Goal: Task Accomplishment & Management: Manage account settings

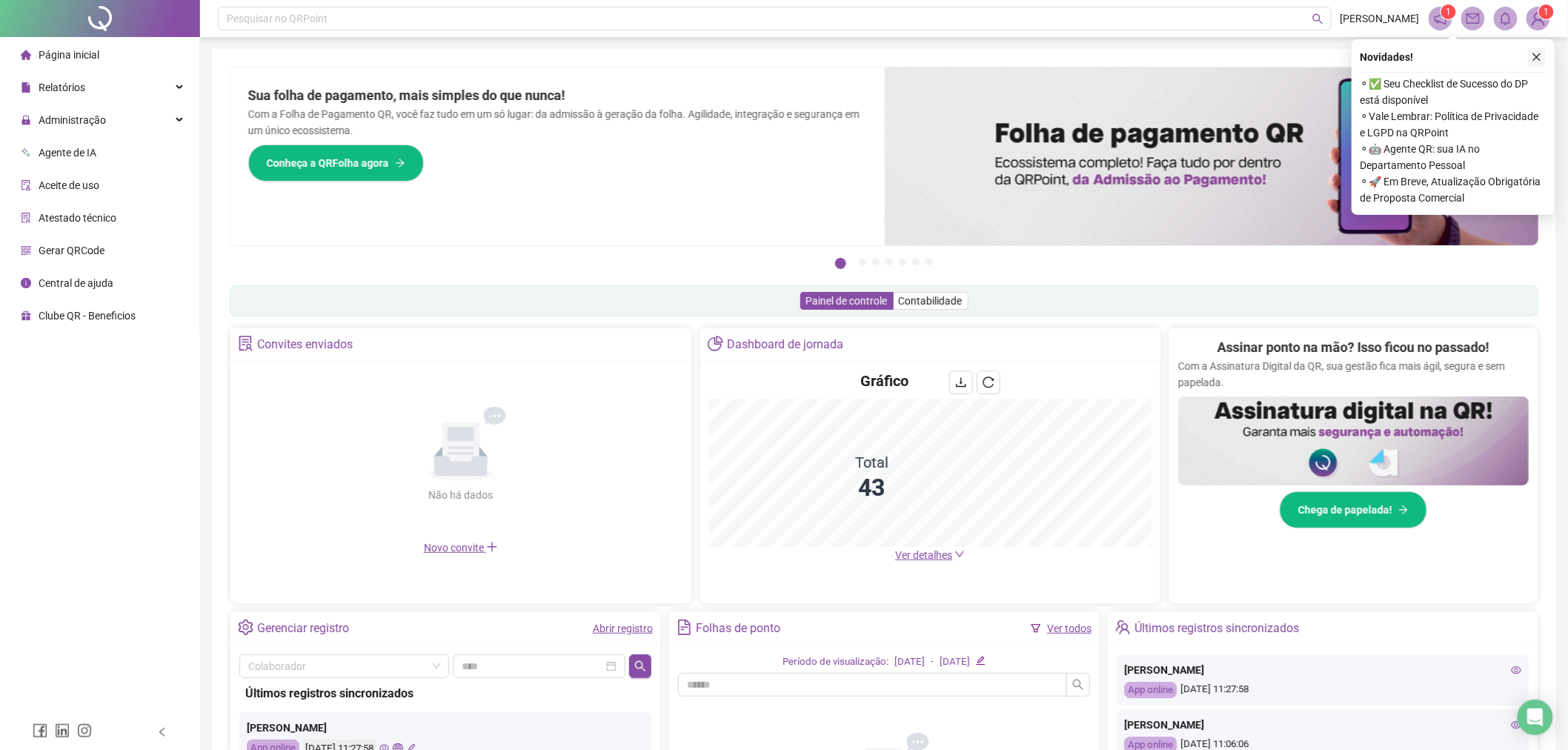
click at [1536, 52] on icon "close" at bounding box center [1537, 57] width 11 height 11
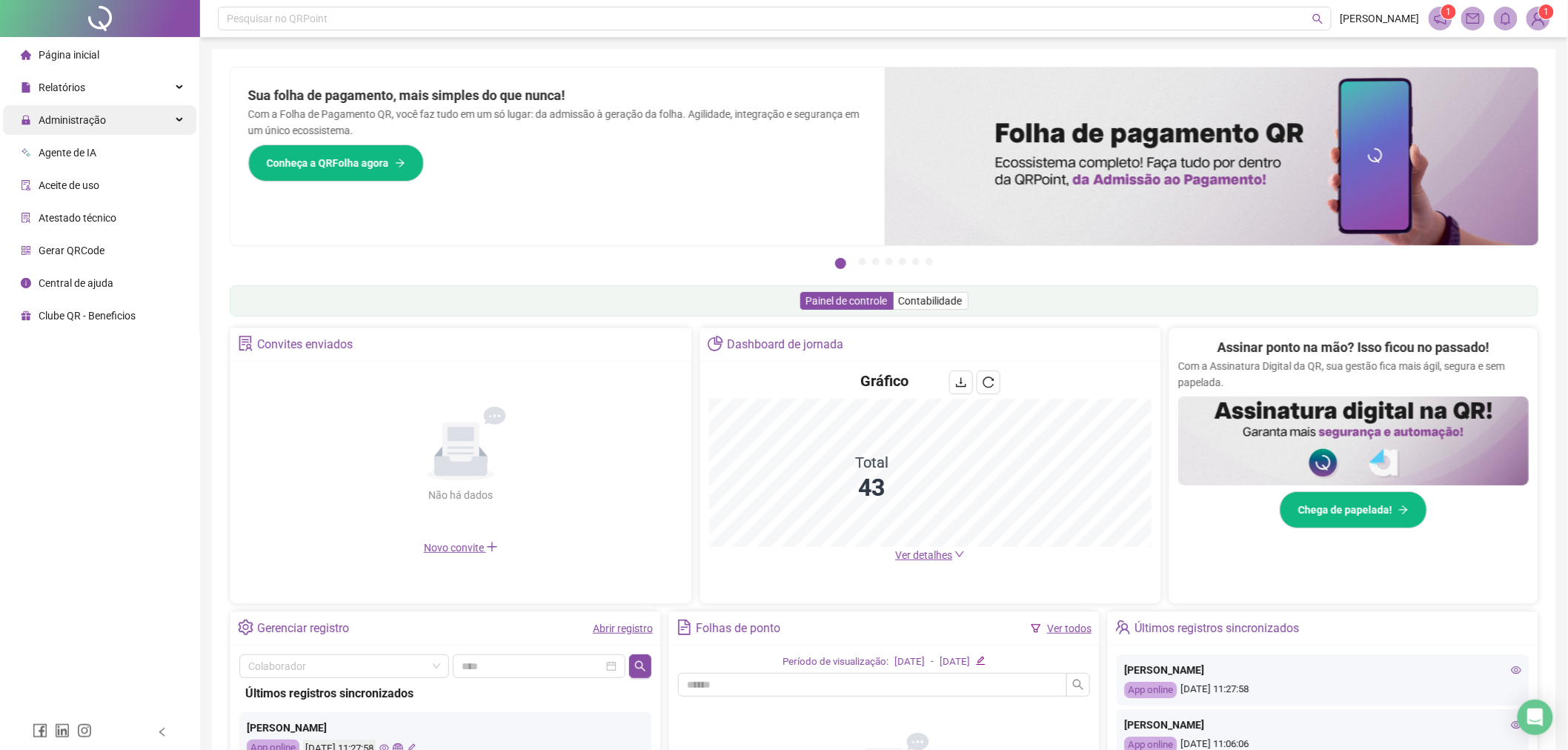
click at [93, 132] on span "Administração" at bounding box center [63, 120] width 85 height 30
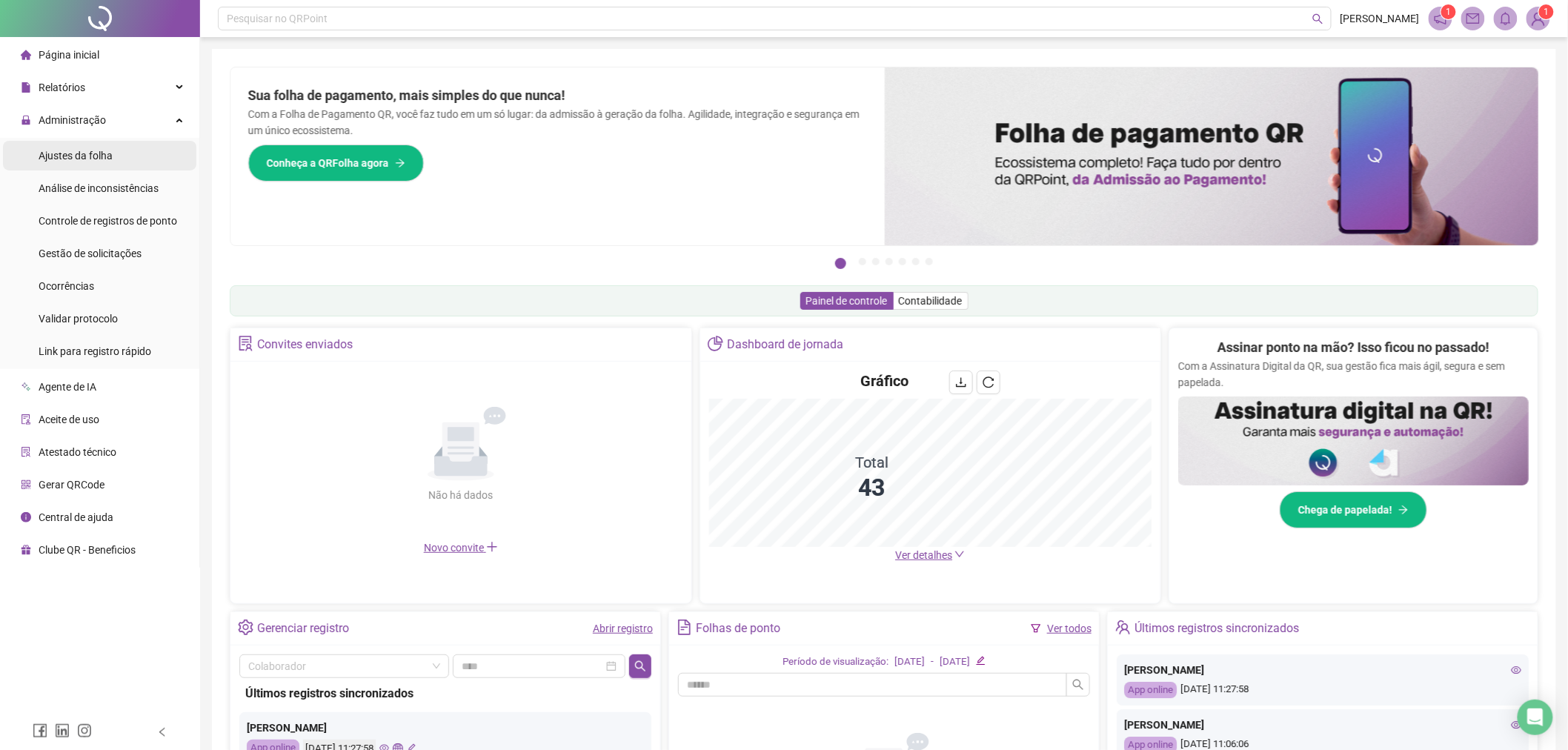
click at [91, 169] on div "Ajustes da folha" at bounding box center [76, 156] width 75 height 30
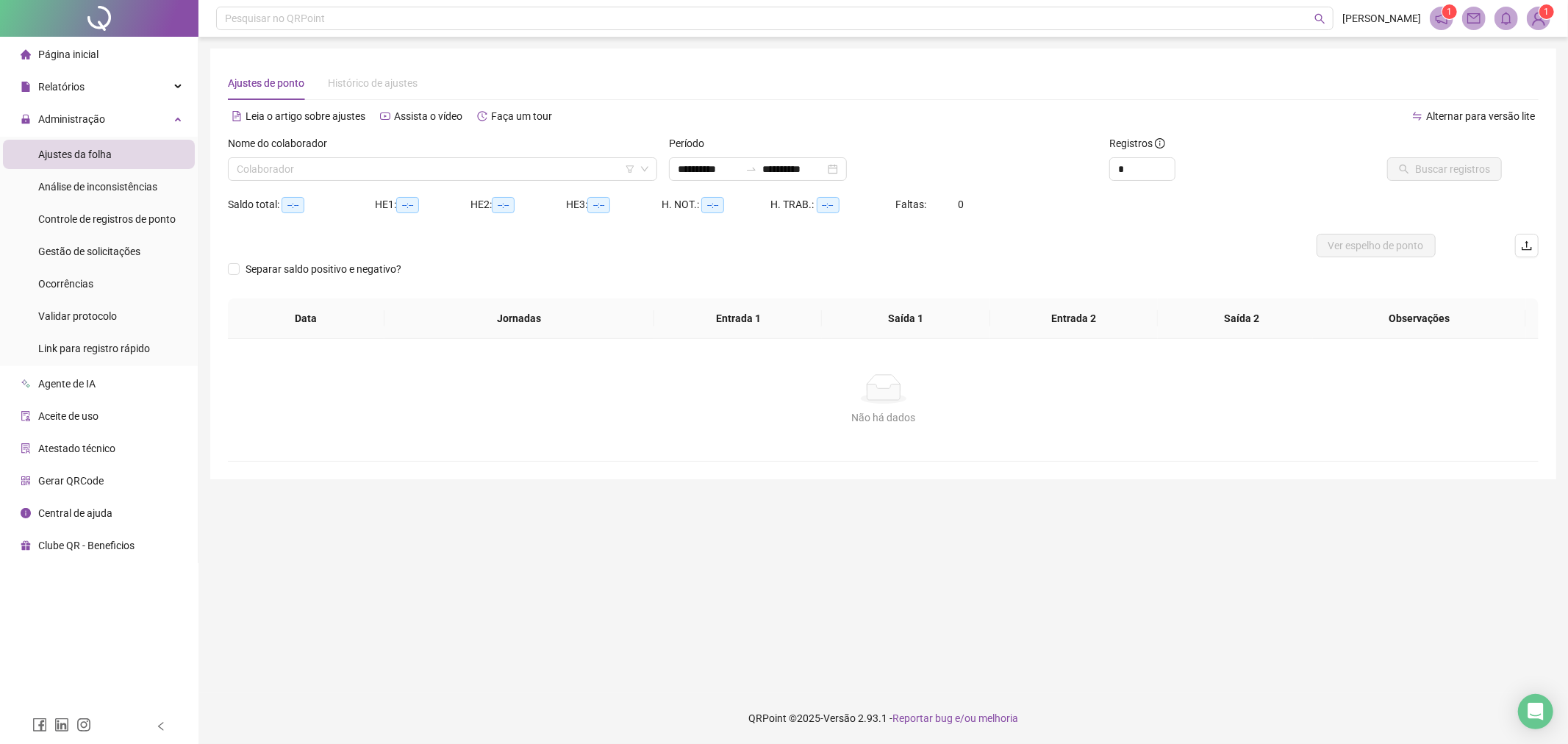
type input "**********"
click at [353, 172] on input "search" at bounding box center [435, 168] width 398 height 22
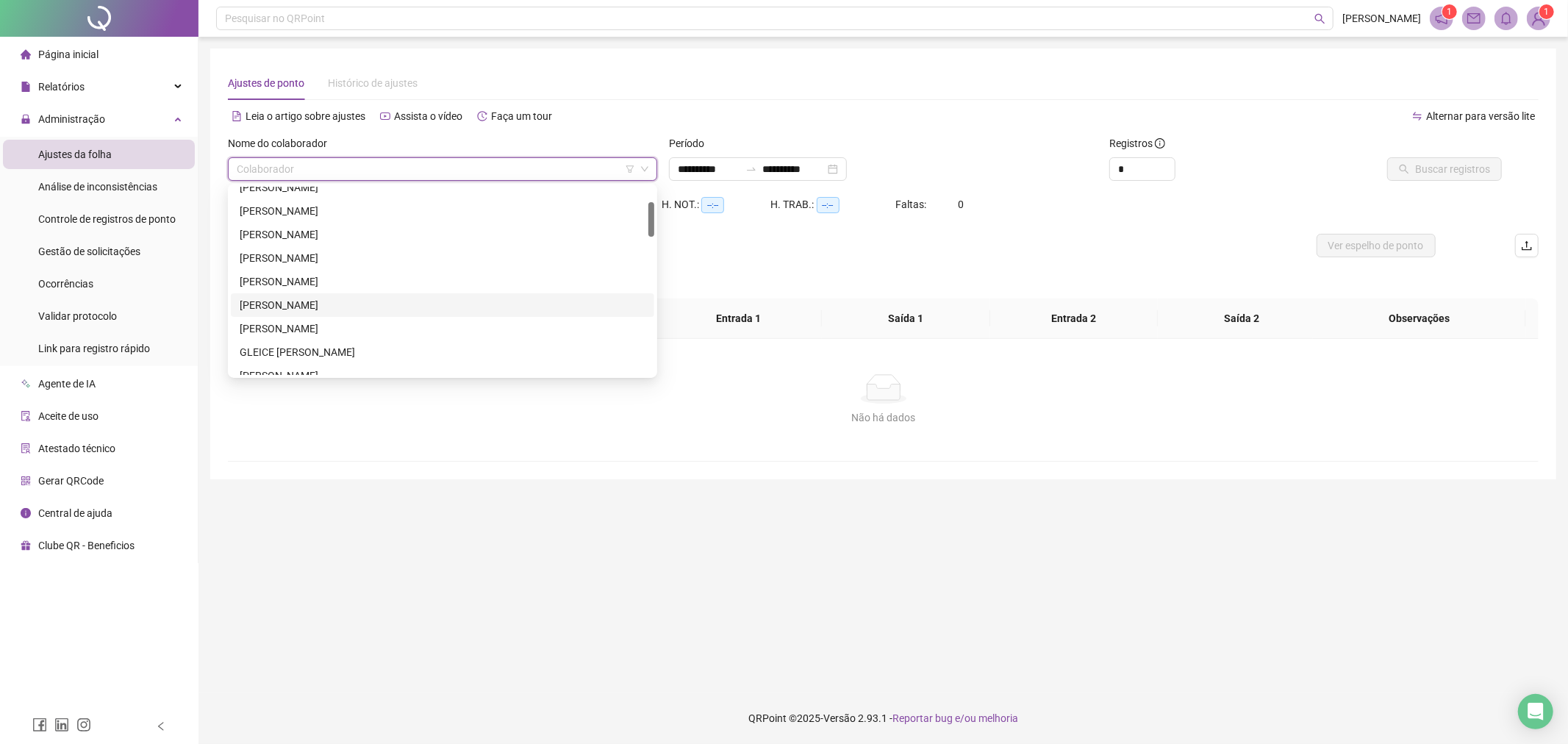
scroll to position [163, 0]
click at [847, 170] on div "**********" at bounding box center [757, 169] width 178 height 24
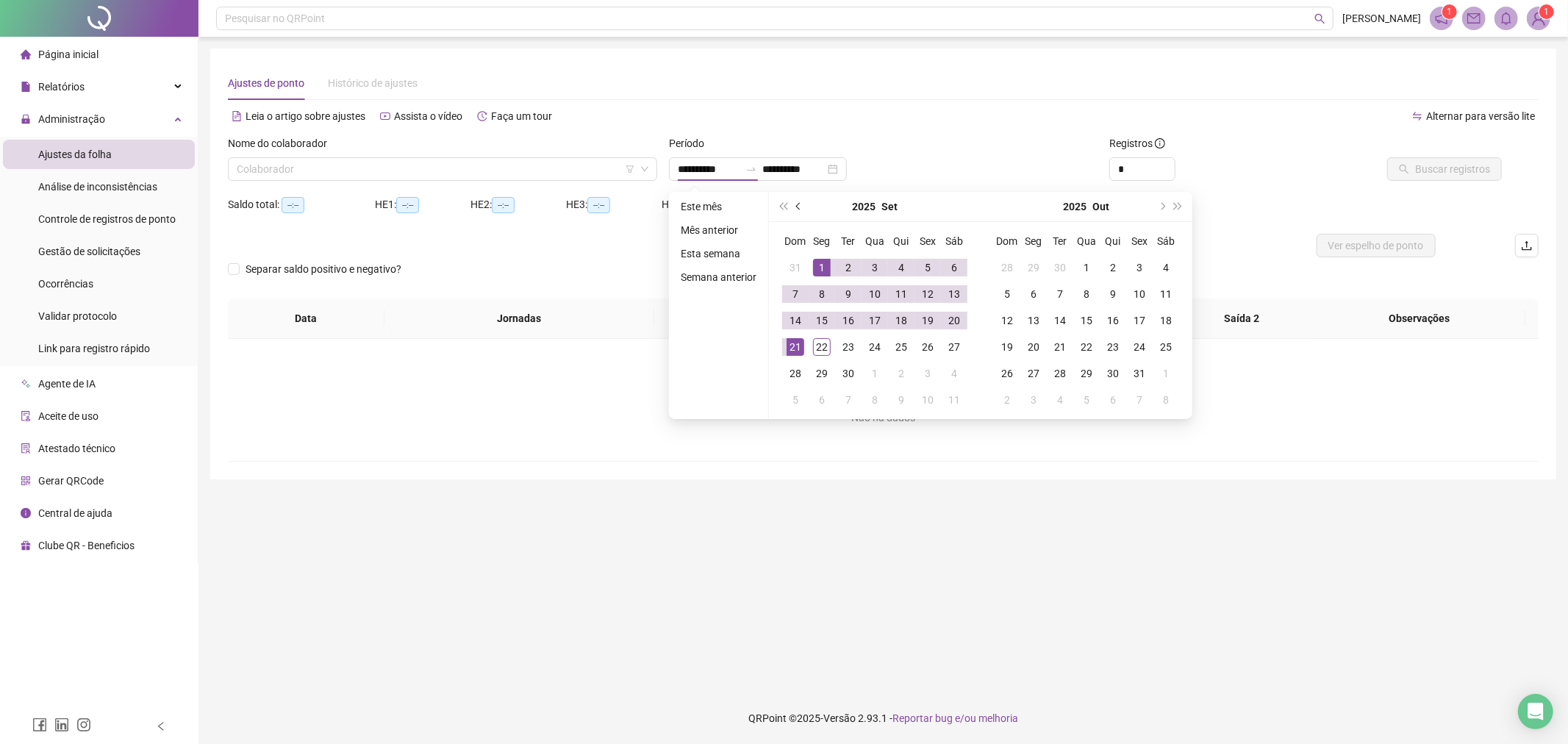
click at [798, 209] on button "prev-year" at bounding box center [799, 207] width 16 height 30
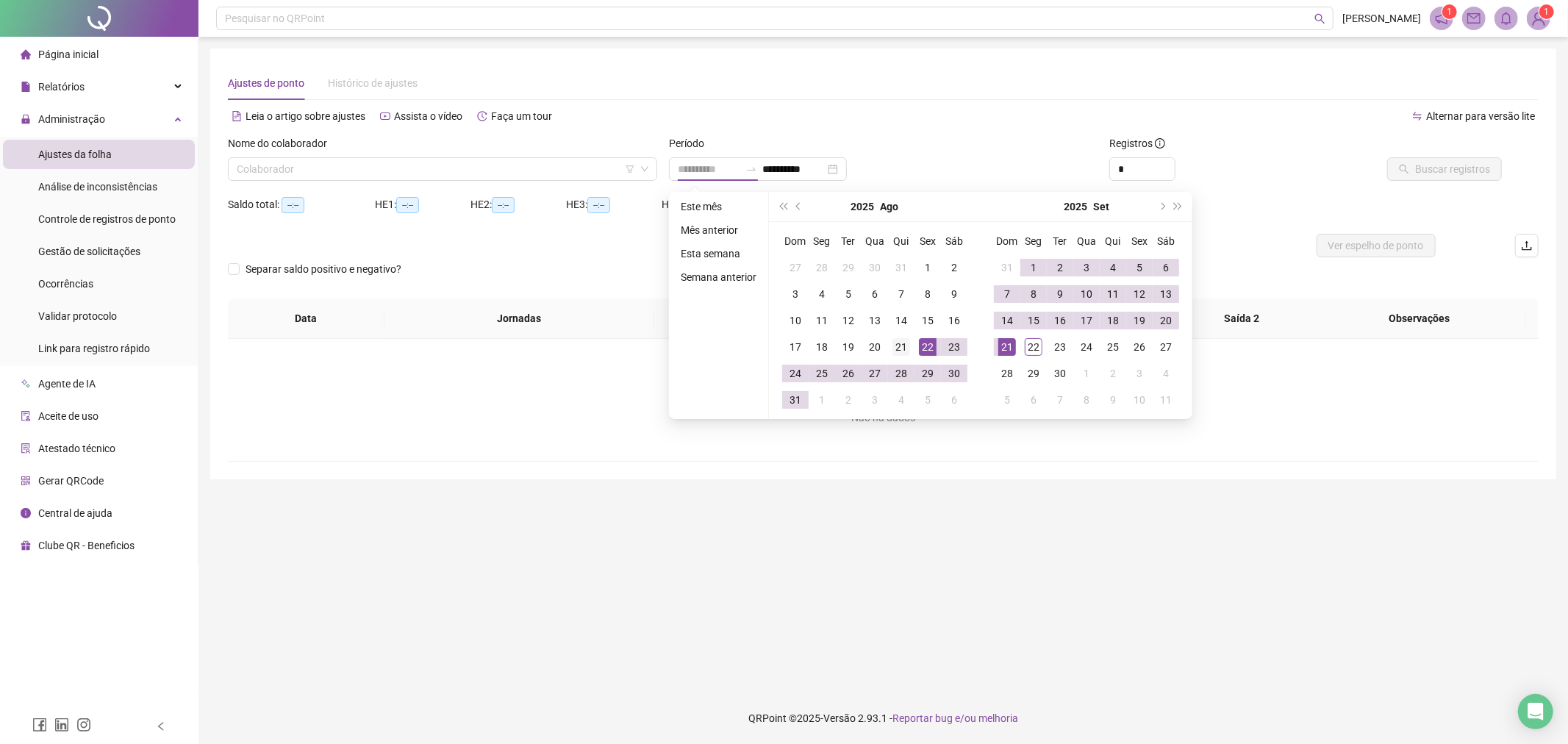
type input "**********"
click at [903, 350] on div "21" at bounding box center [901, 347] width 17 height 17
type input "**********"
click at [1015, 348] on td "21" at bounding box center [1007, 347] width 26 height 26
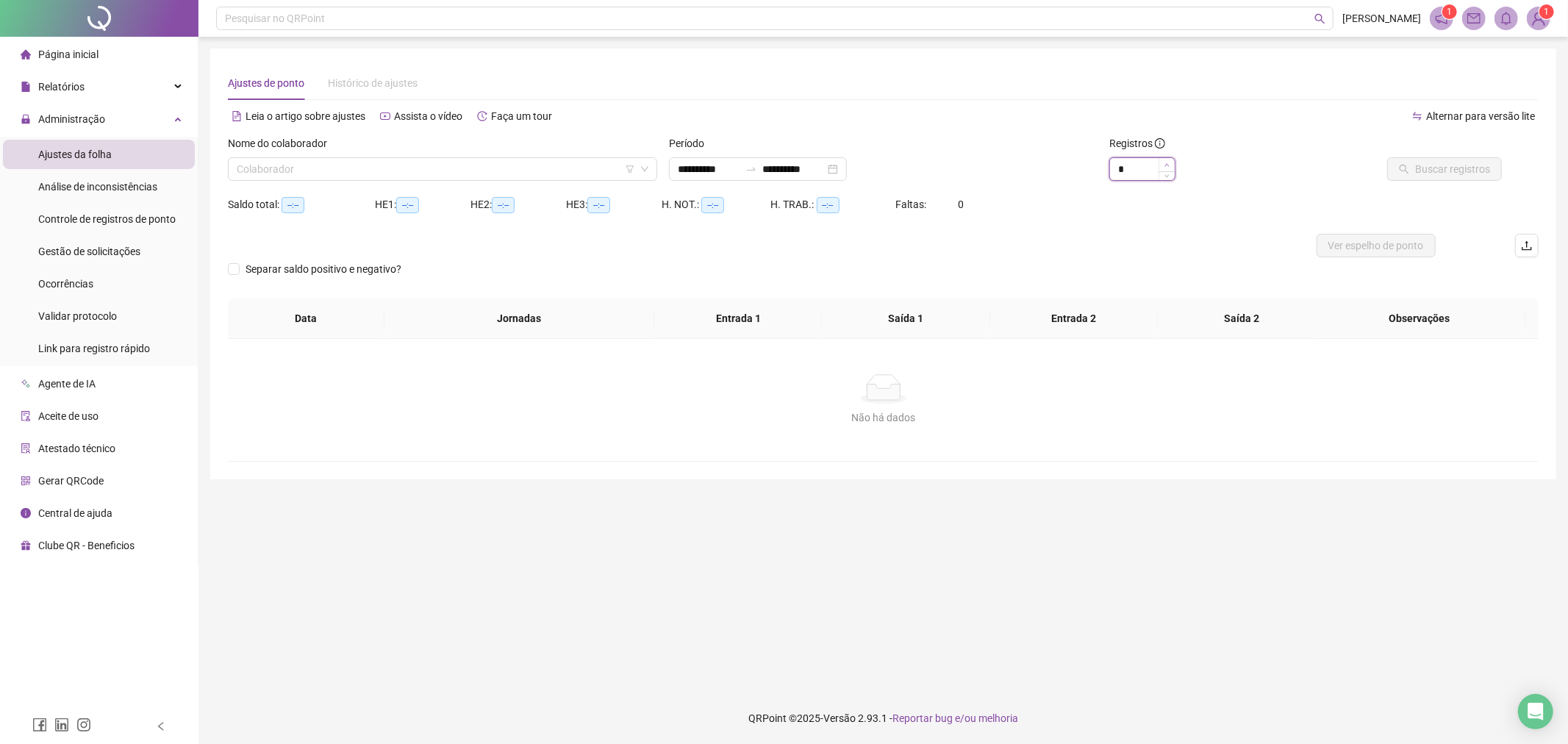
type input "*"
click at [1173, 165] on span "Increase Value" at bounding box center [1167, 164] width 16 height 13
click at [536, 177] on input "search" at bounding box center [435, 168] width 398 height 22
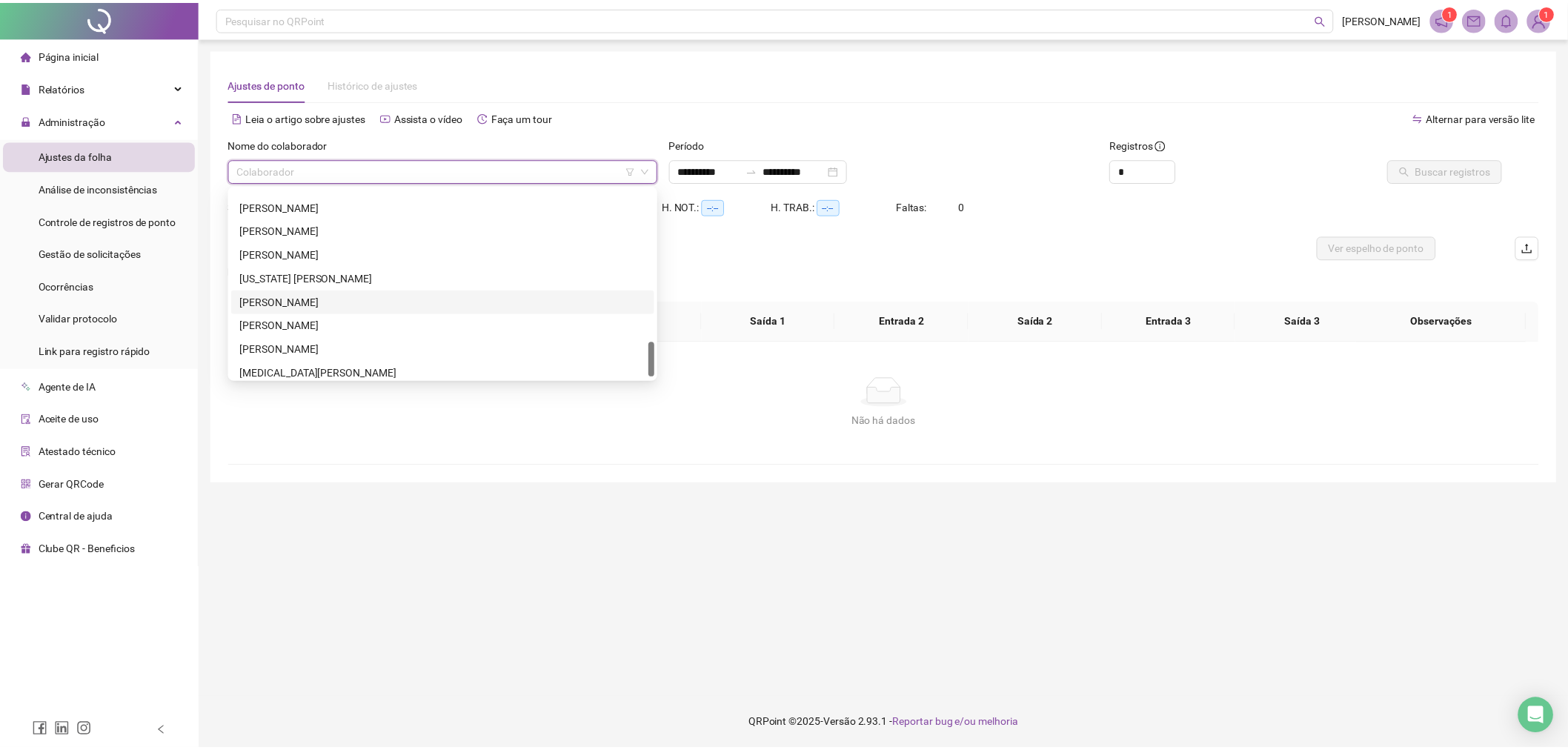
scroll to position [829, 0]
click at [411, 294] on div "[PERSON_NAME]" at bounding box center [446, 295] width 409 height 17
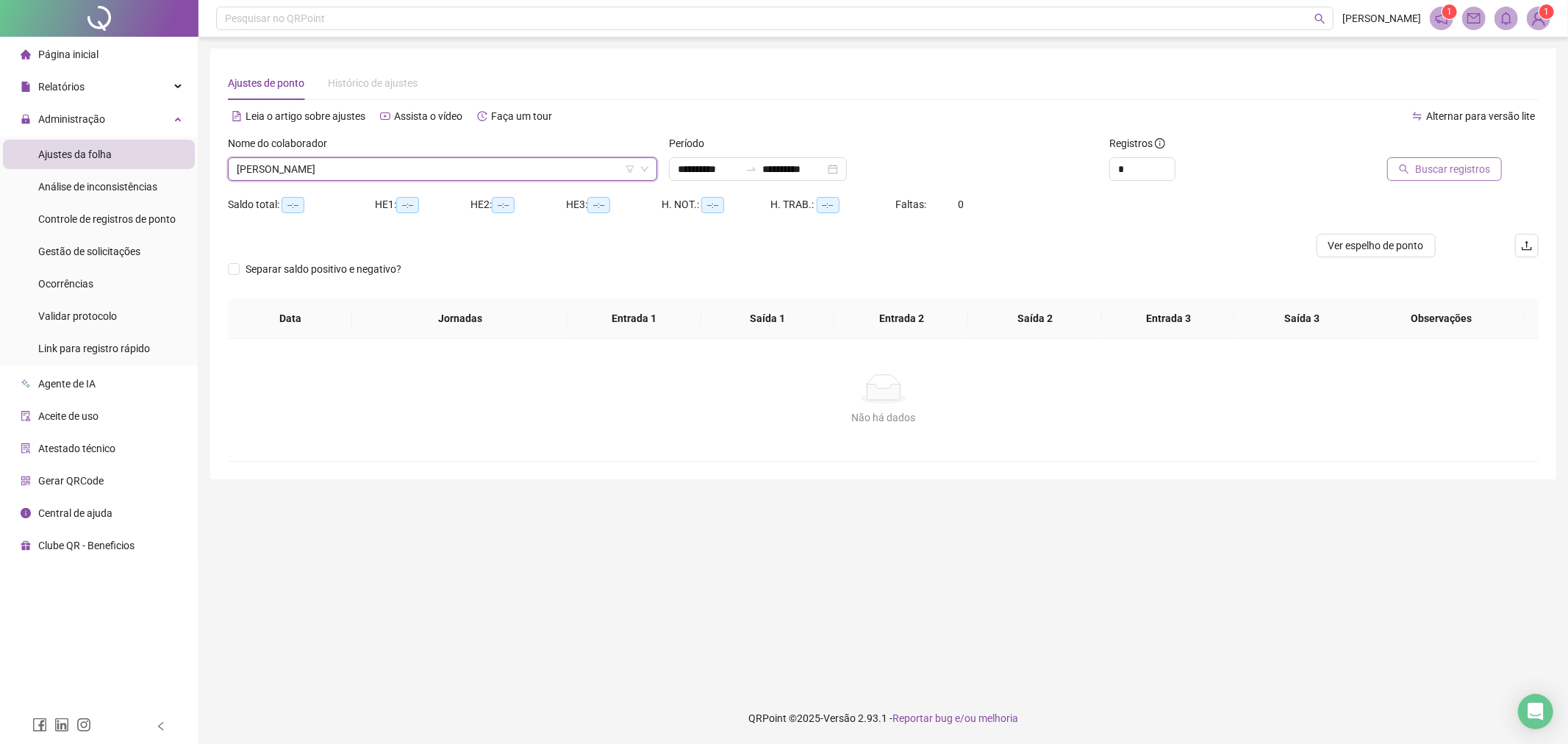
click at [1450, 172] on span "Buscar registros" at bounding box center [1452, 169] width 75 height 16
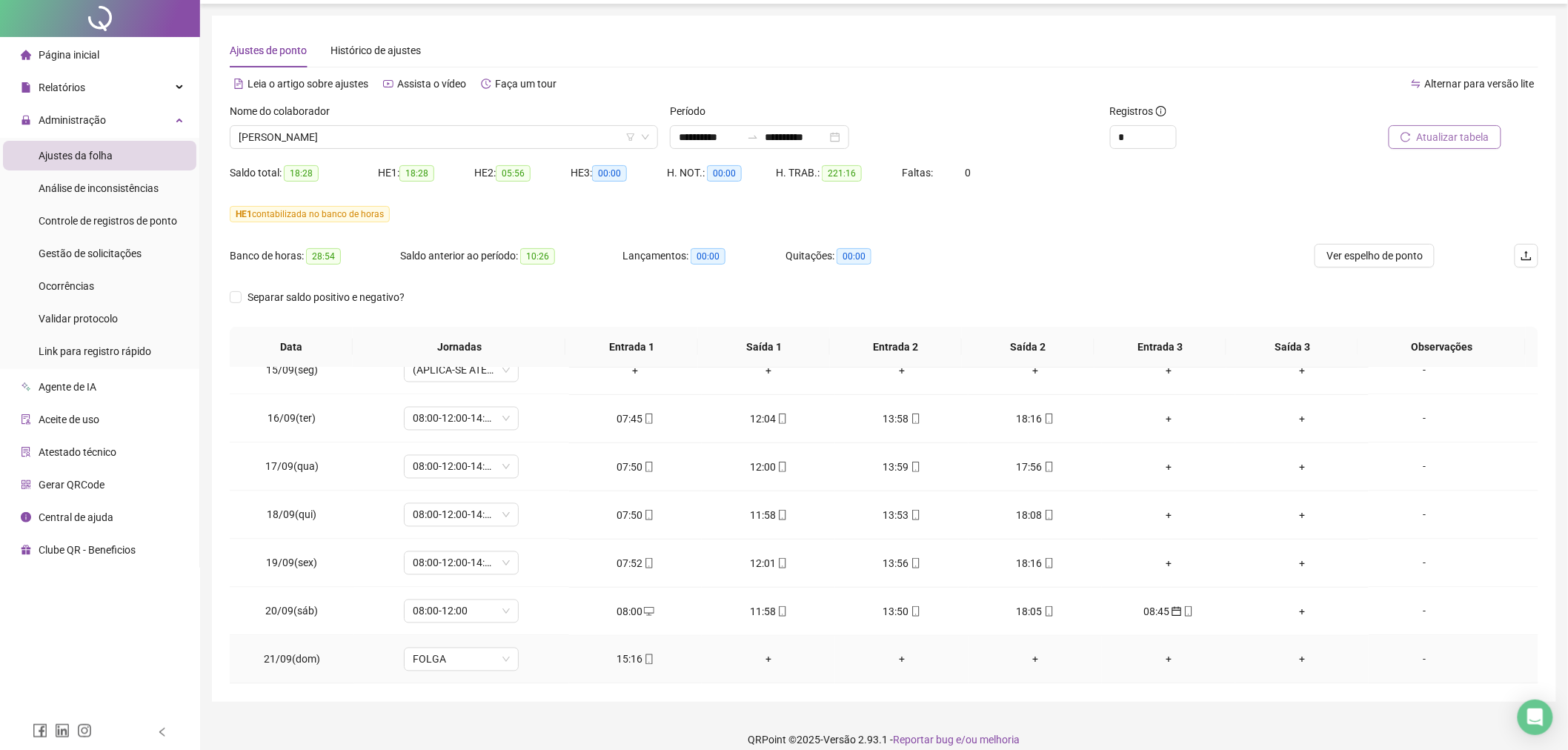
scroll to position [48, 0]
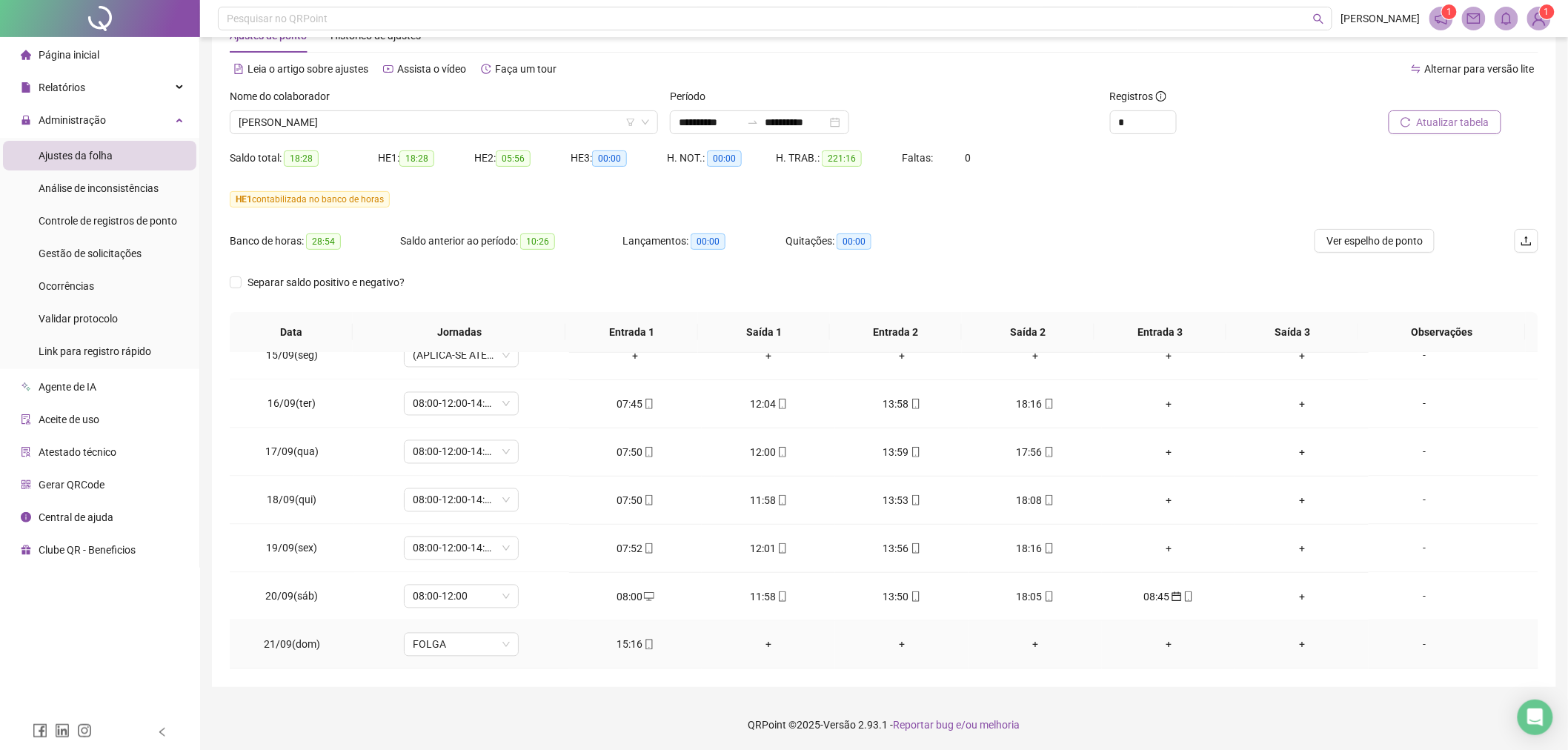
click at [645, 642] on icon "mobile" at bounding box center [649, 644] width 11 height 11
type input "**********"
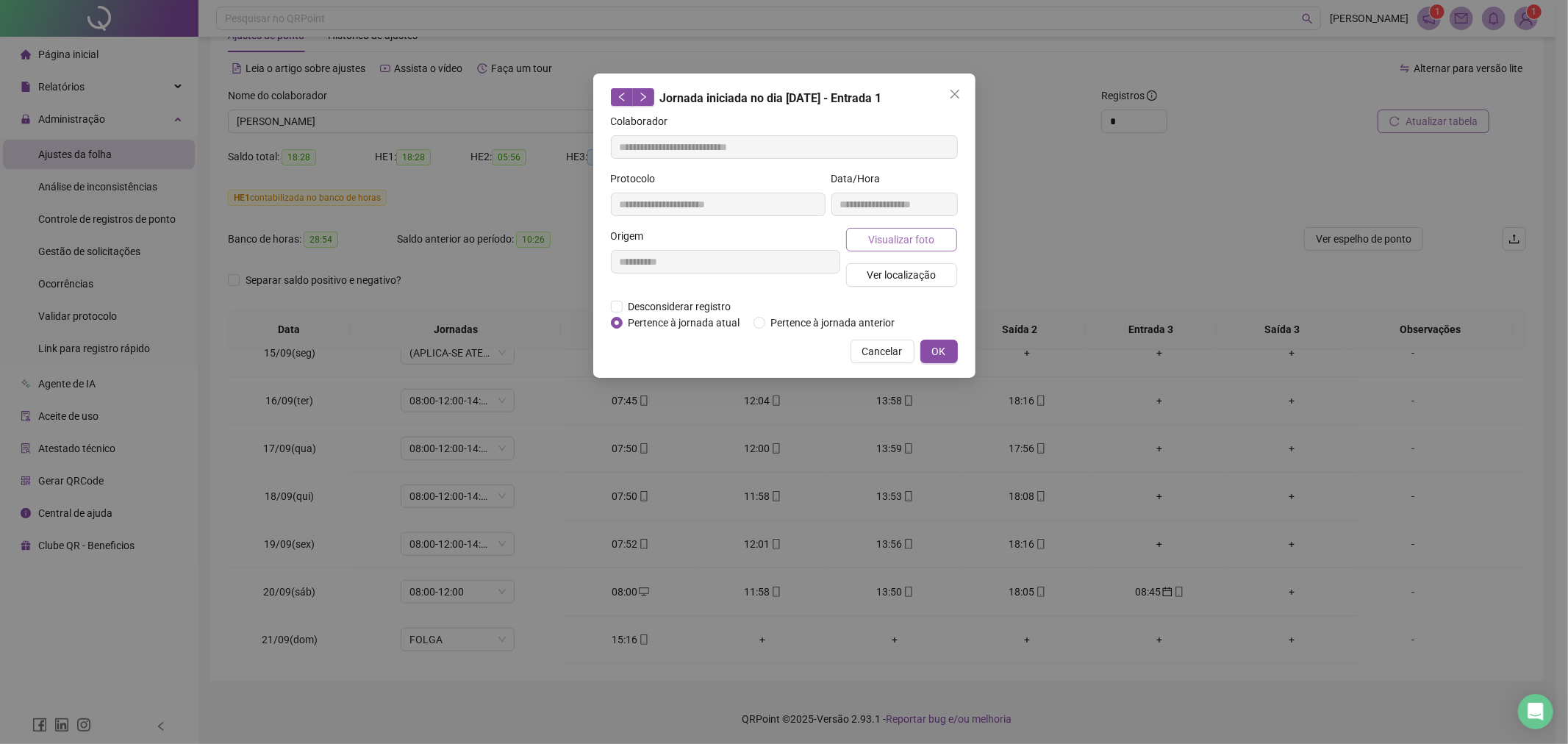
click at [907, 244] on span "Visualizar foto" at bounding box center [901, 240] width 67 height 16
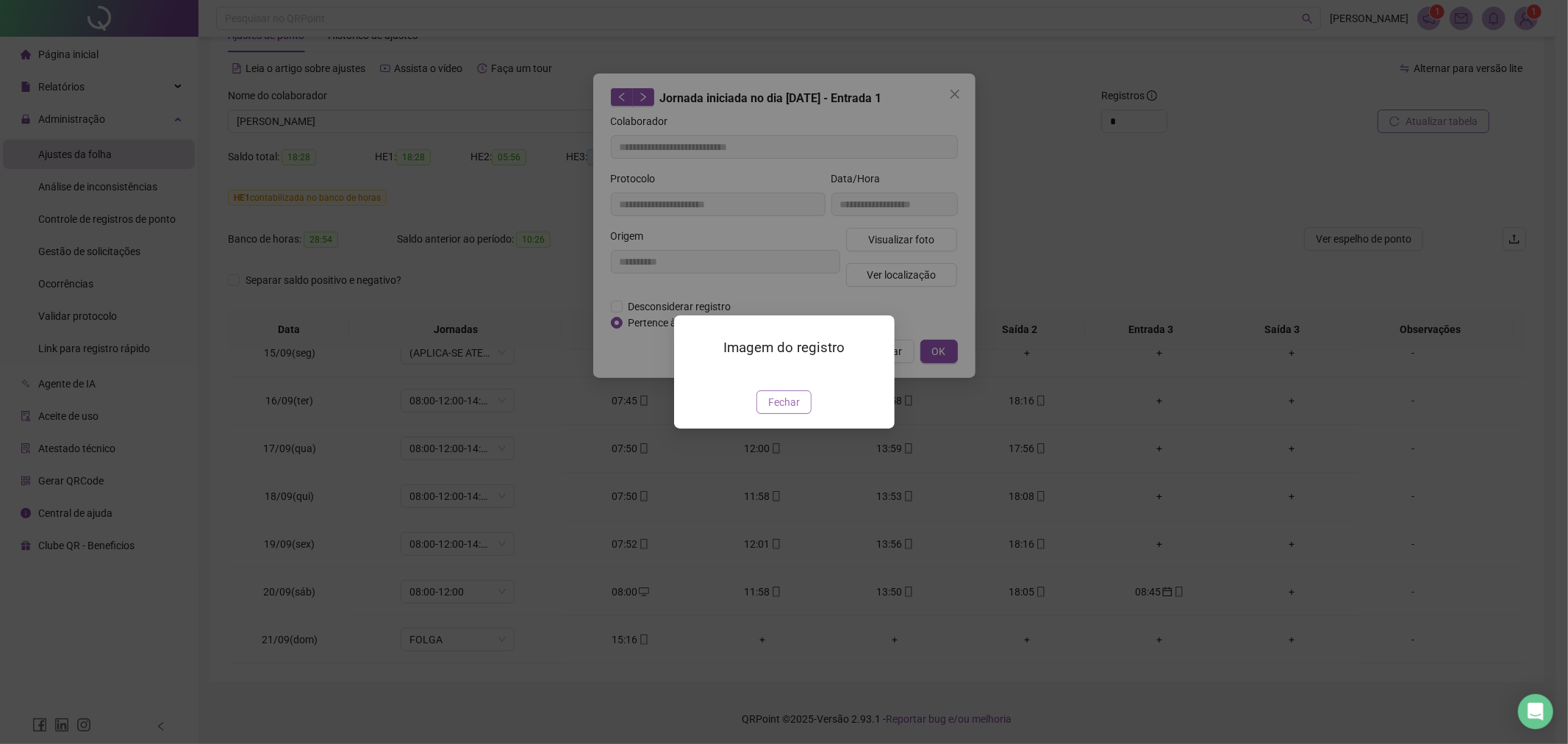
click at [784, 410] on span "Fechar" at bounding box center [784, 402] width 31 height 16
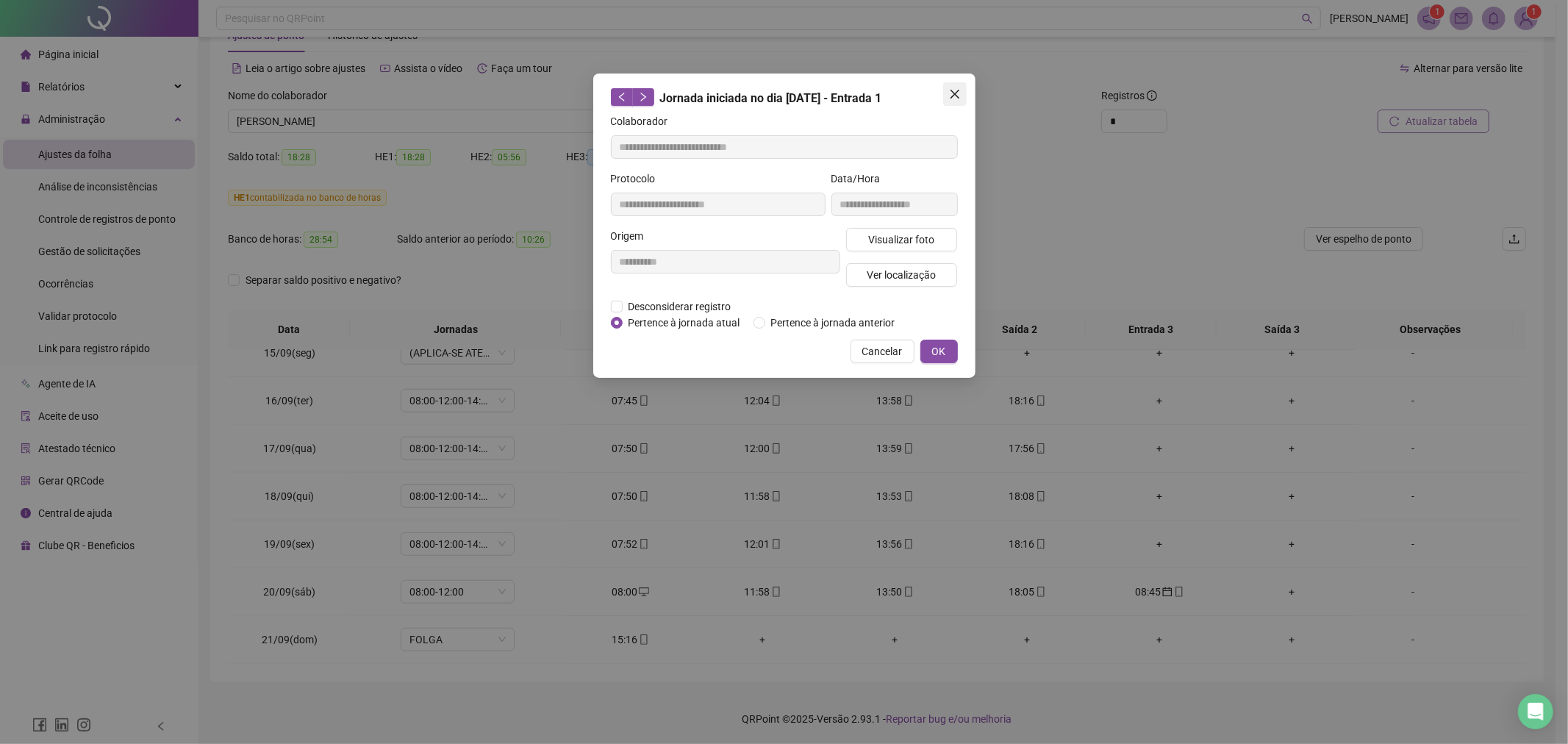
click at [957, 102] on button "Close" at bounding box center [954, 94] width 24 height 24
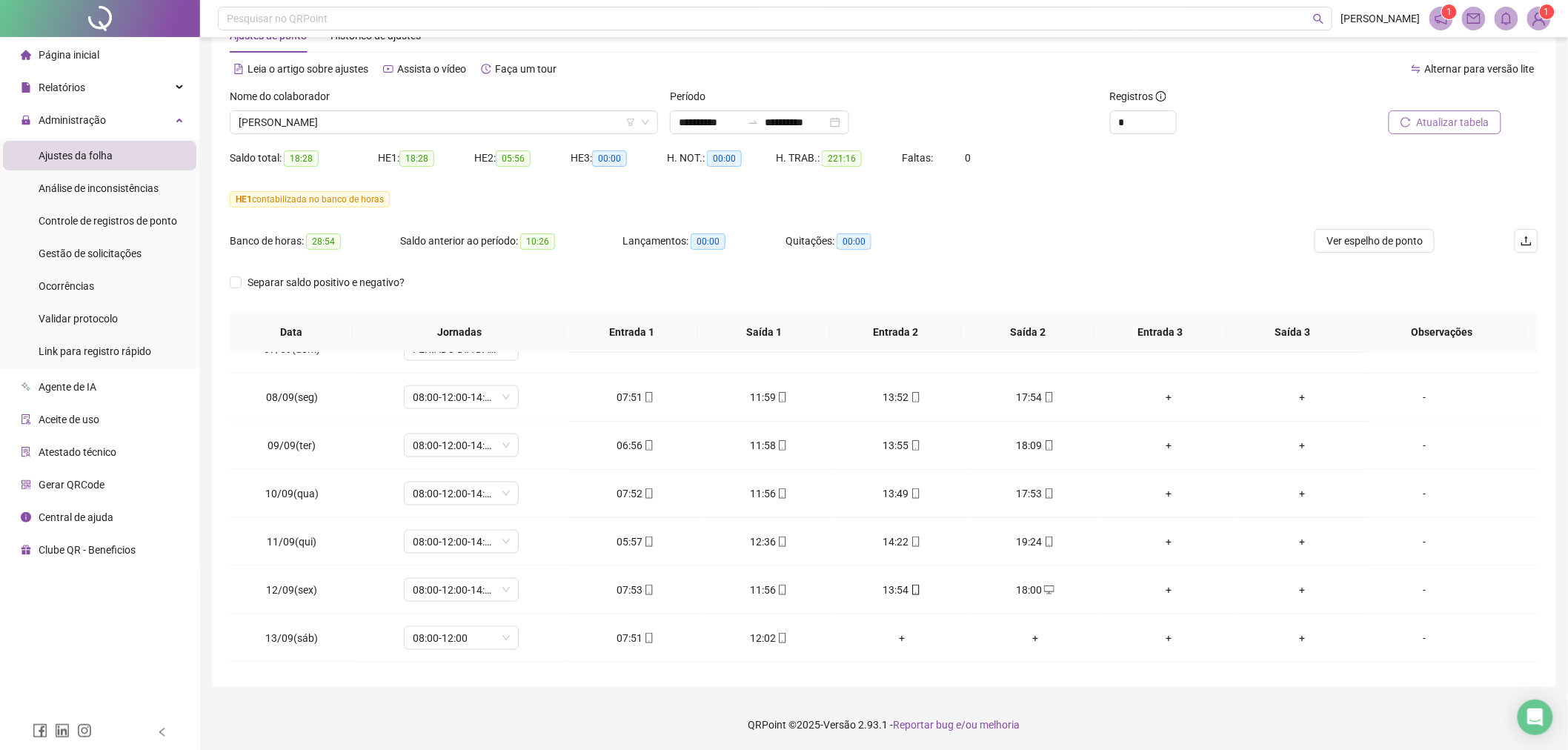
scroll to position [650, 0]
click at [413, 130] on span "[PERSON_NAME]" at bounding box center [444, 122] width 411 height 22
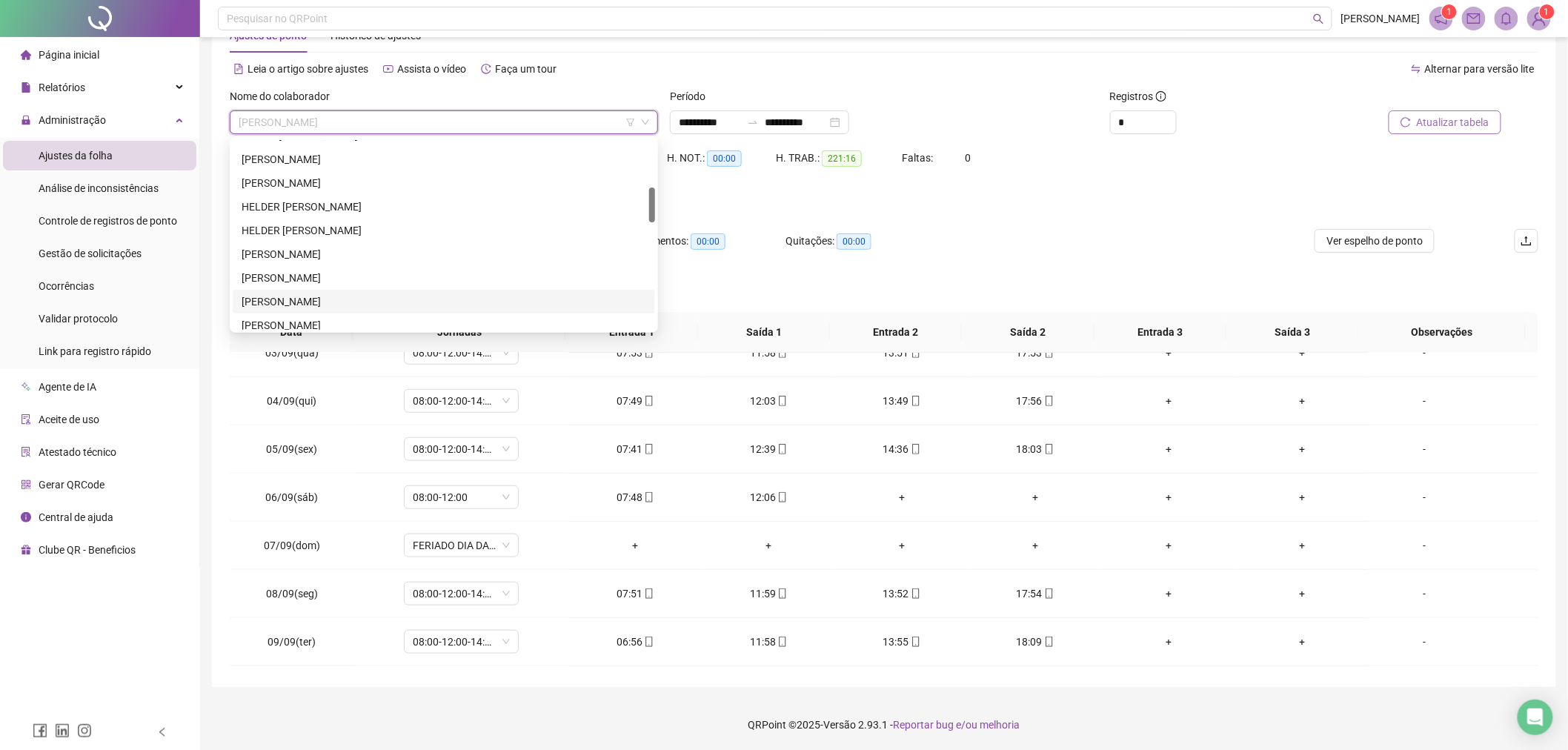
scroll to position [171, 0]
click at [320, 219] on div "GLEICE [PERSON_NAME]" at bounding box center [444, 218] width 405 height 17
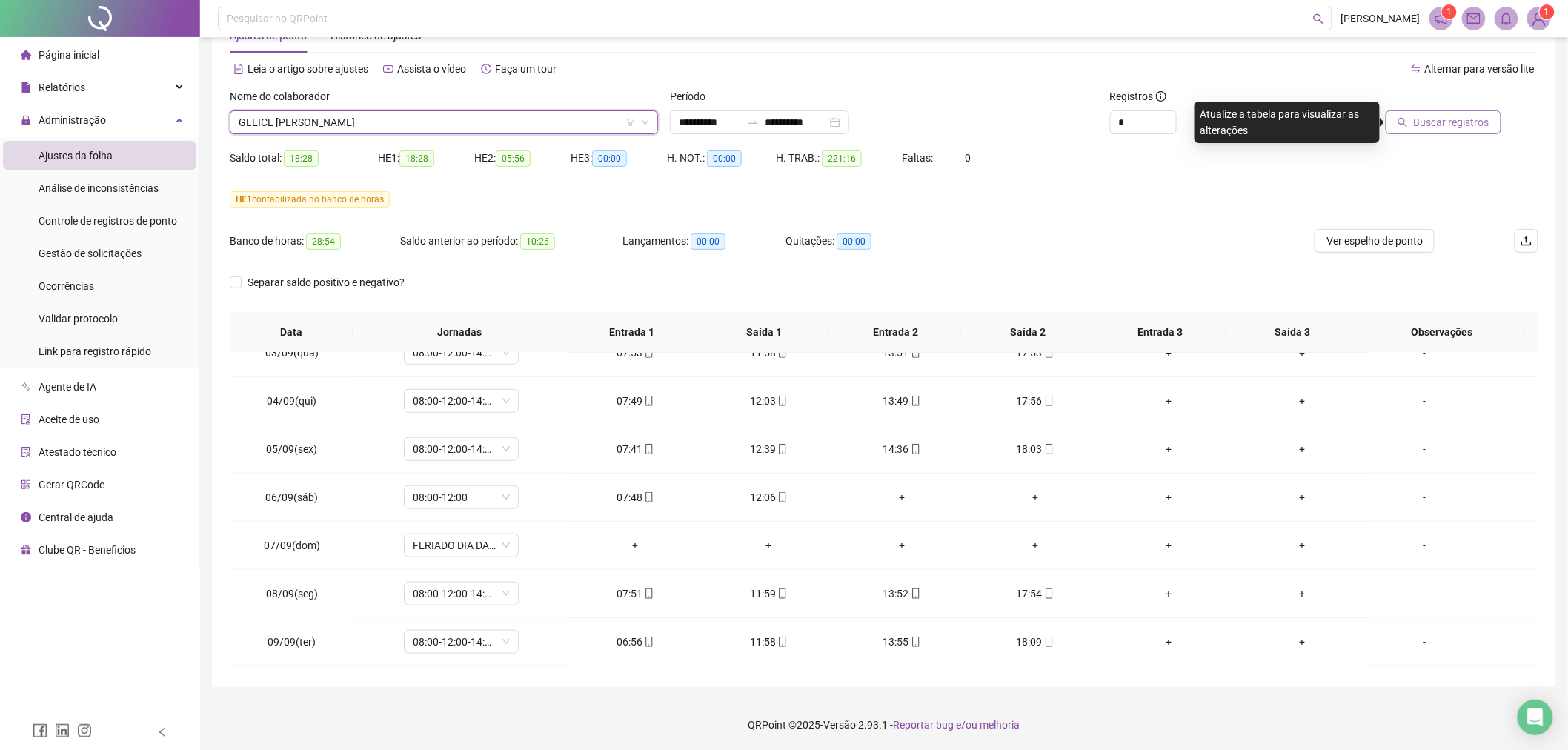
click at [1420, 117] on span "Buscar registros" at bounding box center [1451, 123] width 75 height 17
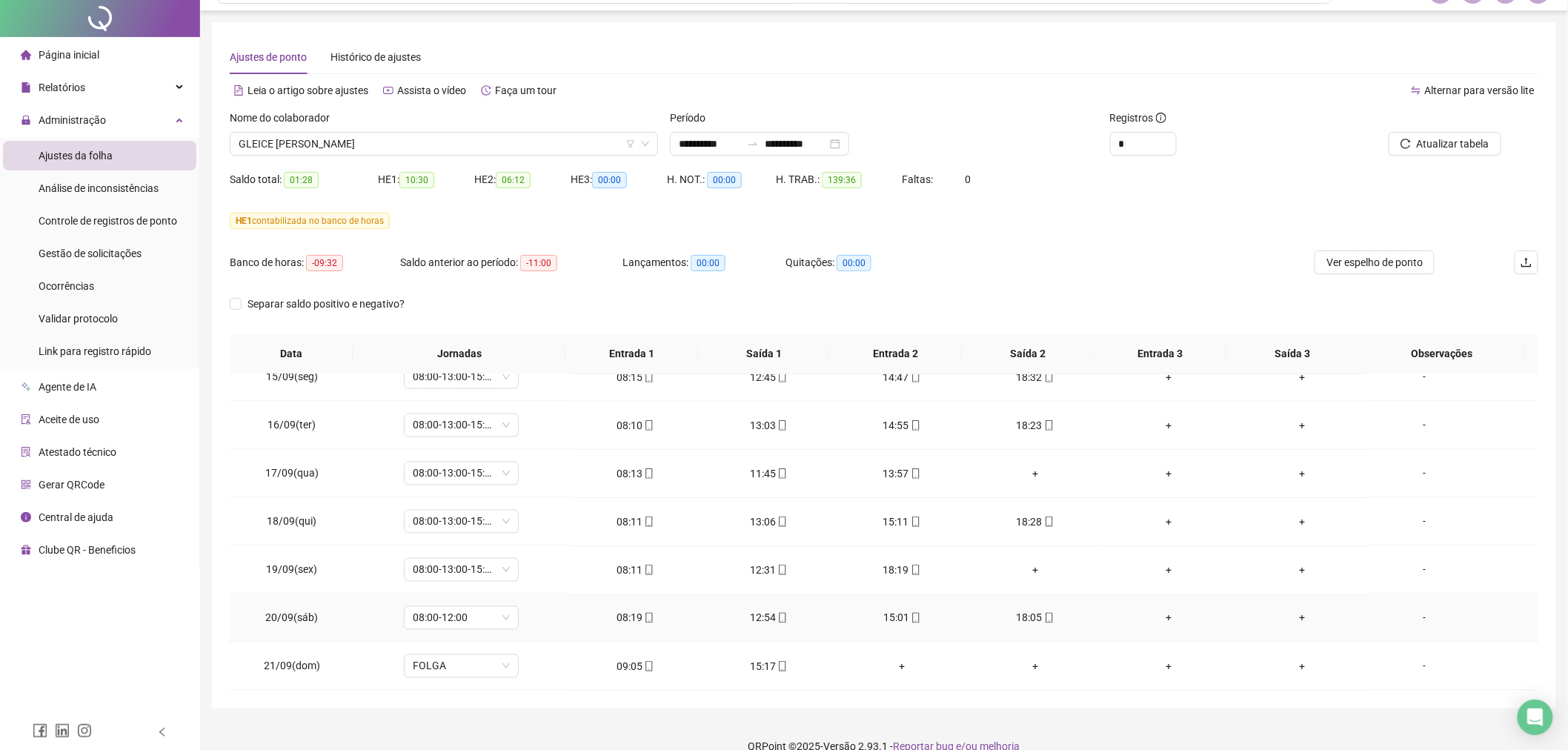
scroll to position [48, 0]
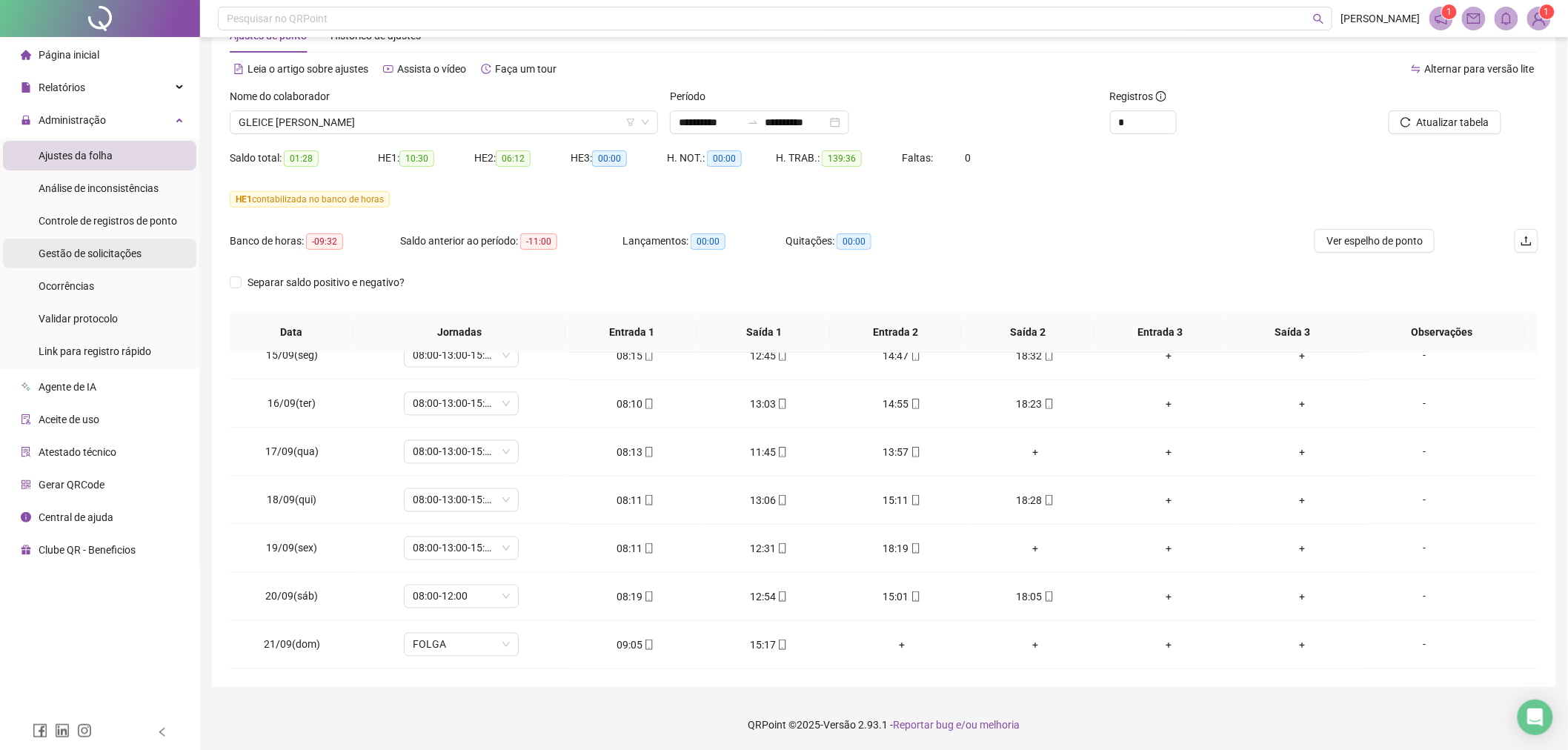
click at [120, 248] on span "Gestão de solicitações" at bounding box center [90, 253] width 103 height 12
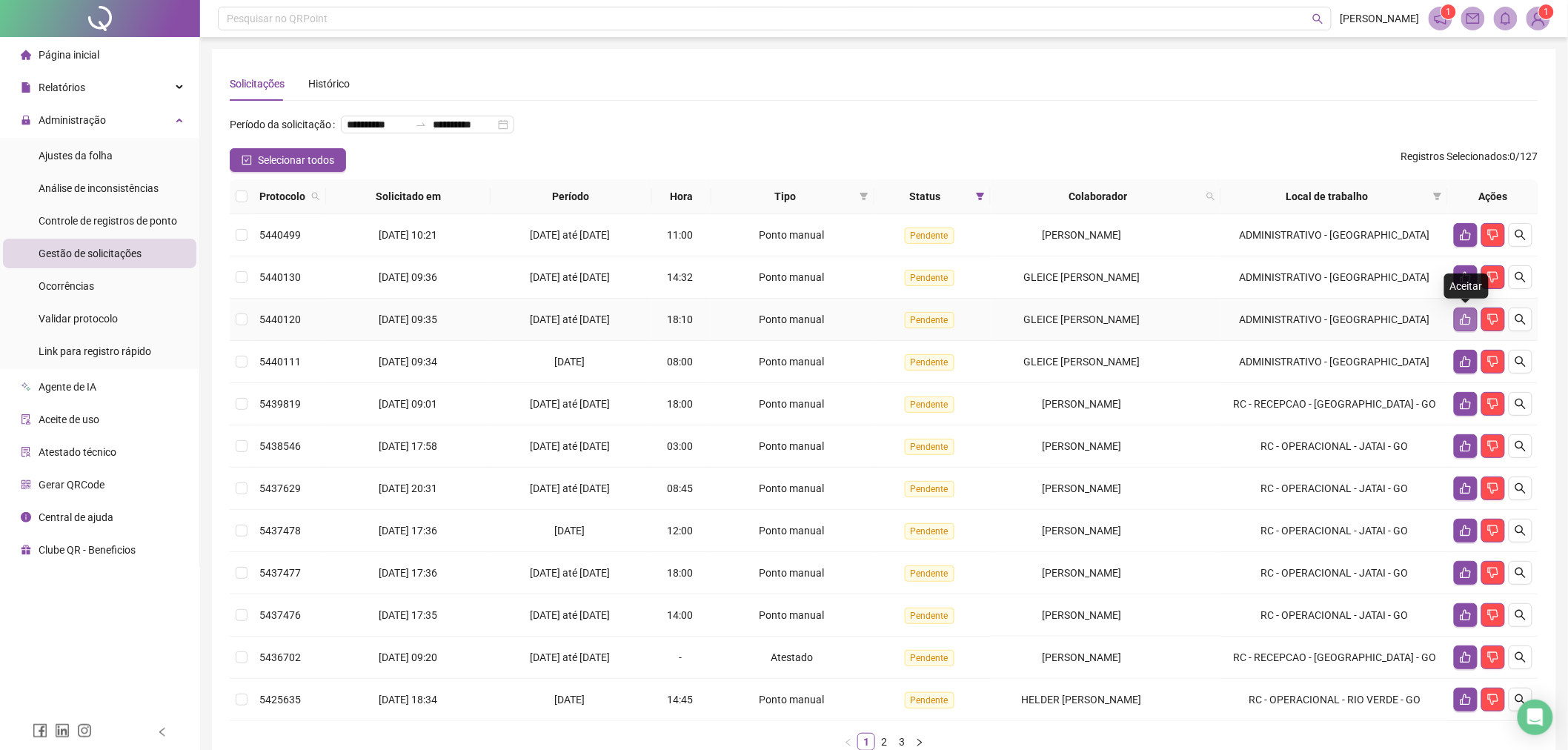
click at [1469, 319] on icon "like" at bounding box center [1465, 320] width 12 height 12
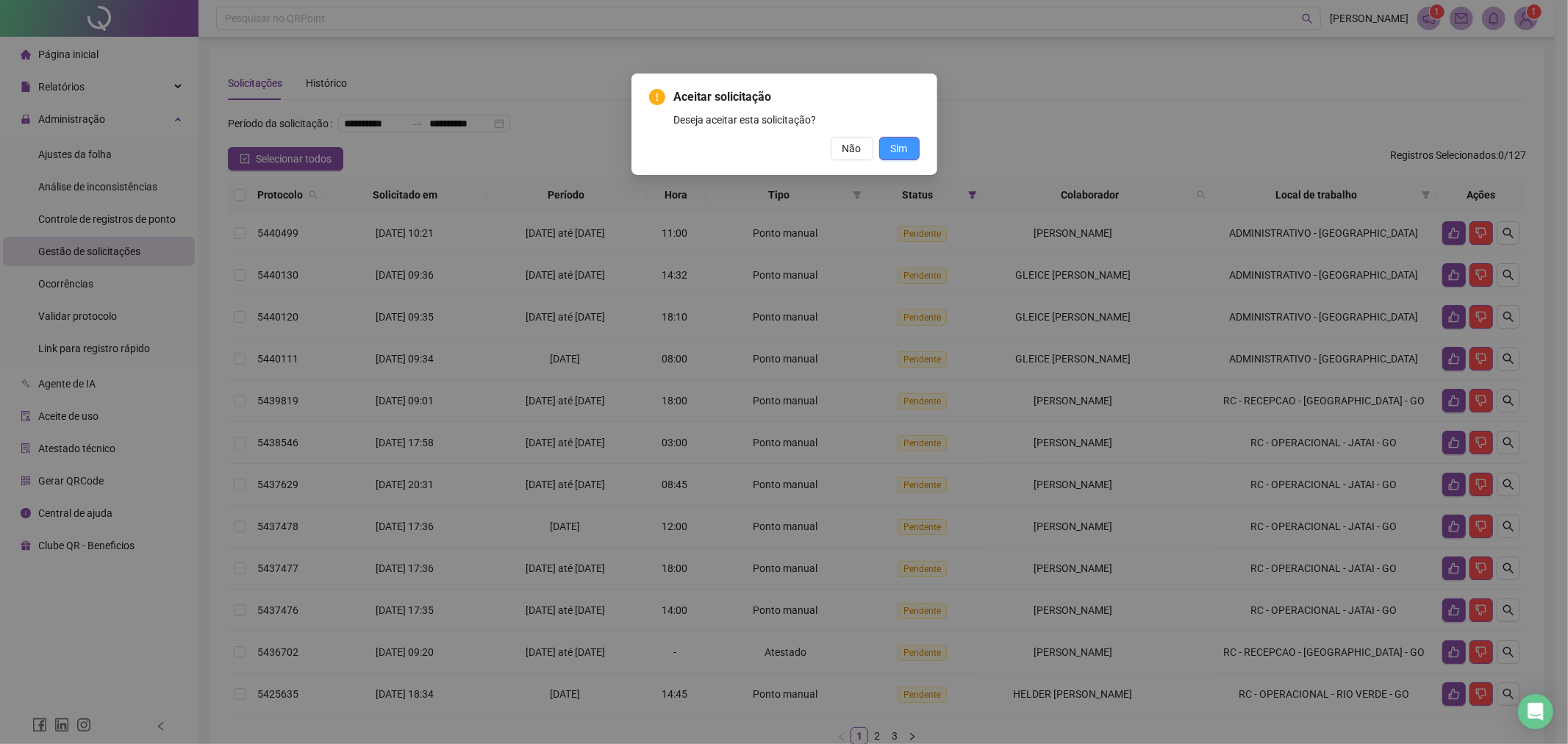
click at [899, 150] on span "Sim" at bounding box center [899, 149] width 17 height 16
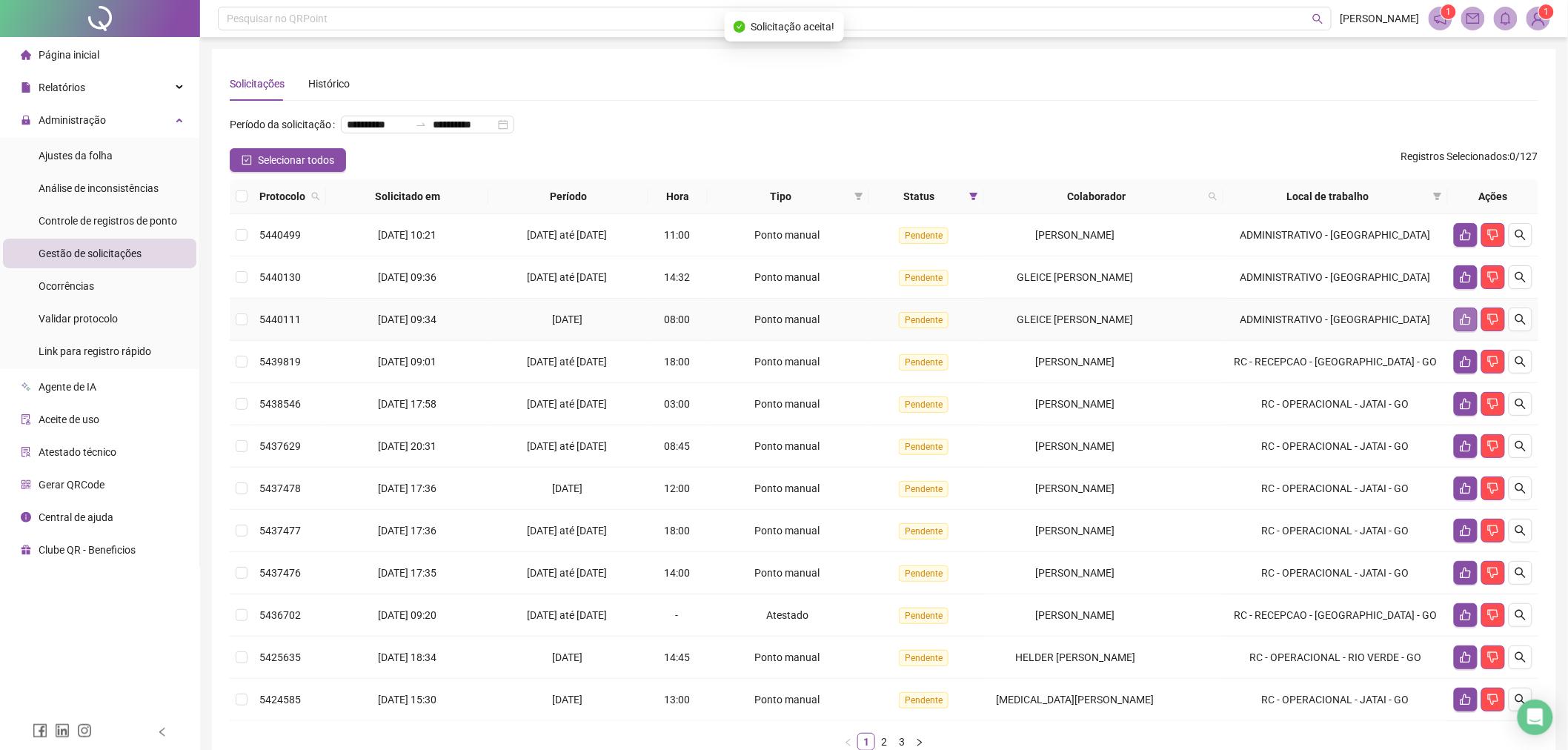
click at [1457, 319] on button "button" at bounding box center [1465, 319] width 24 height 24
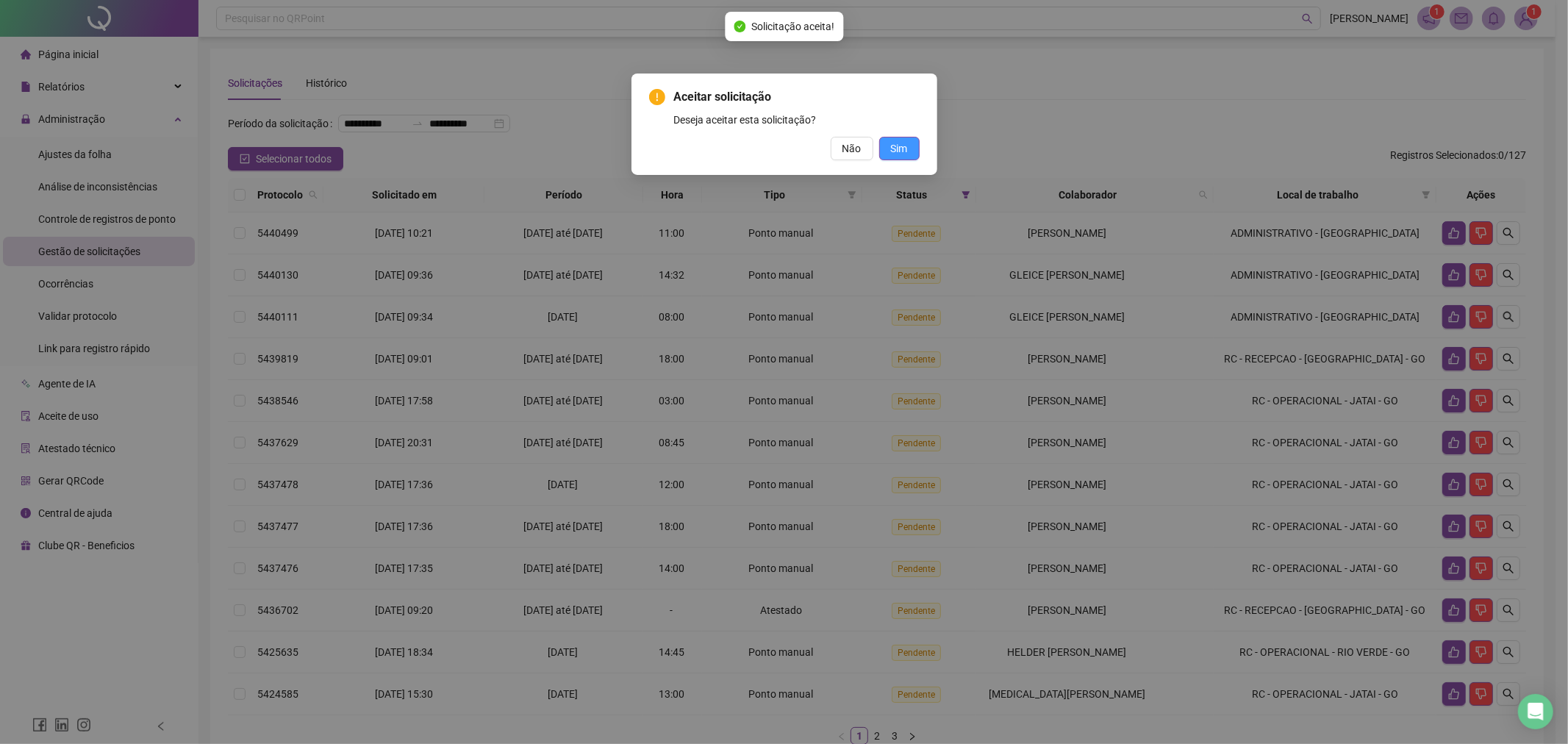
click at [906, 149] on span "Sim" at bounding box center [899, 149] width 17 height 16
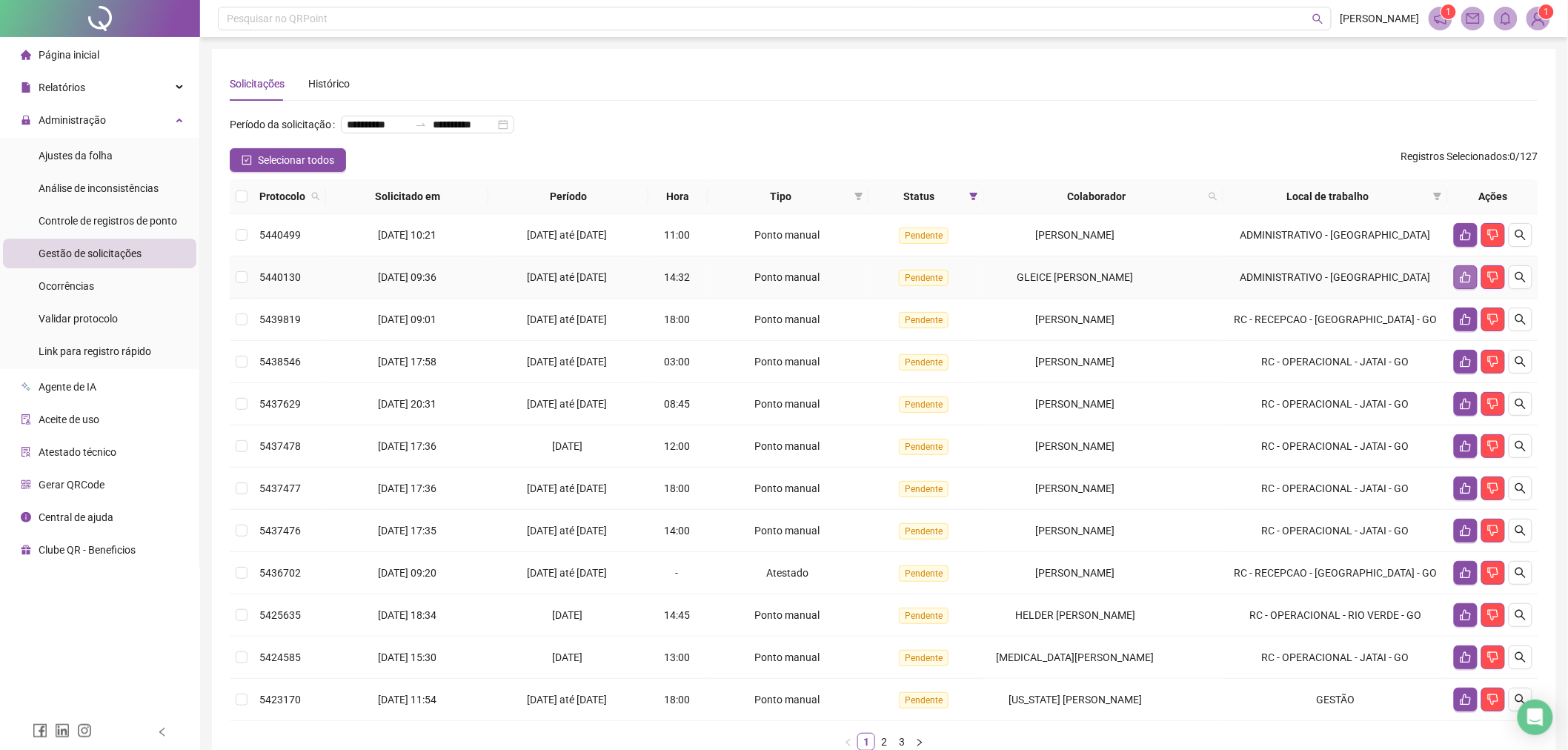
click at [1454, 277] on button "button" at bounding box center [1465, 276] width 24 height 24
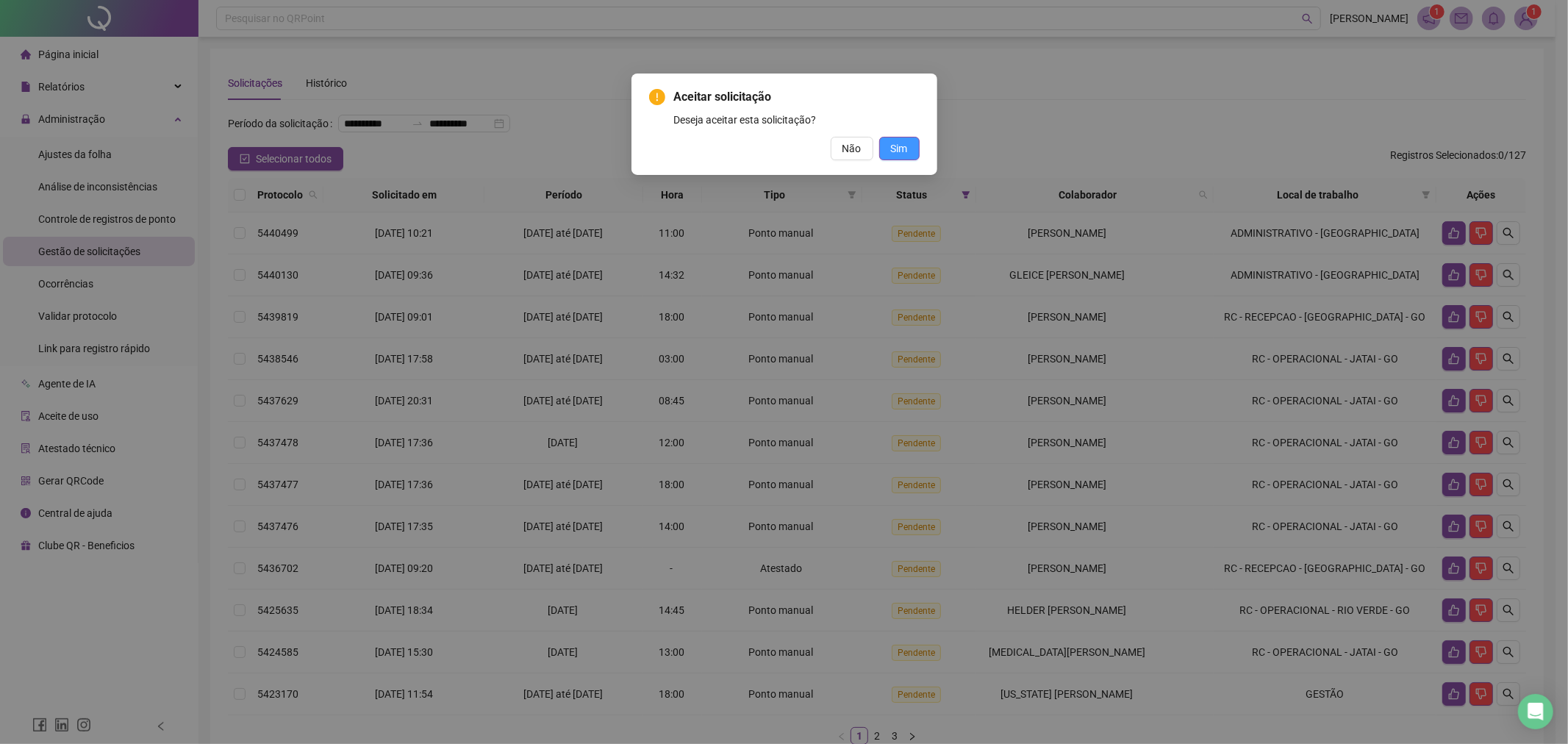
click at [908, 150] on button "Sim" at bounding box center [899, 148] width 40 height 24
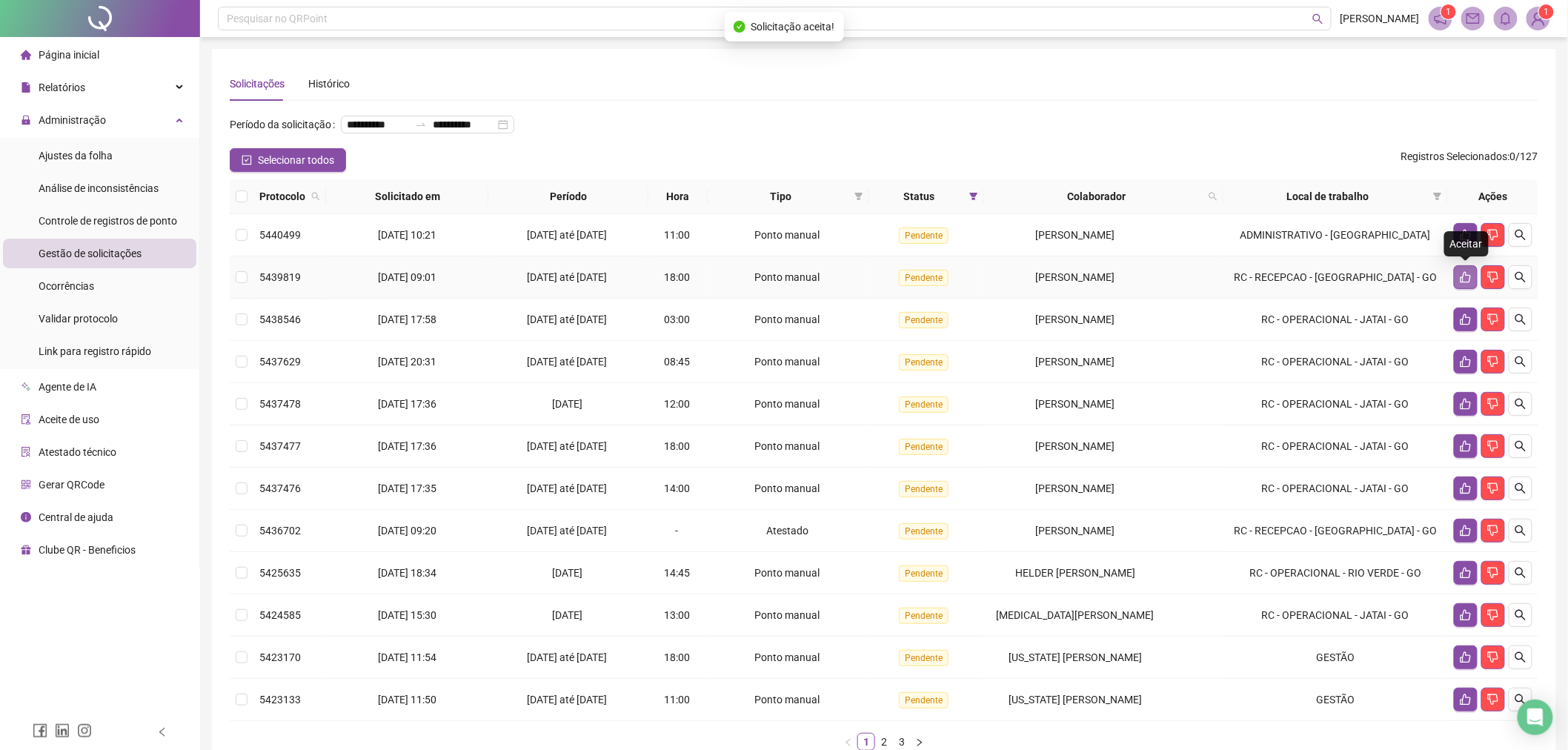
click at [1461, 275] on icon "like" at bounding box center [1465, 277] width 12 height 12
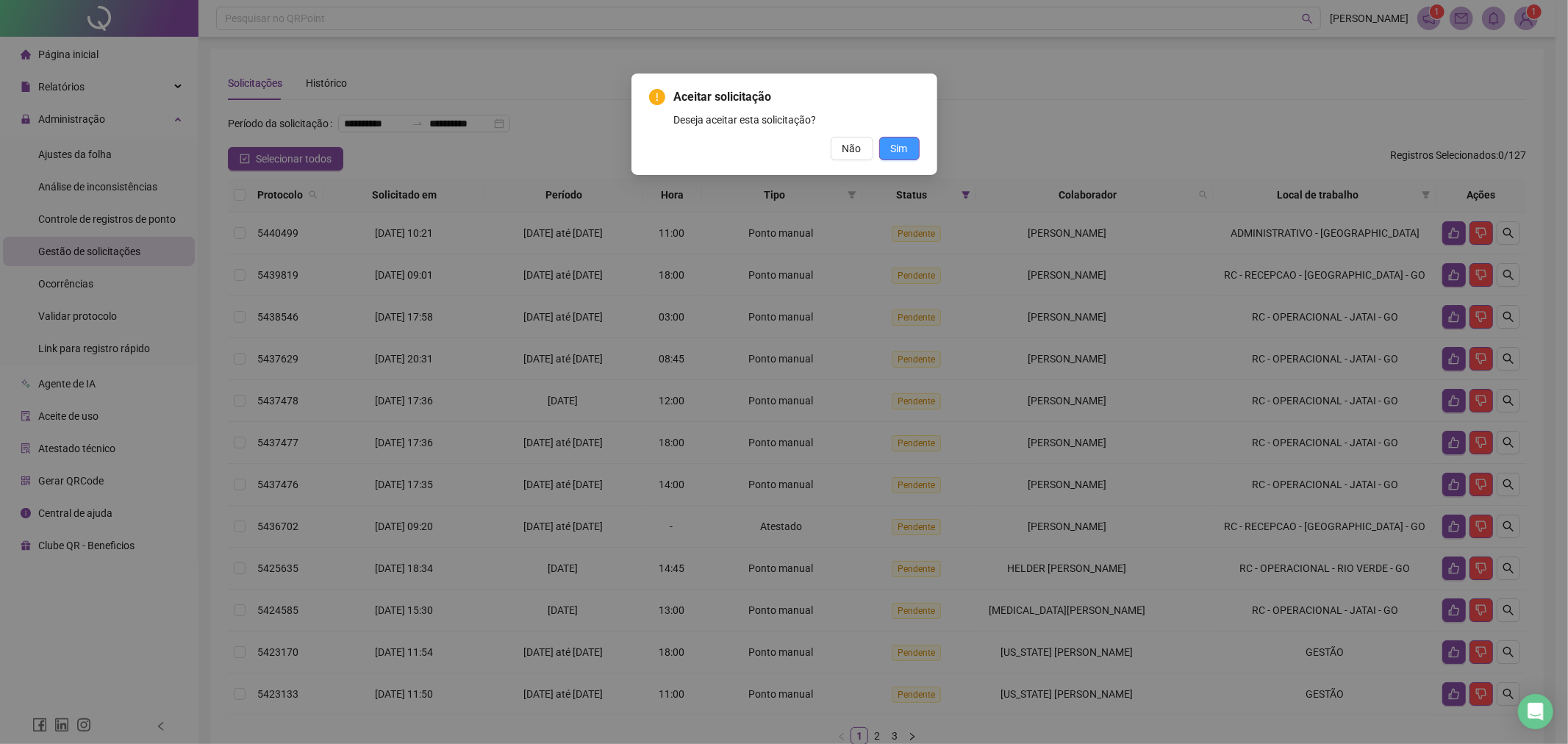
click at [910, 158] on button "Sim" at bounding box center [899, 148] width 40 height 24
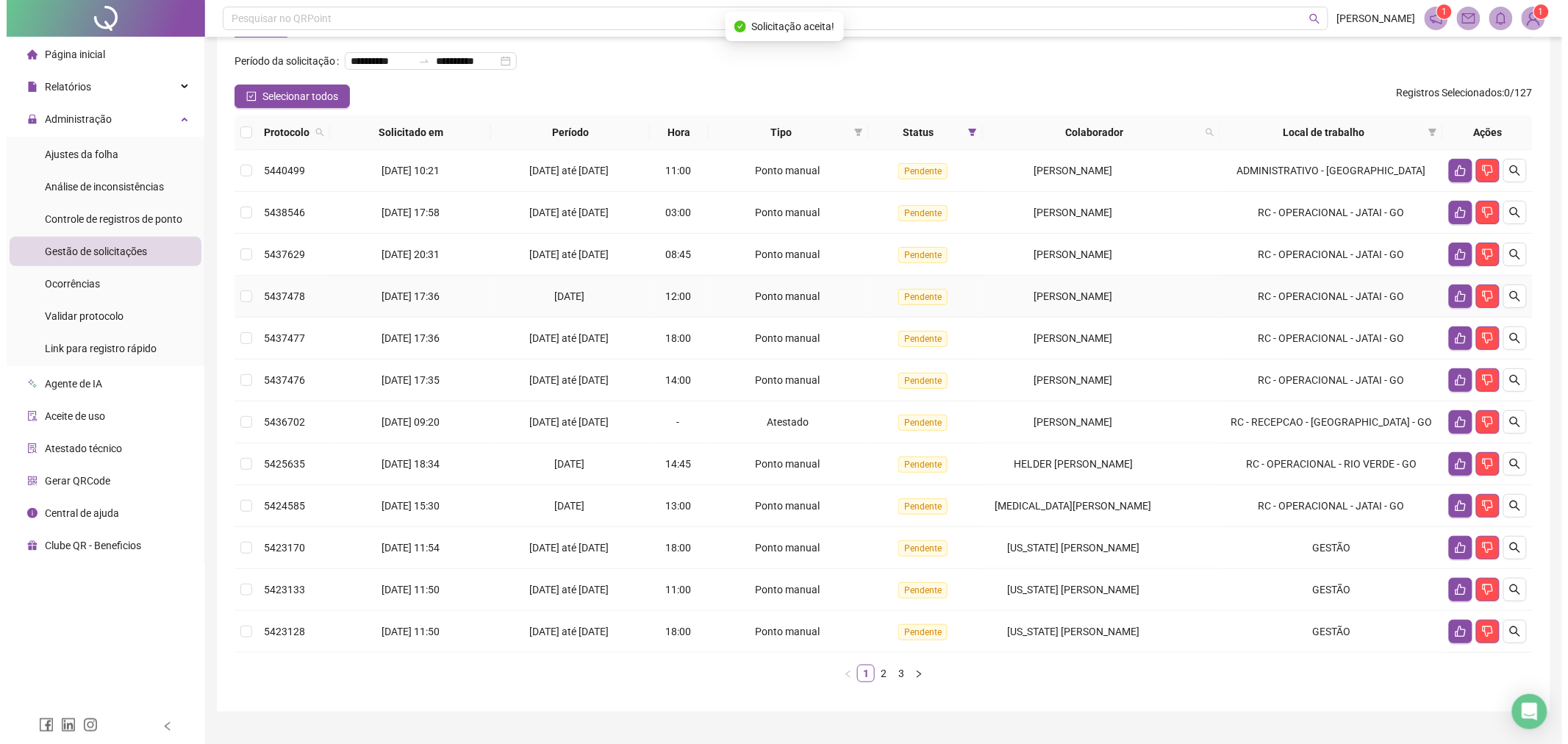
scroll to position [94, 0]
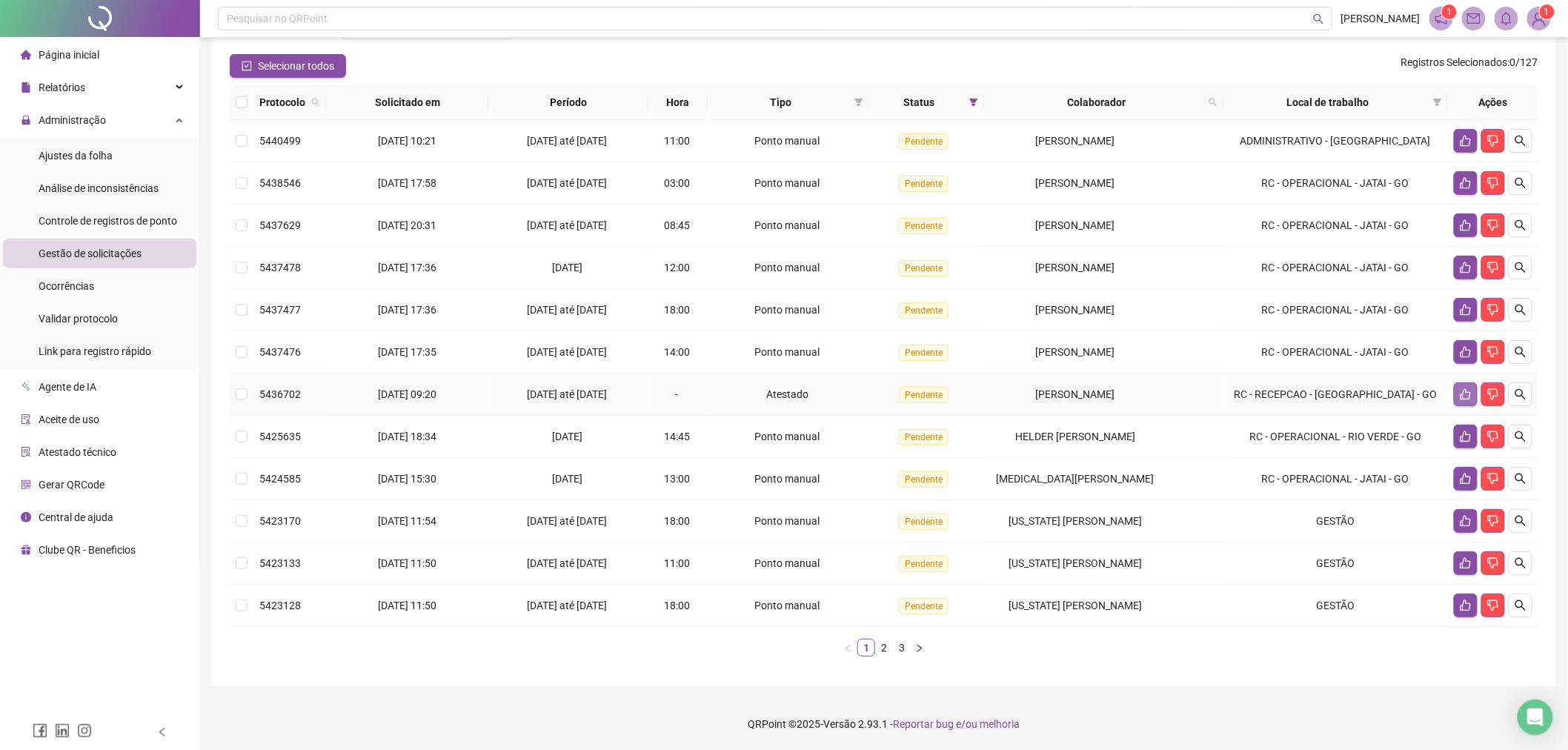
click at [1457, 392] on button "button" at bounding box center [1465, 394] width 24 height 24
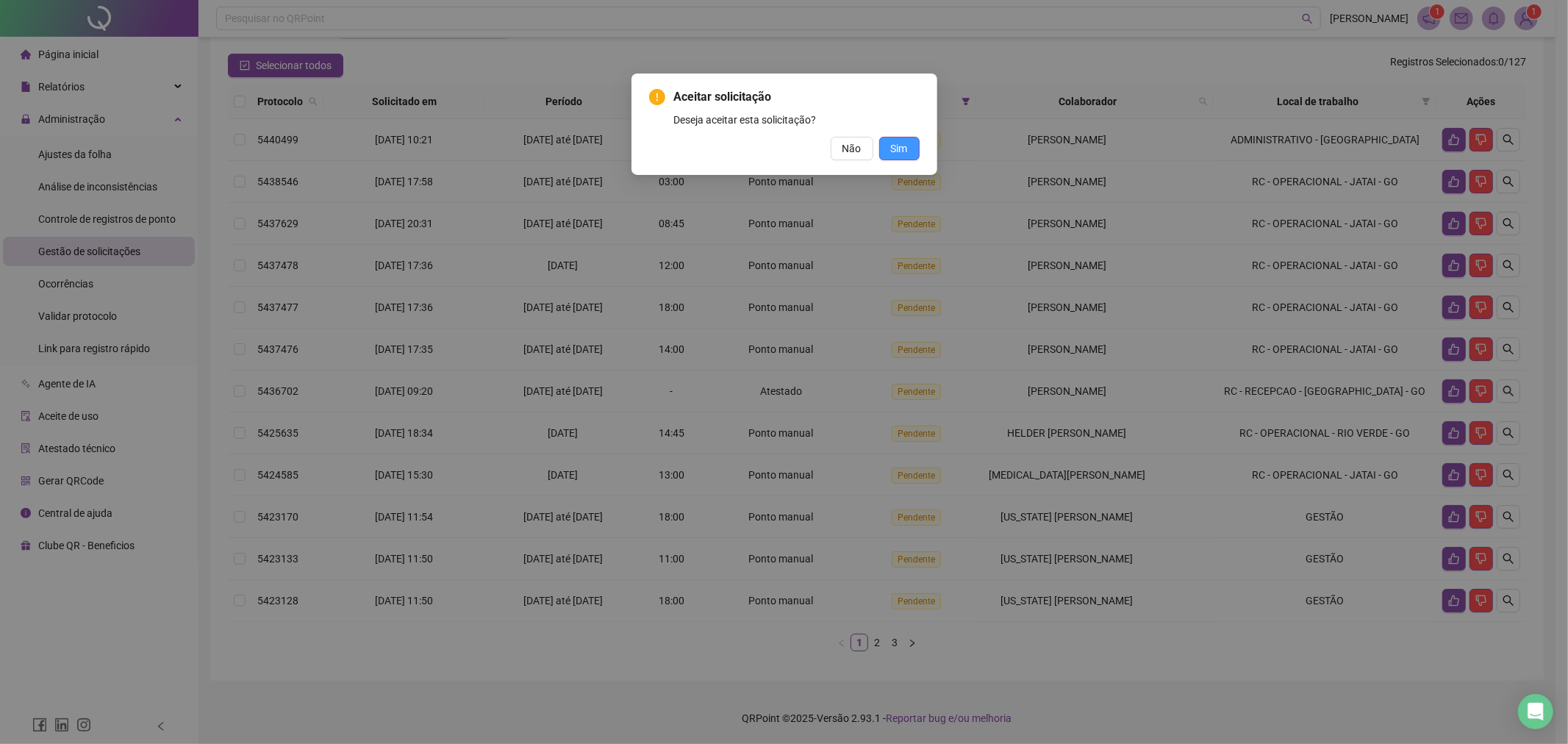
click at [885, 147] on button "Sim" at bounding box center [899, 148] width 40 height 24
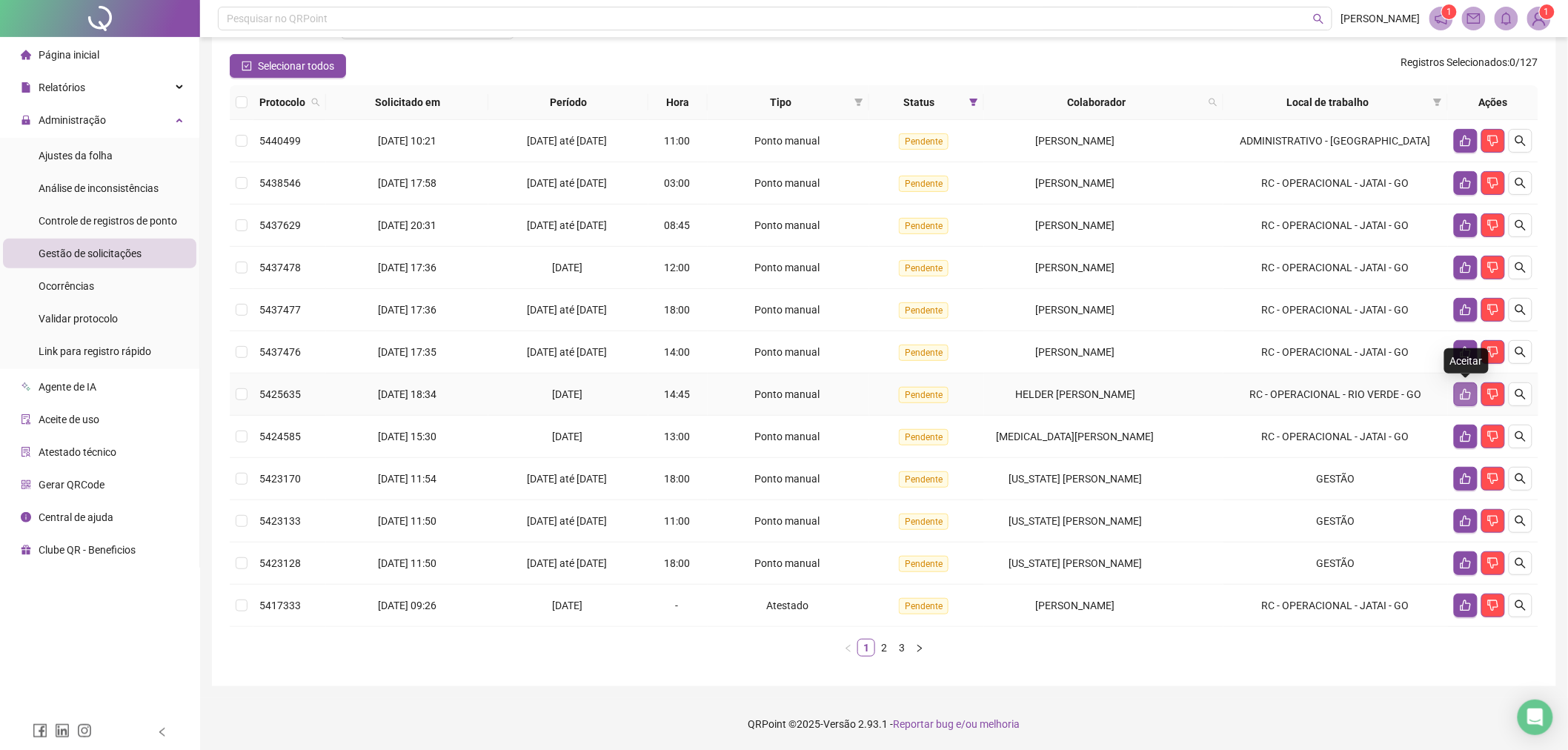
click at [1463, 397] on icon "like" at bounding box center [1465, 394] width 11 height 11
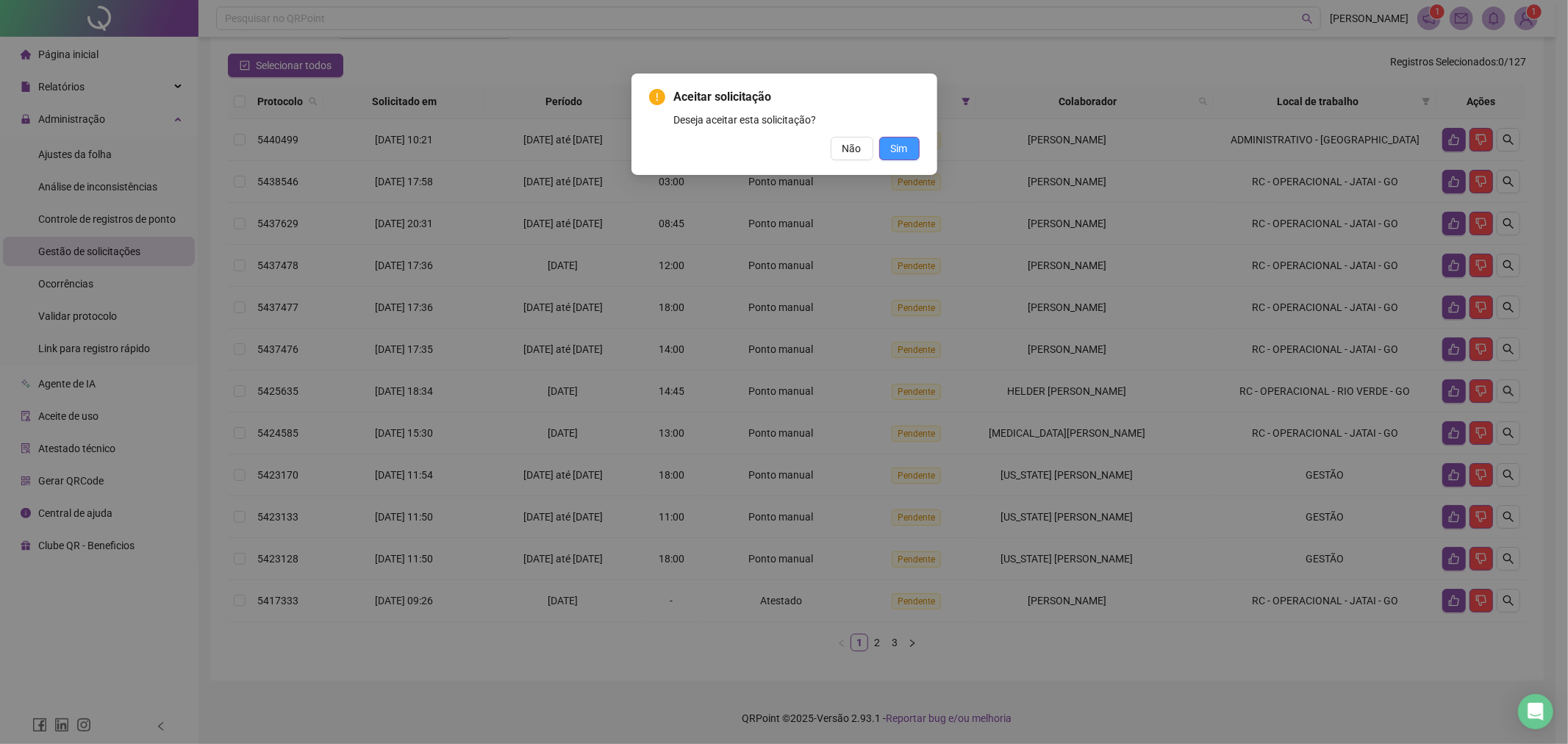
click at [909, 149] on button "Sim" at bounding box center [899, 148] width 40 height 24
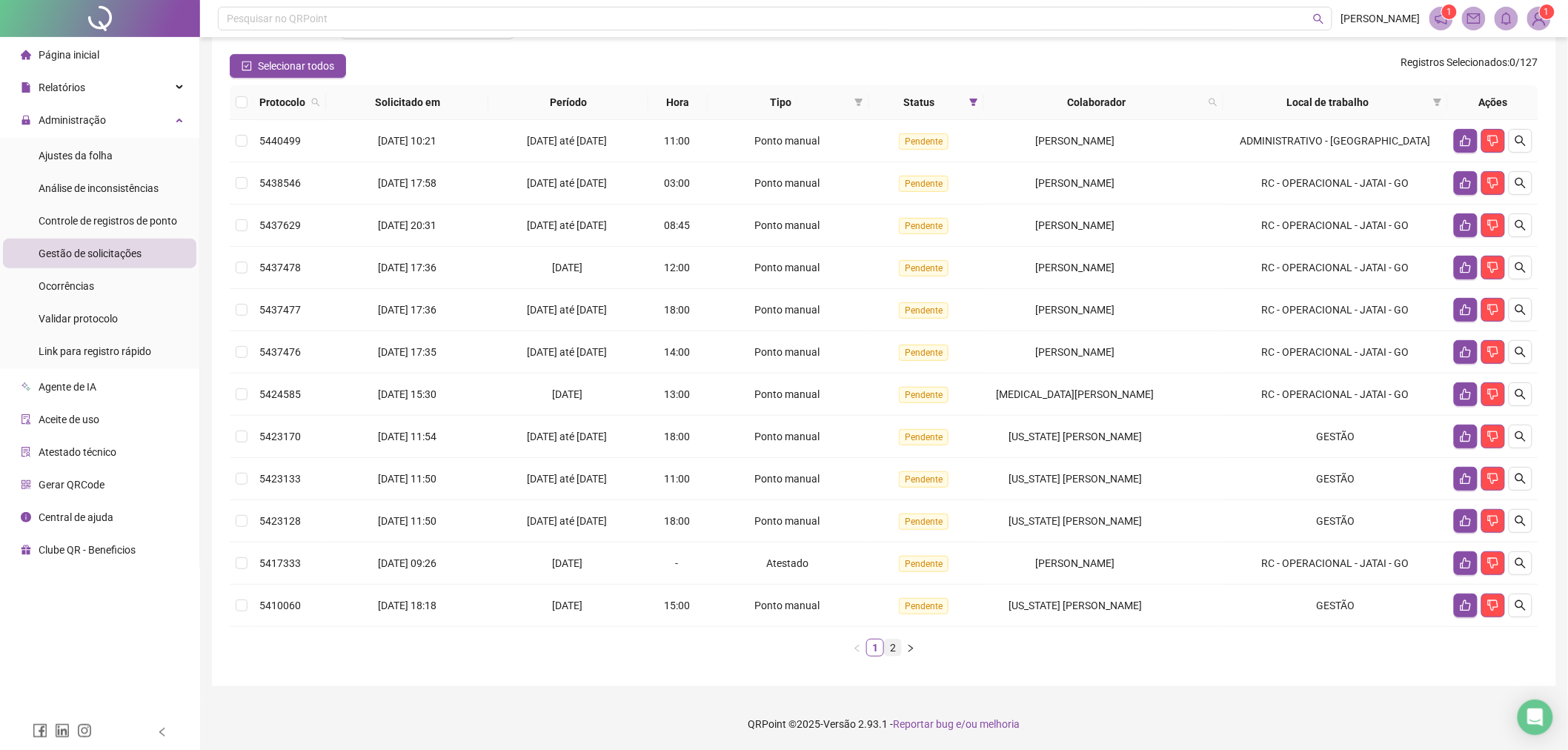
click at [894, 654] on link "2" at bounding box center [893, 647] width 17 height 17
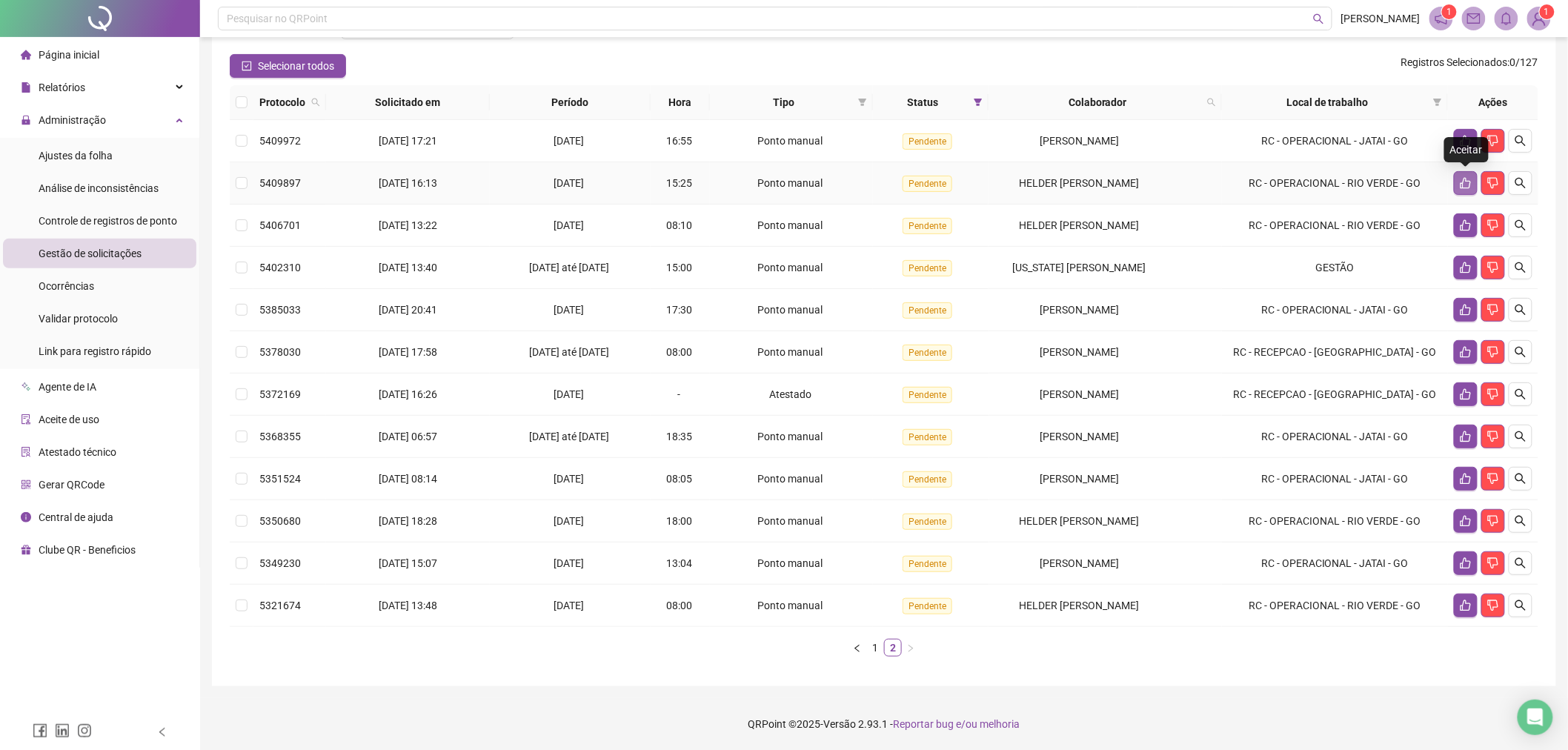
click at [1465, 180] on icon "like" at bounding box center [1465, 183] width 12 height 12
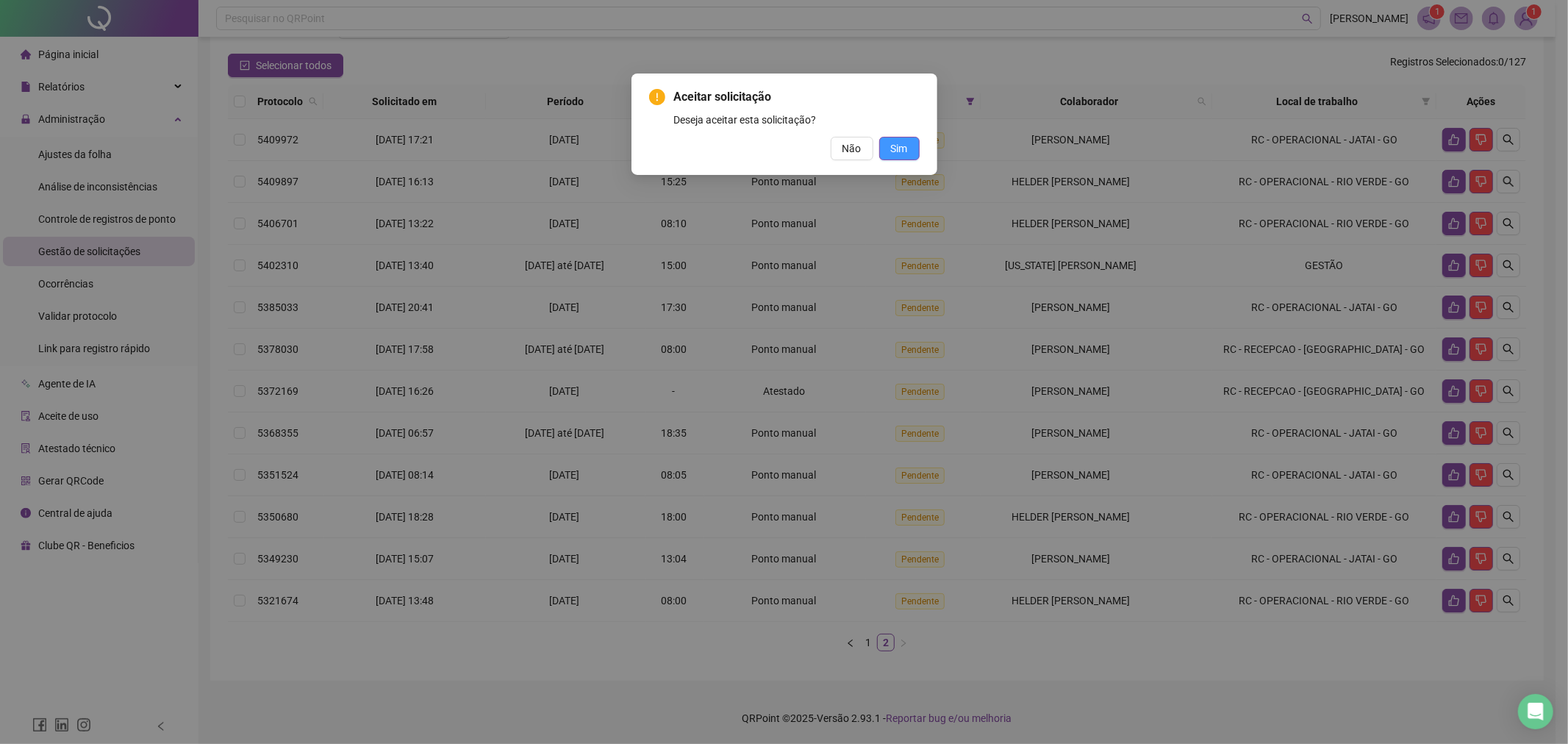
click at [902, 147] on span "Sim" at bounding box center [899, 149] width 17 height 16
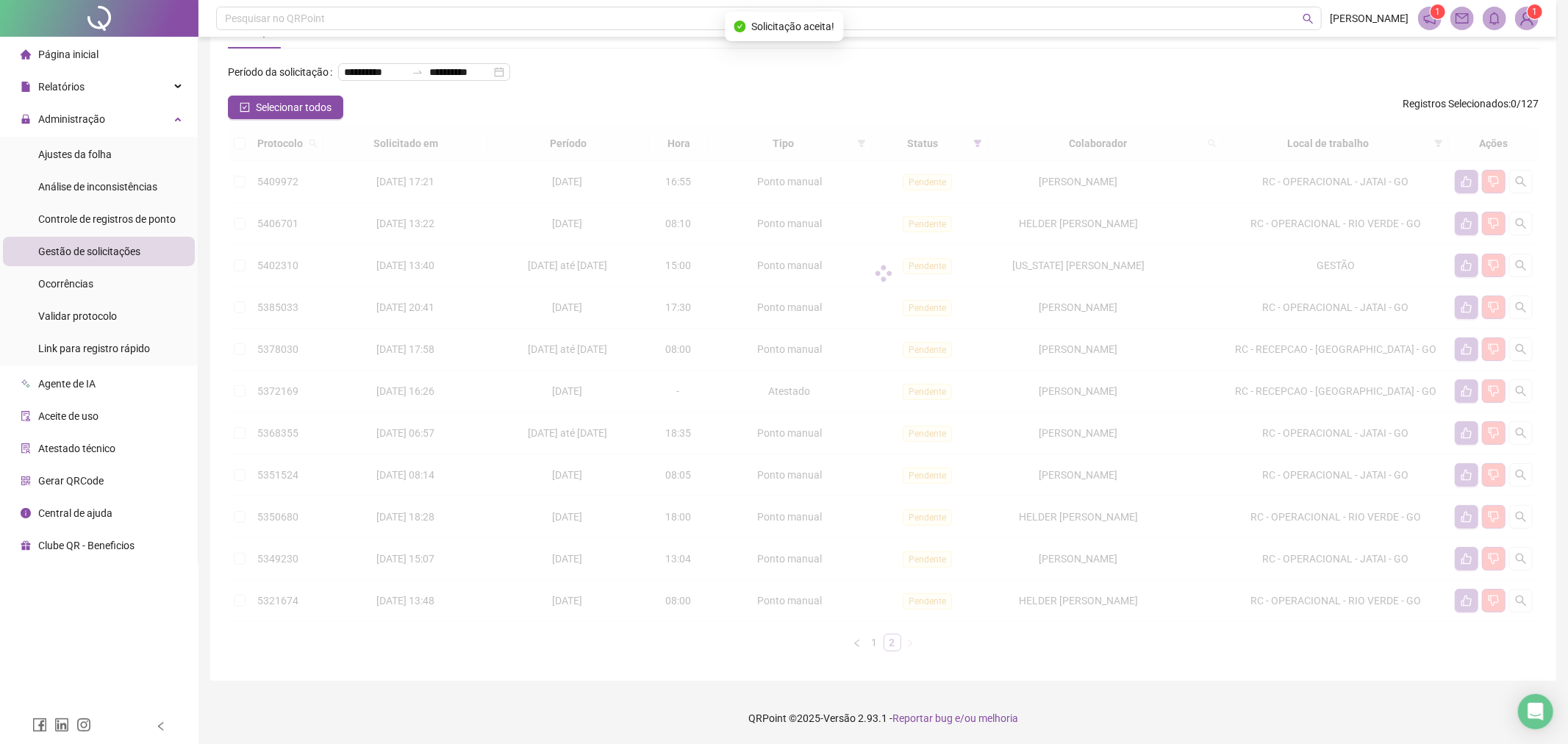
scroll to position [53, 0]
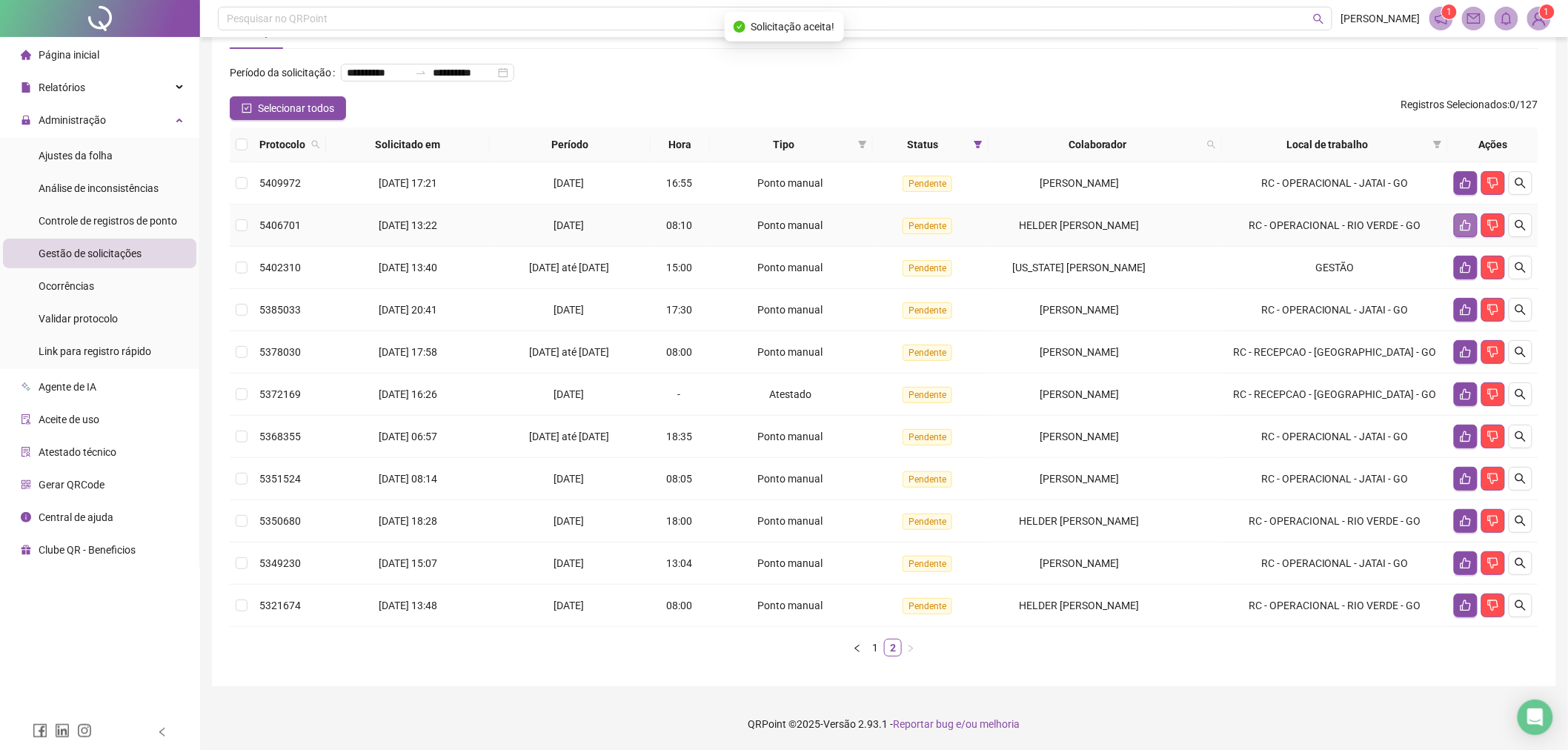
click at [1455, 225] on button "button" at bounding box center [1465, 225] width 24 height 24
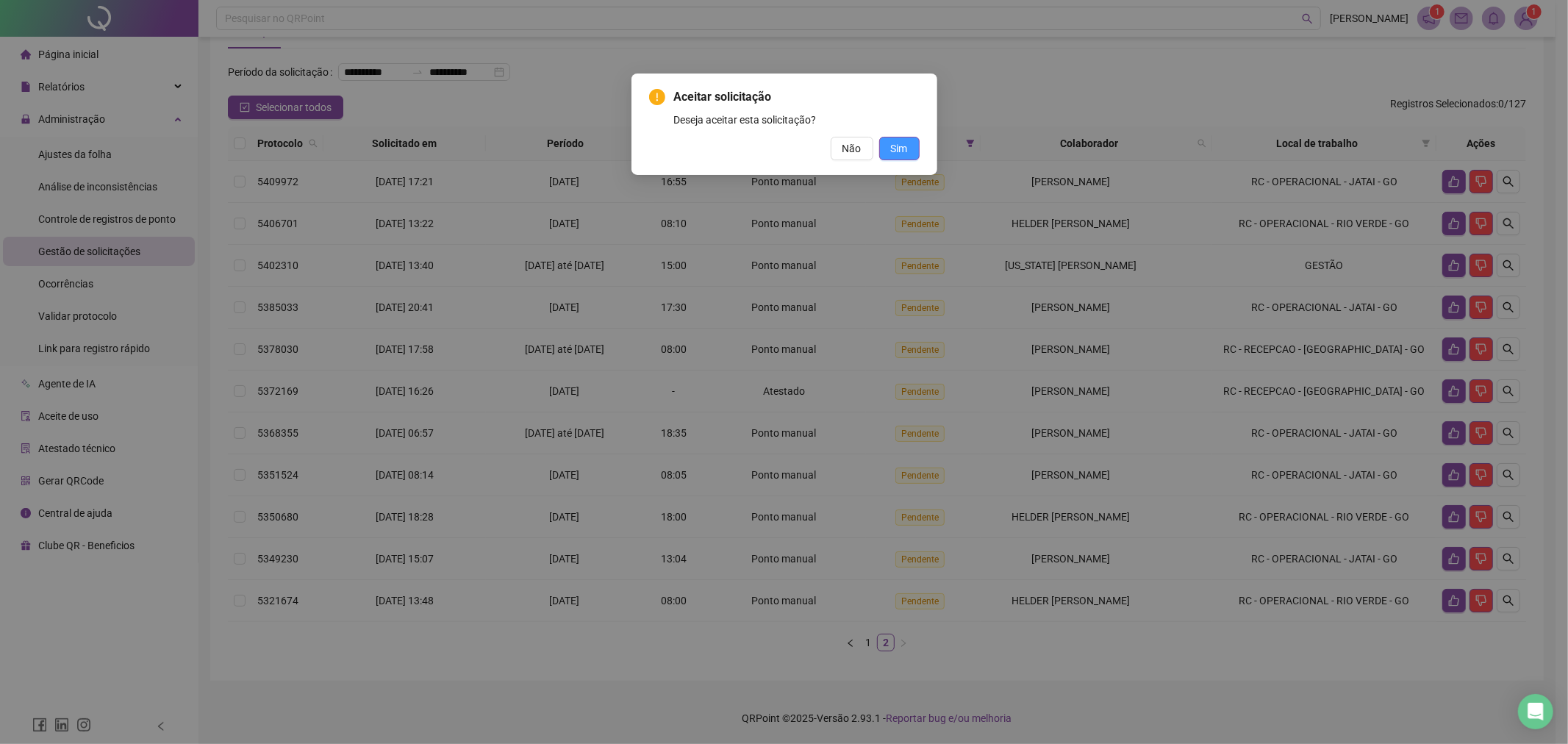
click at [898, 153] on span "Sim" at bounding box center [899, 149] width 17 height 16
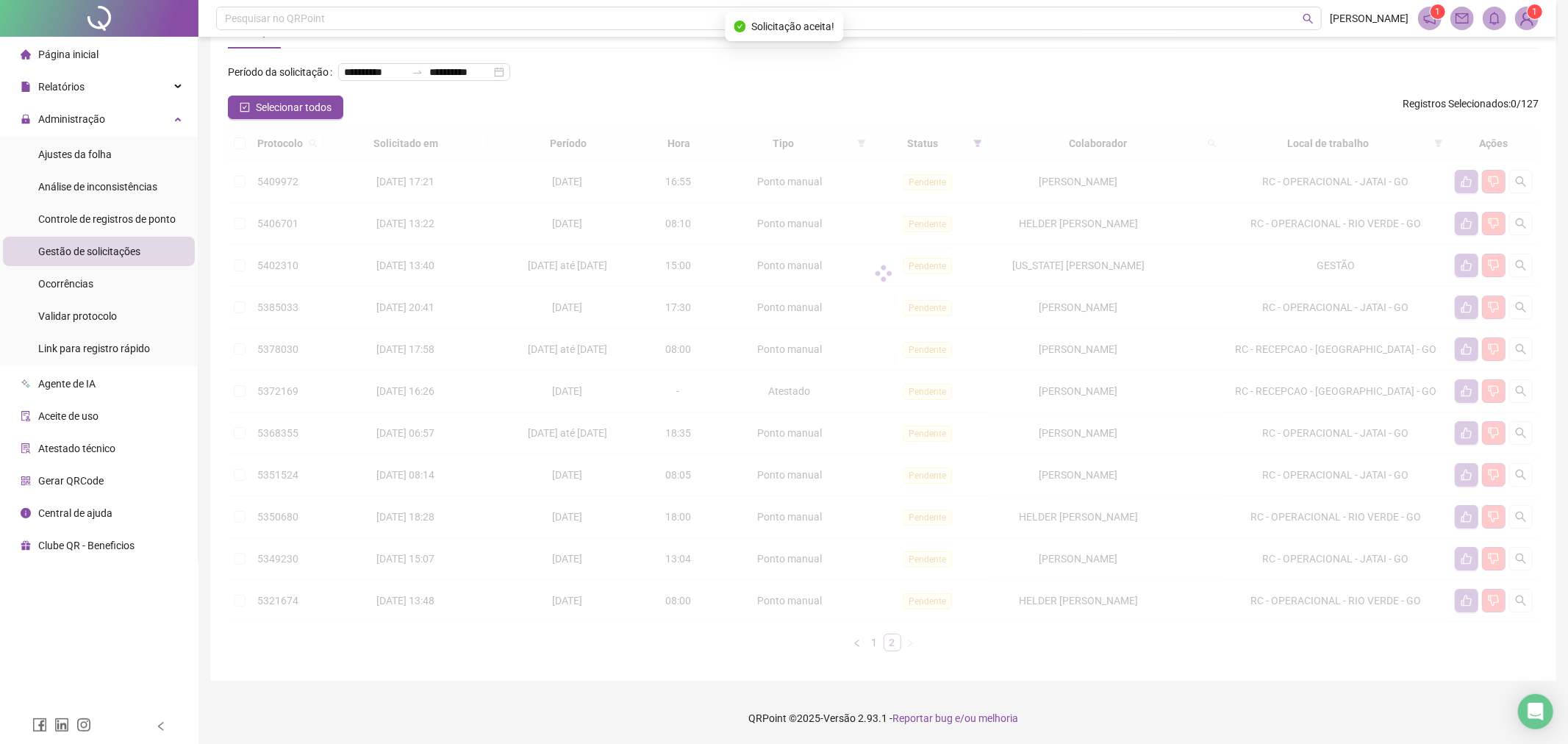
scroll to position [10, 0]
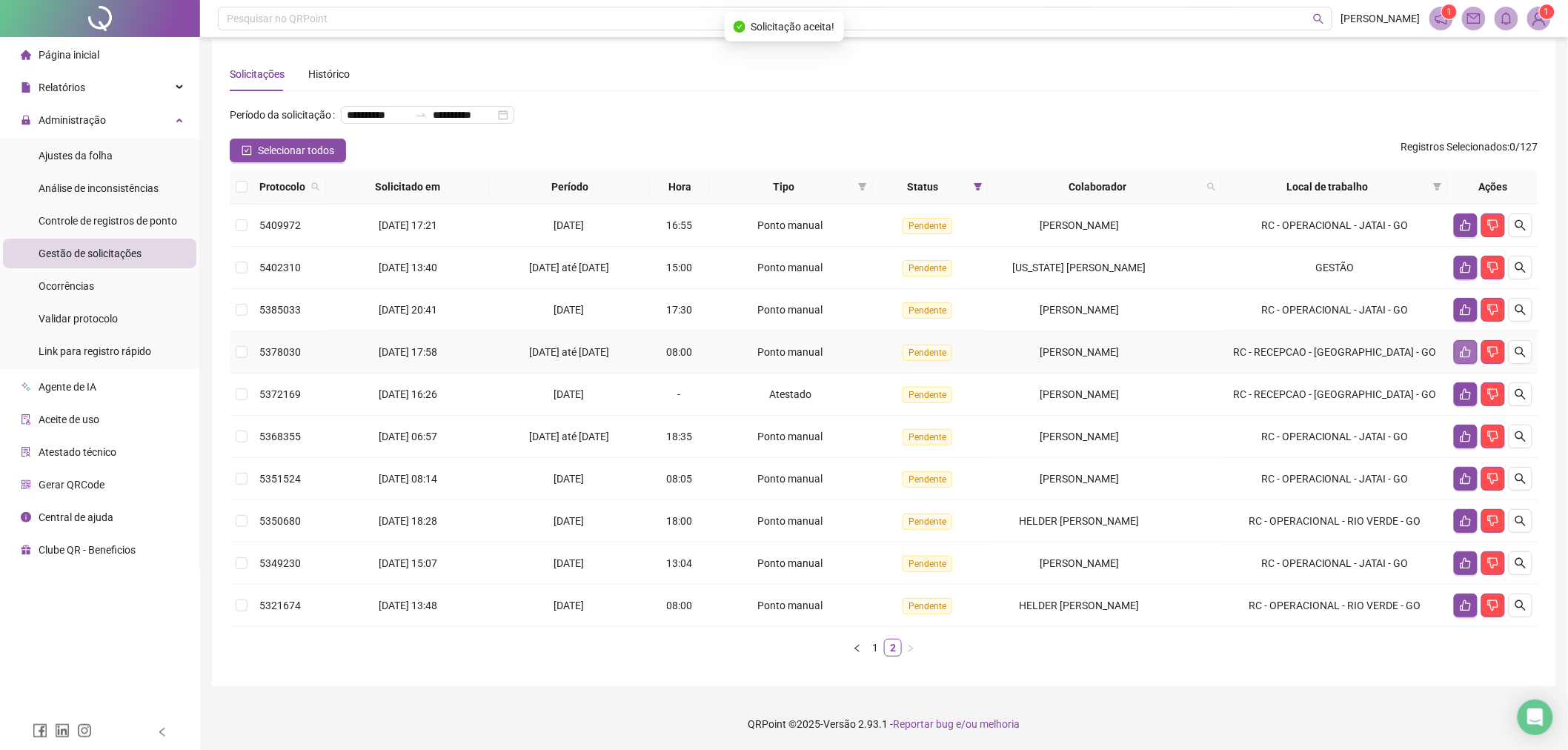
click at [1460, 354] on icon "like" at bounding box center [1465, 352] width 12 height 12
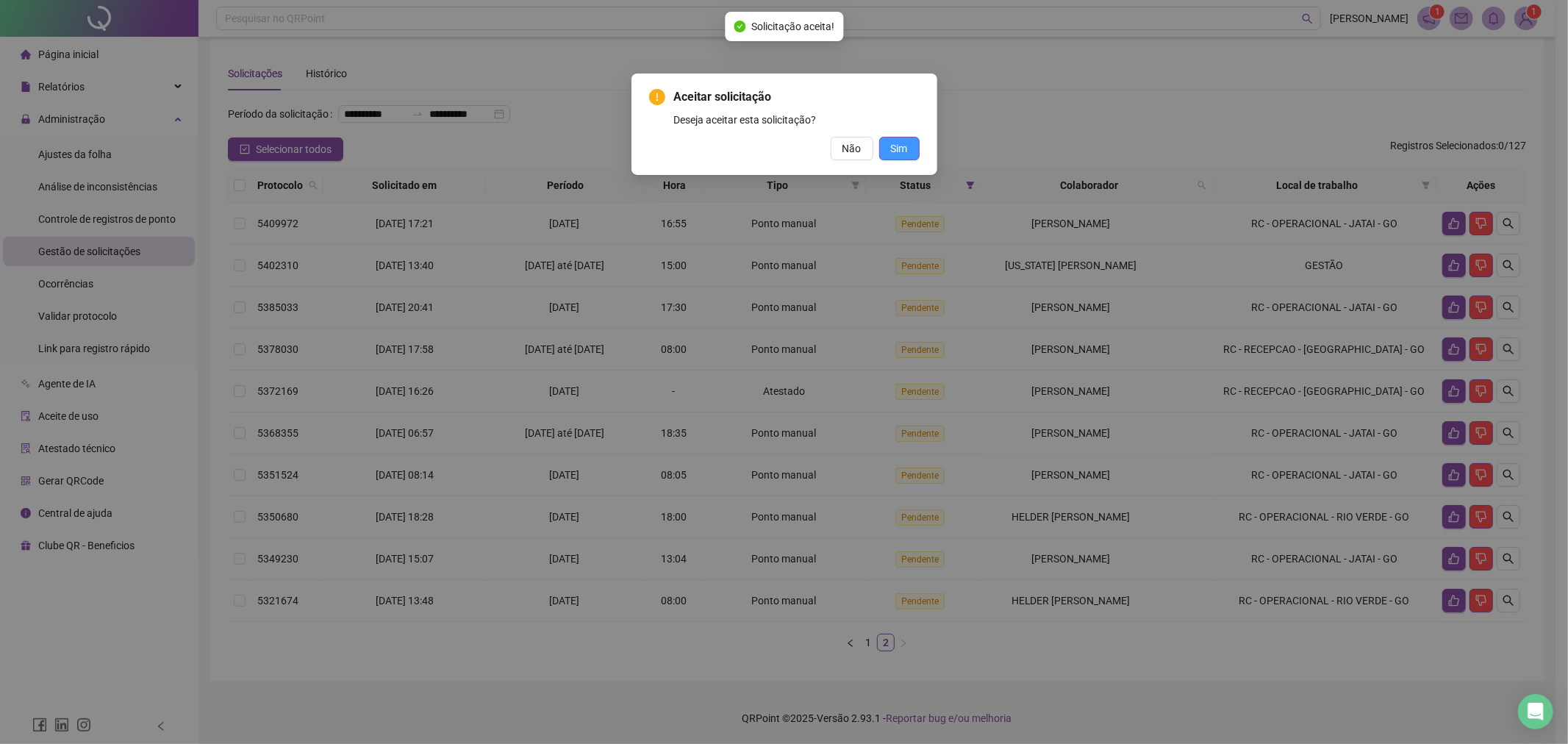
click at [910, 158] on button "Sim" at bounding box center [899, 148] width 40 height 24
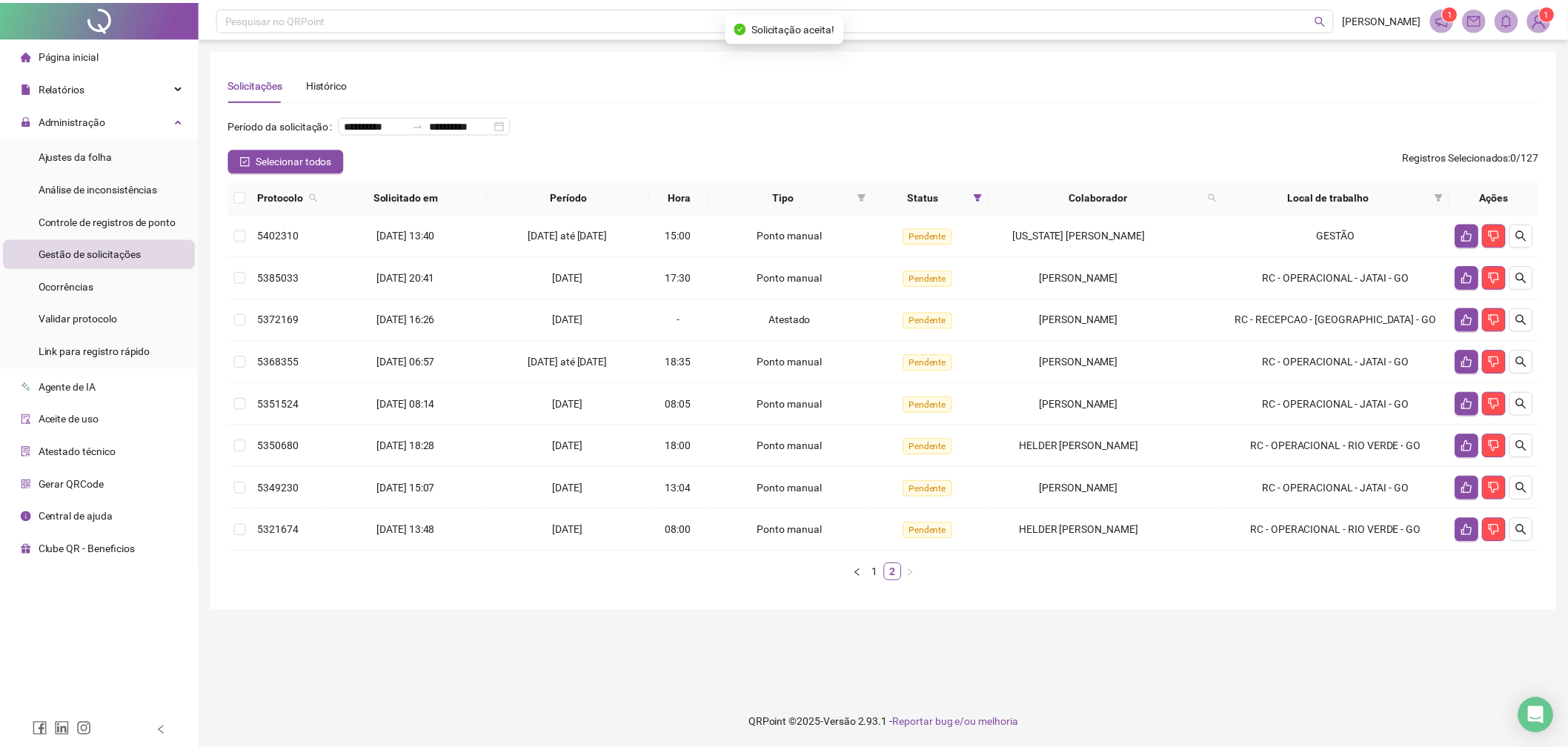
scroll to position [0, 0]
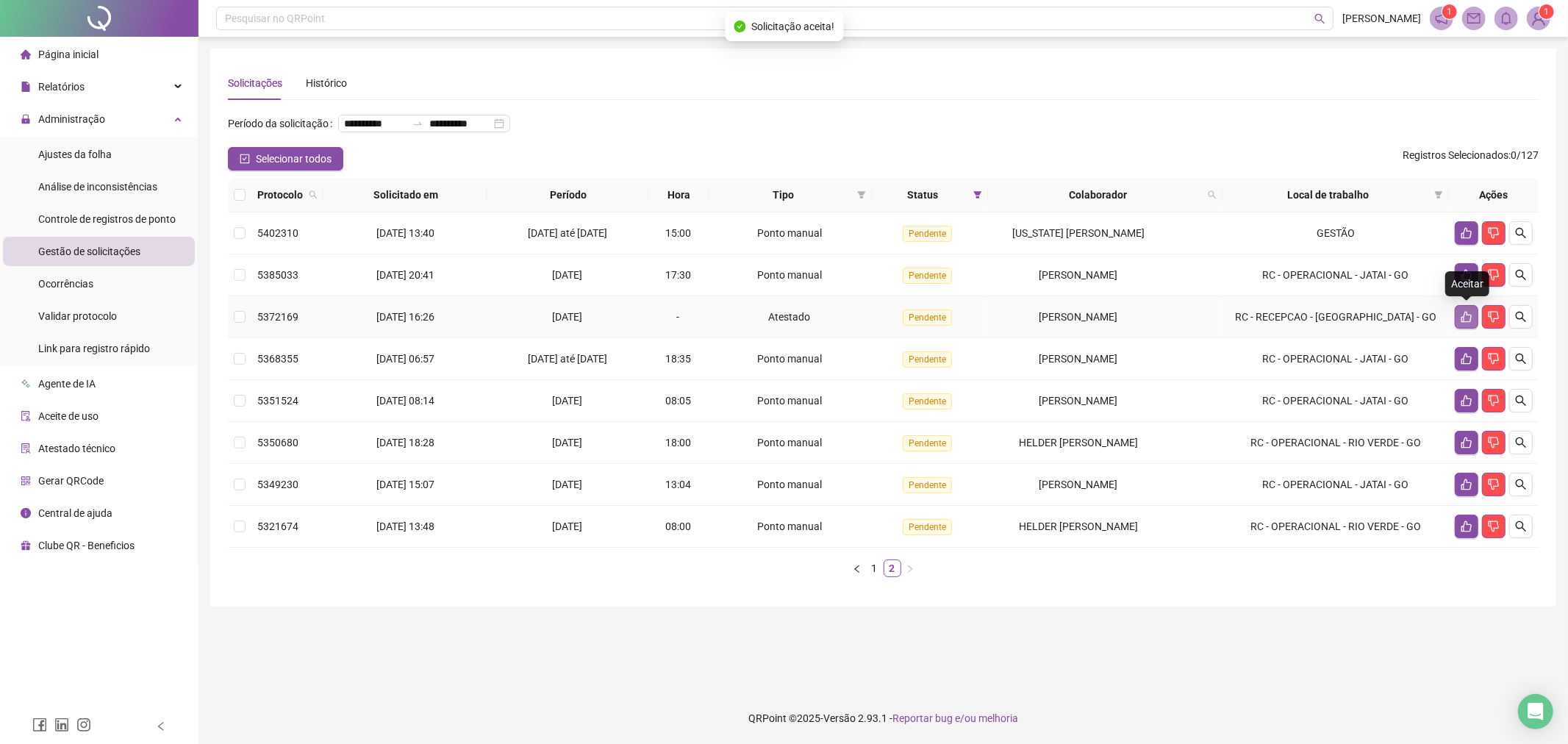
click at [1459, 319] on button "button" at bounding box center [1466, 316] width 24 height 24
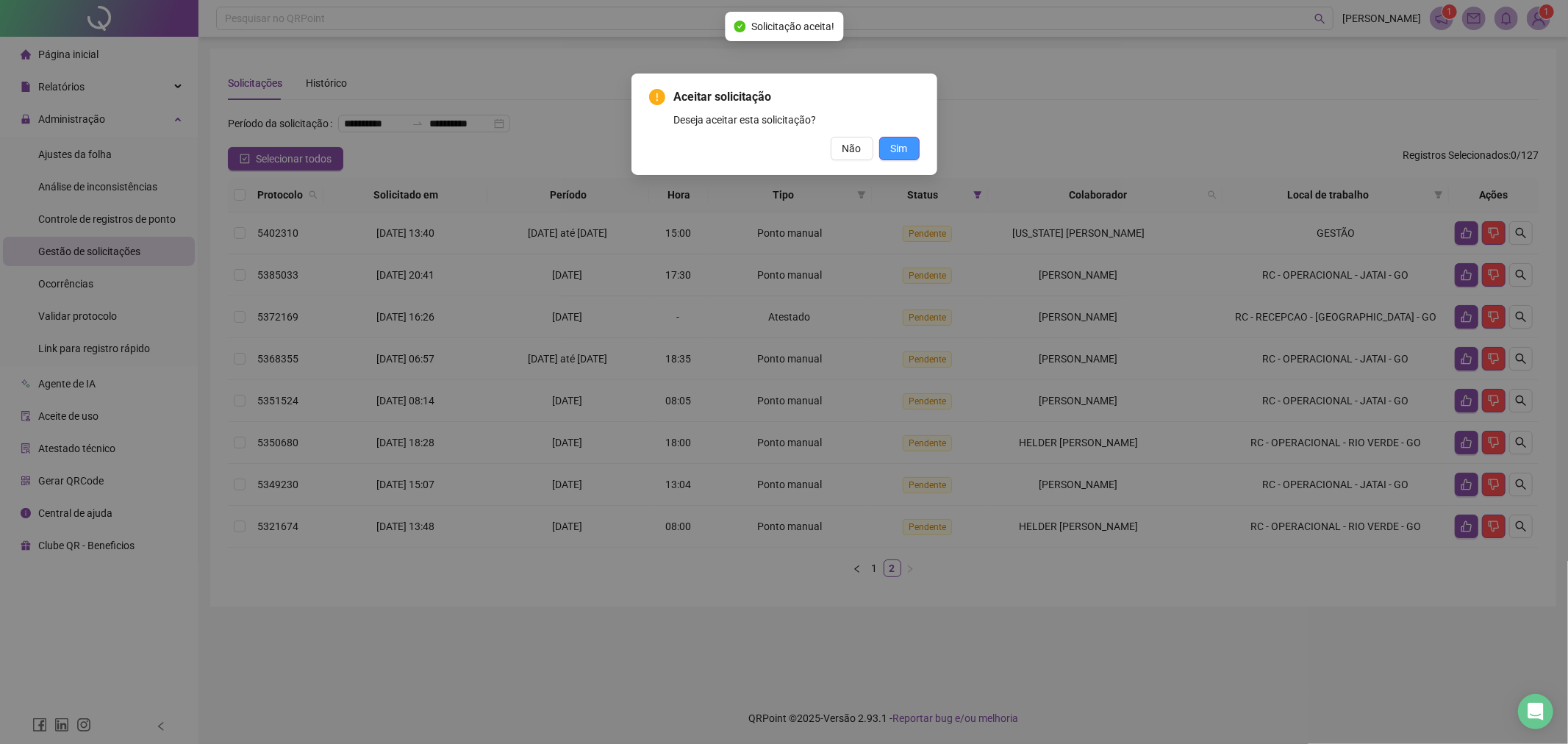
click at [909, 147] on button "Sim" at bounding box center [899, 148] width 40 height 24
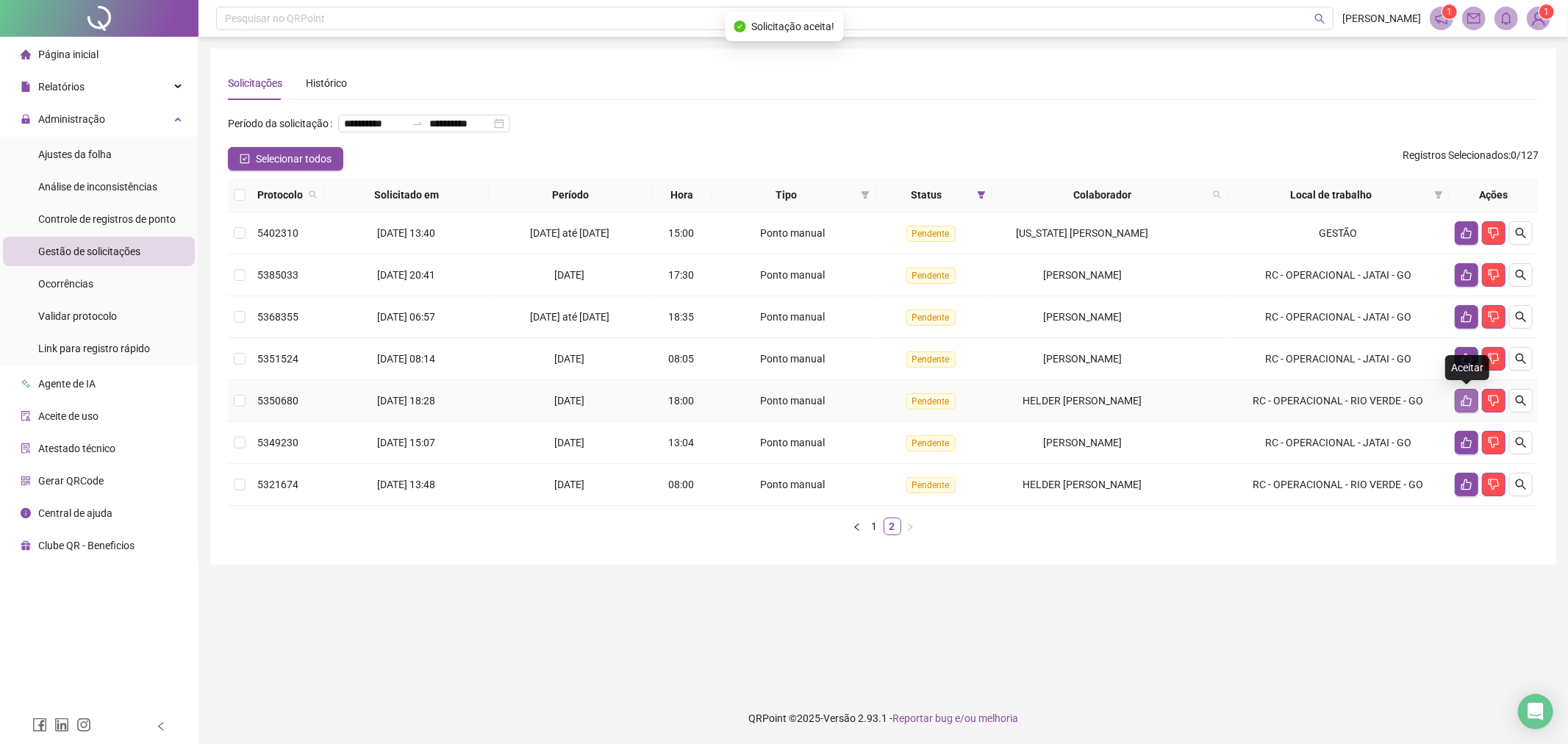
click at [1460, 402] on button "button" at bounding box center [1466, 400] width 24 height 24
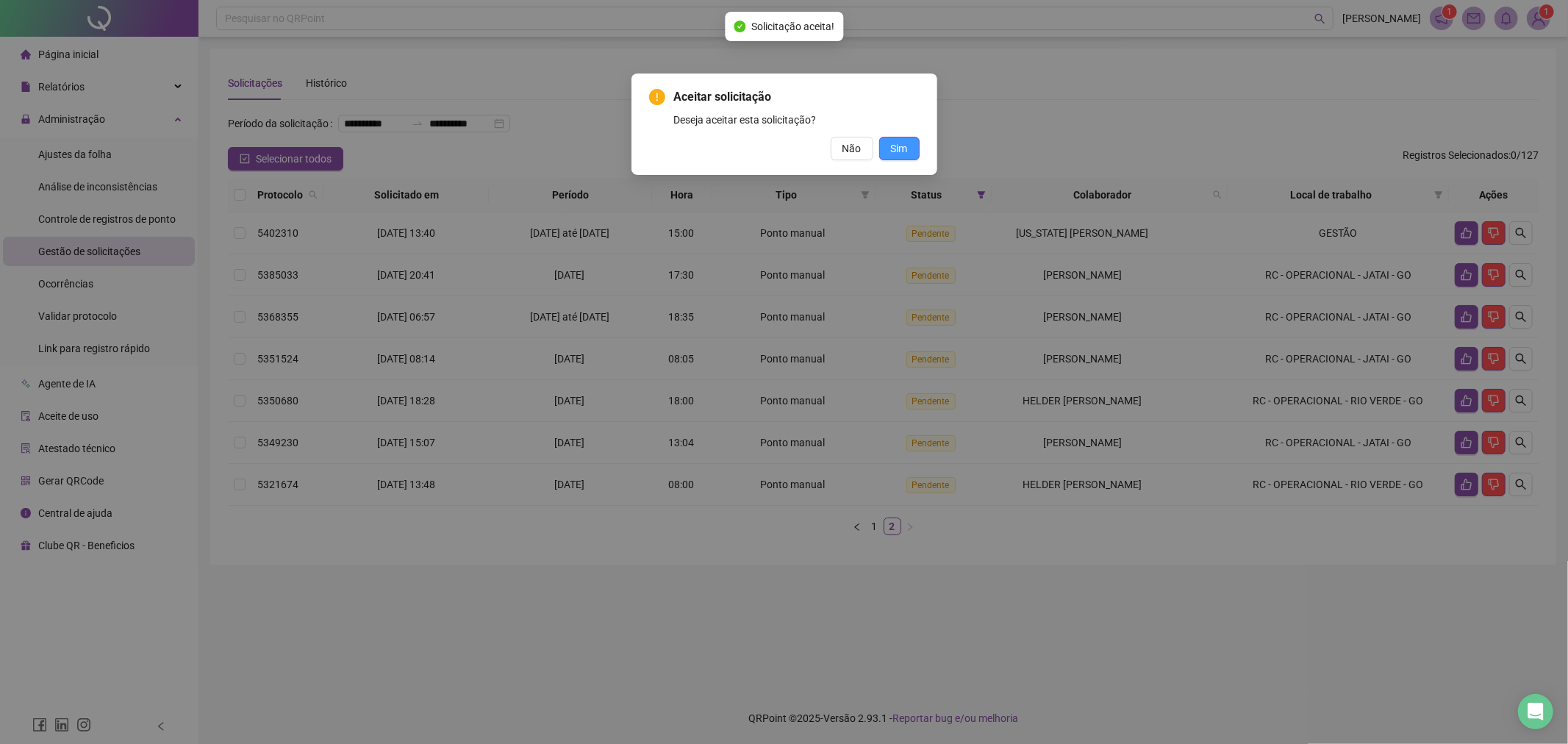
click at [917, 149] on button "Sim" at bounding box center [899, 148] width 40 height 24
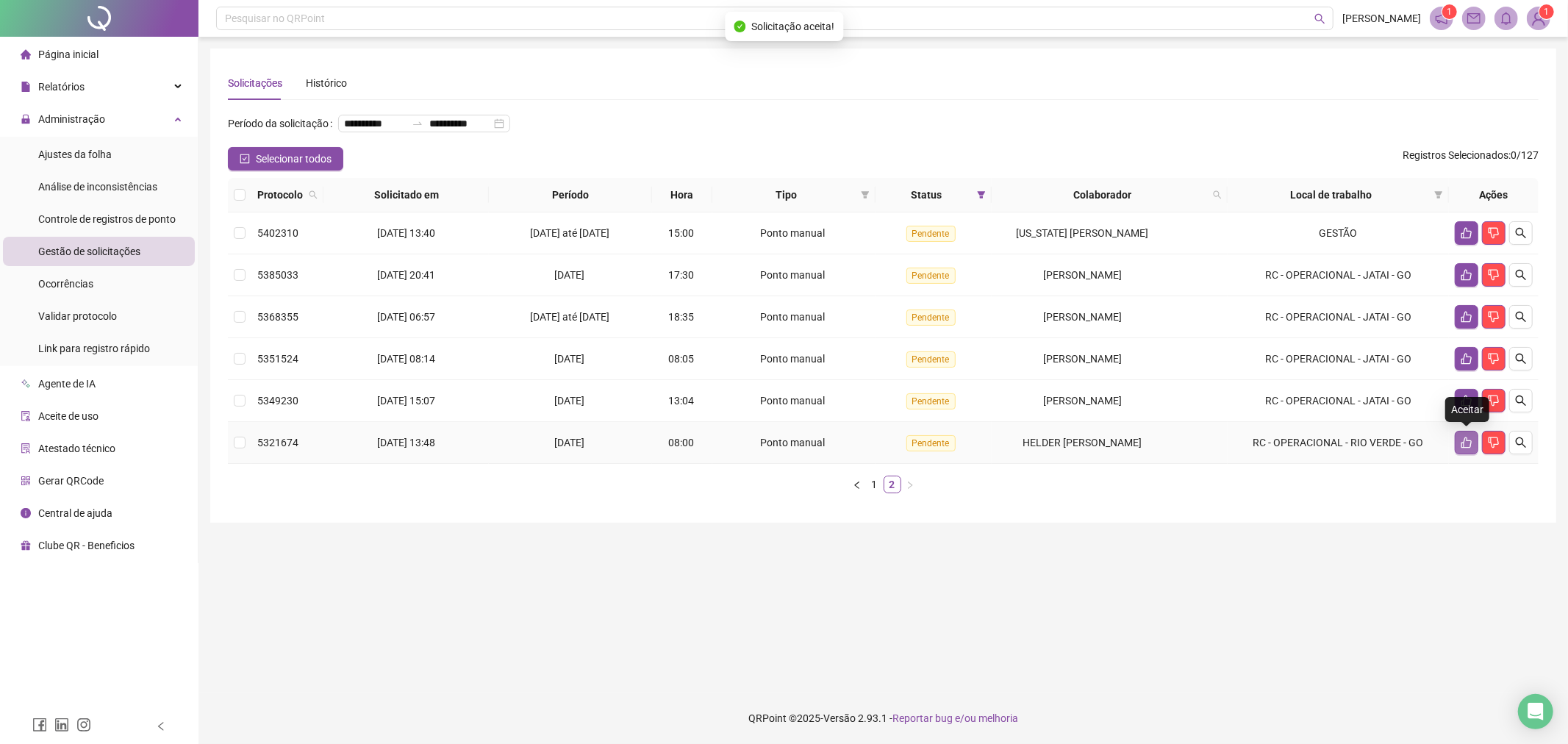
click at [1464, 444] on icon "like" at bounding box center [1466, 443] width 11 height 11
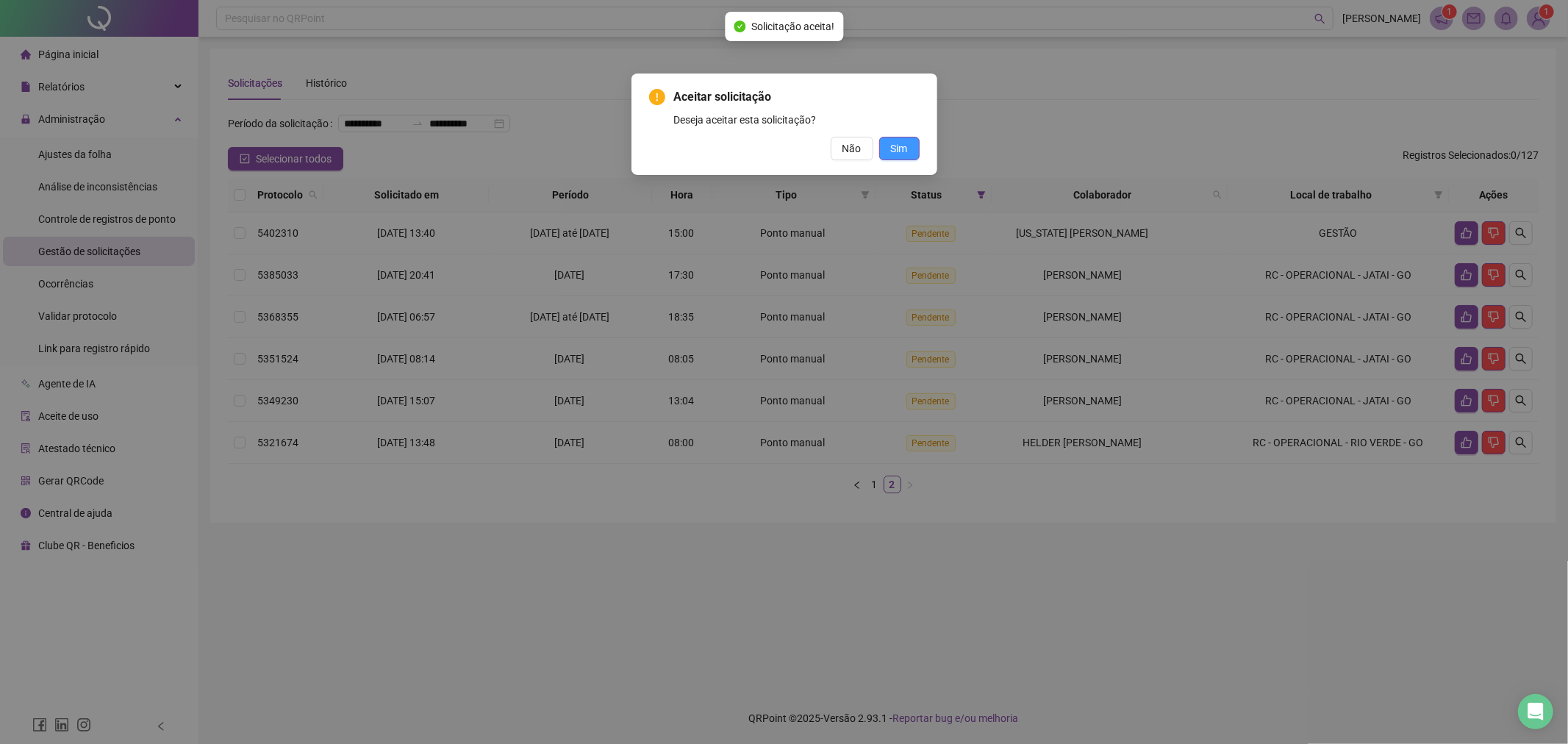
click at [904, 152] on span "Sim" at bounding box center [899, 149] width 17 height 16
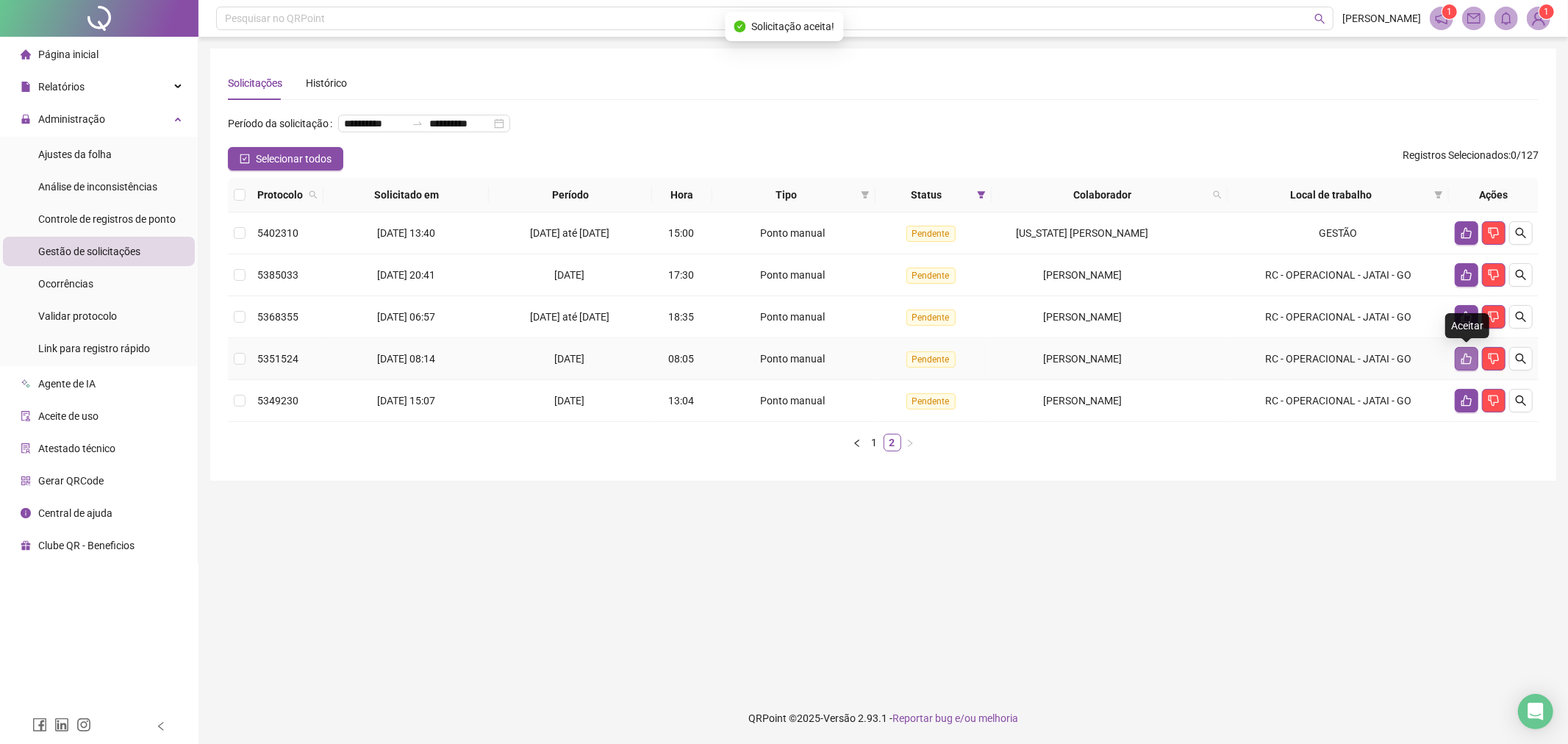
click at [1458, 355] on button "button" at bounding box center [1466, 358] width 24 height 24
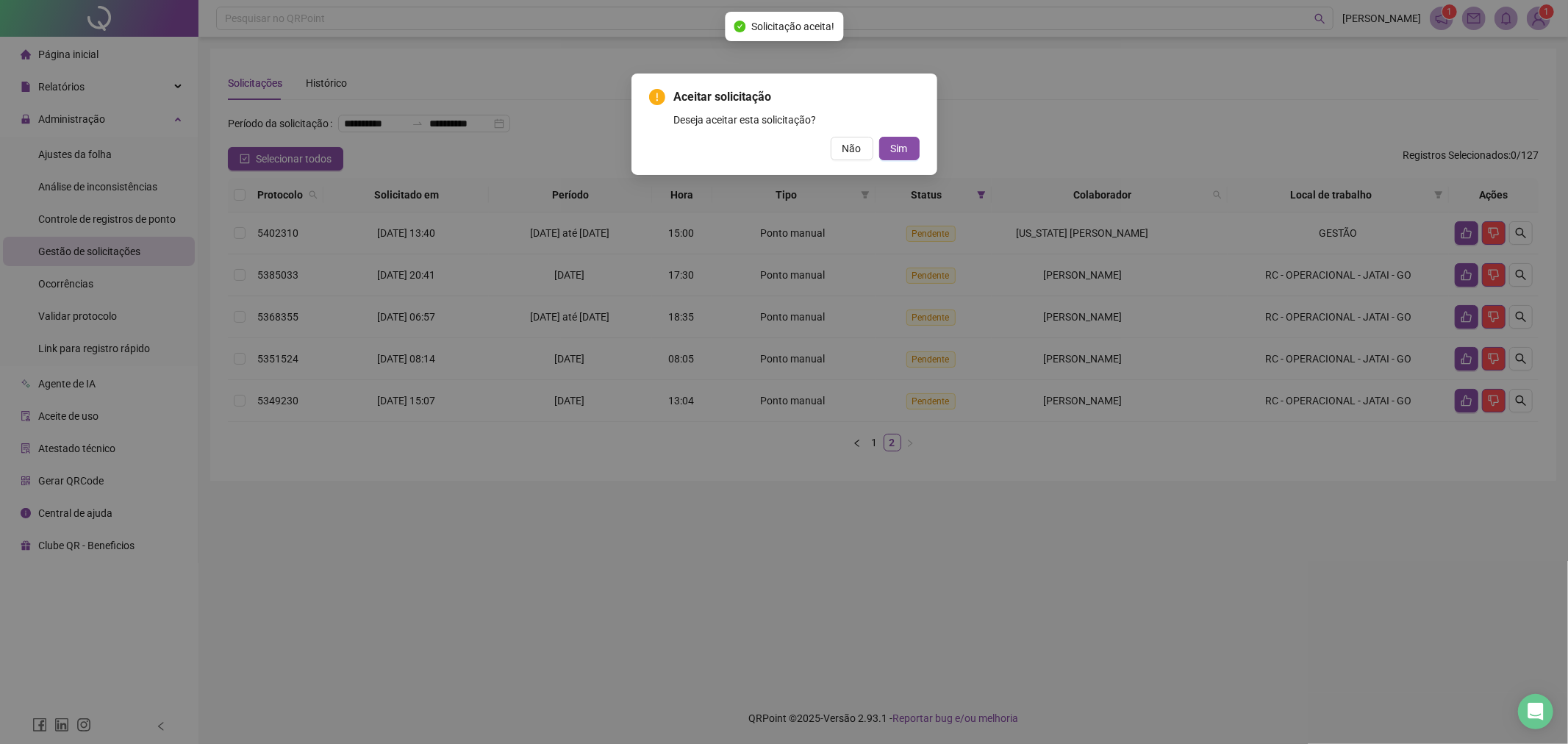
drag, startPoint x: 908, startPoint y: 152, endPoint x: 922, endPoint y: 160, distance: 16.1
click at [908, 153] on button "Sim" at bounding box center [899, 148] width 40 height 24
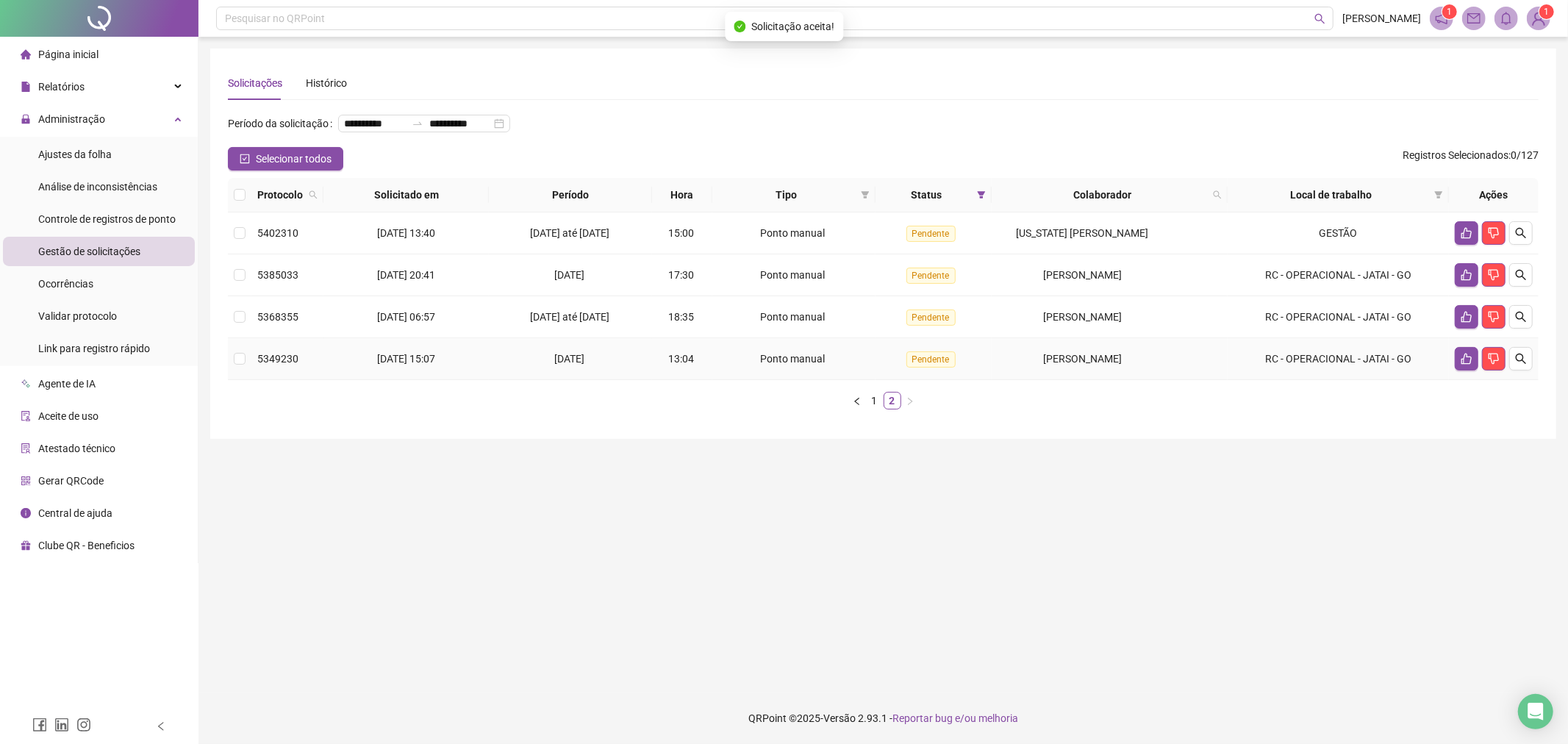
click at [1452, 359] on td at bounding box center [1493, 359] width 90 height 42
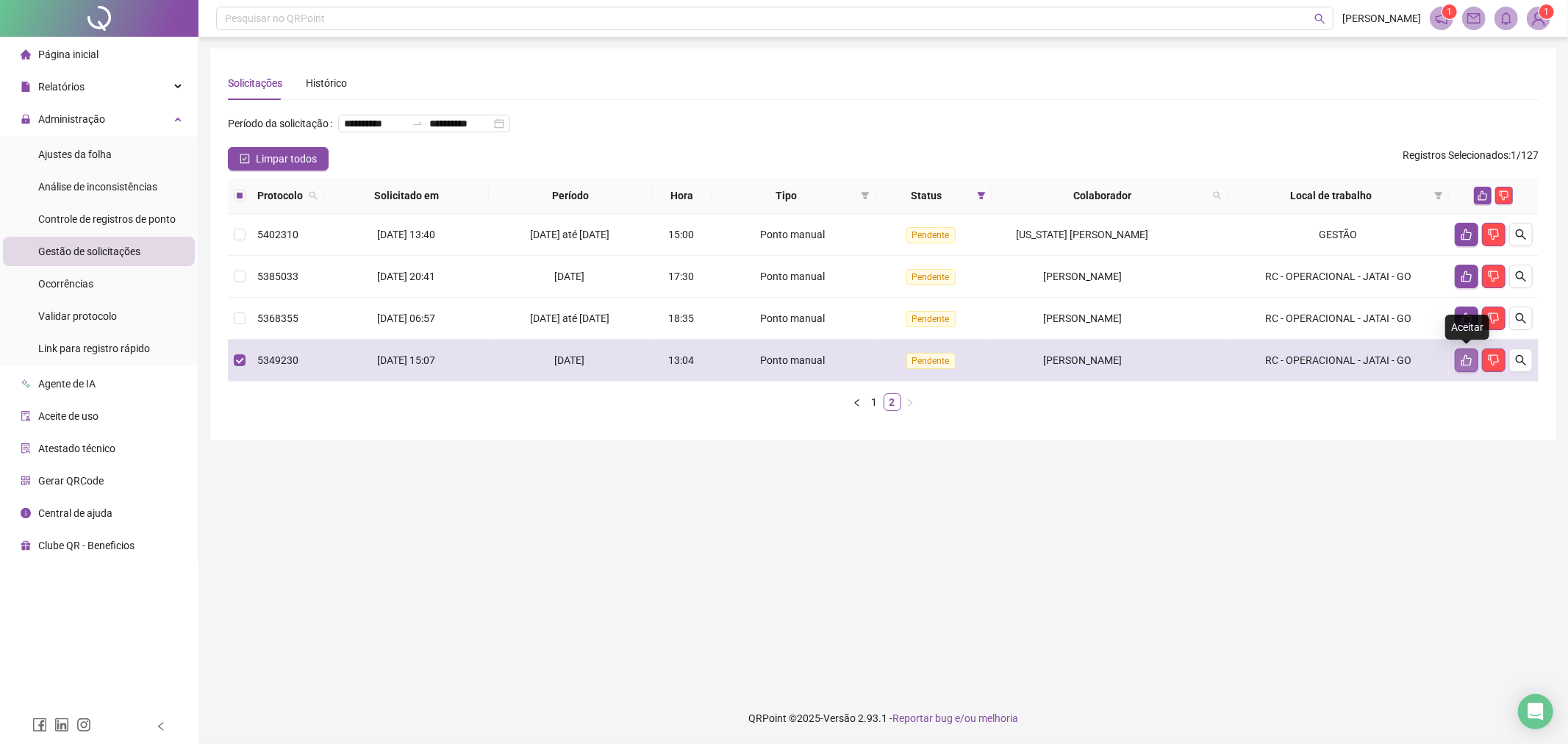
click at [1469, 368] on button "button" at bounding box center [1466, 360] width 24 height 24
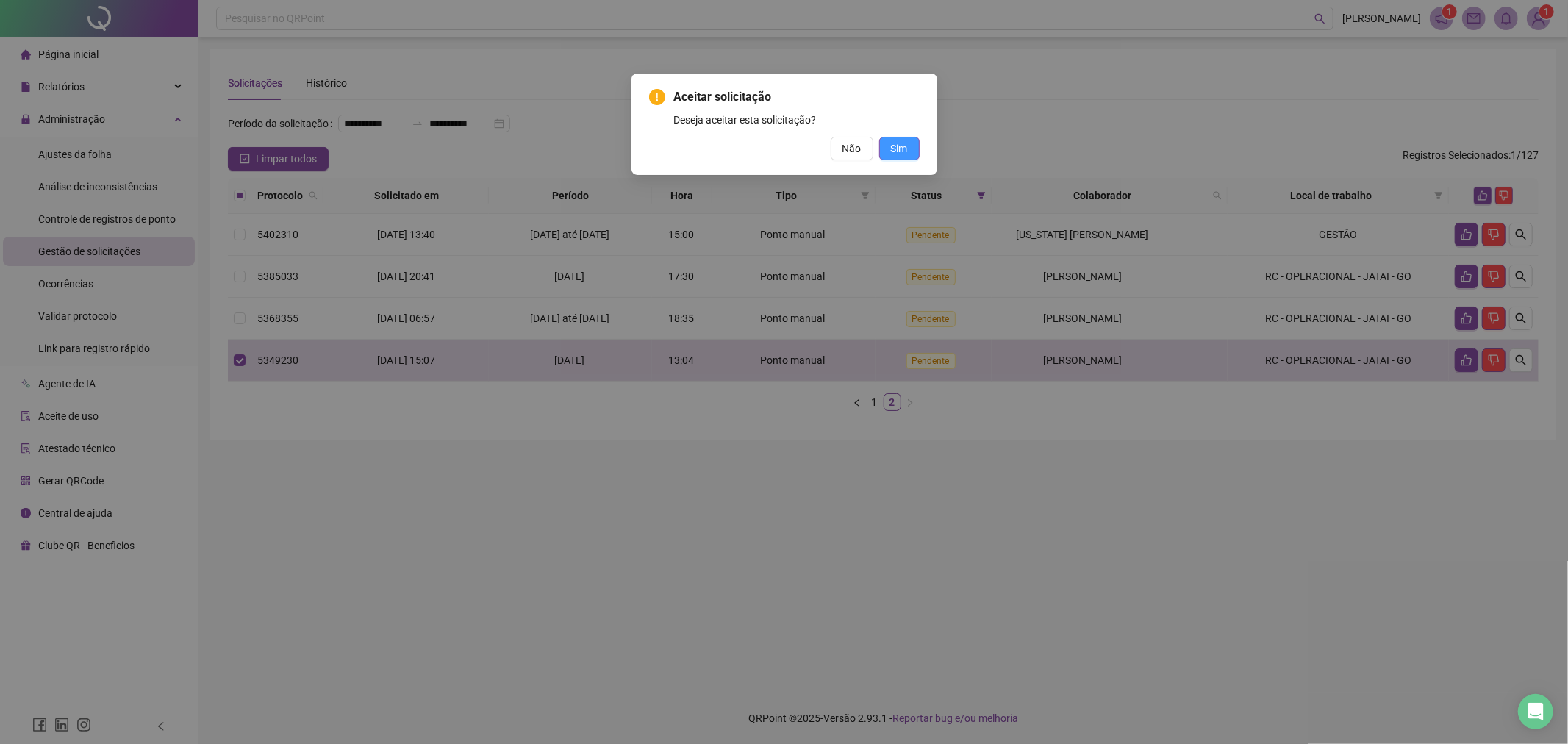
click at [913, 153] on button "Sim" at bounding box center [899, 148] width 40 height 24
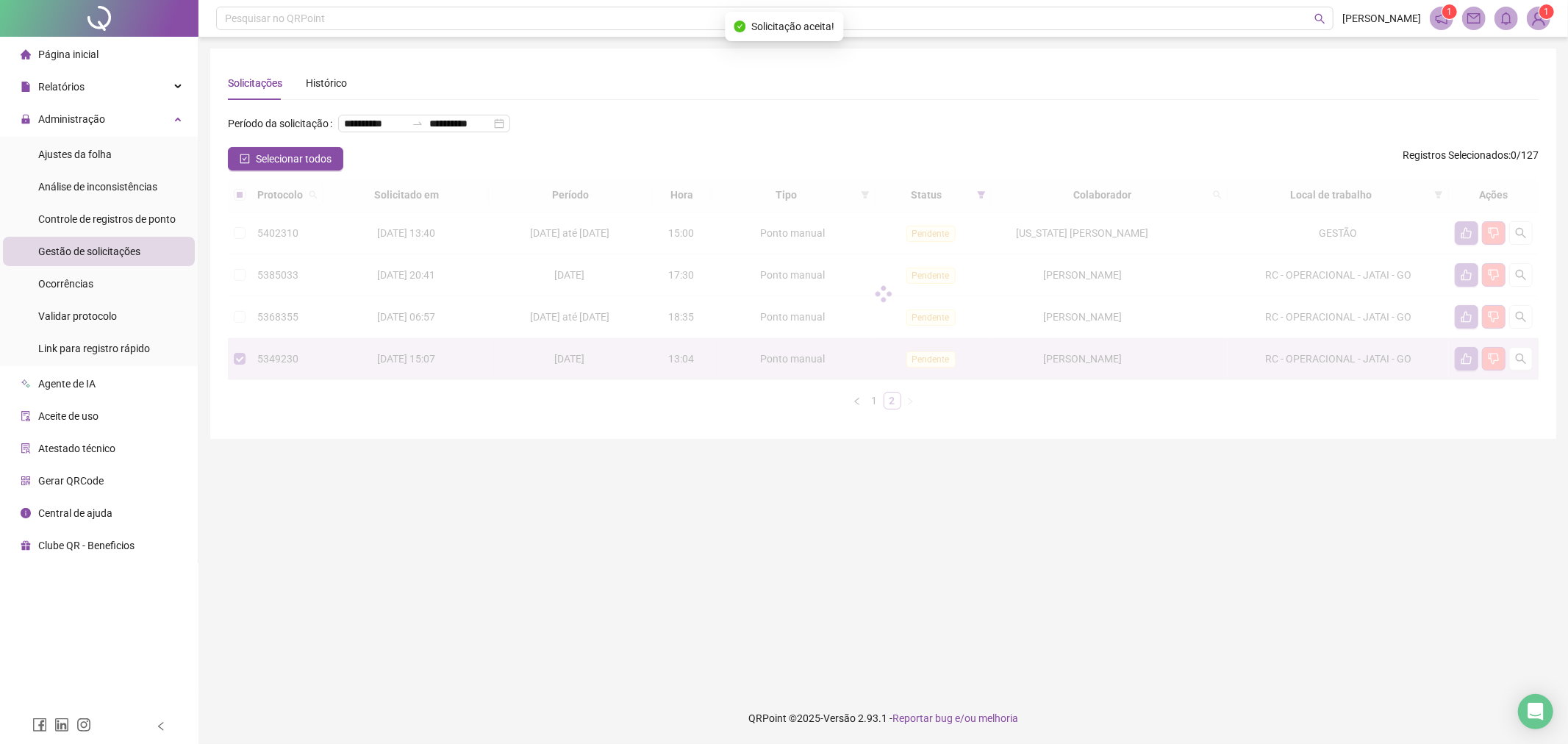
click at [909, 152] on div "Aceitar solicitação Deseja aceitar esta solicitação? Não Sim" at bounding box center [784, 372] width 1568 height 744
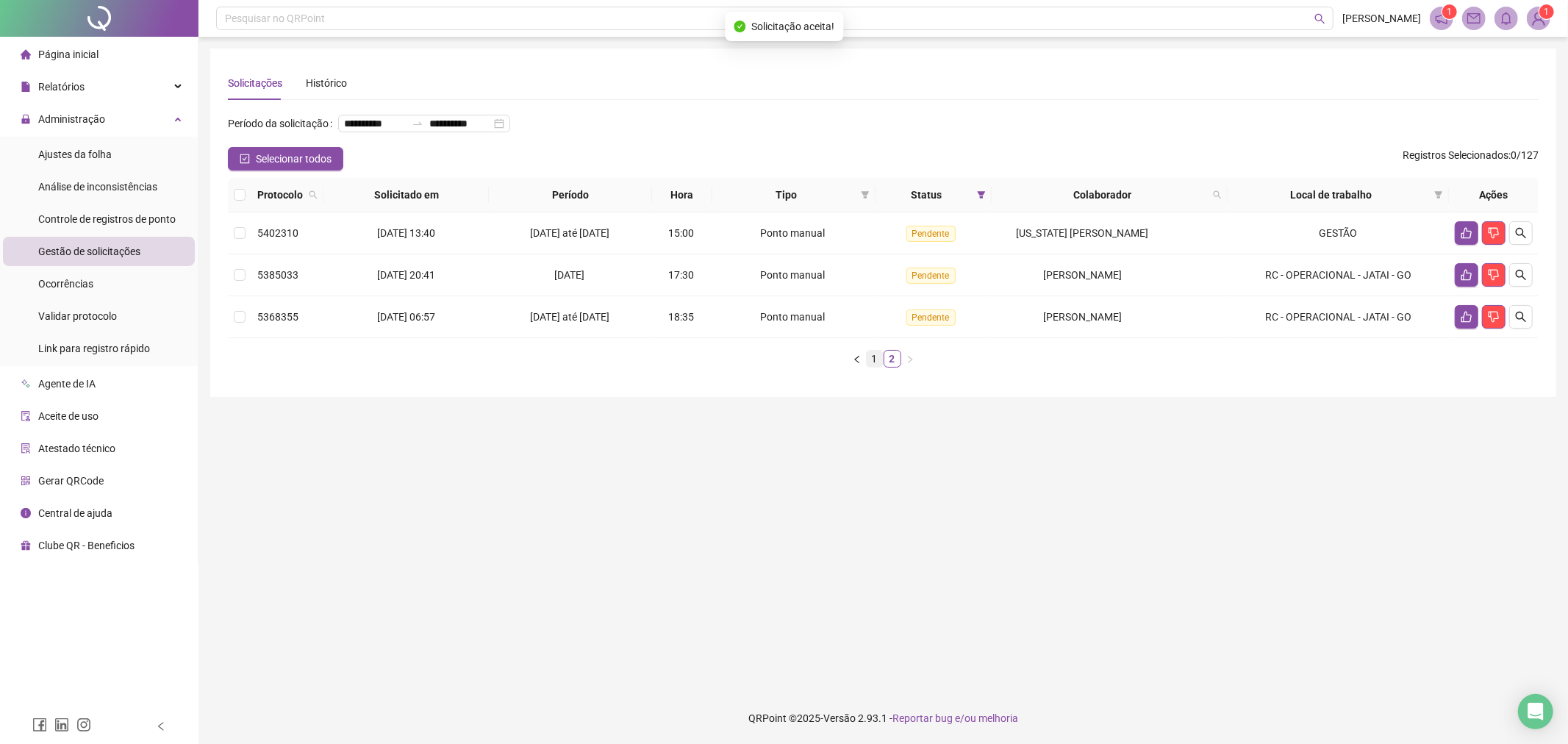
click at [870, 362] on link "1" at bounding box center [875, 359] width 16 height 16
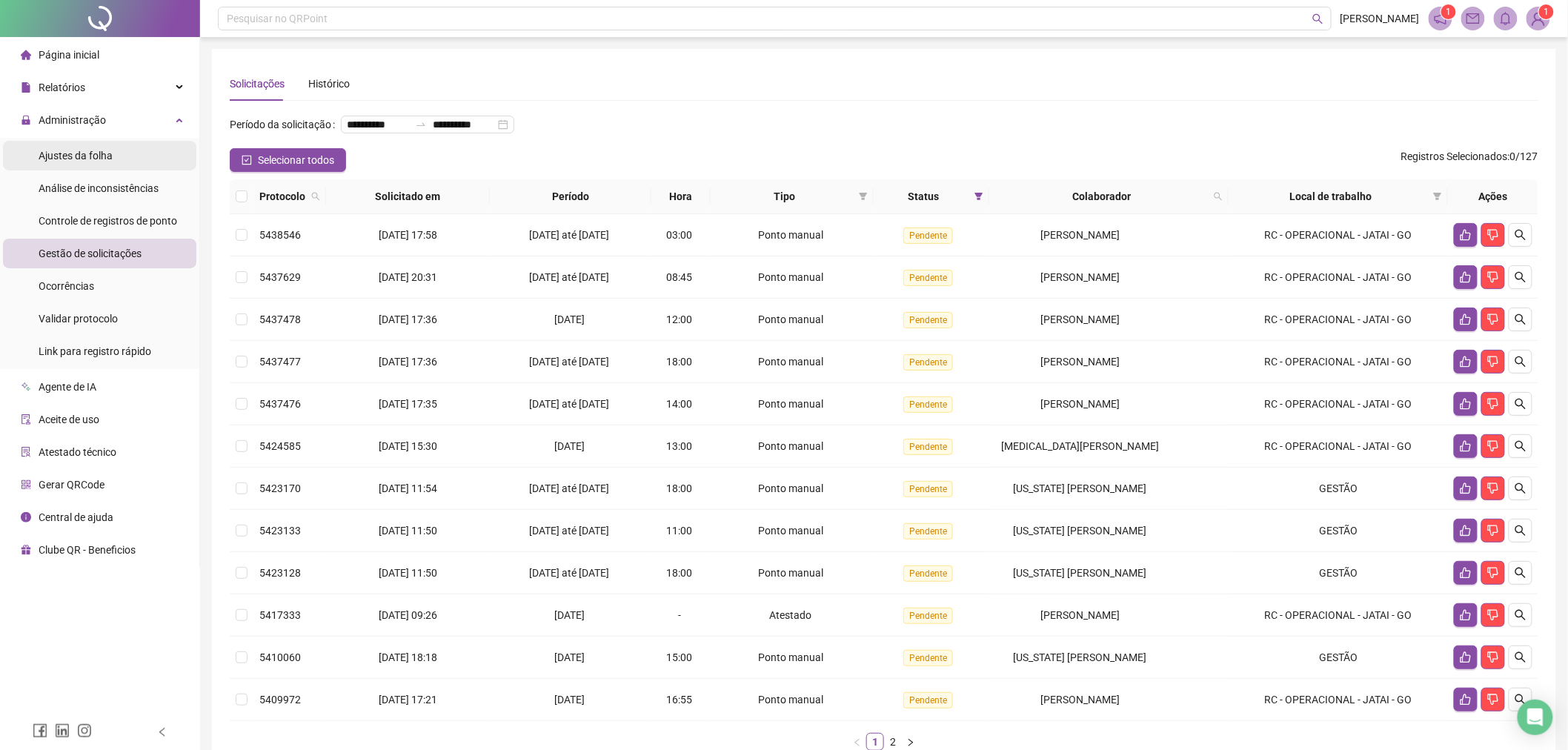
click at [107, 156] on span "Ajustes da folha" at bounding box center [76, 156] width 75 height 12
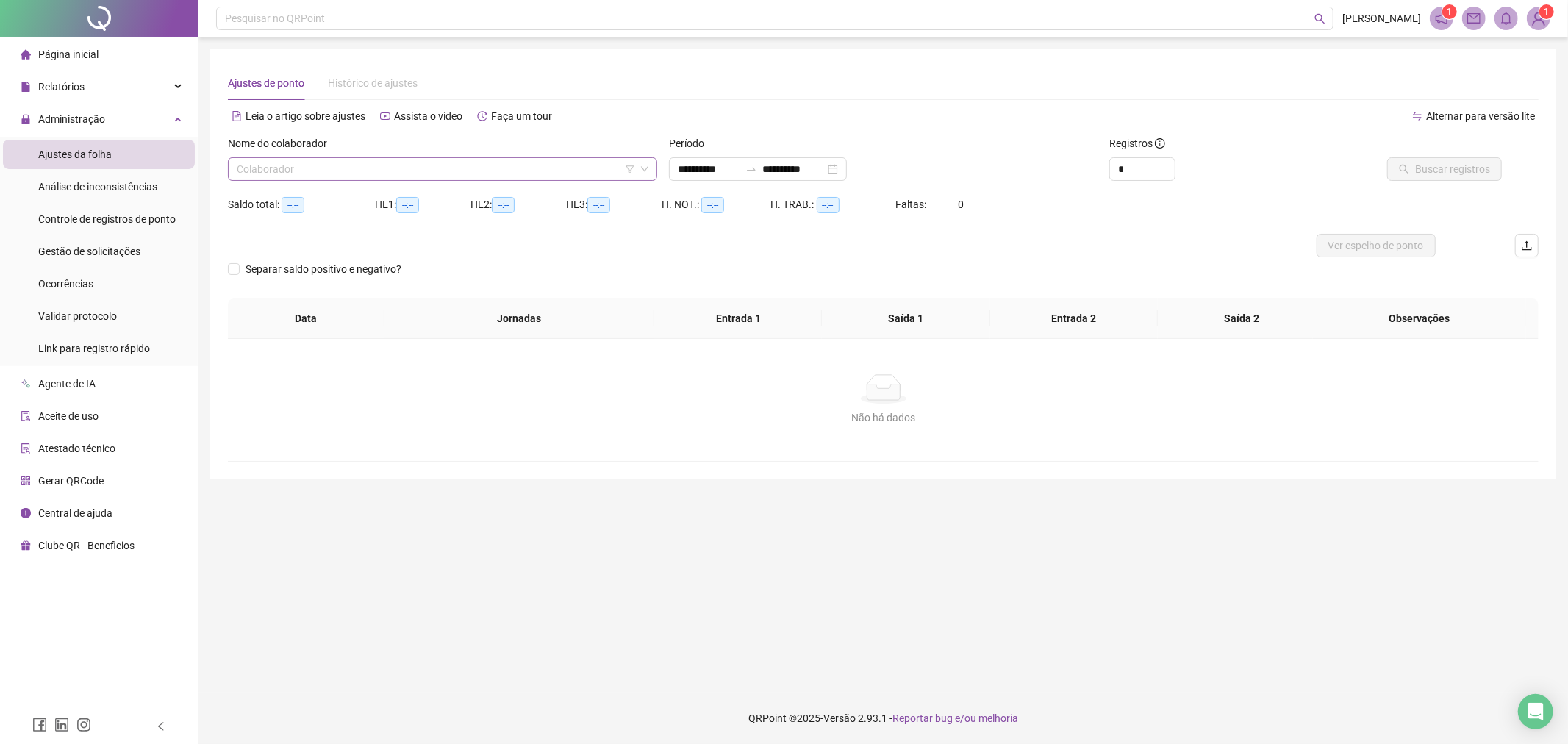
click at [353, 167] on input "search" at bounding box center [435, 168] width 398 height 22
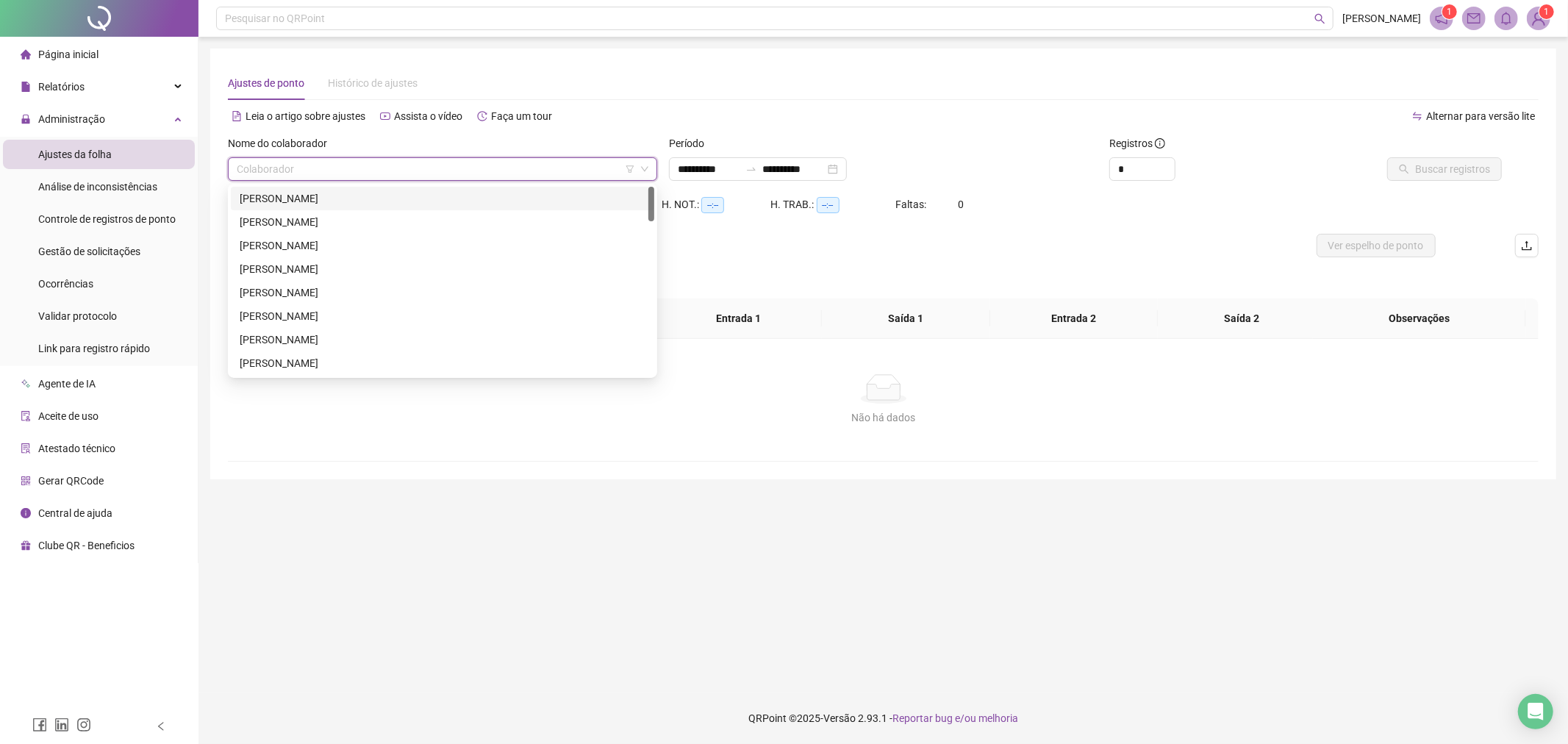
type input "**********"
click at [324, 273] on div "GLEICE [PERSON_NAME]" at bounding box center [443, 271] width 406 height 16
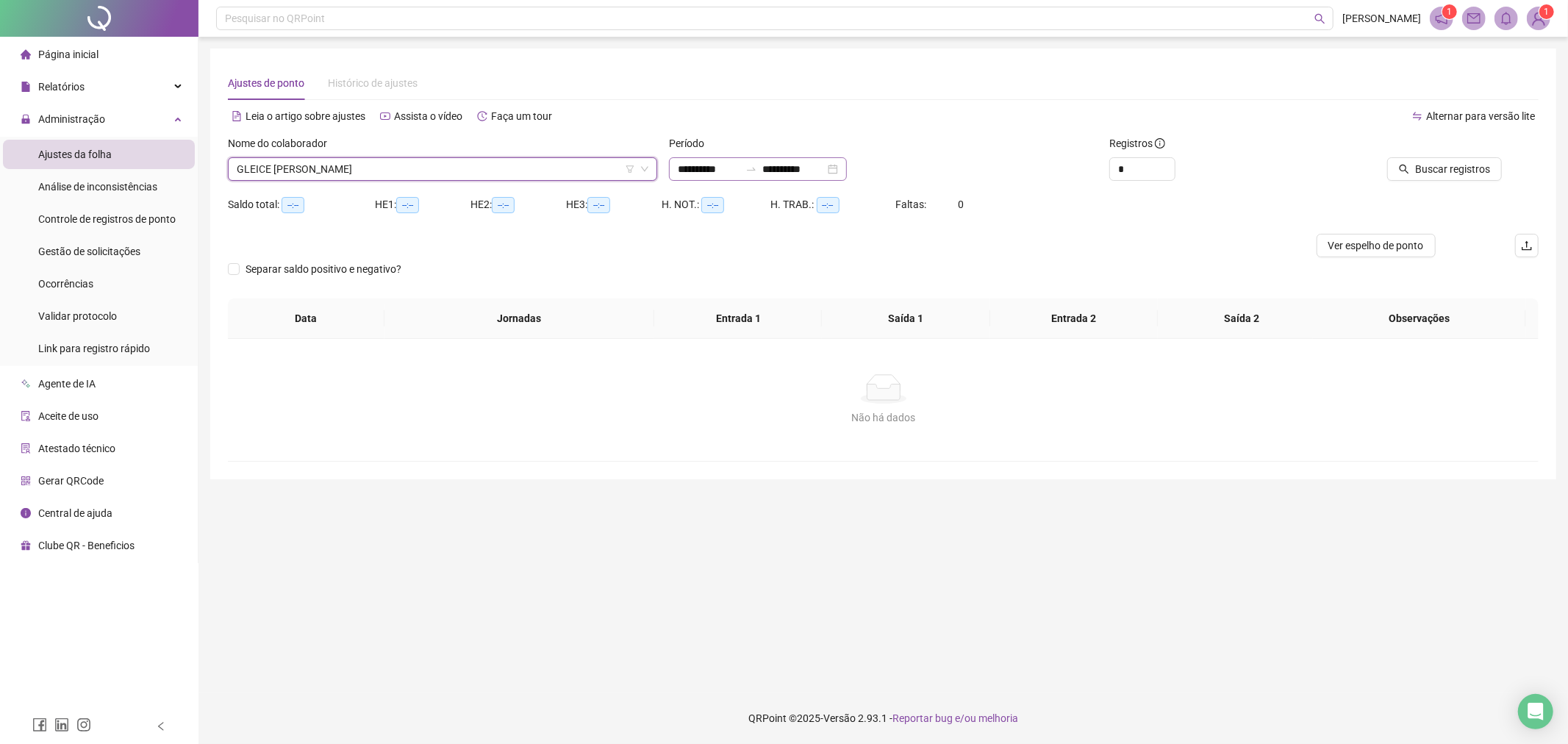
click at [847, 167] on div "**********" at bounding box center [757, 169] width 178 height 24
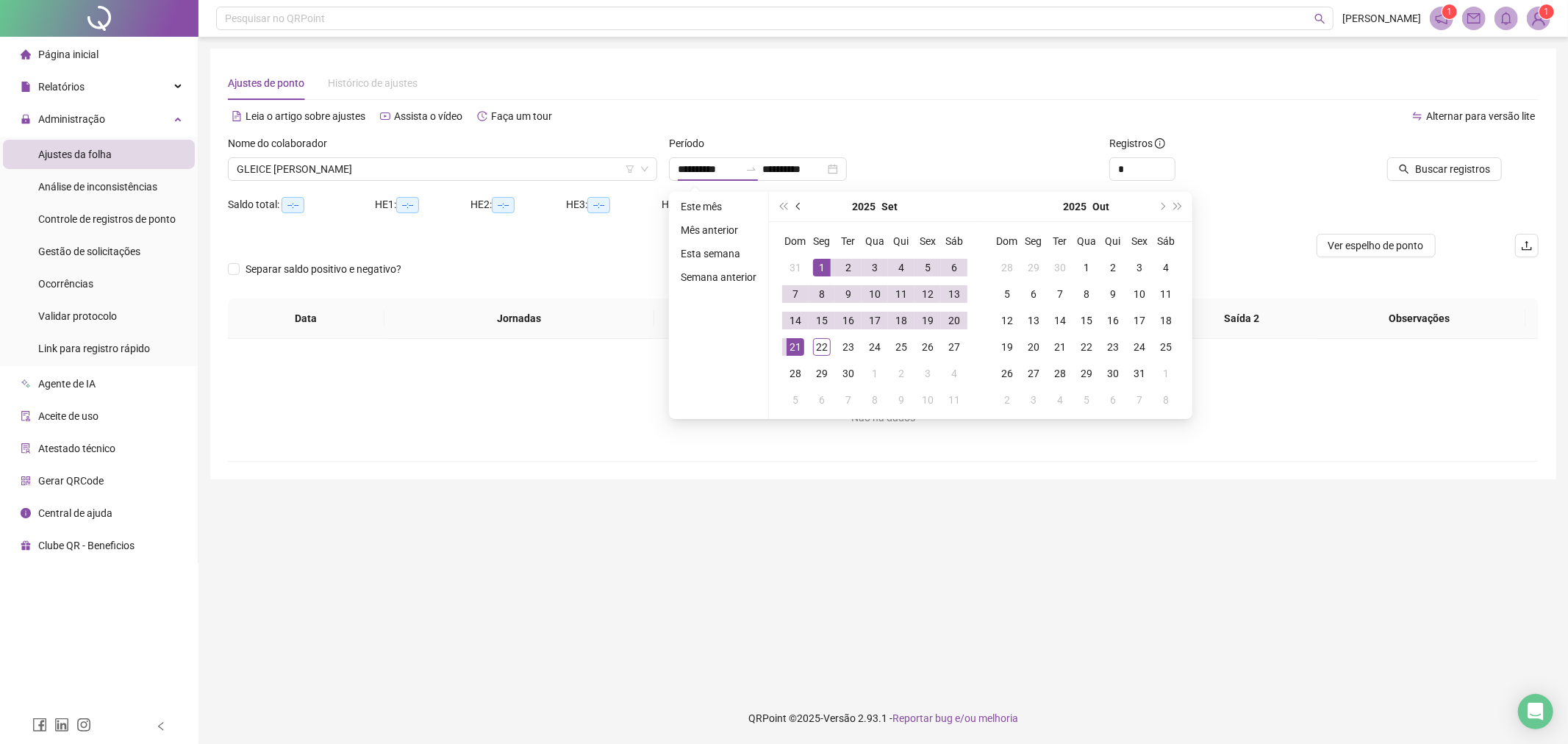
click at [800, 204] on span "prev-year" at bounding box center [799, 206] width 7 height 7
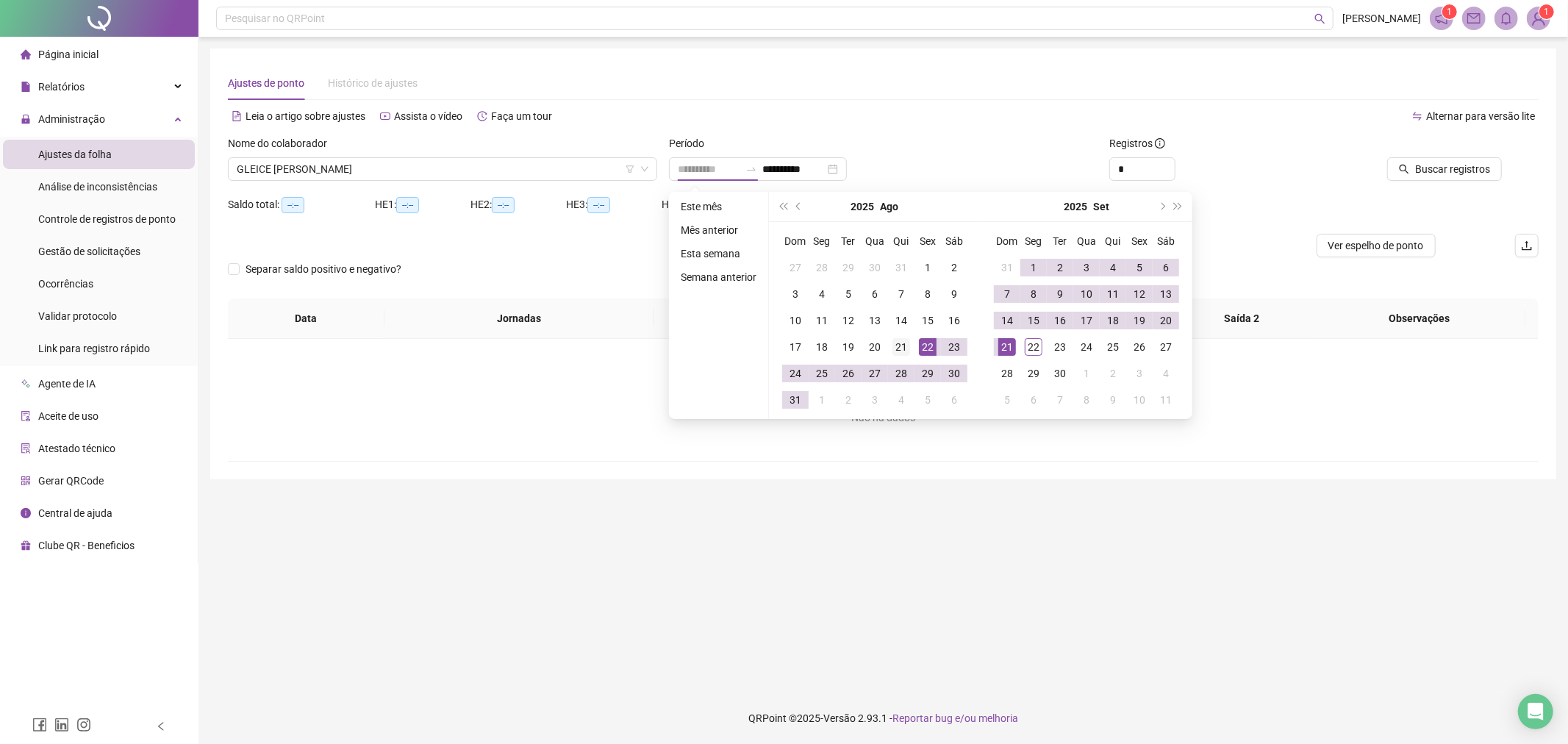
type input "**********"
click at [901, 347] on div "21" at bounding box center [901, 347] width 17 height 17
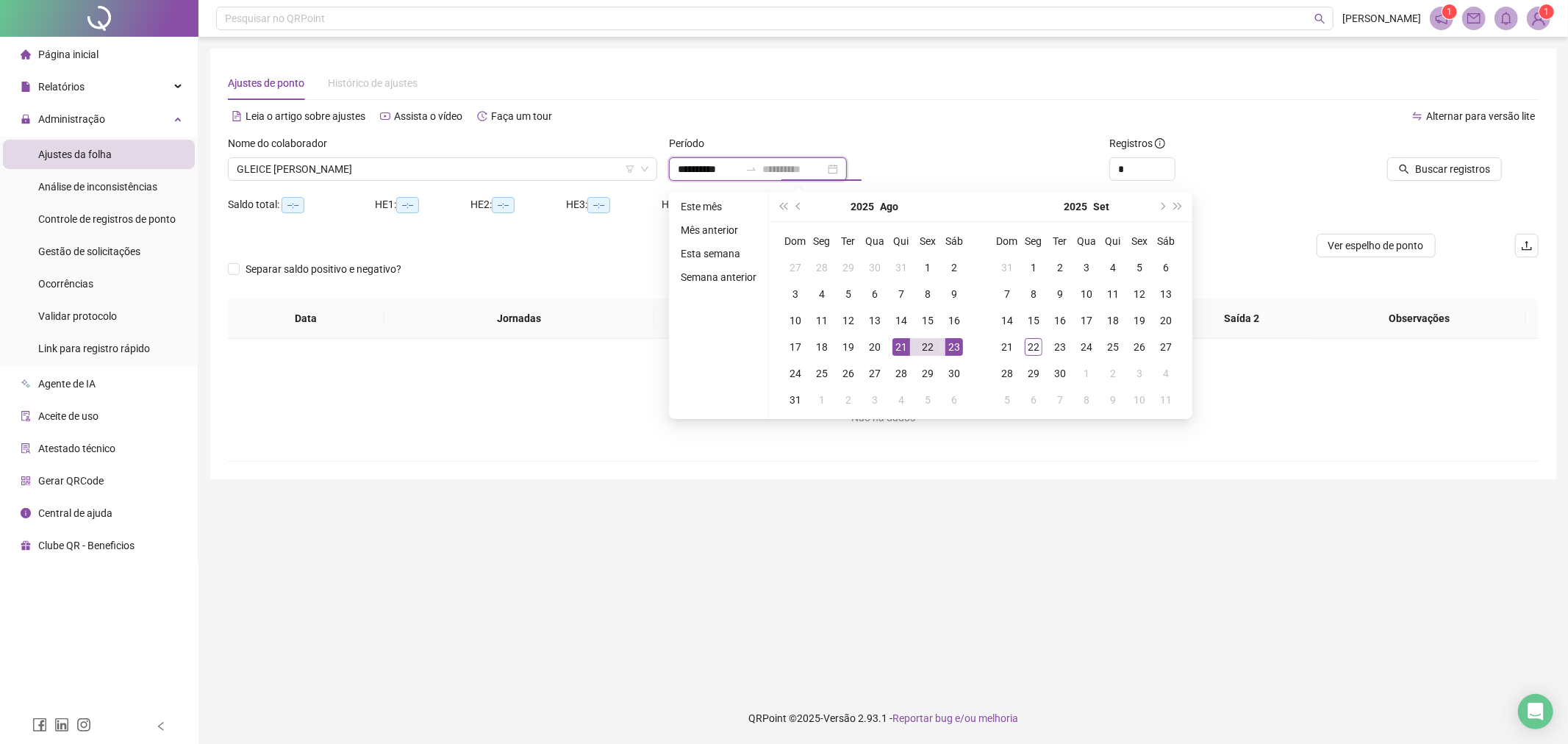
type input "**********"
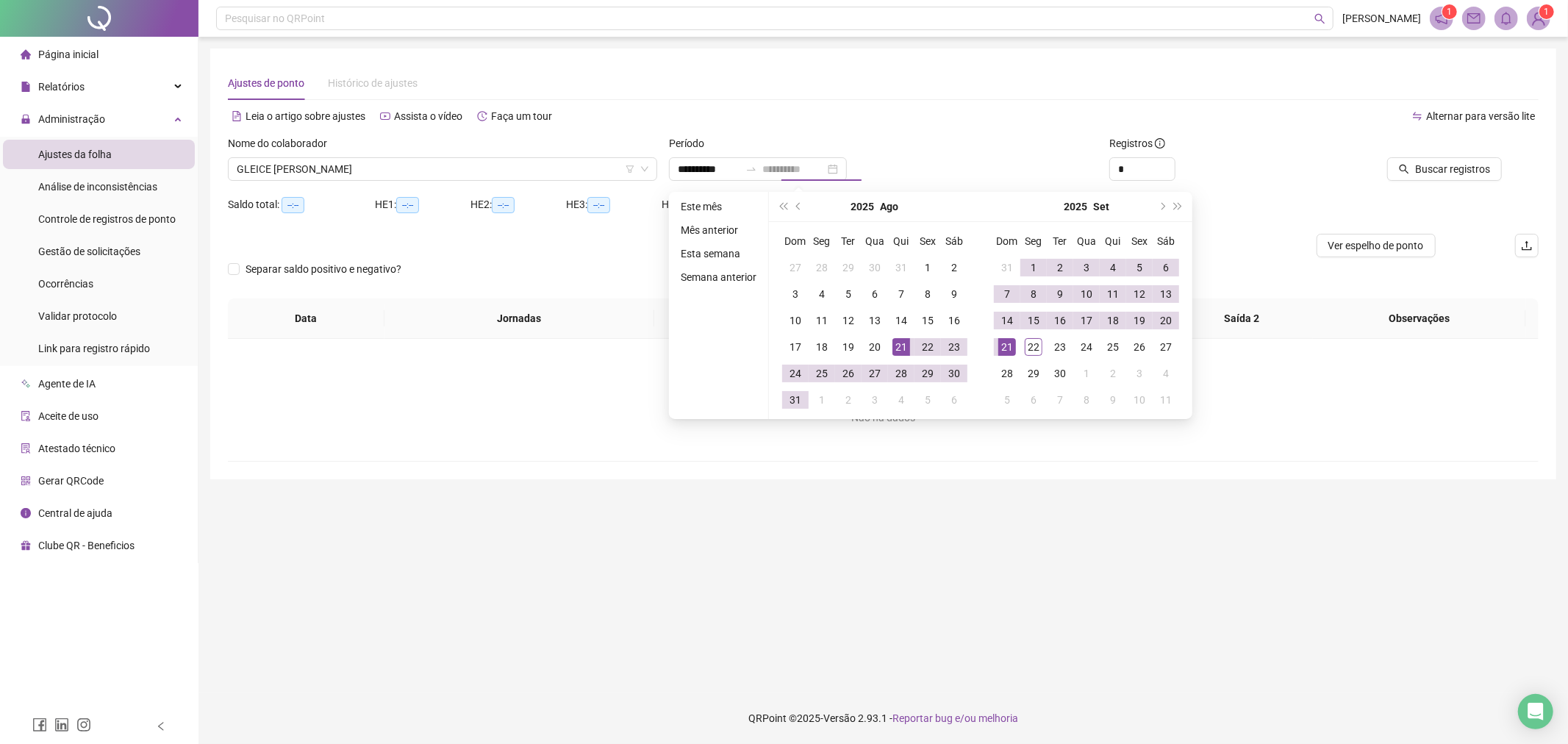
click at [1002, 347] on div "21" at bounding box center [1006, 347] width 17 height 17
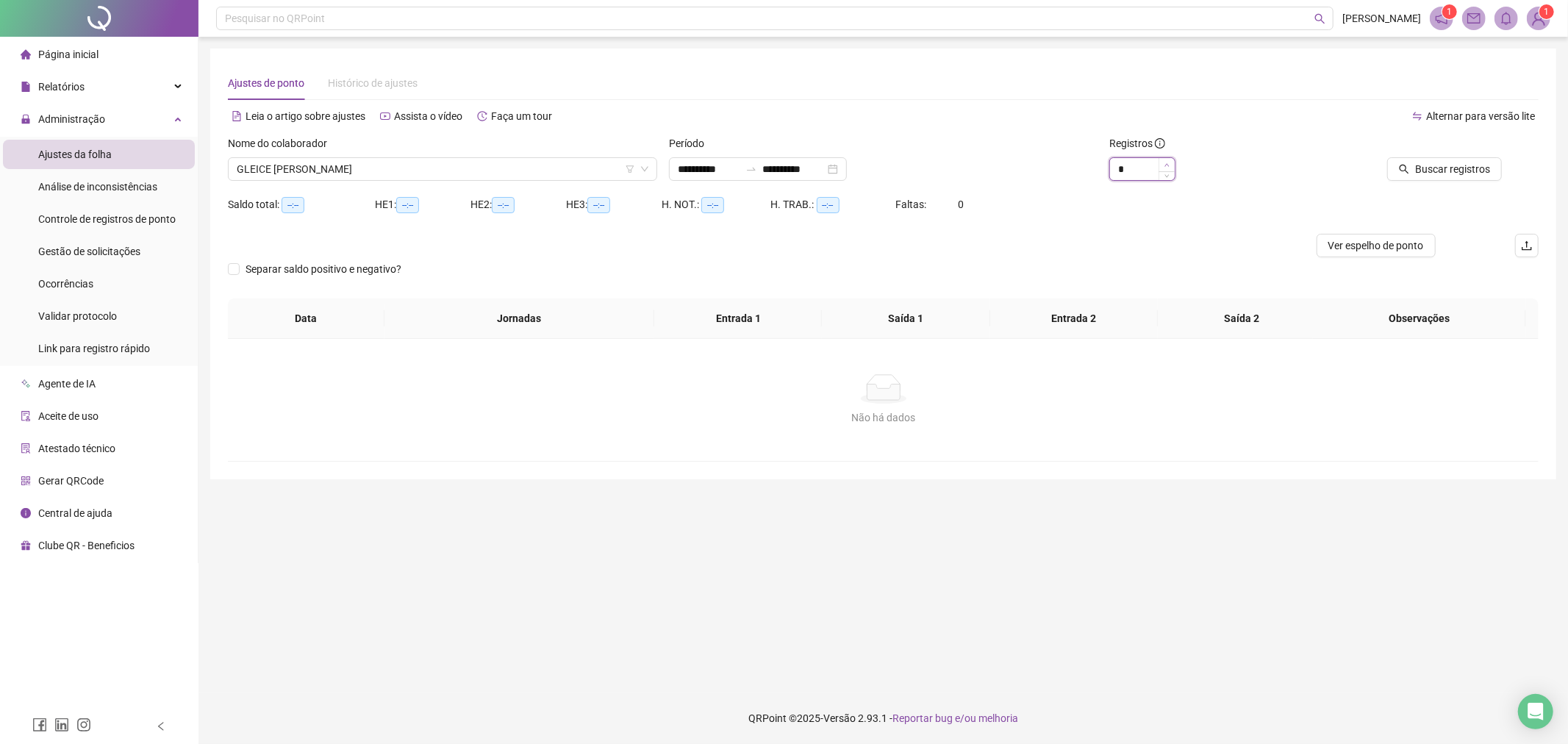
type input "*"
click at [1166, 163] on icon "up" at bounding box center [1167, 165] width 5 height 5
click at [1451, 172] on span "Buscar registros" at bounding box center [1452, 169] width 75 height 16
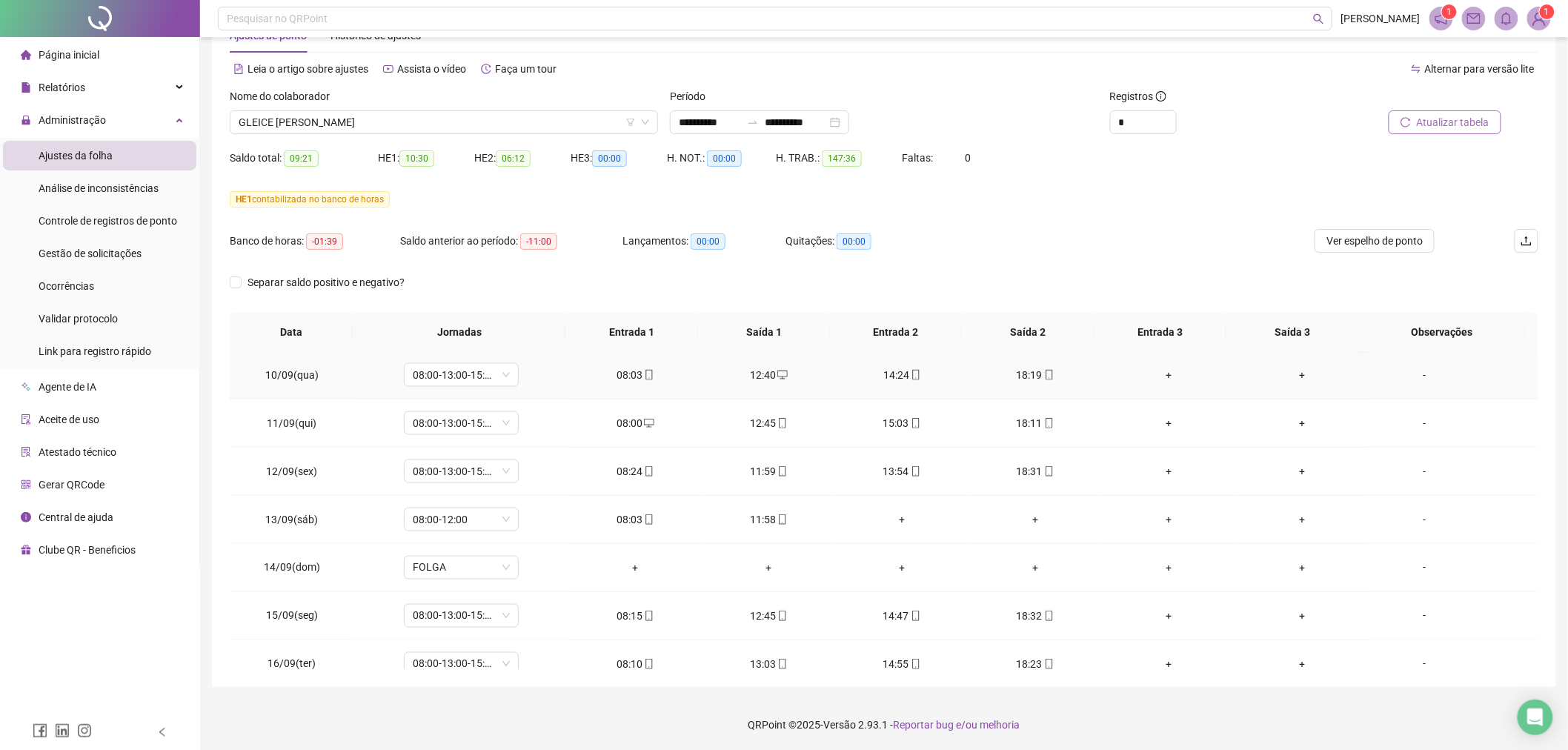
scroll to position [1226, 0]
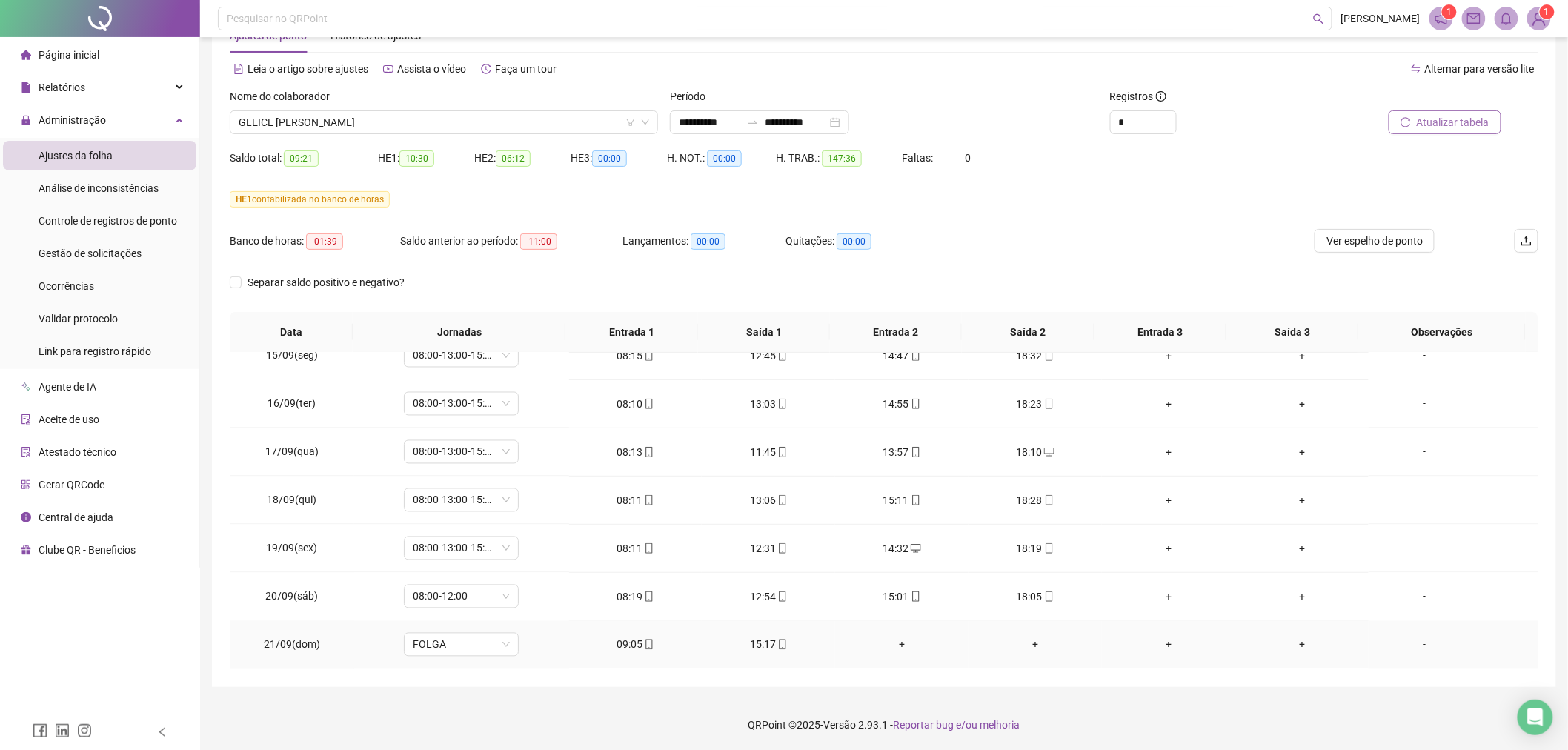
click at [647, 647] on icon "mobile" at bounding box center [649, 644] width 11 height 11
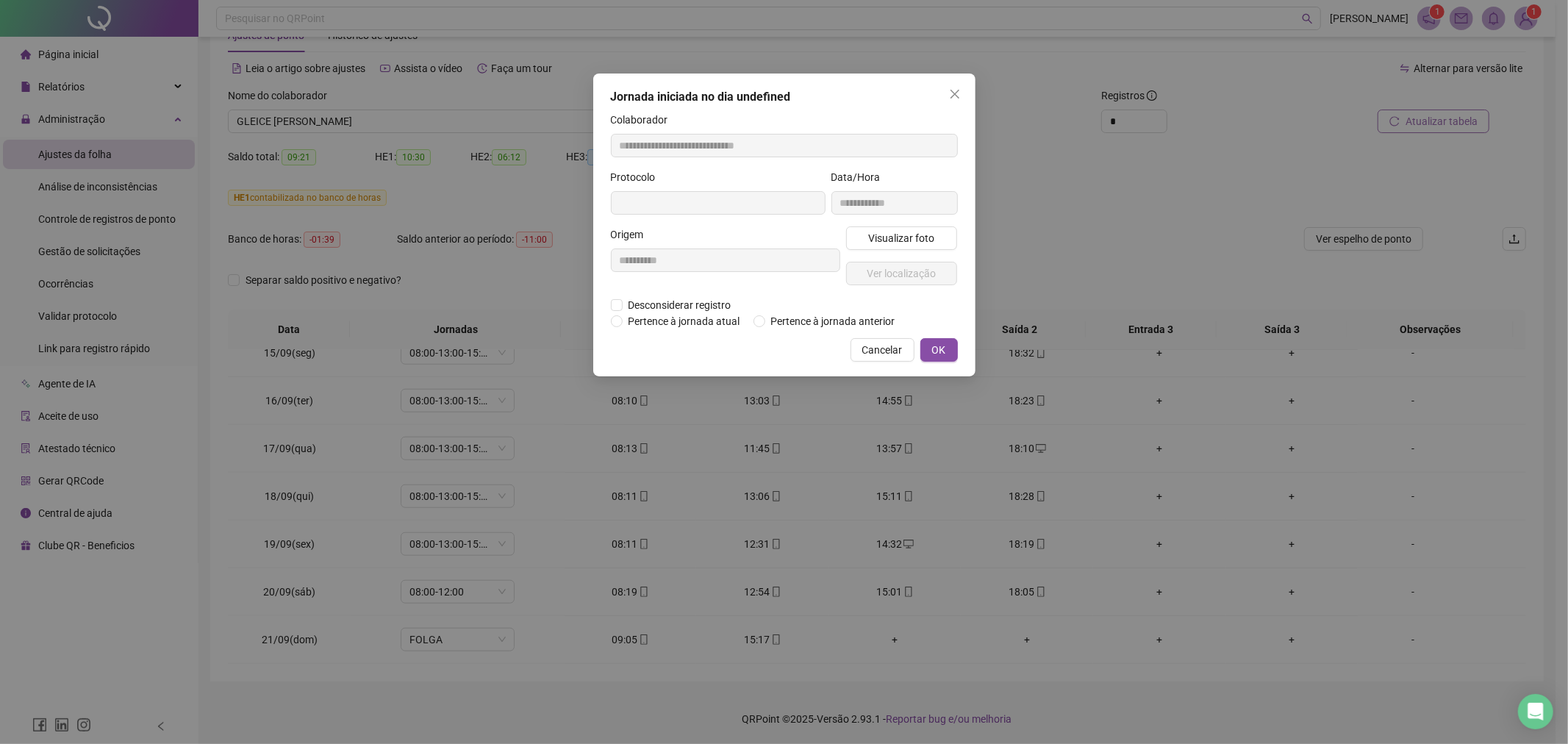
type input "**********"
click at [880, 236] on span "Visualizar foto" at bounding box center [901, 240] width 67 height 16
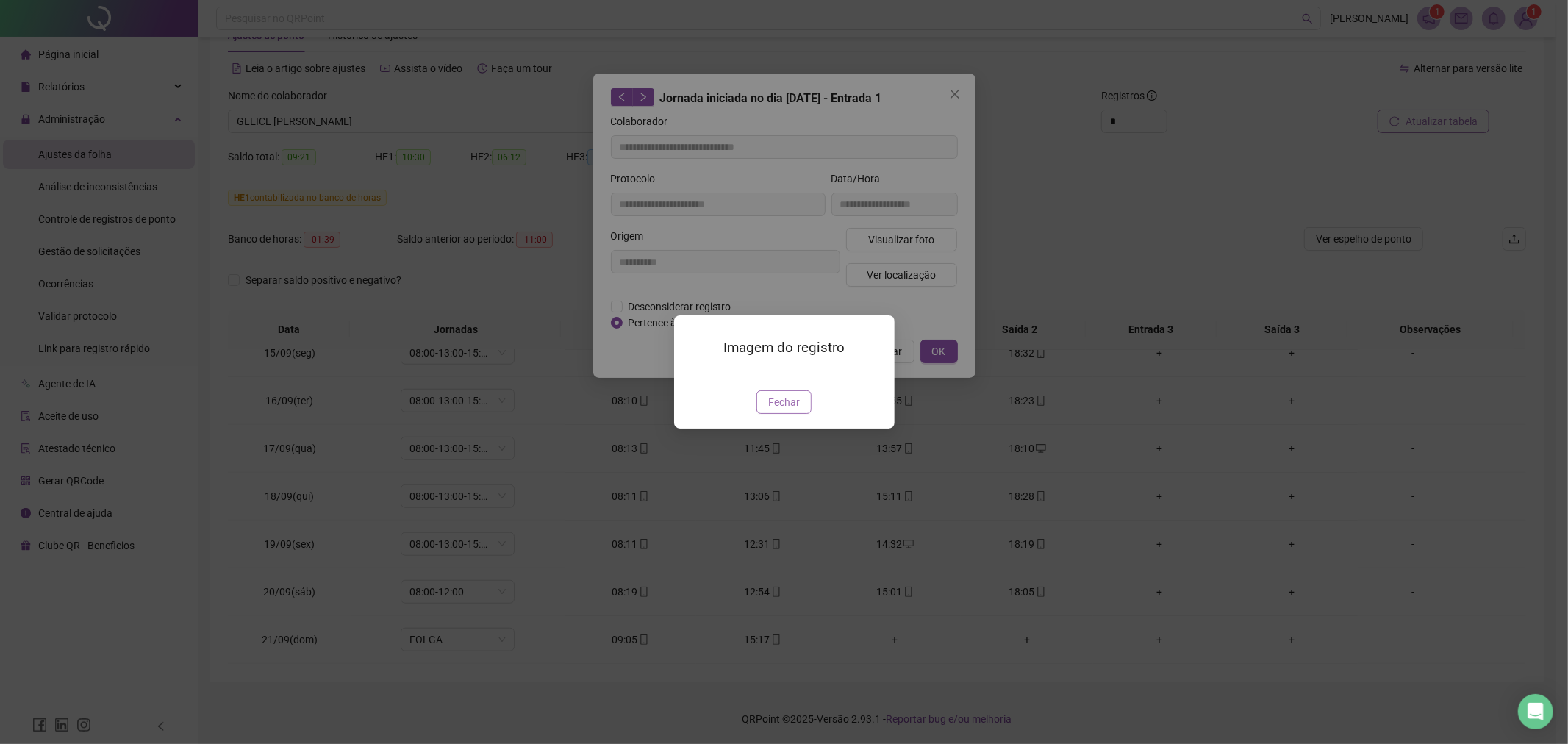
click at [802, 414] on button "Fechar" at bounding box center [784, 402] width 55 height 24
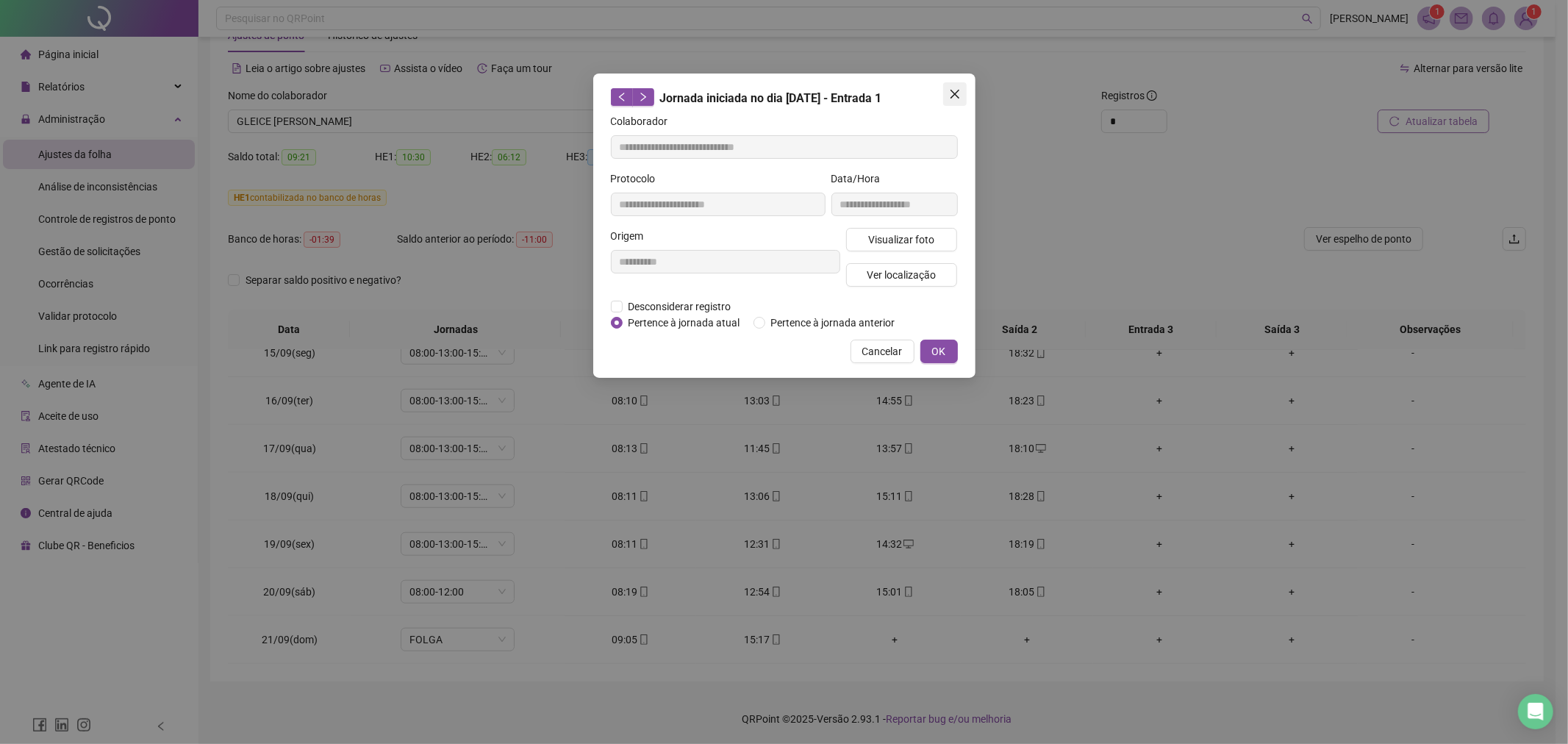
click at [954, 96] on icon "close" at bounding box center [954, 94] width 11 height 11
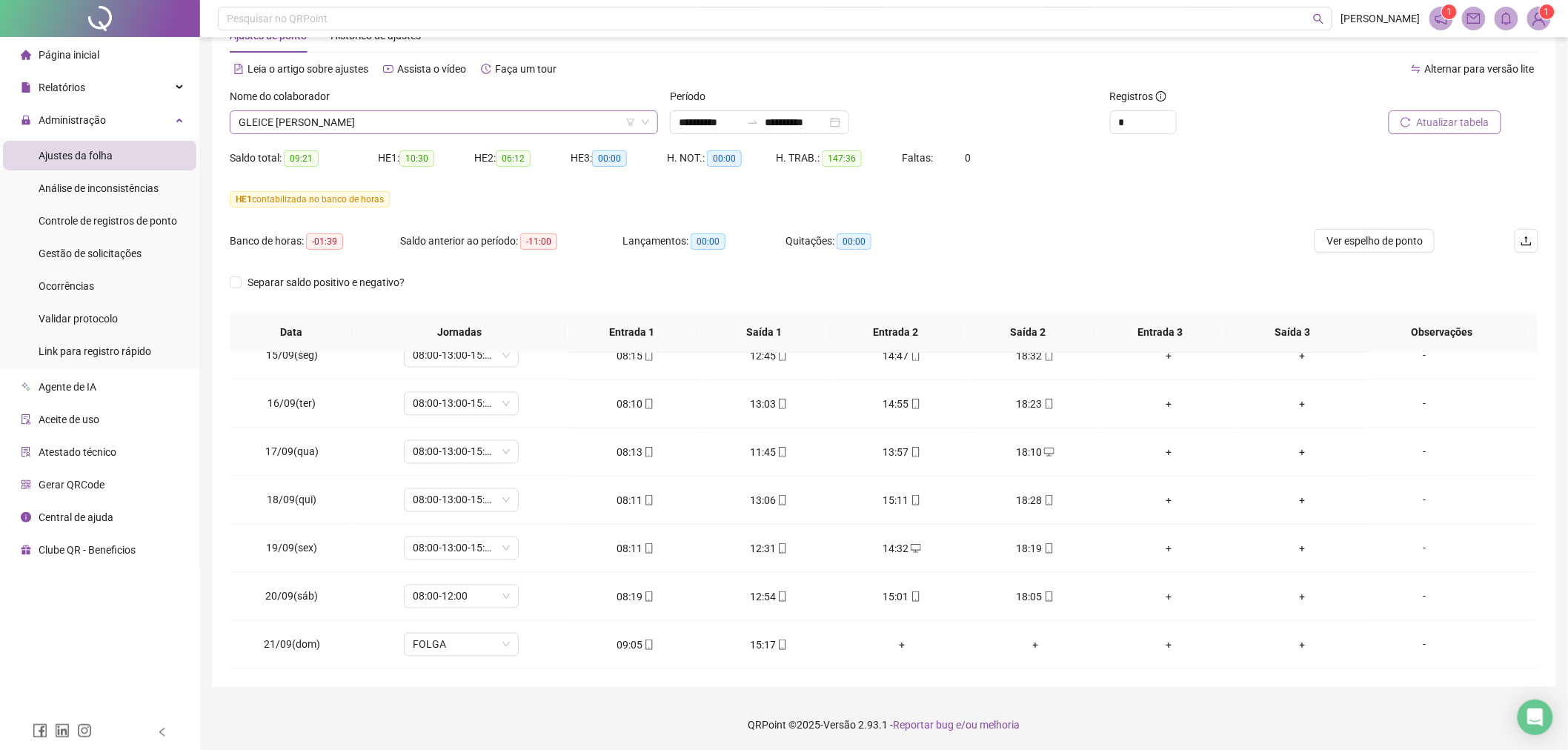
click at [322, 114] on span "GLEICE [PERSON_NAME]" at bounding box center [444, 122] width 411 height 22
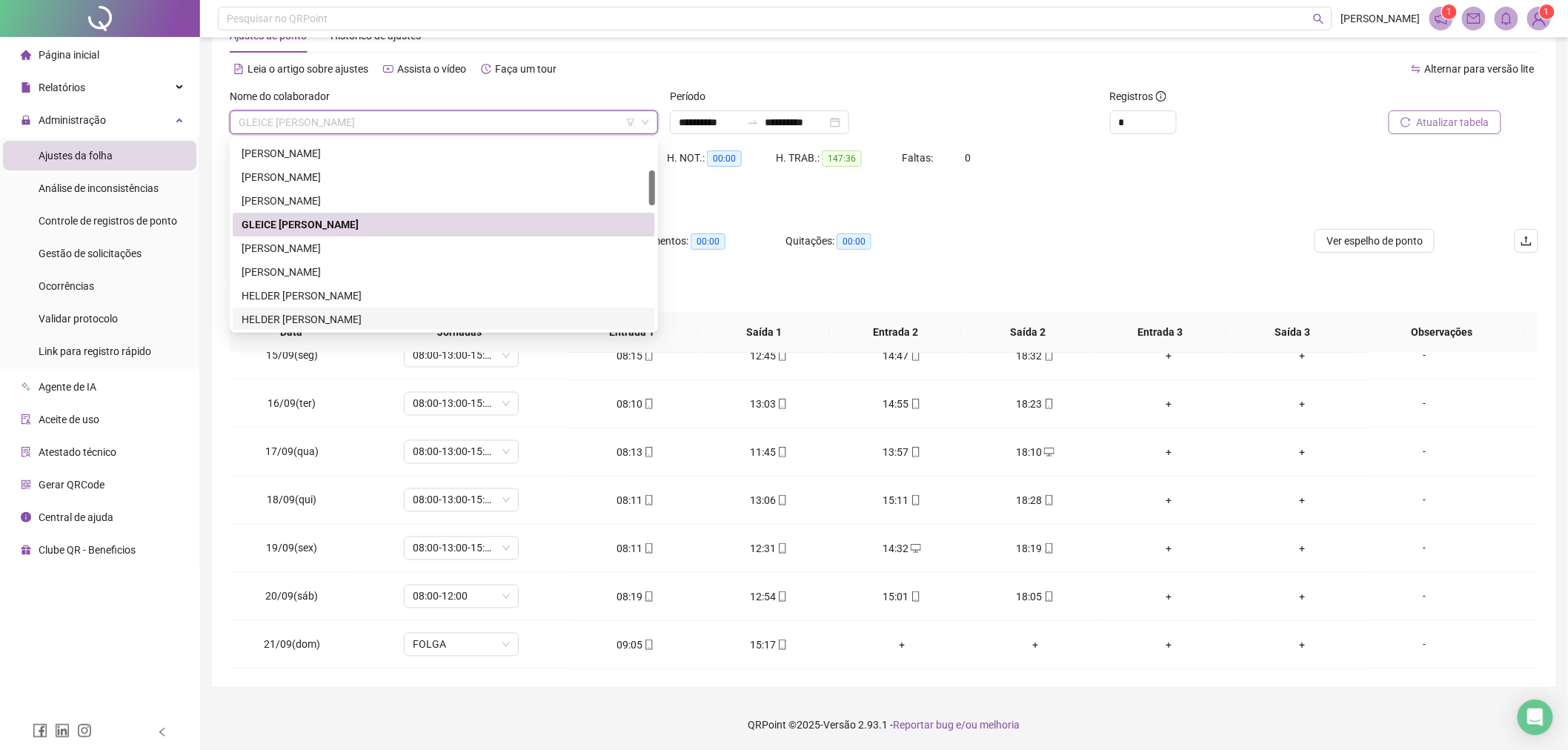
click at [369, 313] on div "HELDER [PERSON_NAME]" at bounding box center [444, 320] width 405 height 17
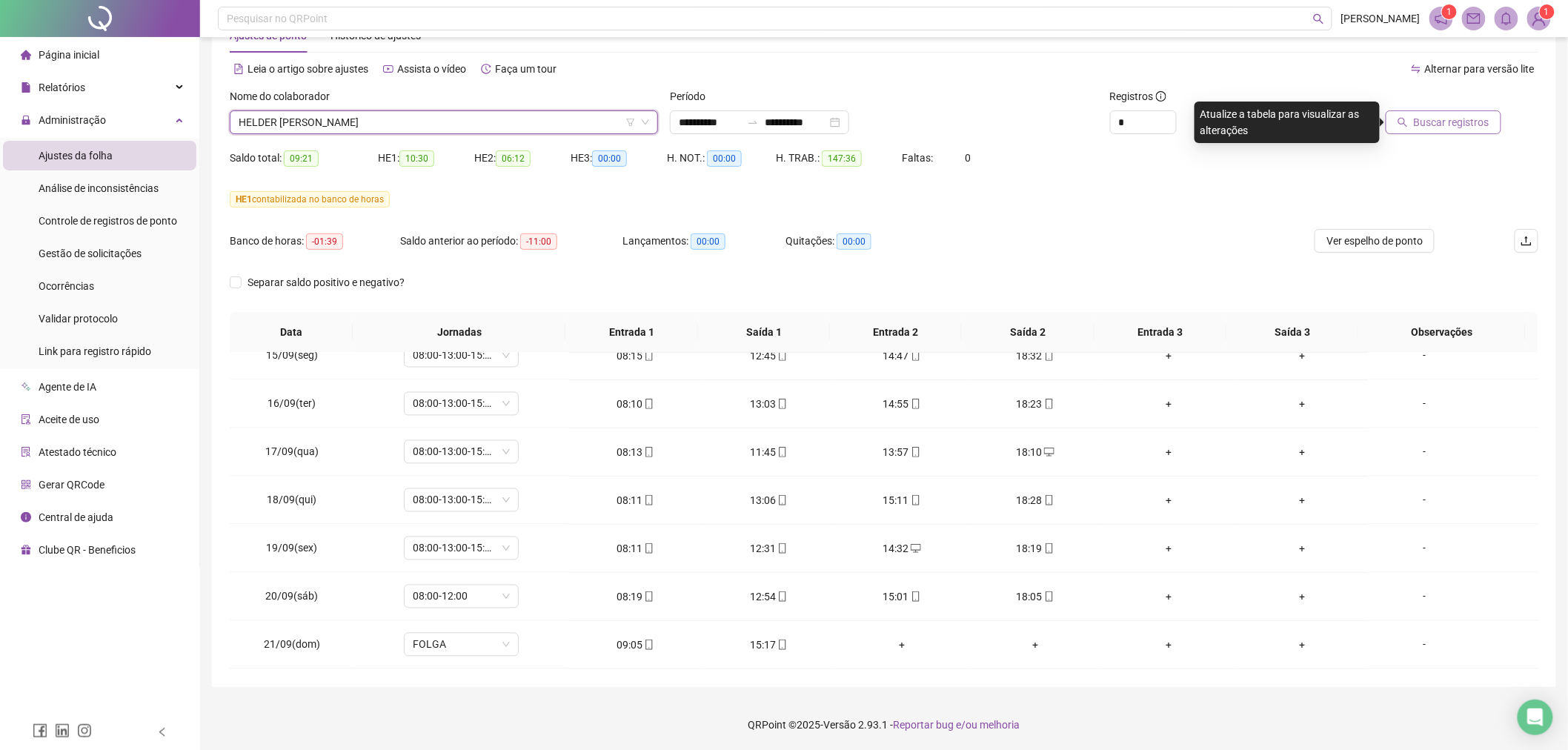
click at [1436, 120] on span "Buscar registros" at bounding box center [1451, 123] width 75 height 17
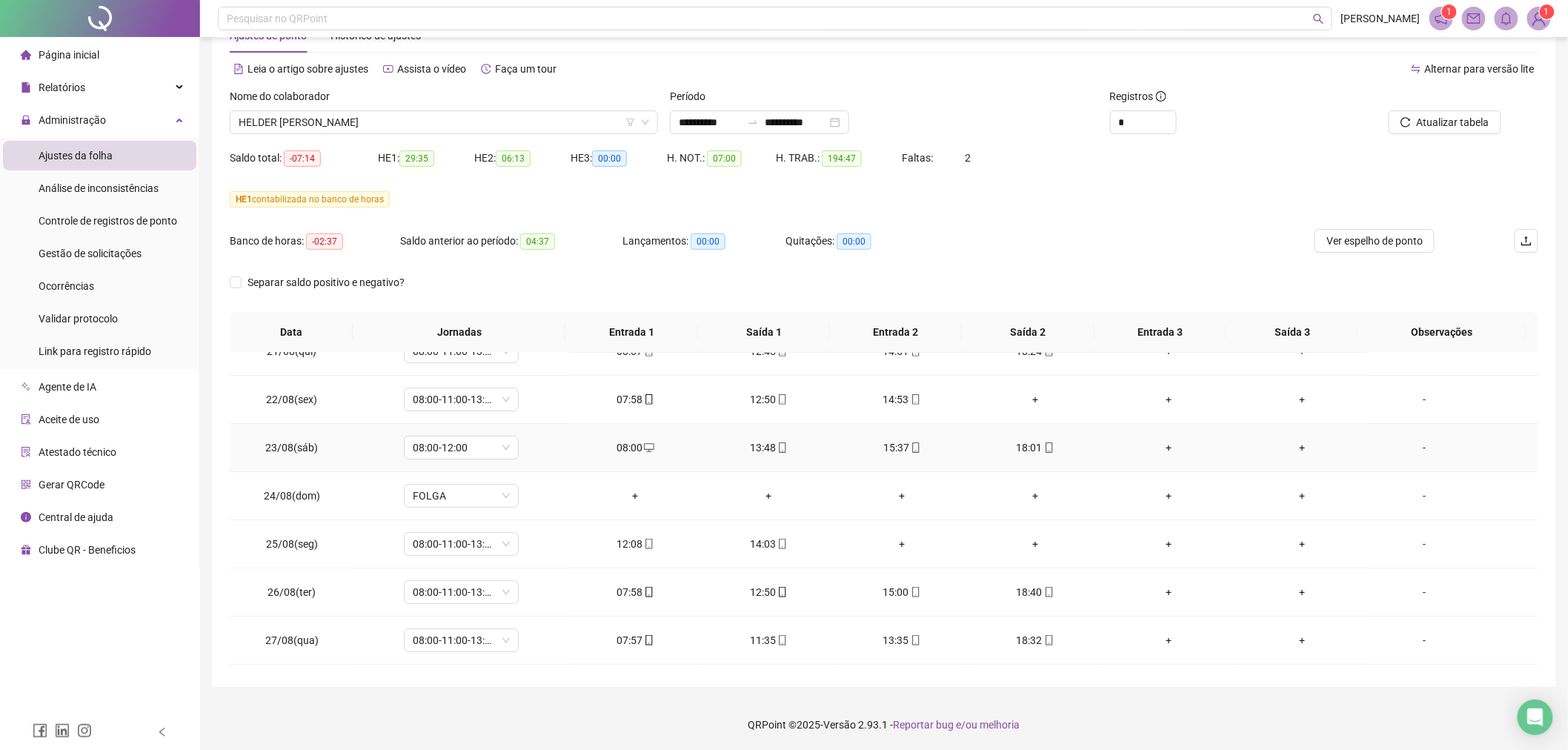
scroll to position [0, 0]
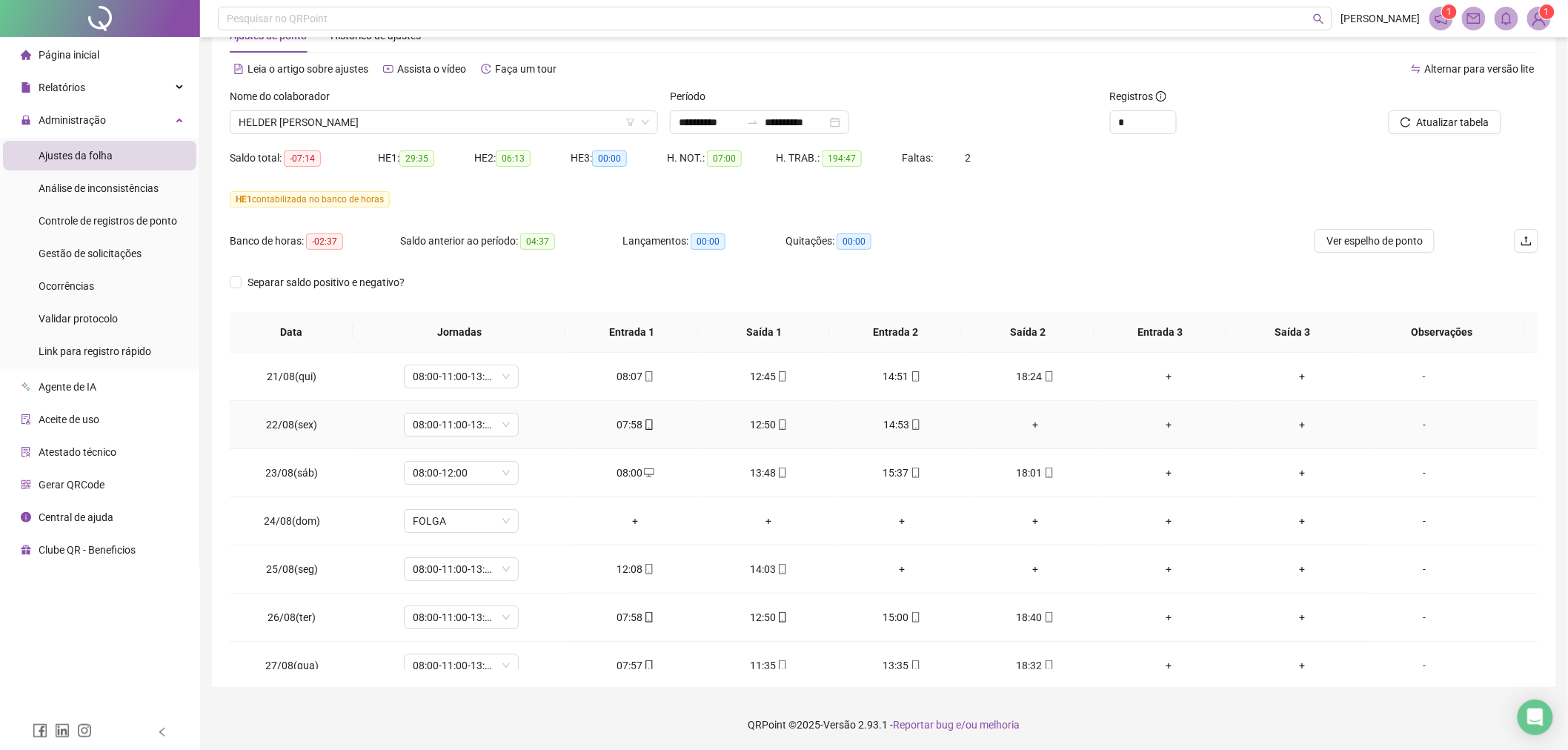
click at [1032, 425] on div "+" at bounding box center [1035, 425] width 109 height 17
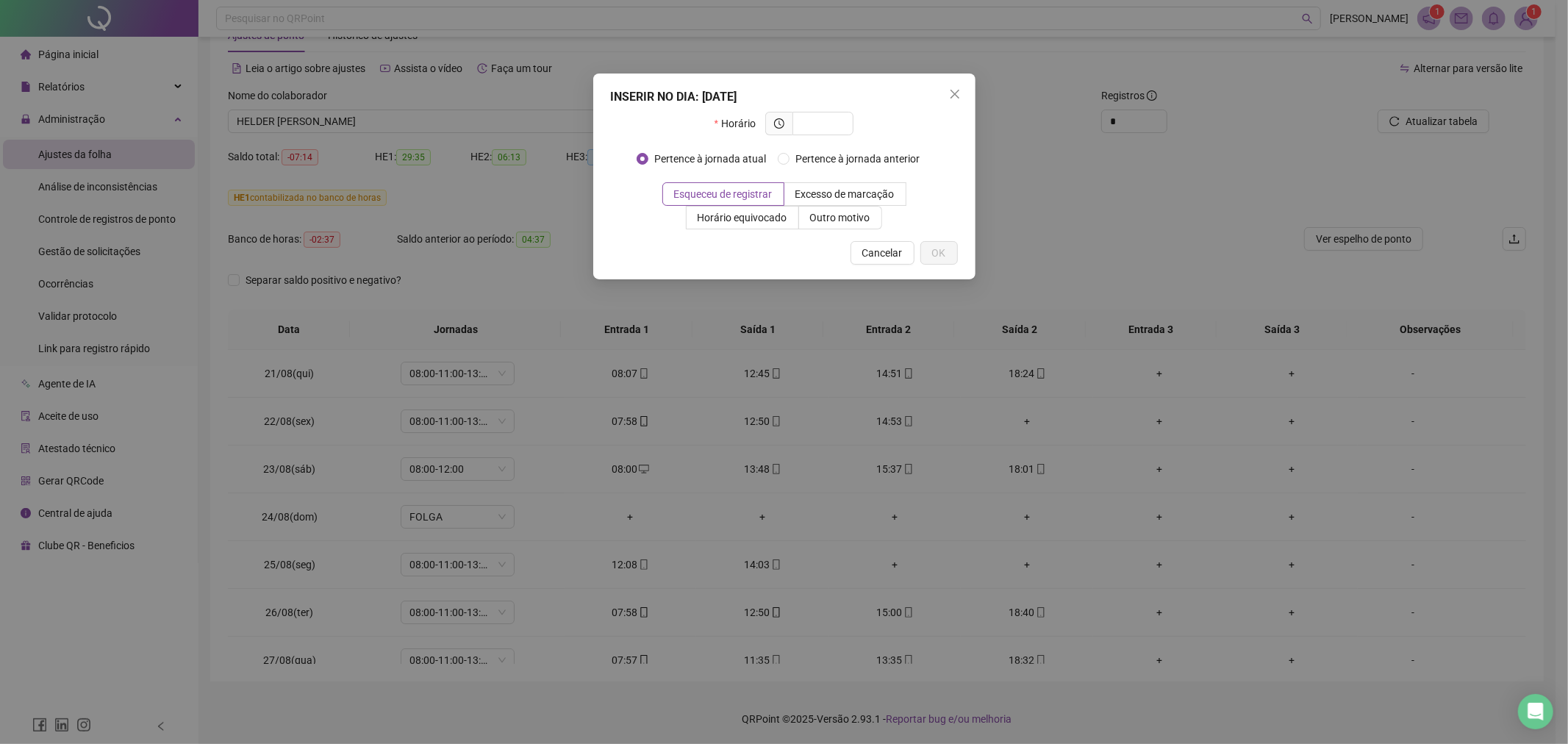
click at [1239, 374] on div "INSERIR NO DIA : [DATE] Horário Pertence à jornada atual Pertence à jornada ant…" at bounding box center [784, 372] width 1568 height 744
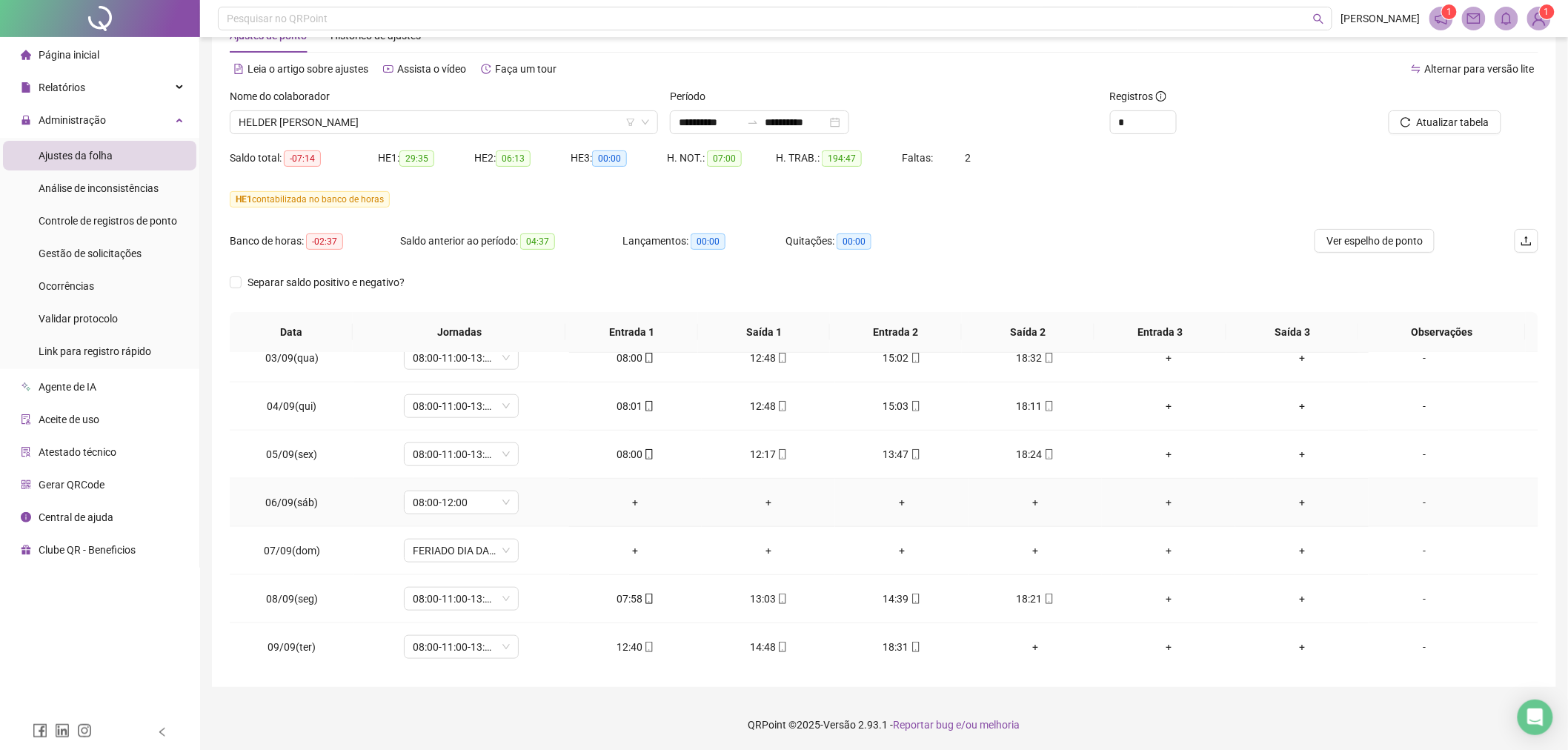
scroll to position [658, 0]
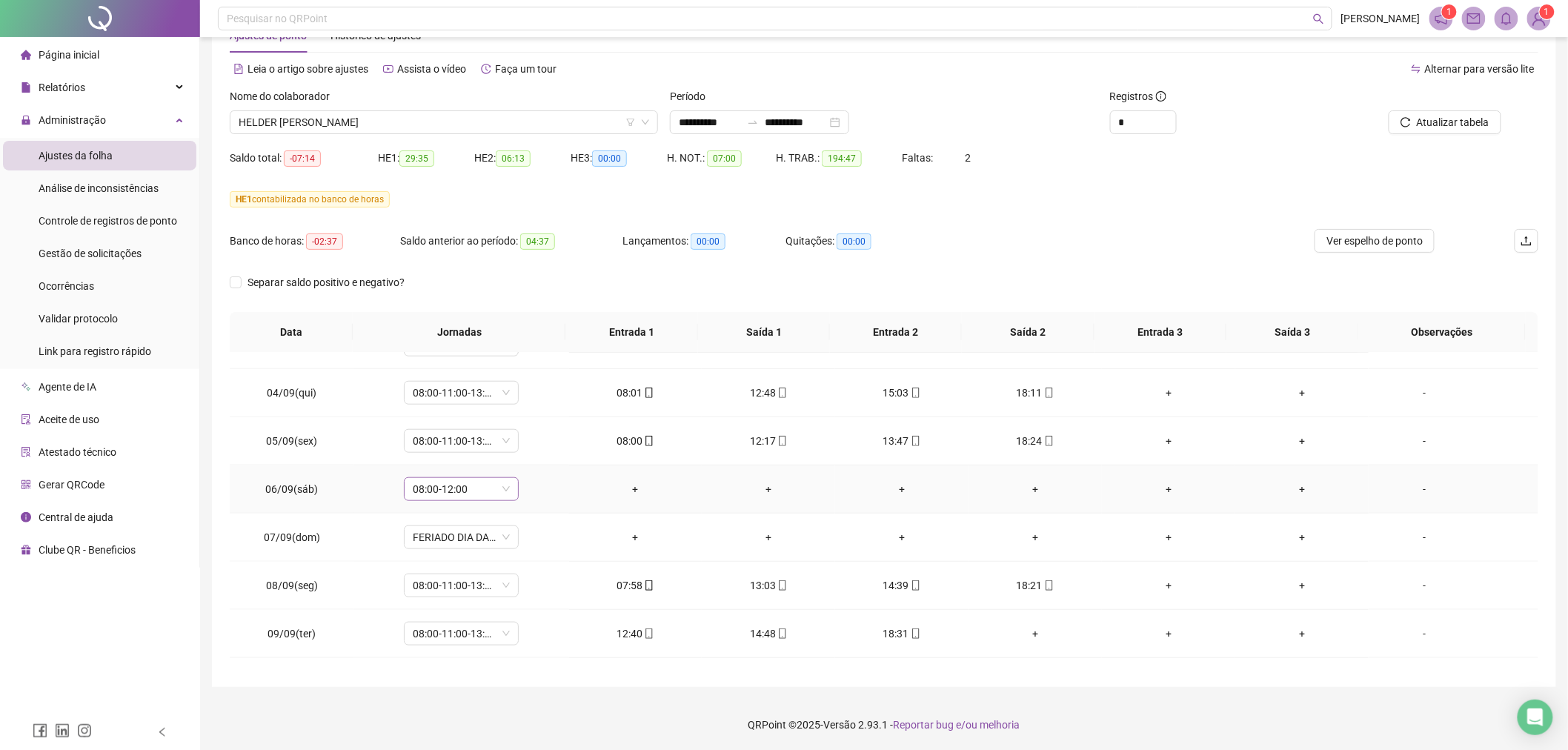
click at [503, 490] on span "08:00-12:00" at bounding box center [461, 488] width 97 height 22
click at [513, 639] on div "Folga compensatória" at bounding box center [484, 637] width 125 height 17
drag, startPoint x: 521, startPoint y: 455, endPoint x: 662, endPoint y: 519, distance: 154.8
click at [521, 454] on span "Sim" at bounding box center [529, 450] width 17 height 17
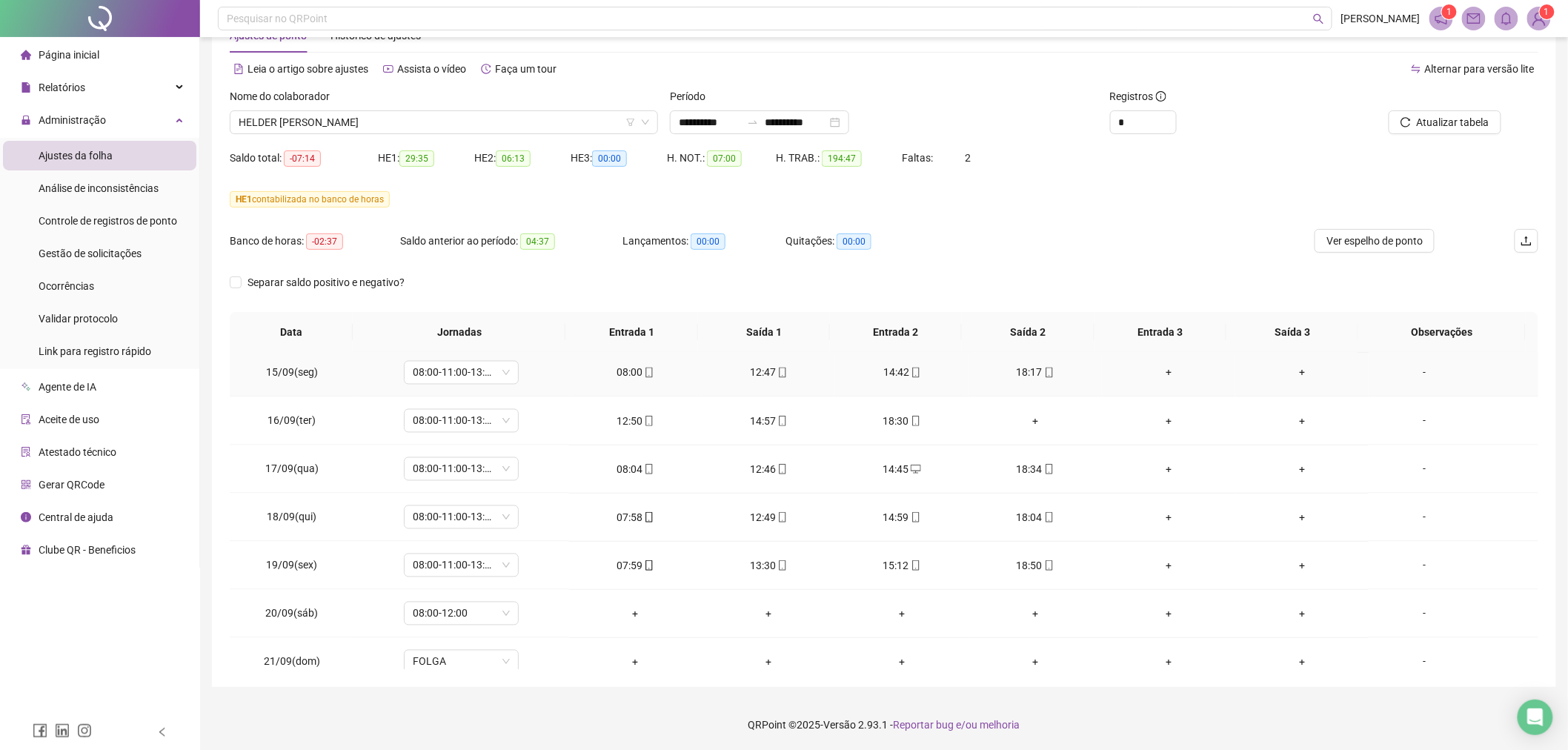
scroll to position [1226, 0]
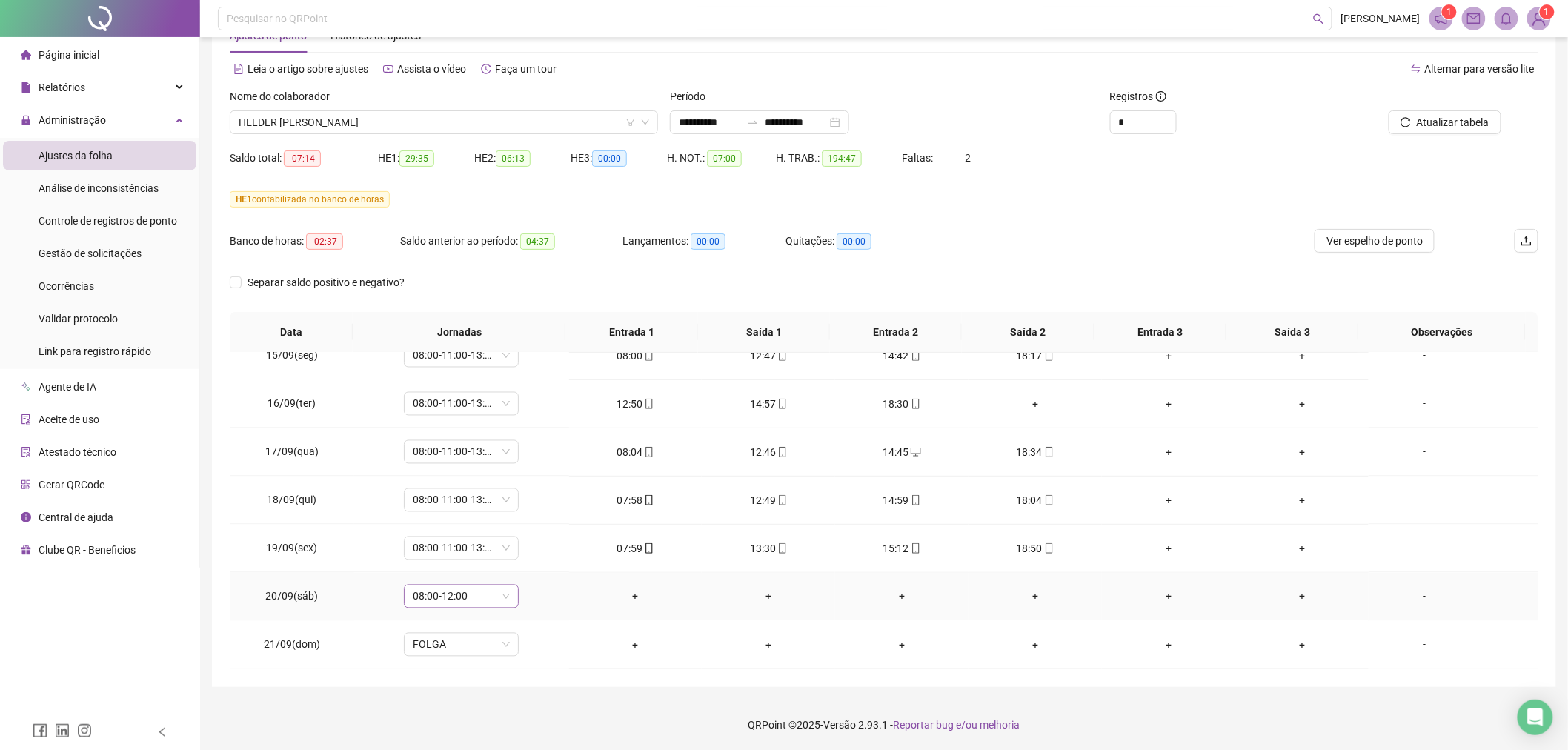
click at [506, 595] on span "08:00-12:00" at bounding box center [461, 596] width 97 height 22
click at [506, 523] on div "Folga compensatória" at bounding box center [484, 518] width 125 height 17
click at [536, 561] on button "Sim" at bounding box center [529, 557] width 29 height 17
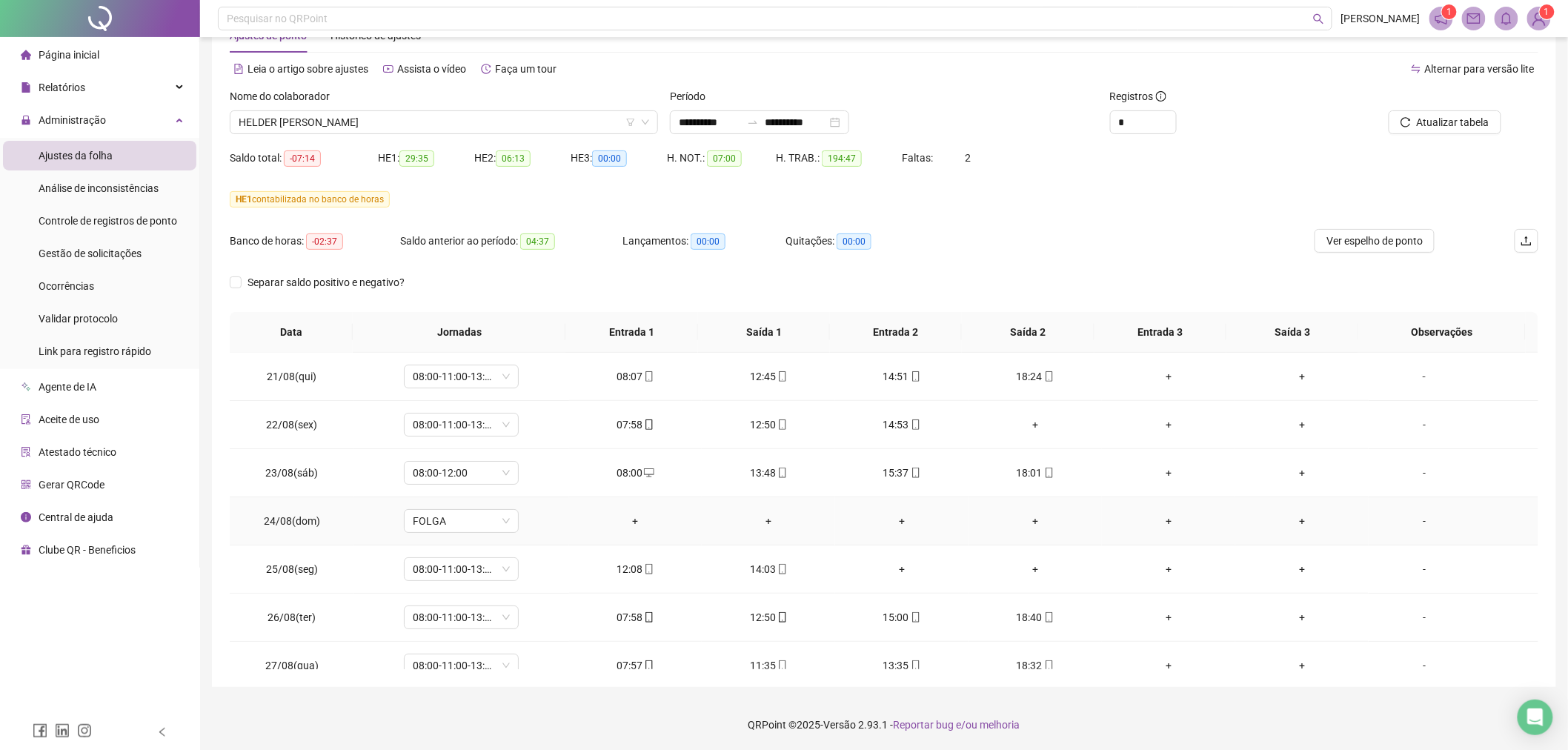
scroll to position [0, 0]
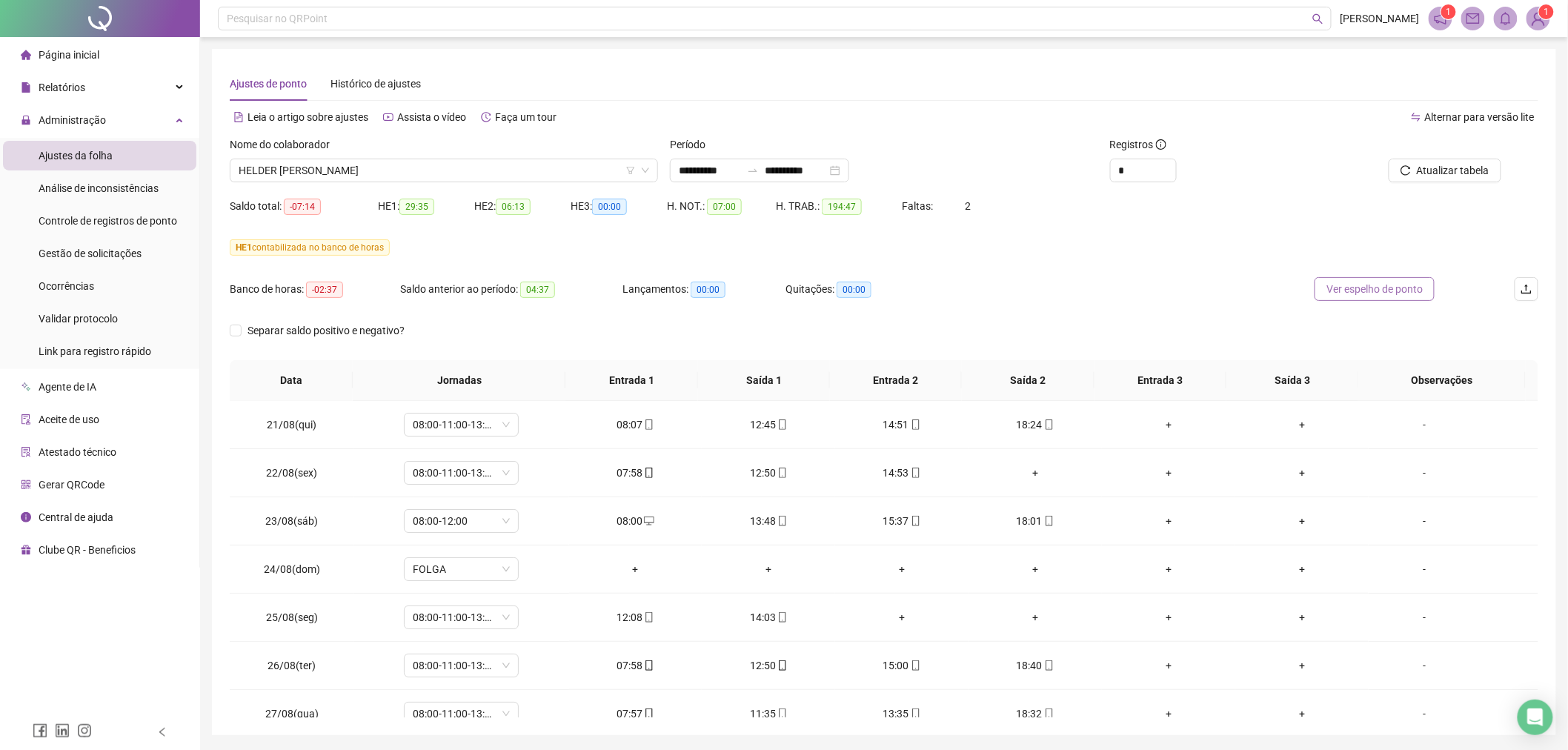
click at [1374, 293] on span "Ver espelho de ponto" at bounding box center [1374, 289] width 96 height 17
click at [337, 173] on span "HELDER [PERSON_NAME]" at bounding box center [444, 170] width 411 height 22
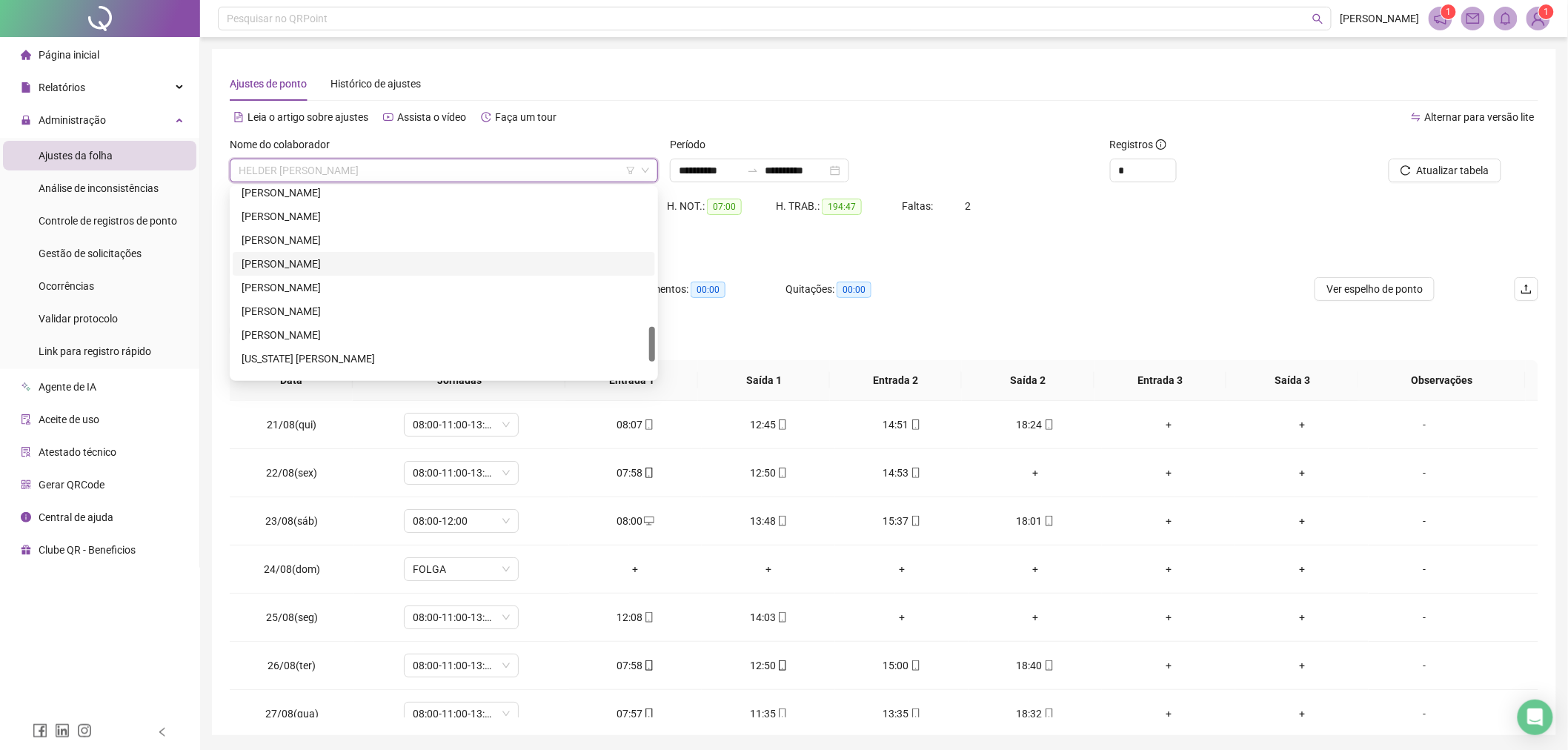
scroll to position [660, 0]
click at [295, 235] on div "[PERSON_NAME]" at bounding box center [444, 228] width 405 height 17
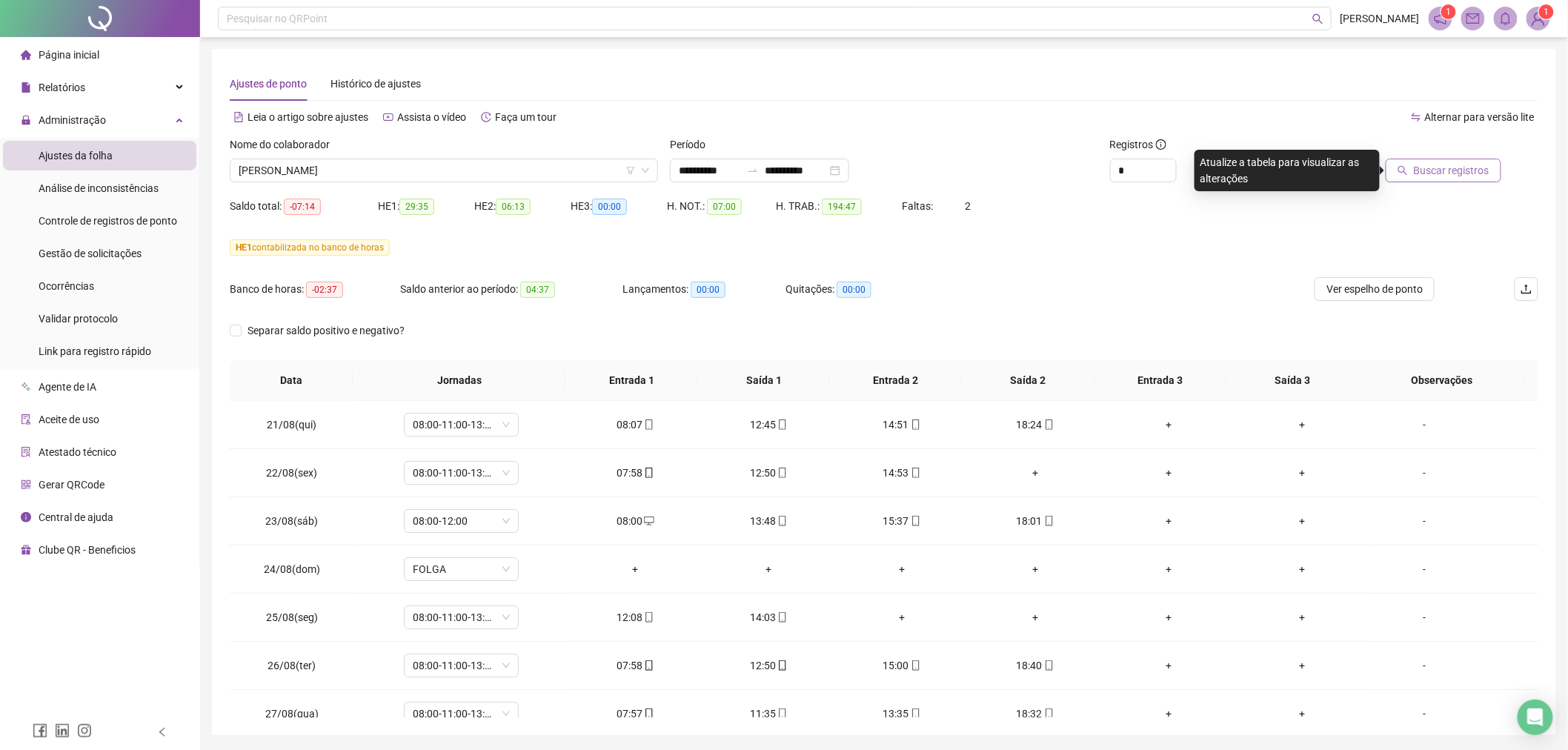
click at [1457, 178] on span "Buscar registros" at bounding box center [1451, 171] width 75 height 17
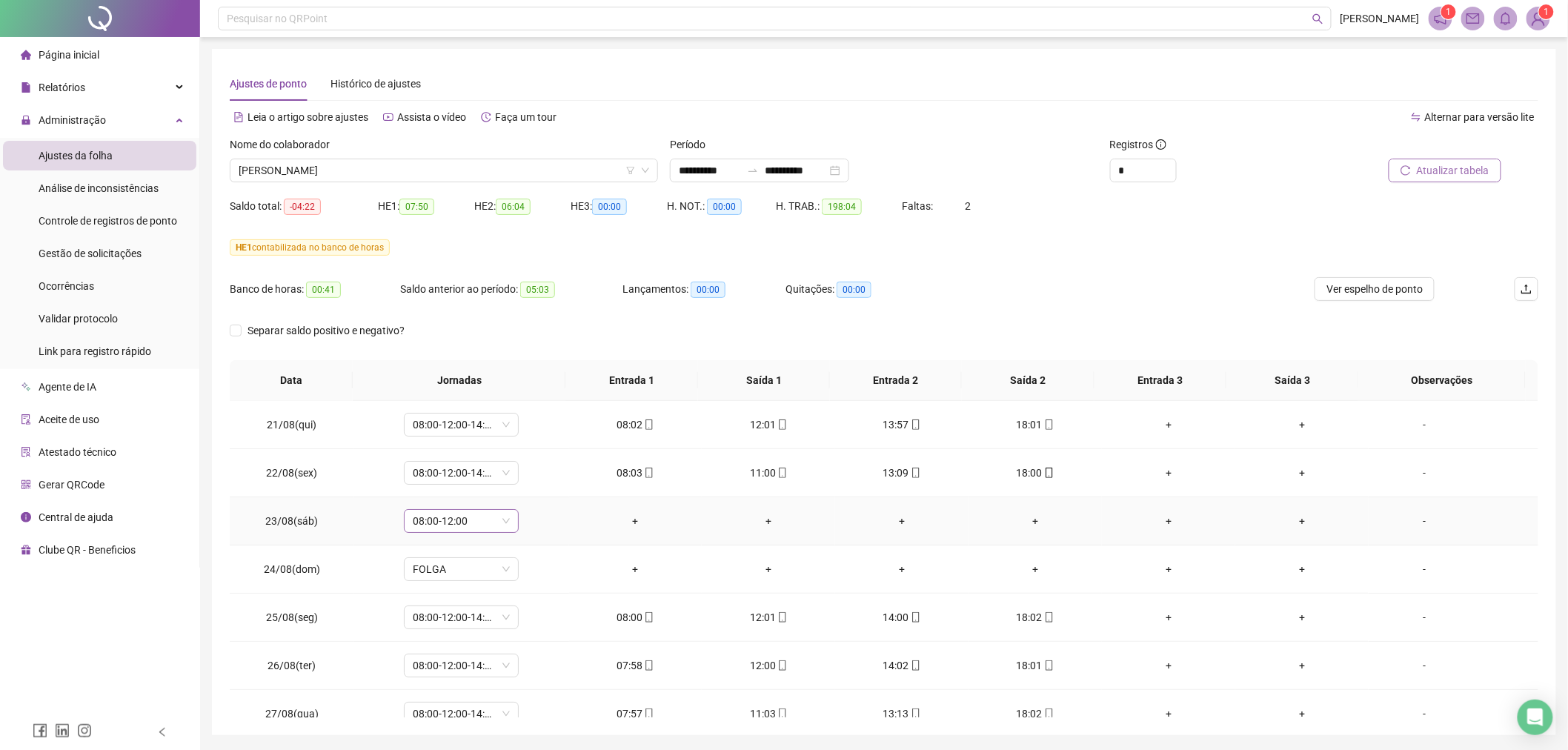
click at [507, 519] on span "08:00-12:00" at bounding box center [461, 521] width 97 height 22
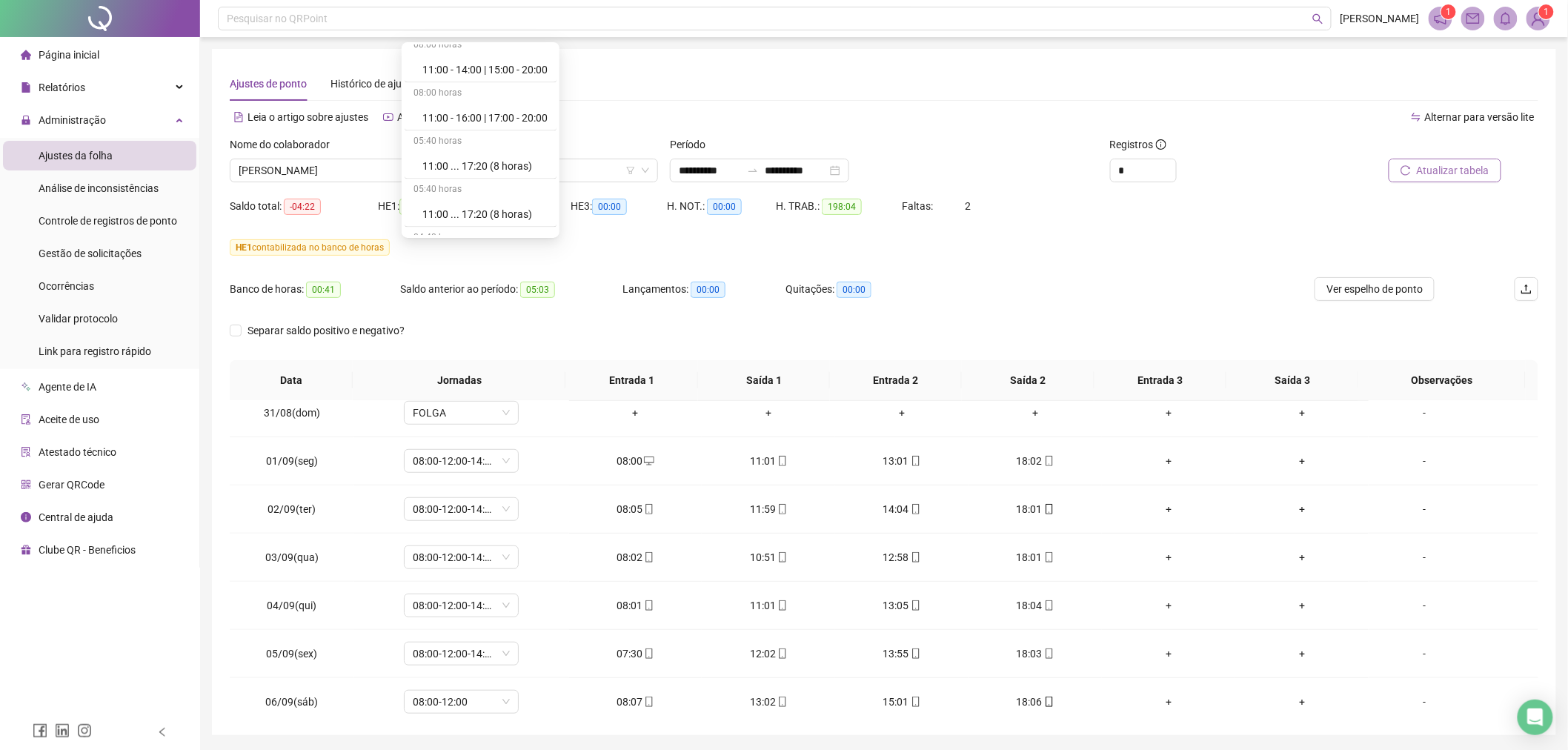
scroll to position [9455, 0]
click at [506, 179] on div "Folga compensatória" at bounding box center [484, 174] width 125 height 17
click at [521, 89] on span "Sim" at bounding box center [529, 89] width 17 height 17
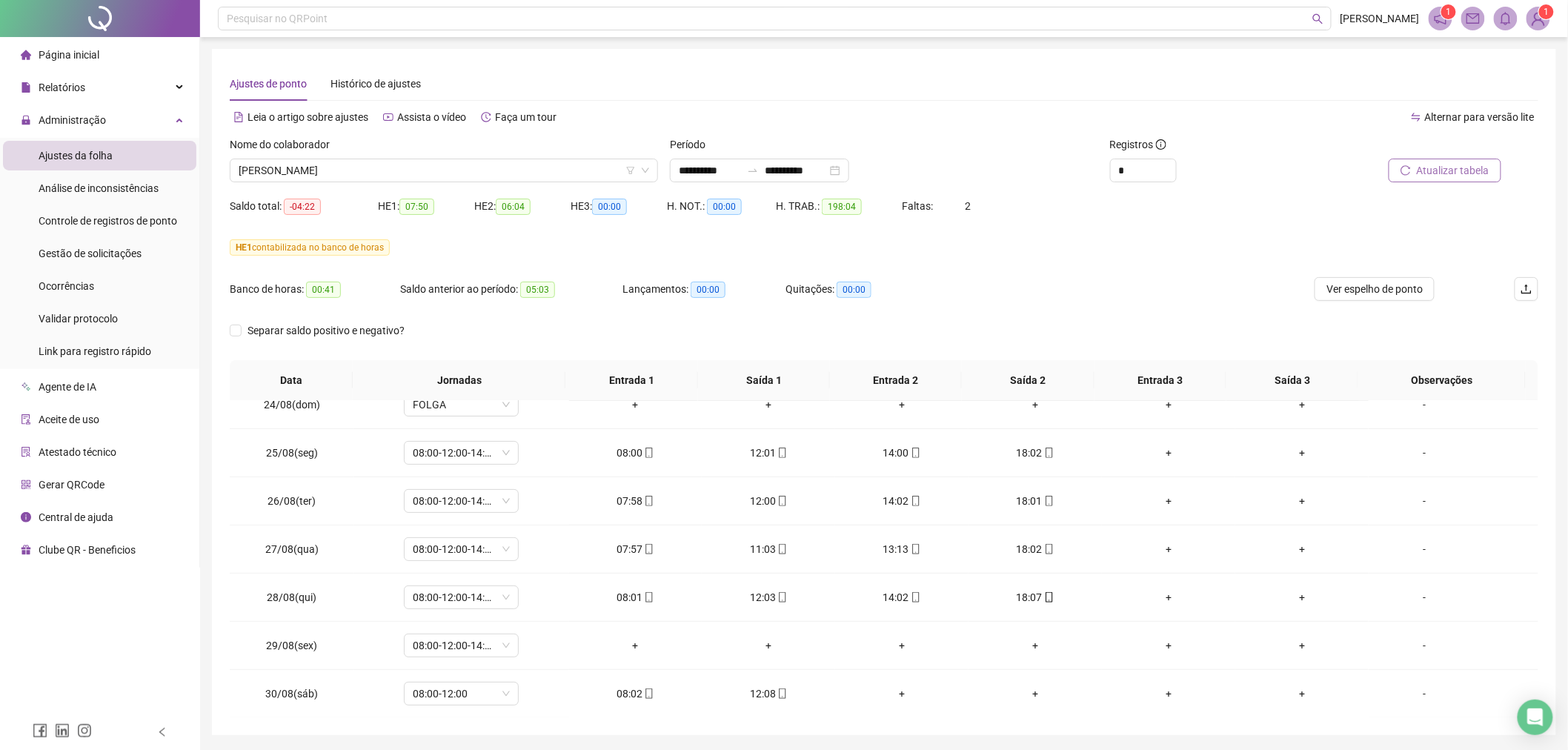
scroll to position [247, 0]
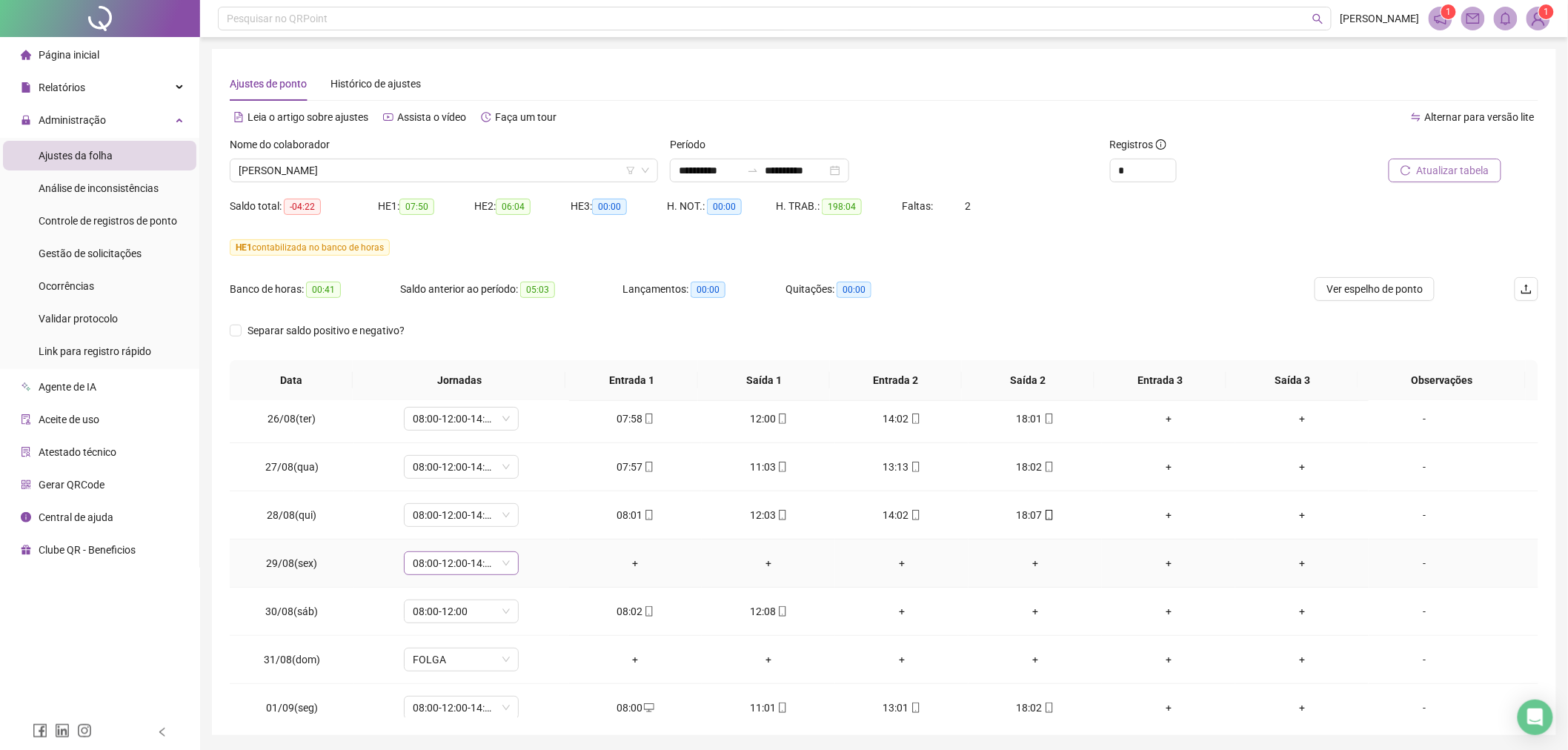
click at [506, 565] on span "08:00-12:00-14:00-18:00" at bounding box center [461, 563] width 97 height 22
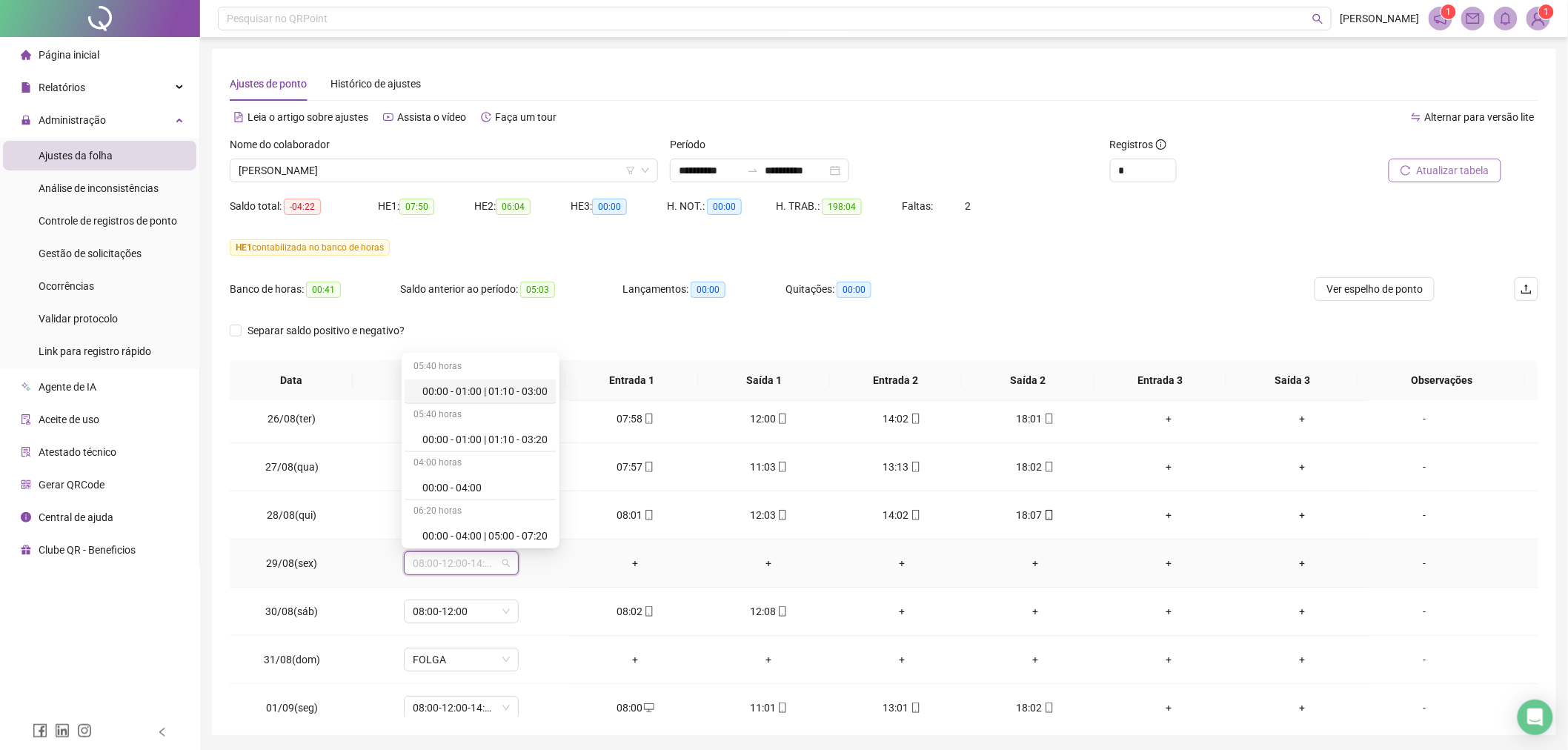
click at [506, 565] on span "08:00-12:00-14:00-18:00" at bounding box center [461, 563] width 97 height 22
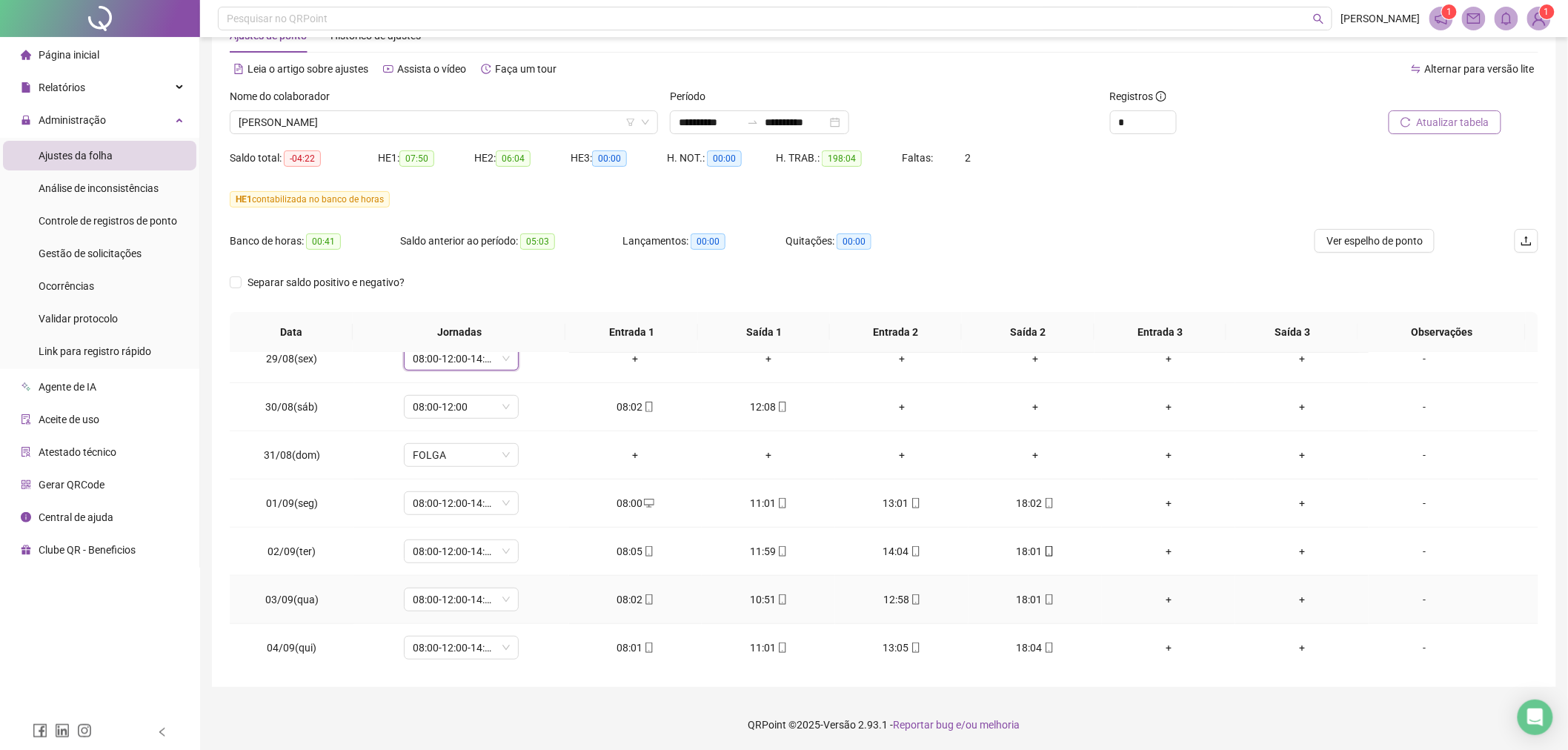
scroll to position [321, 0]
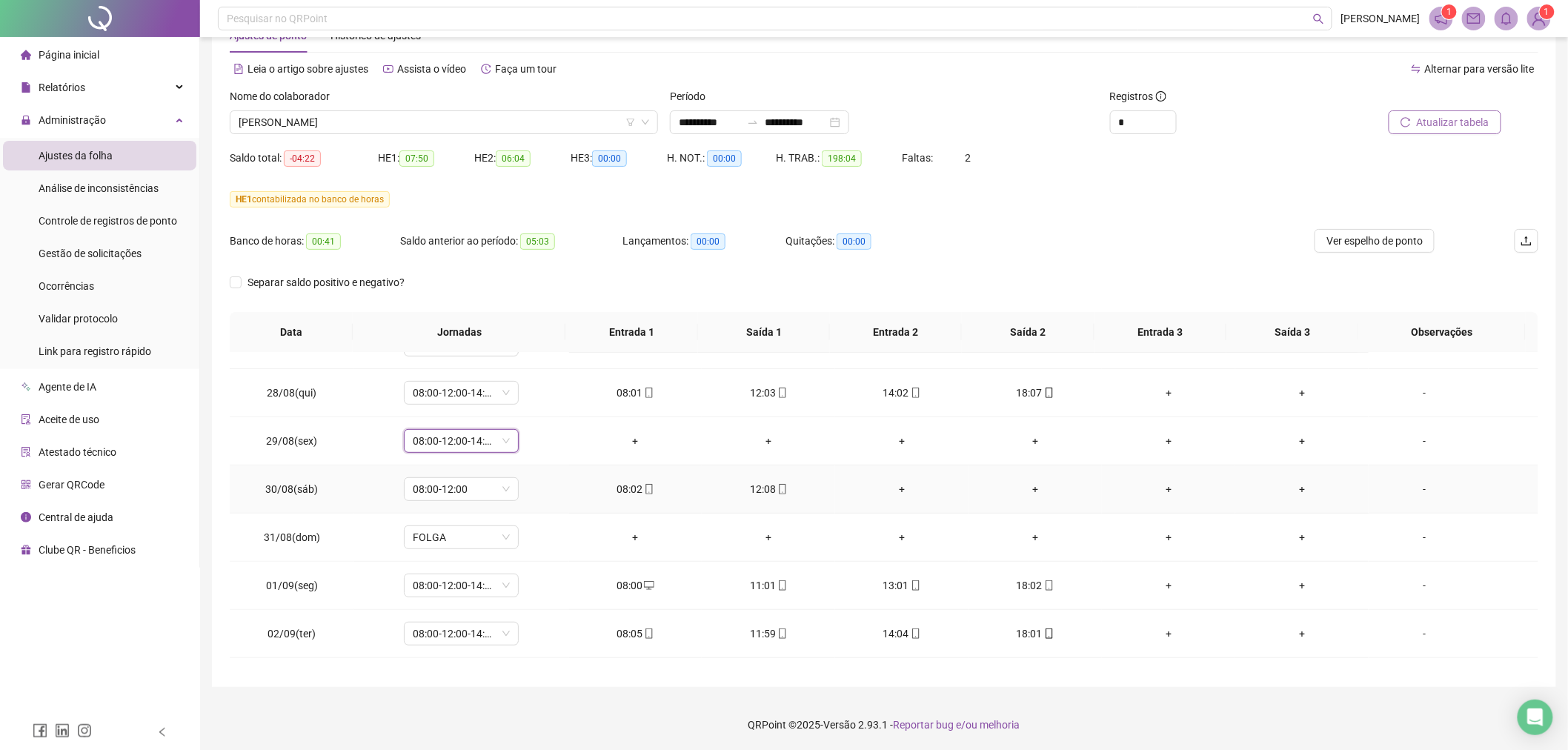
click at [1340, 495] on div "+" at bounding box center [1301, 489] width 109 height 17
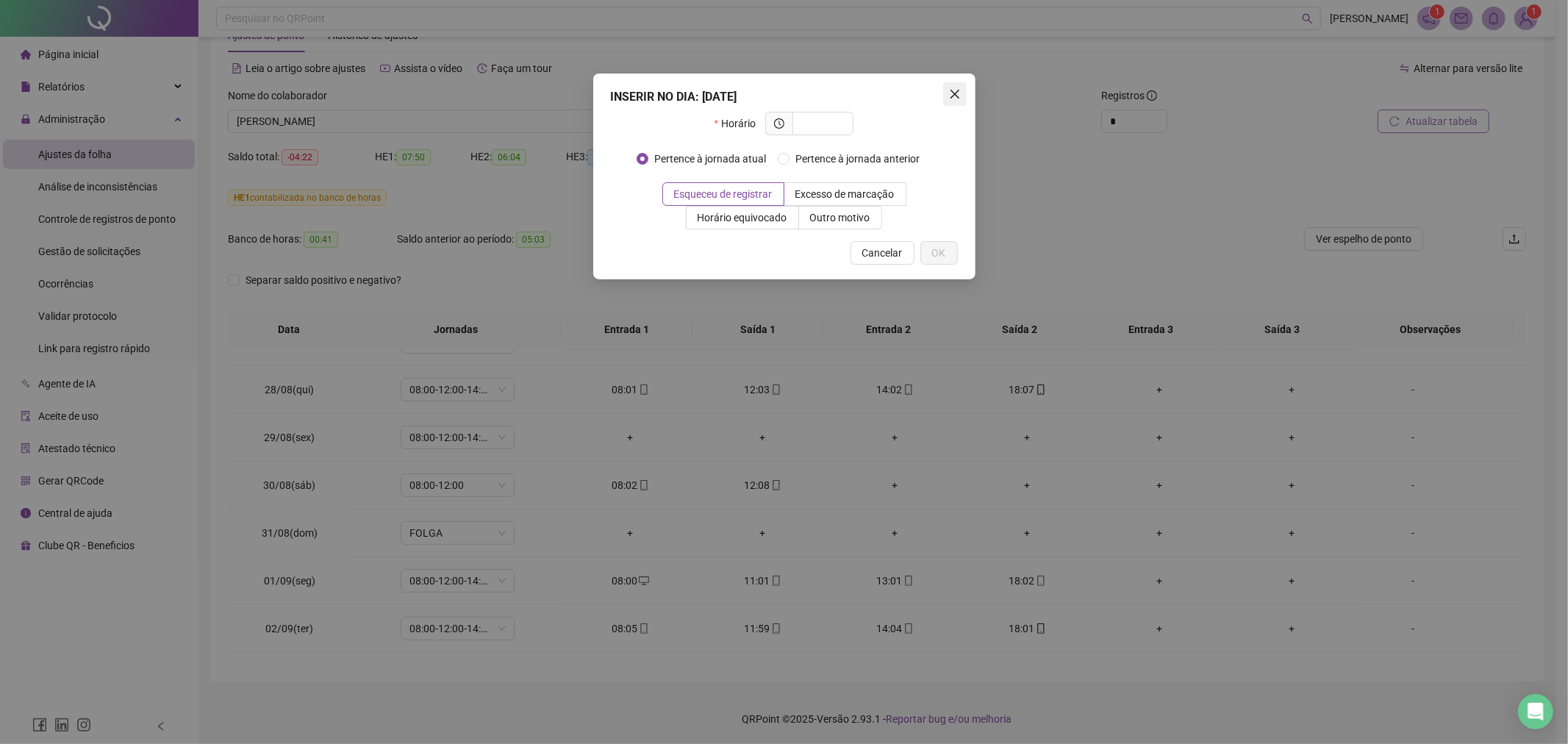
click at [952, 90] on icon "close" at bounding box center [954, 94] width 11 height 11
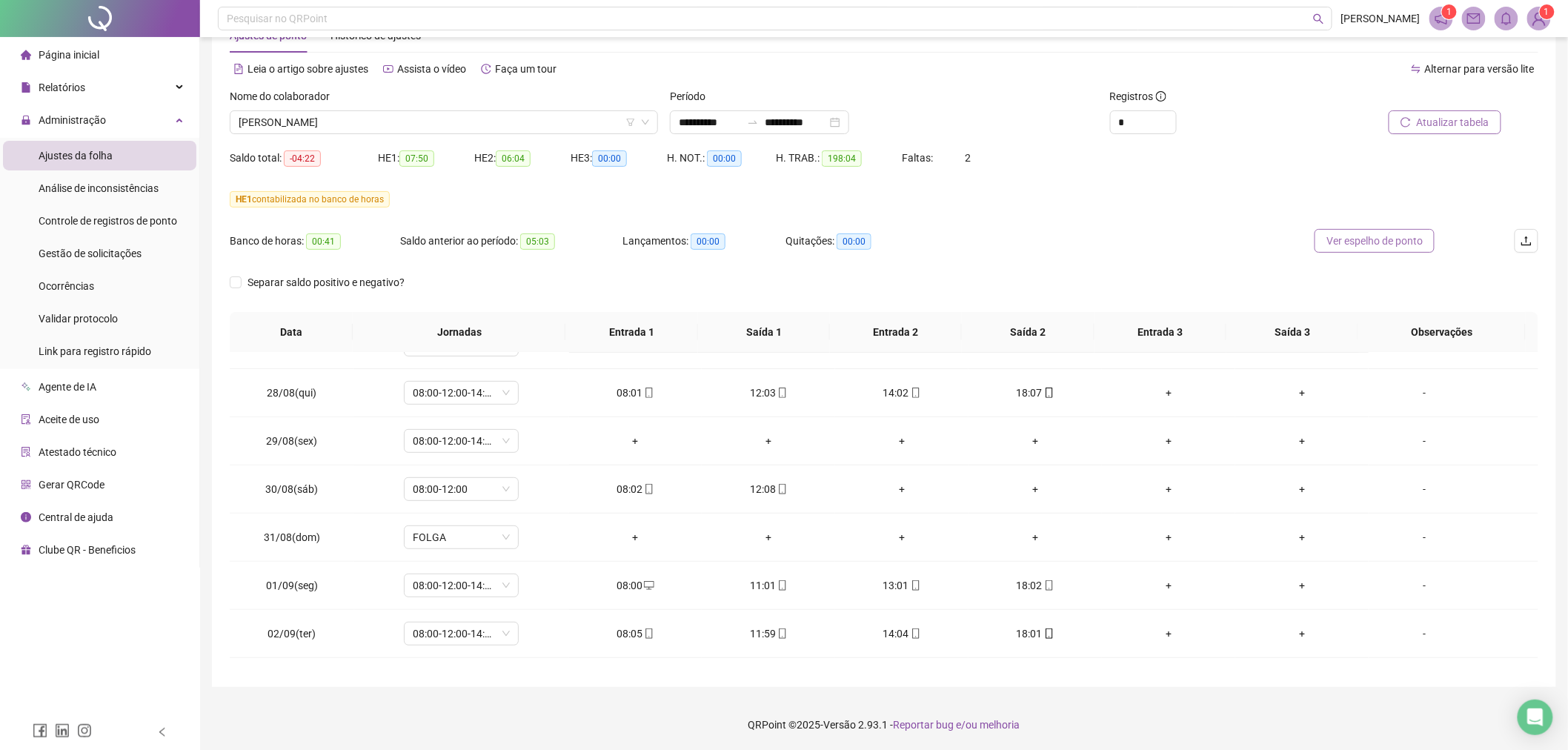
click at [1401, 240] on span "Ver espelho de ponto" at bounding box center [1374, 241] width 96 height 17
click at [97, 251] on span "Gestão de solicitações" at bounding box center [90, 253] width 103 height 12
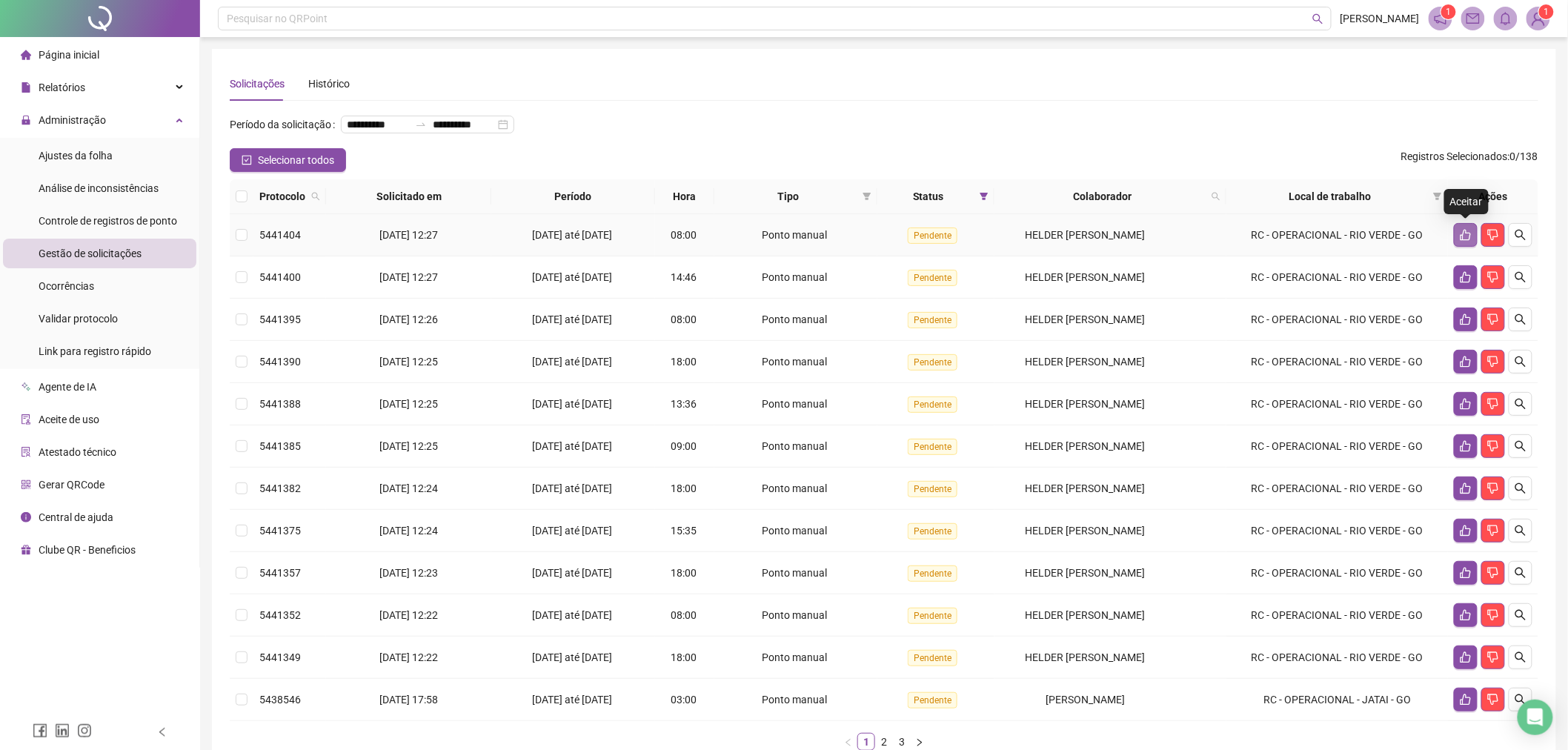
click at [1460, 238] on icon "like" at bounding box center [1465, 235] width 12 height 12
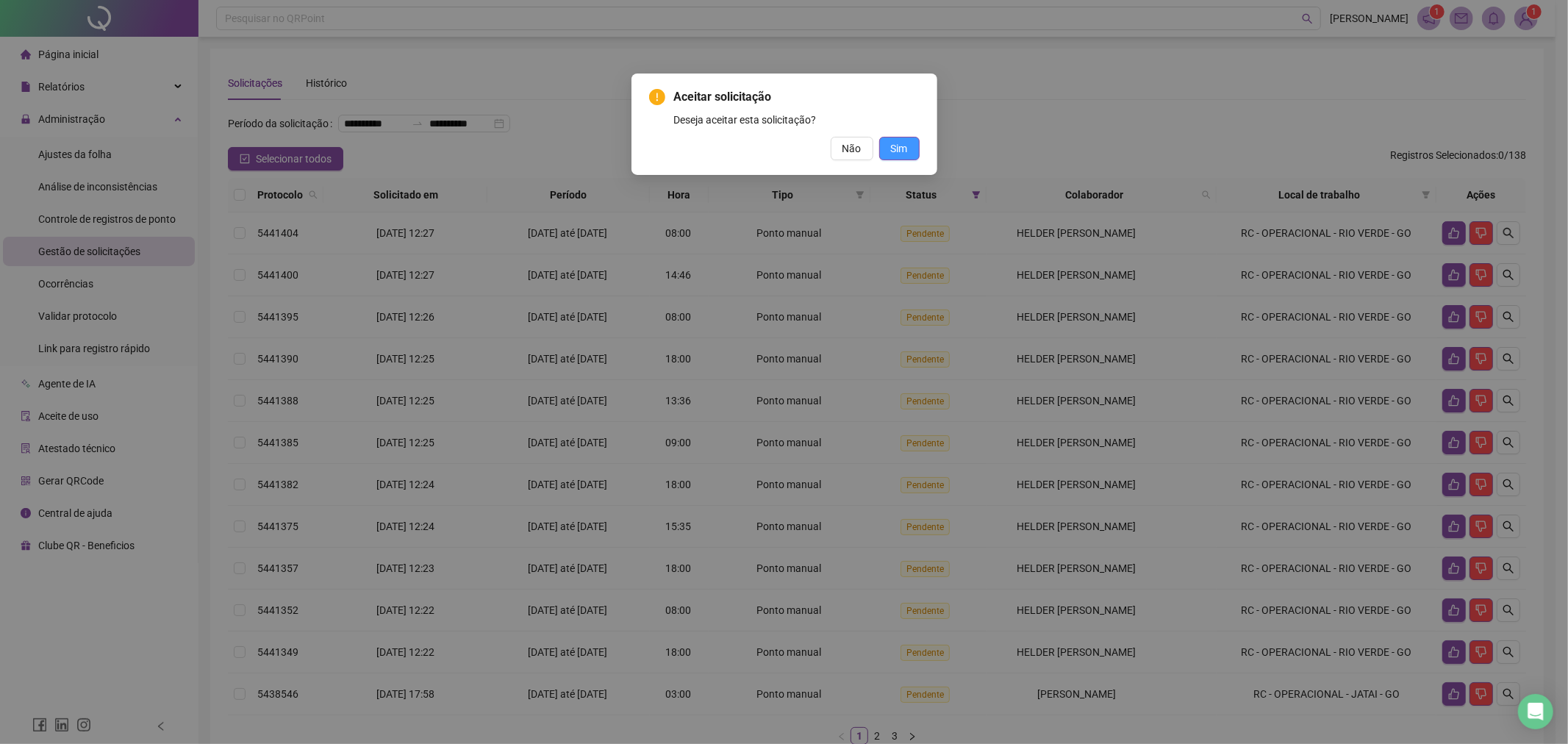
click at [897, 155] on span "Sim" at bounding box center [899, 149] width 17 height 16
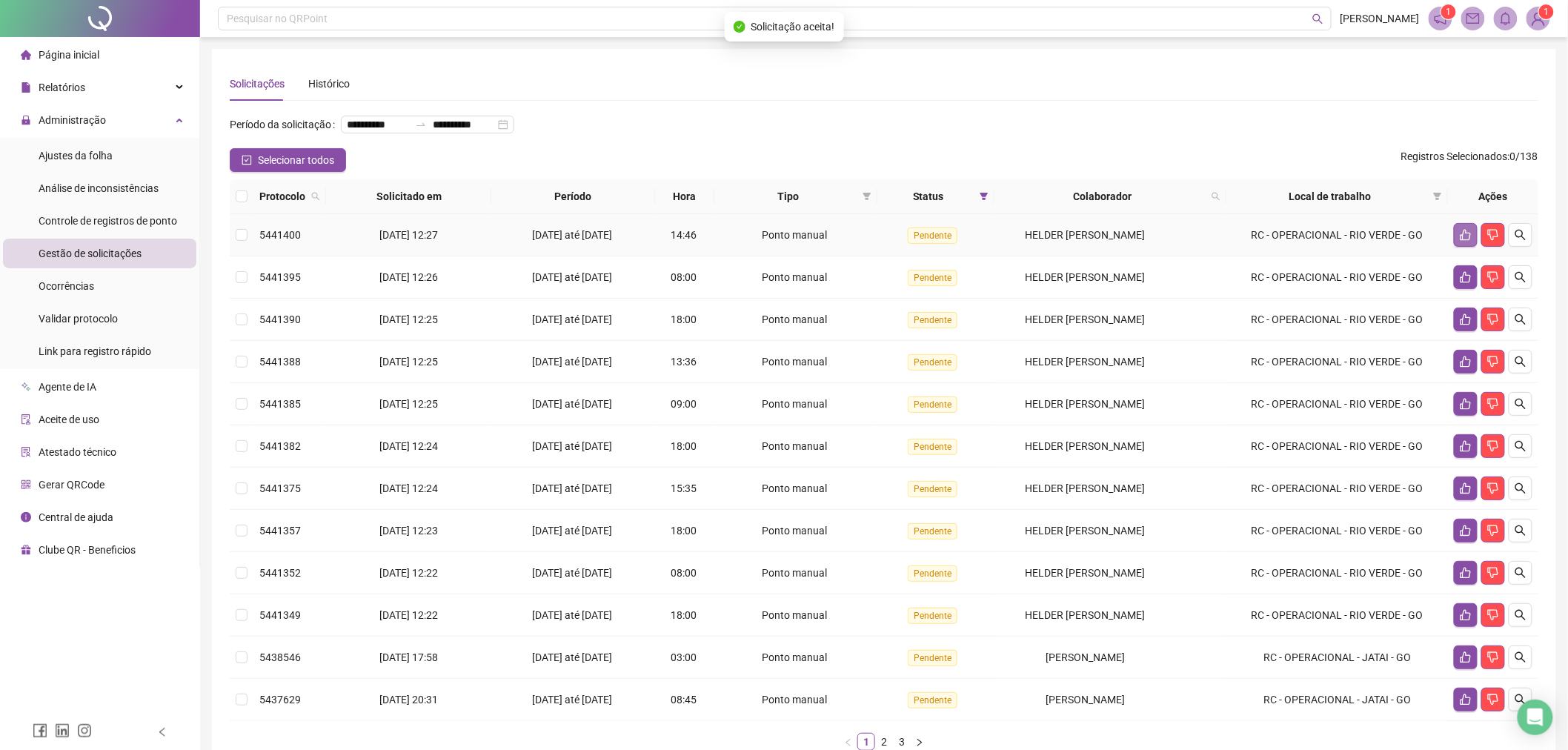
click at [1457, 235] on button "button" at bounding box center [1465, 234] width 24 height 24
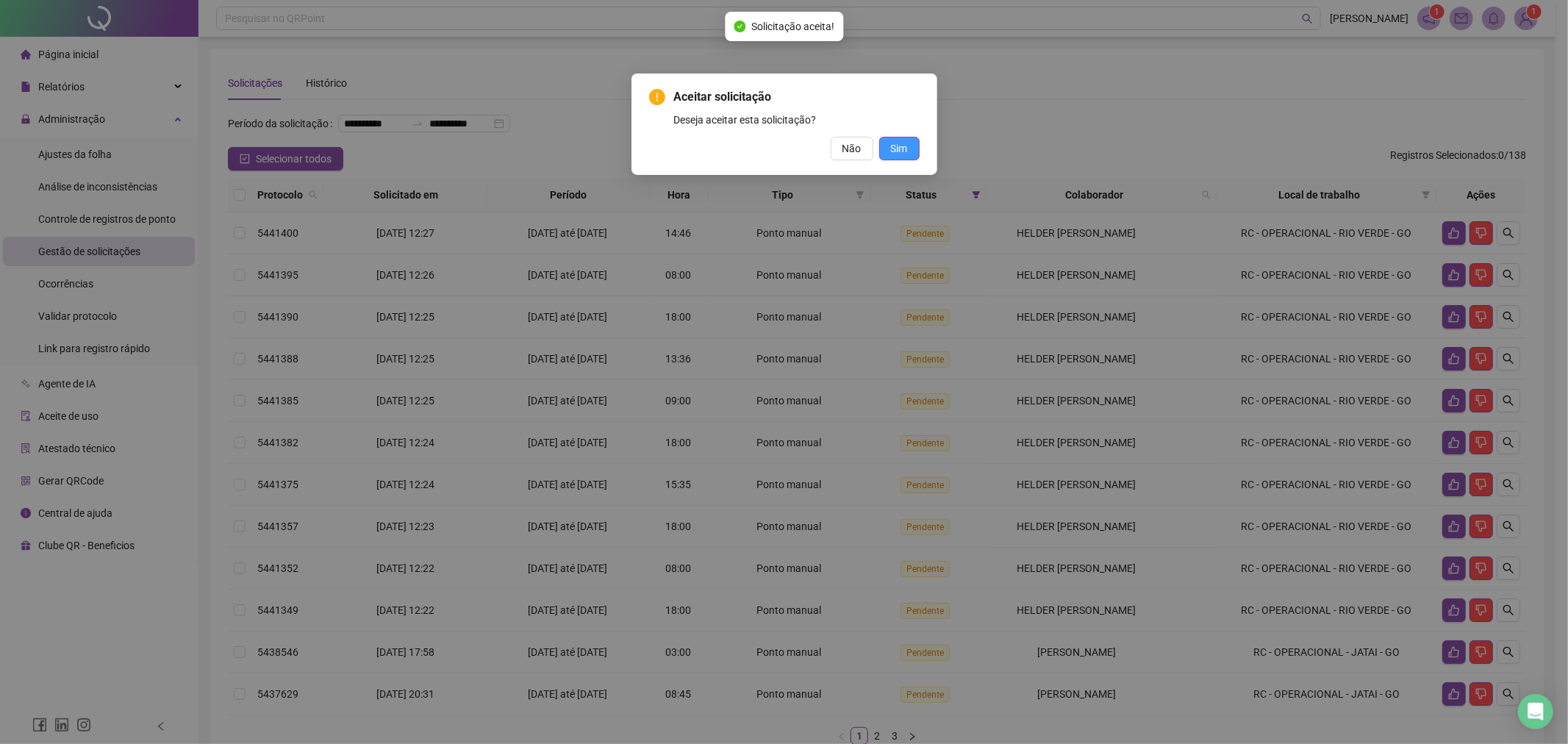
click at [913, 158] on button "Sim" at bounding box center [899, 148] width 40 height 24
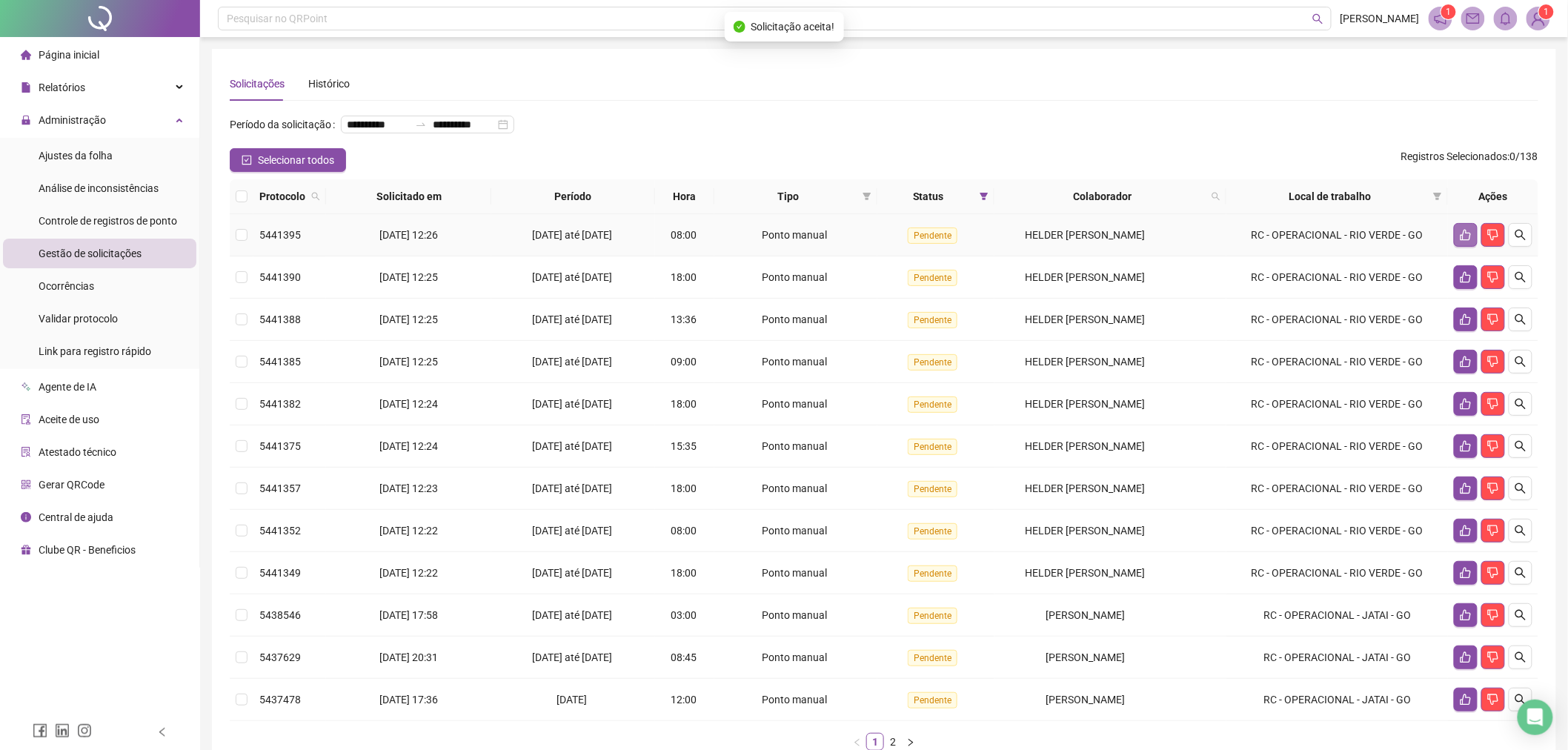
click at [1457, 242] on button "button" at bounding box center [1465, 234] width 24 height 24
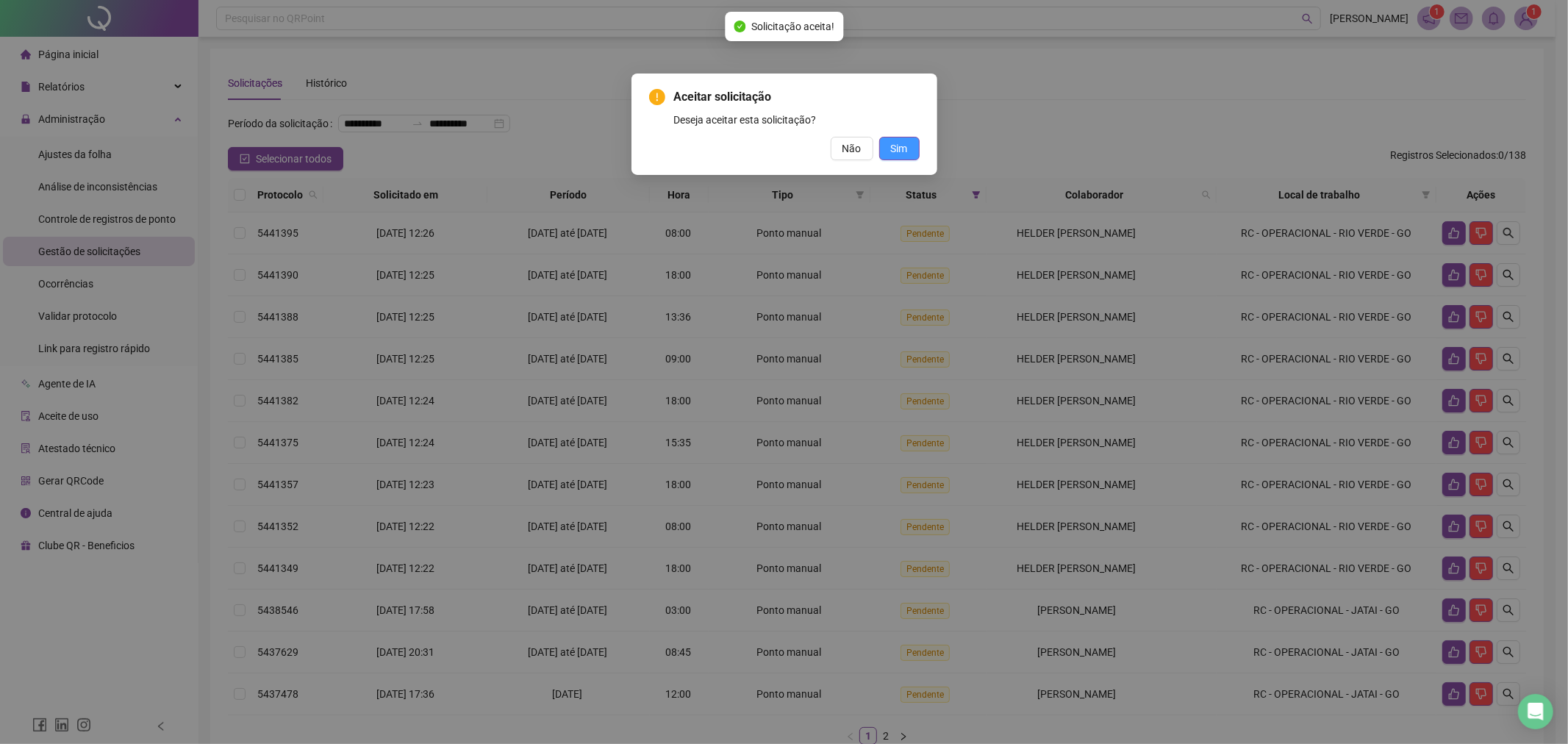
click at [901, 145] on span "Sim" at bounding box center [899, 149] width 17 height 16
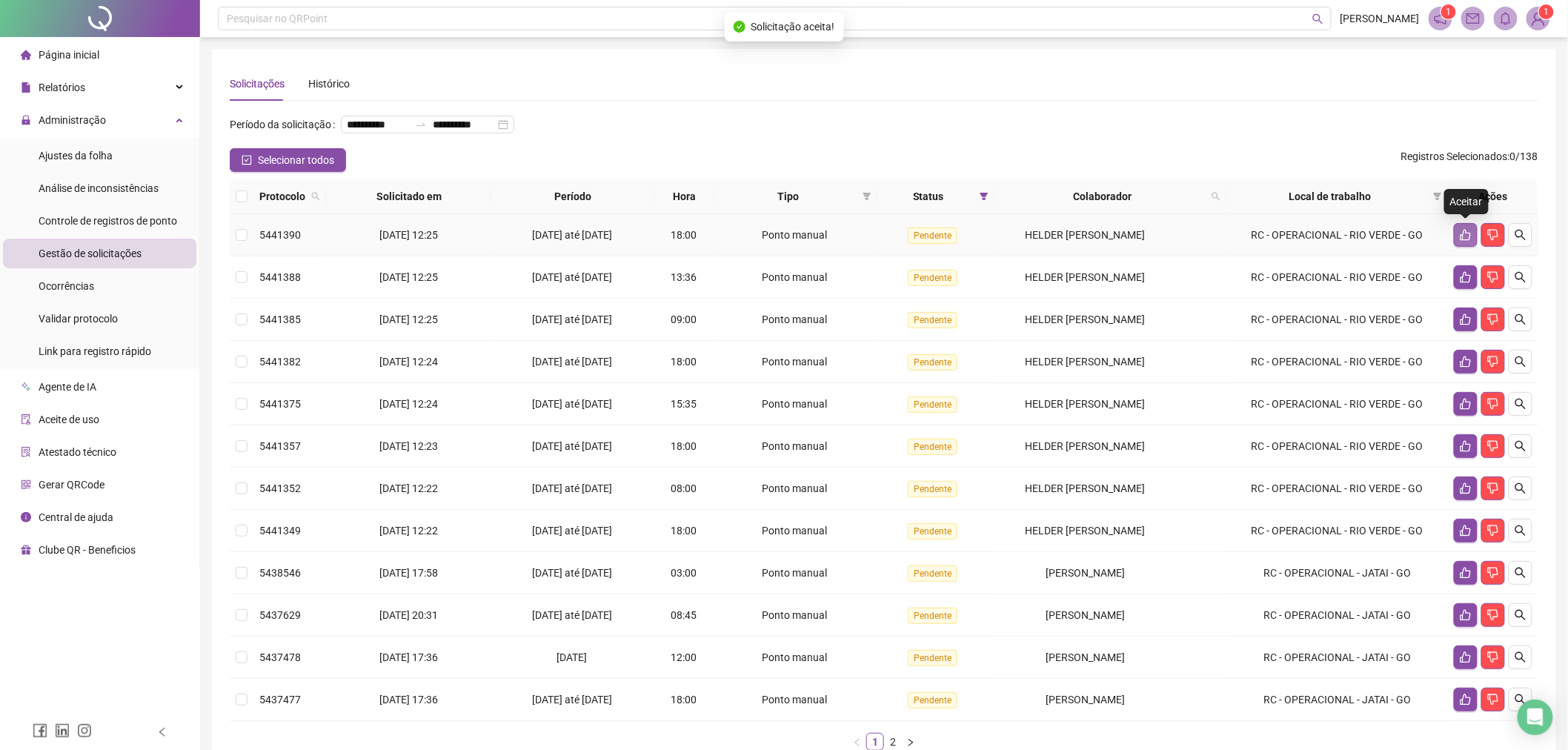
click at [1465, 241] on button "button" at bounding box center [1465, 234] width 24 height 24
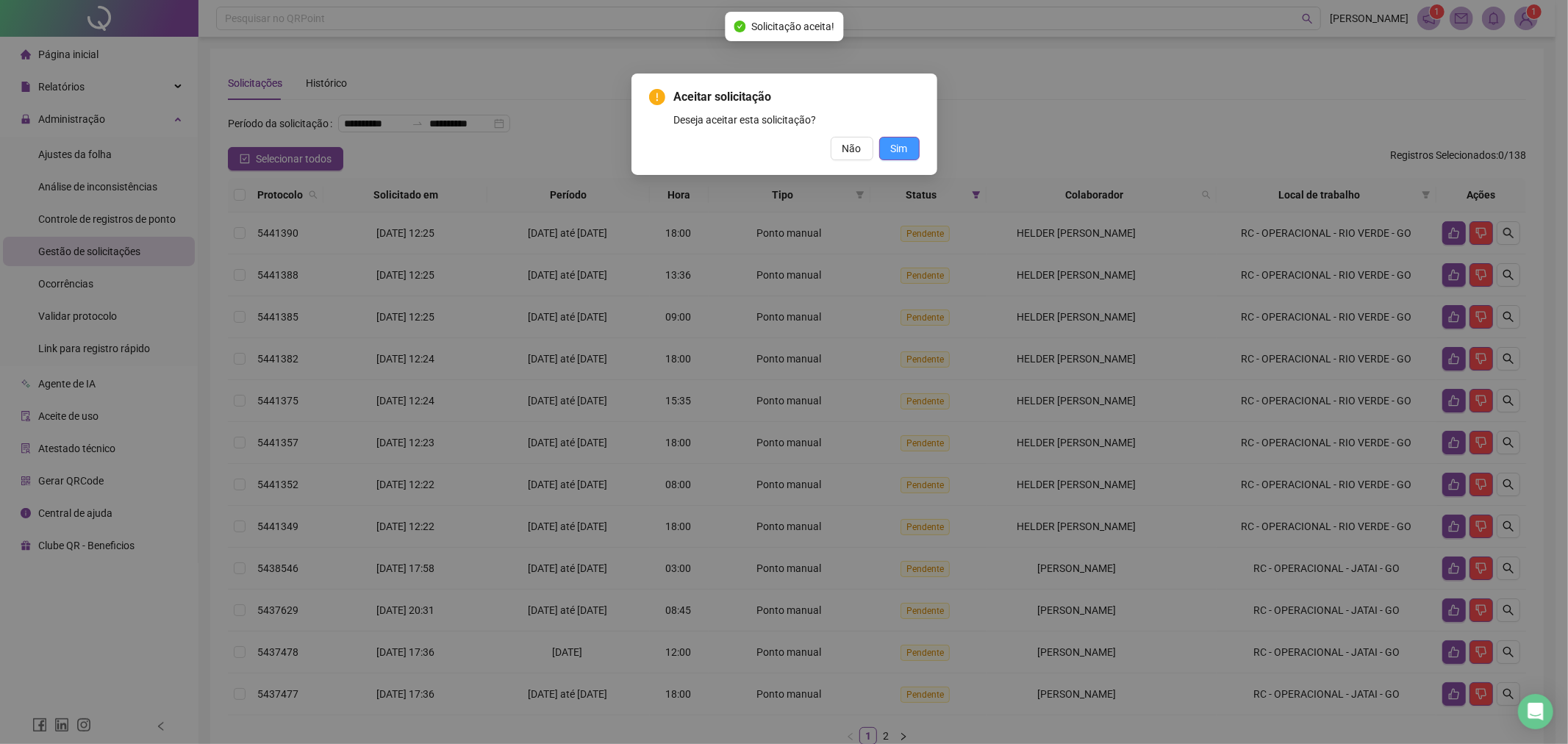
click at [894, 155] on span "Sim" at bounding box center [899, 149] width 17 height 16
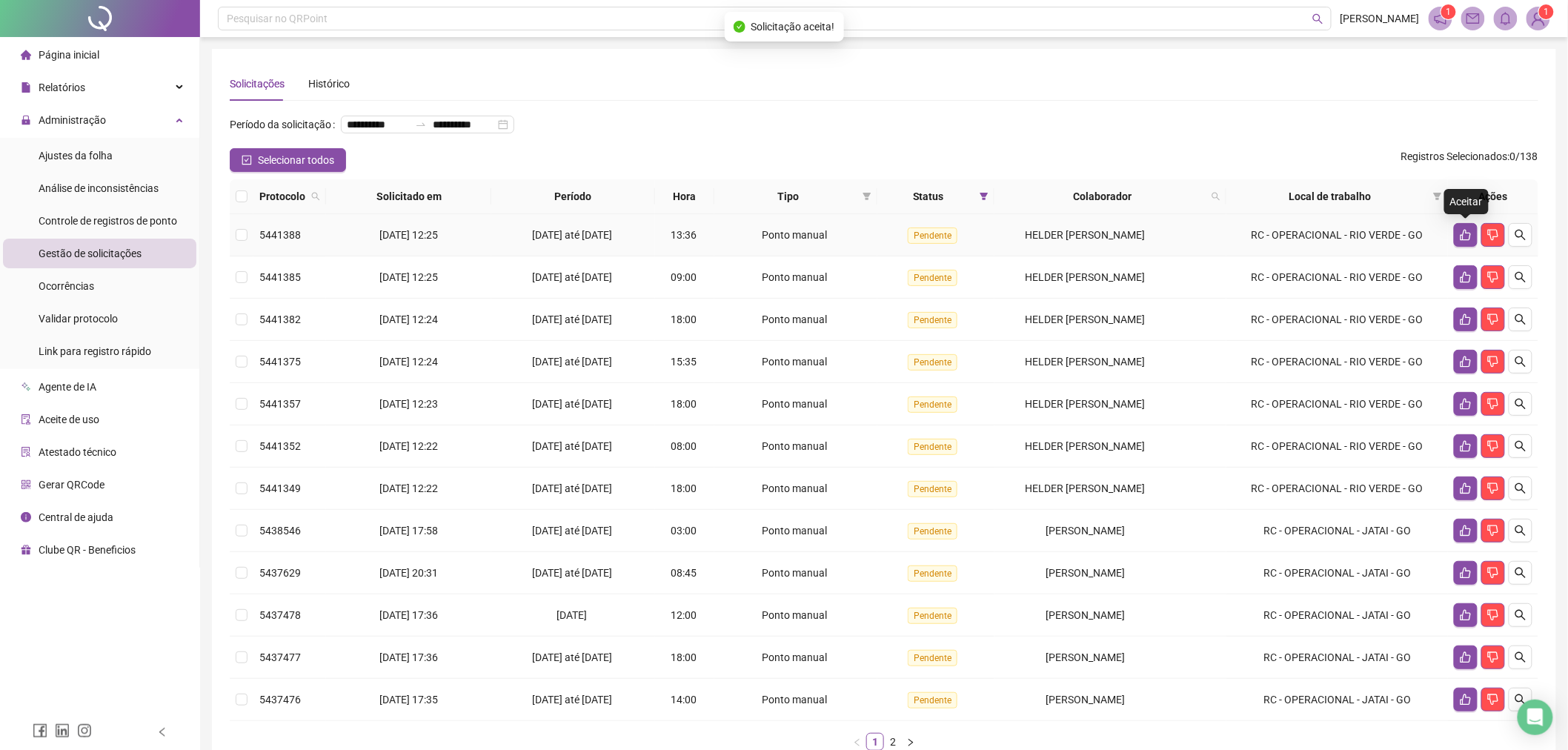
click at [1463, 240] on icon "like" at bounding box center [1465, 235] width 12 height 12
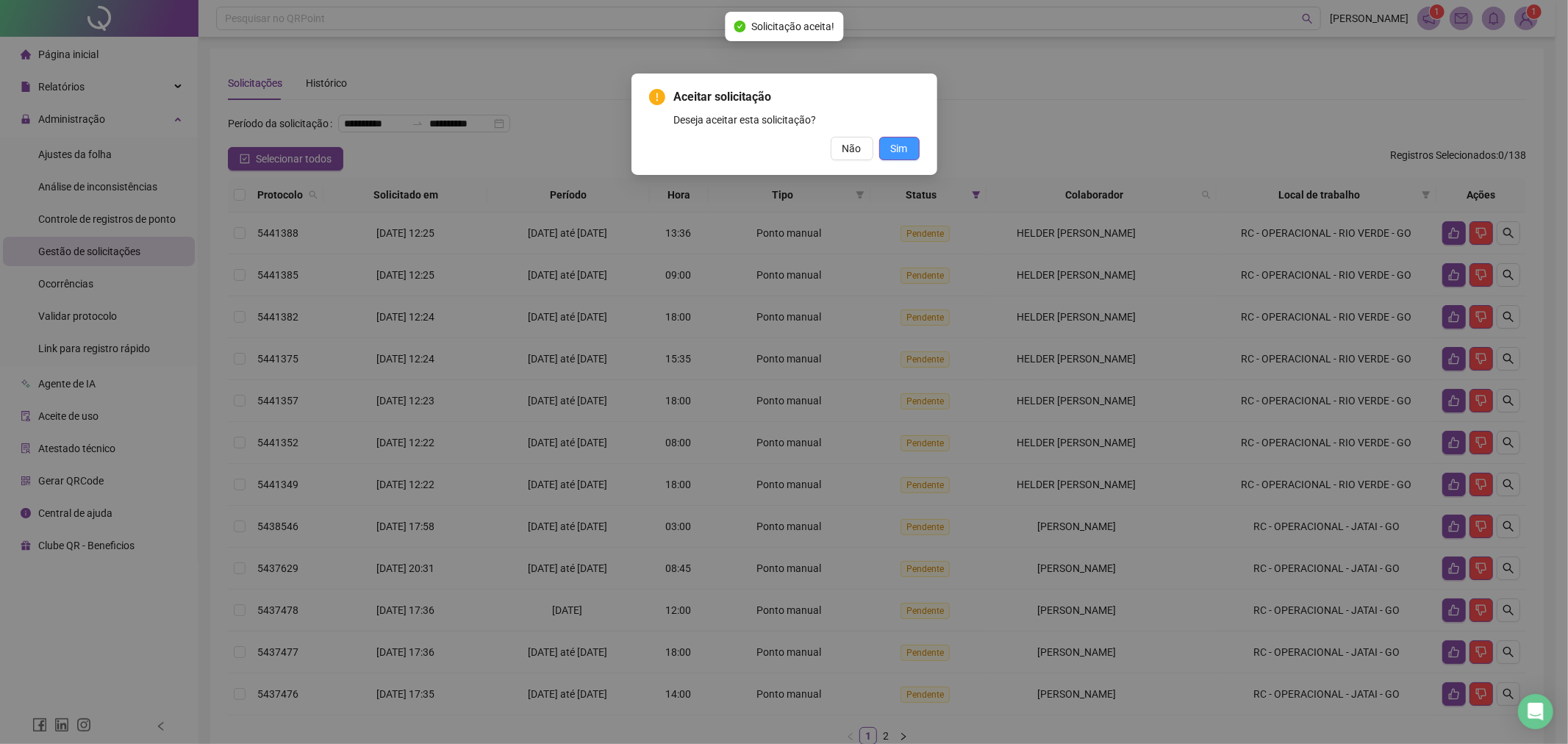
click at [919, 153] on div "Aceitar solicitação Deseja aceitar esta solicitação? Não Sim" at bounding box center [784, 125] width 306 height 102
click at [909, 156] on button "Sim" at bounding box center [899, 148] width 40 height 24
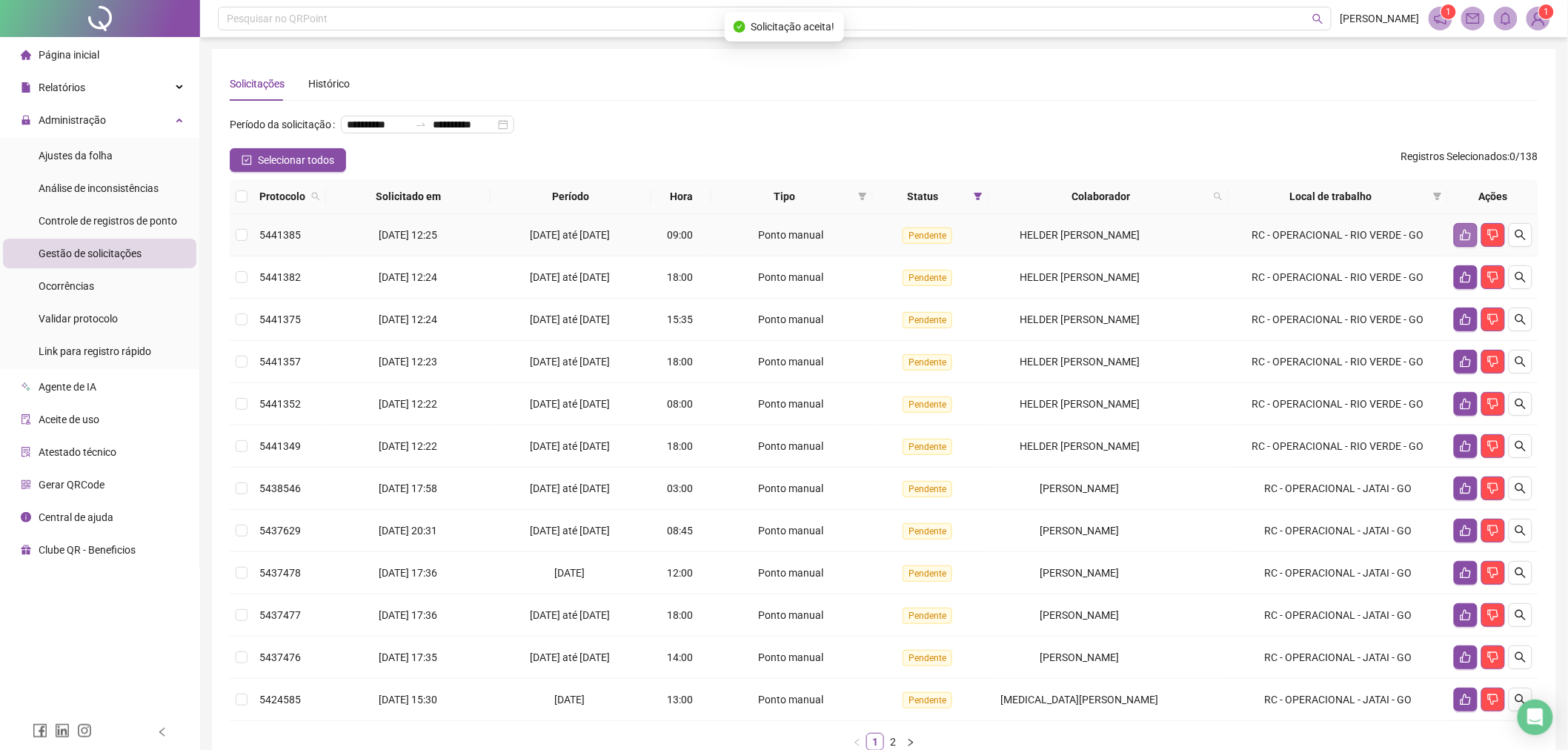
click at [1462, 243] on button "button" at bounding box center [1465, 234] width 24 height 24
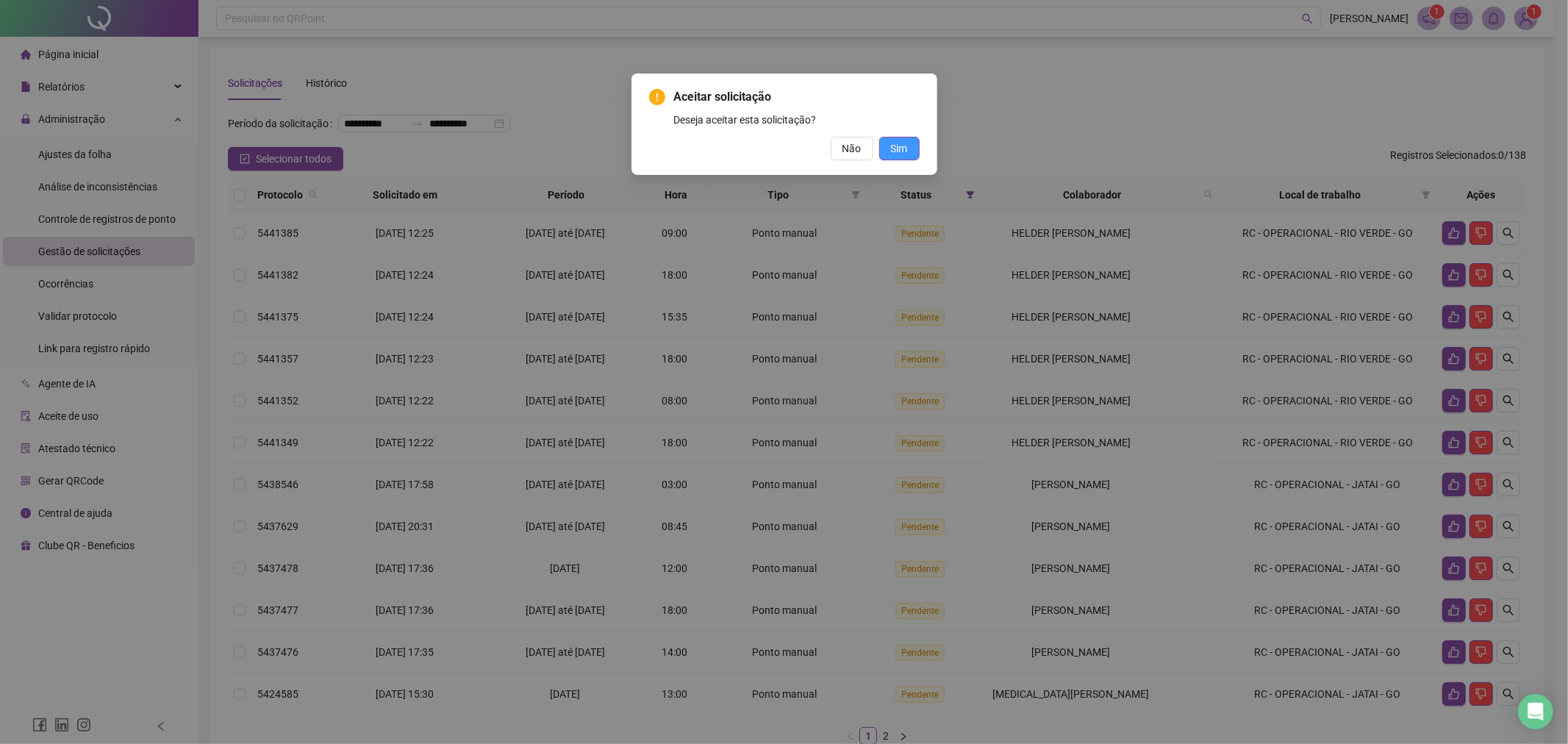
click at [904, 154] on span "Sim" at bounding box center [899, 149] width 17 height 16
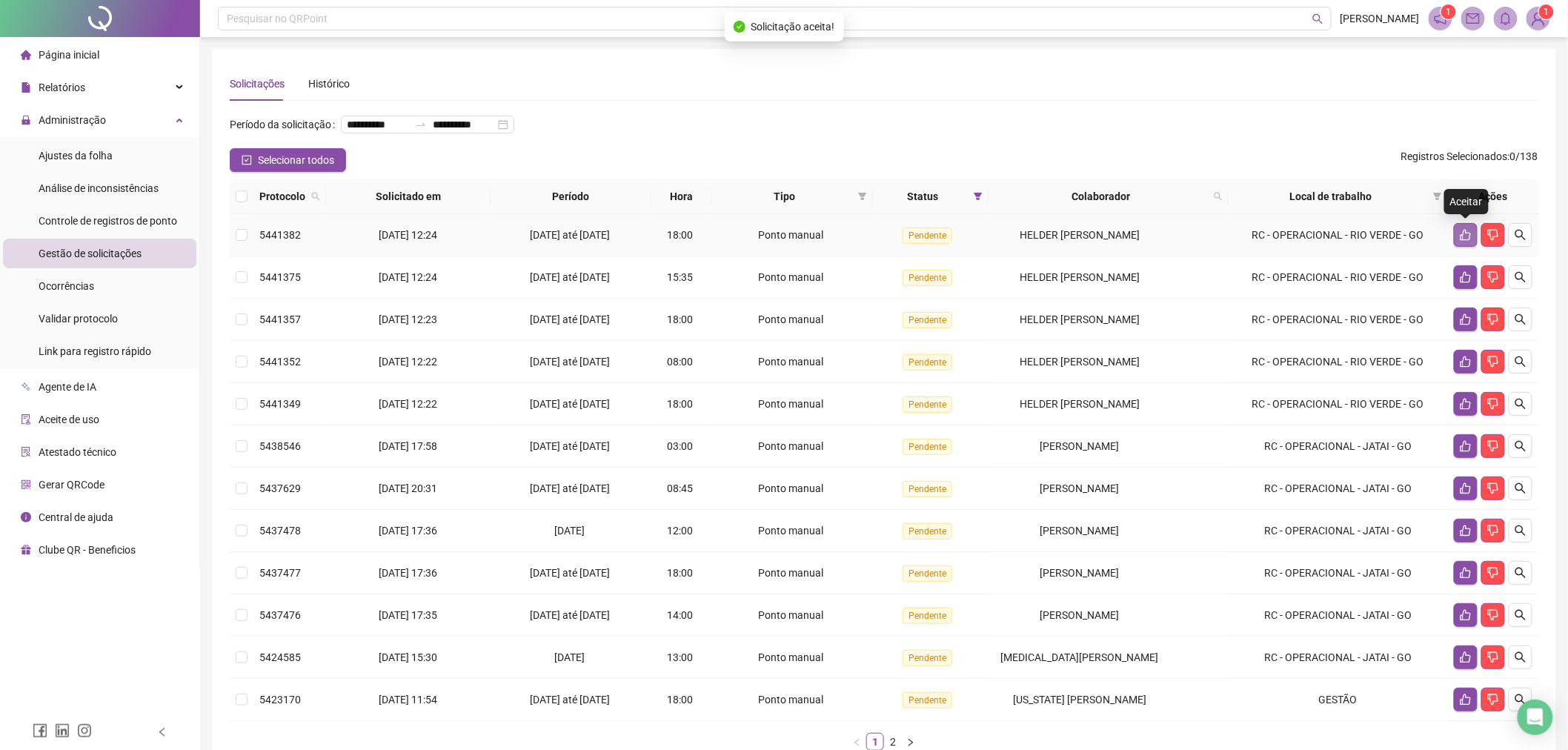
click at [1457, 239] on button "button" at bounding box center [1465, 234] width 24 height 24
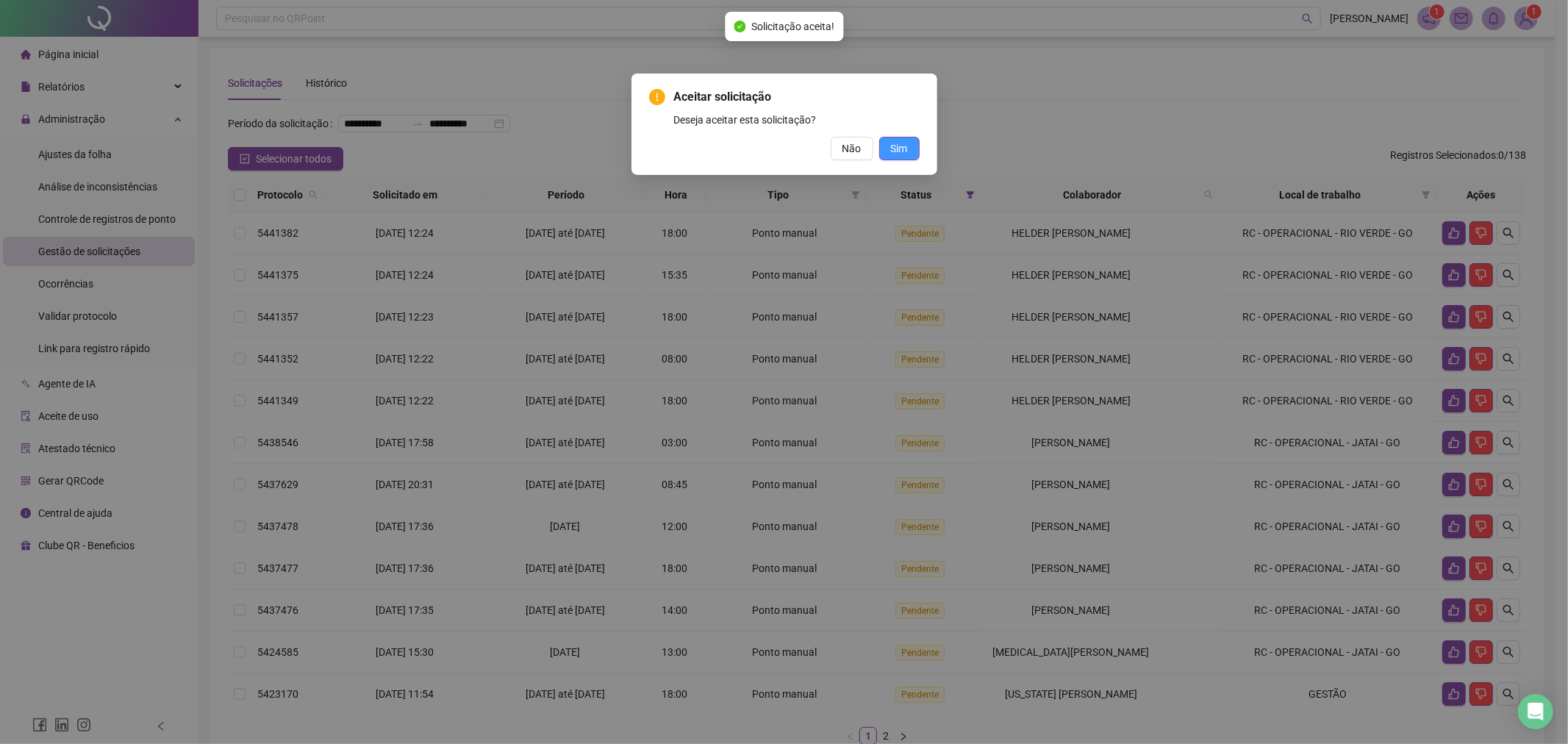
click at [890, 157] on button "Sim" at bounding box center [899, 148] width 40 height 24
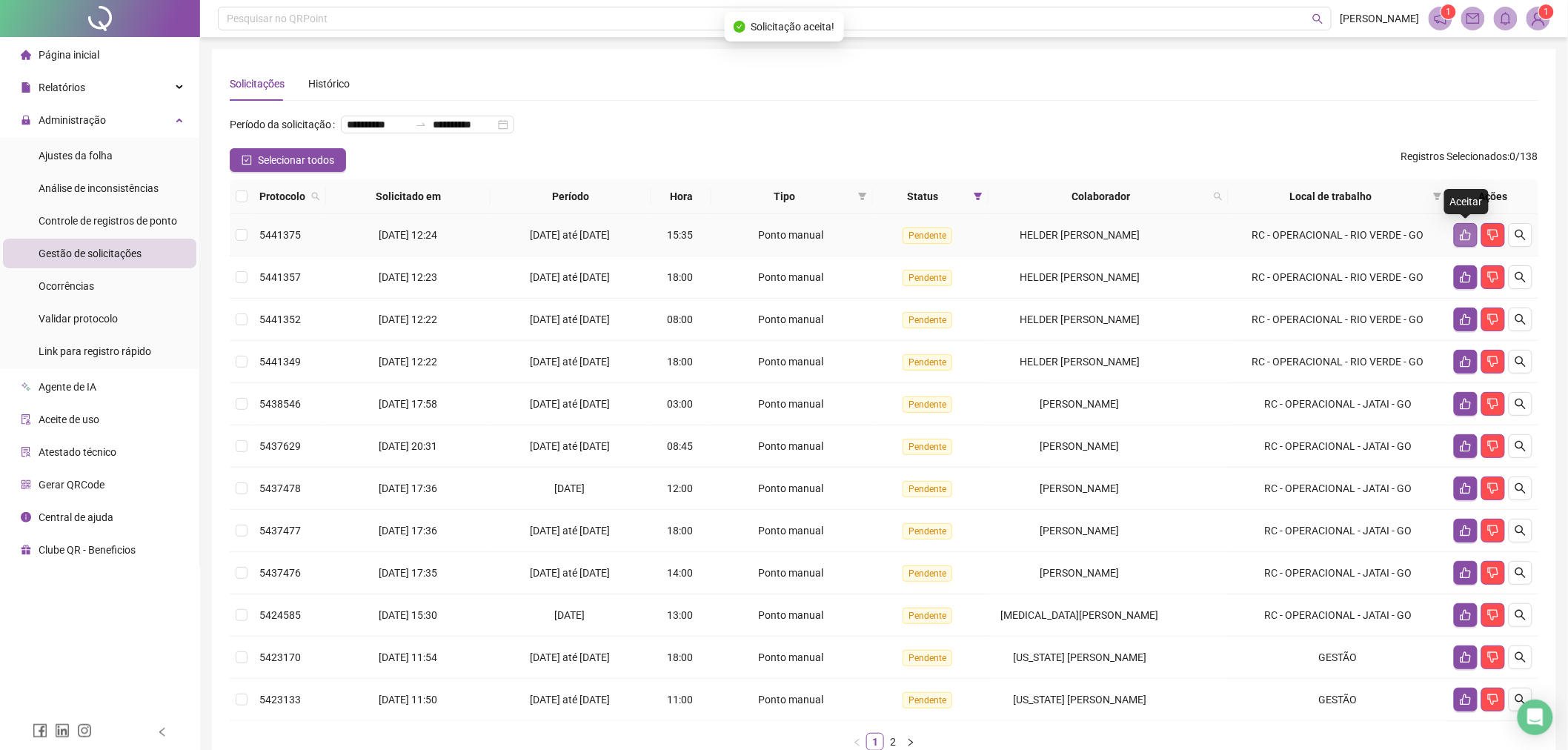
click at [1463, 239] on icon "like" at bounding box center [1465, 234] width 11 height 11
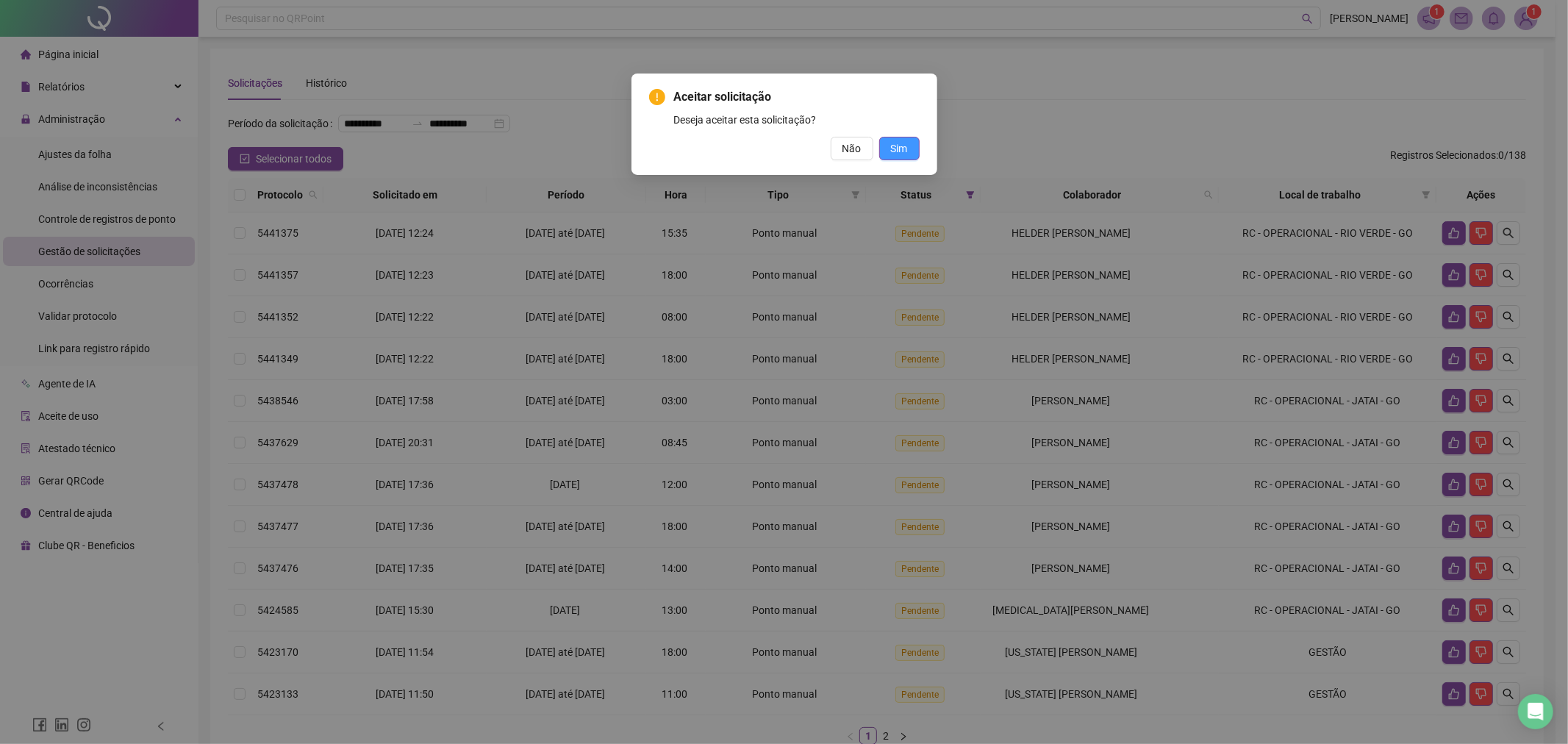
click at [913, 151] on button "Sim" at bounding box center [899, 148] width 40 height 24
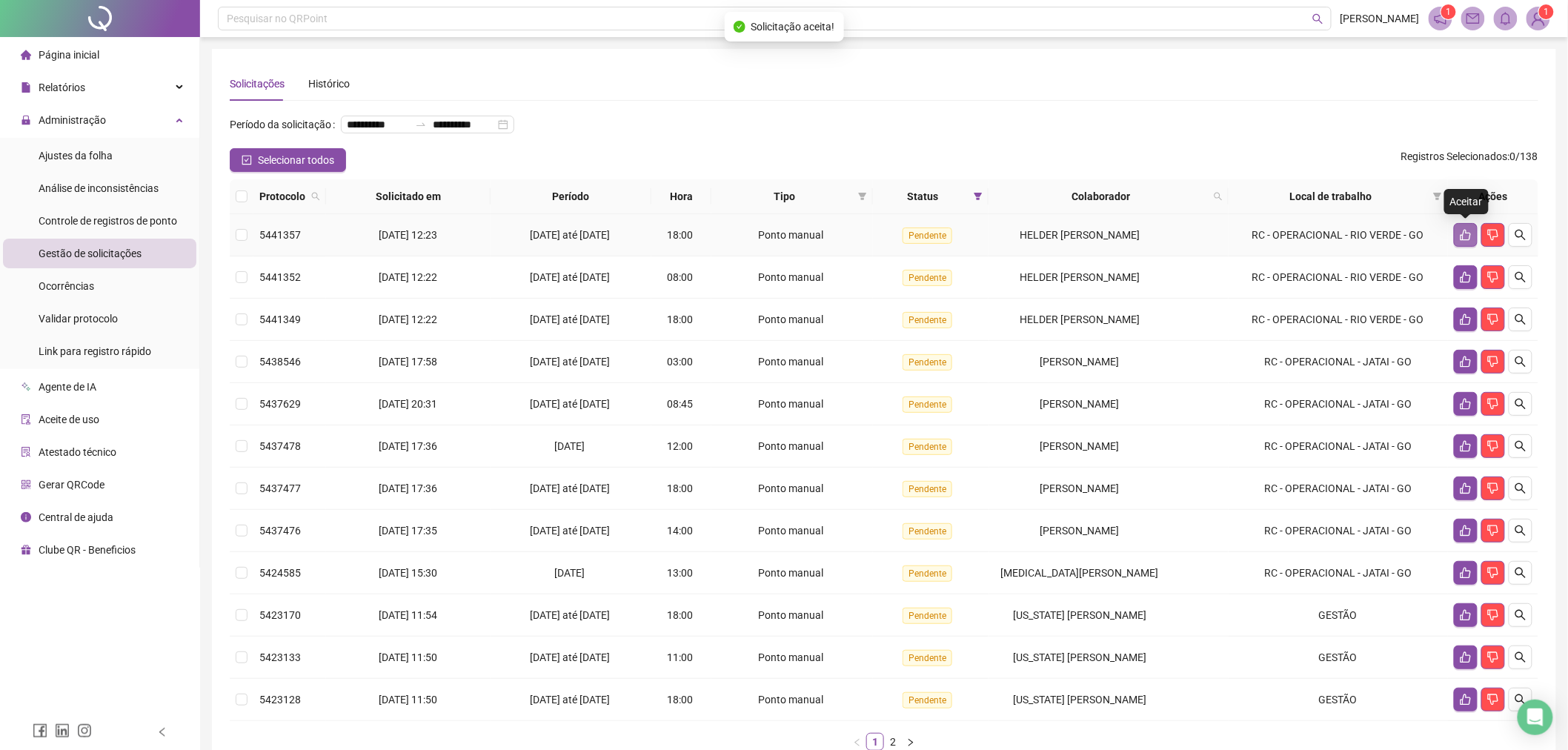
click at [1454, 233] on button "button" at bounding box center [1465, 234] width 24 height 24
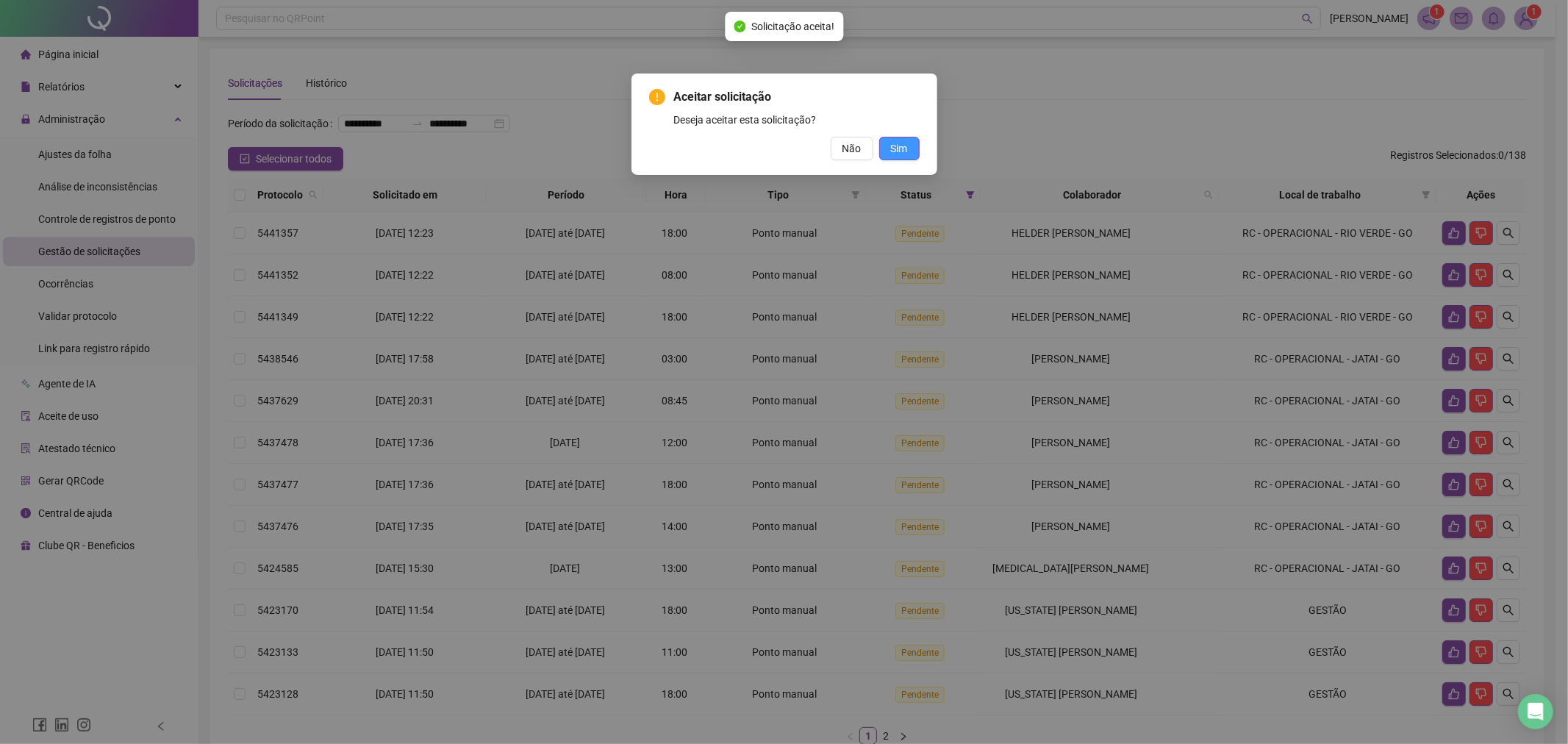
click at [903, 154] on span "Sim" at bounding box center [899, 149] width 17 height 16
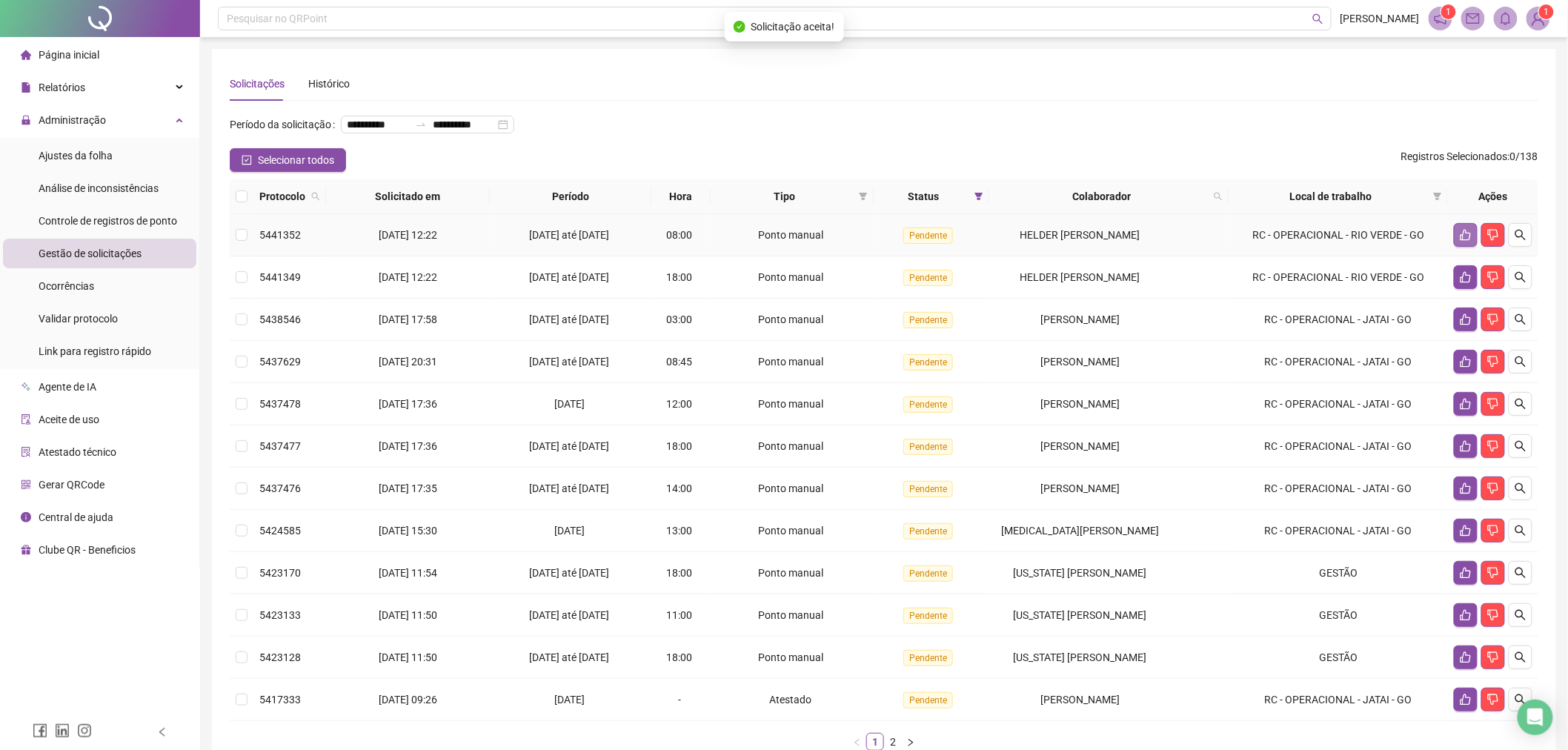
click at [1462, 243] on button "button" at bounding box center [1465, 234] width 24 height 24
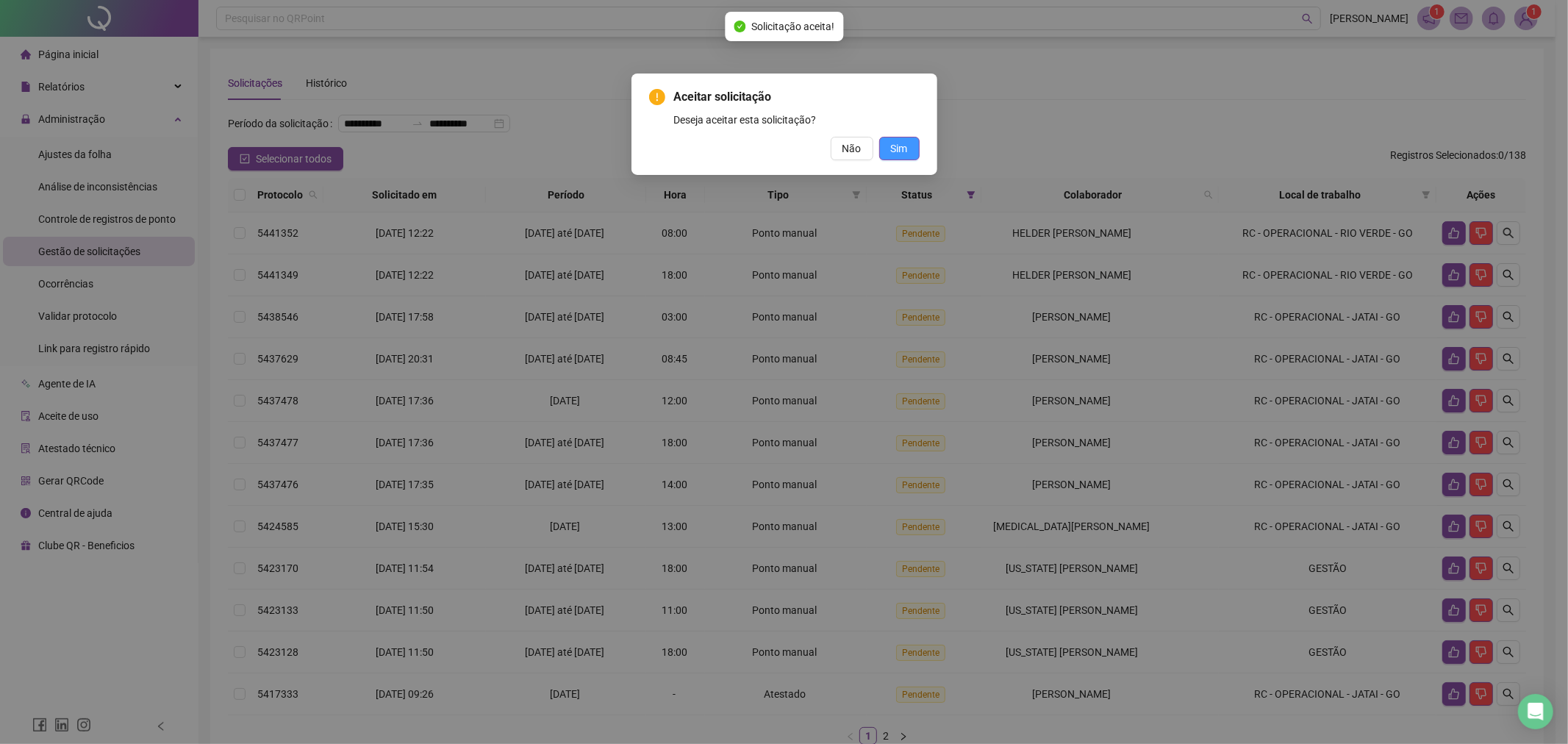
click at [895, 158] on button "Sim" at bounding box center [899, 148] width 40 height 24
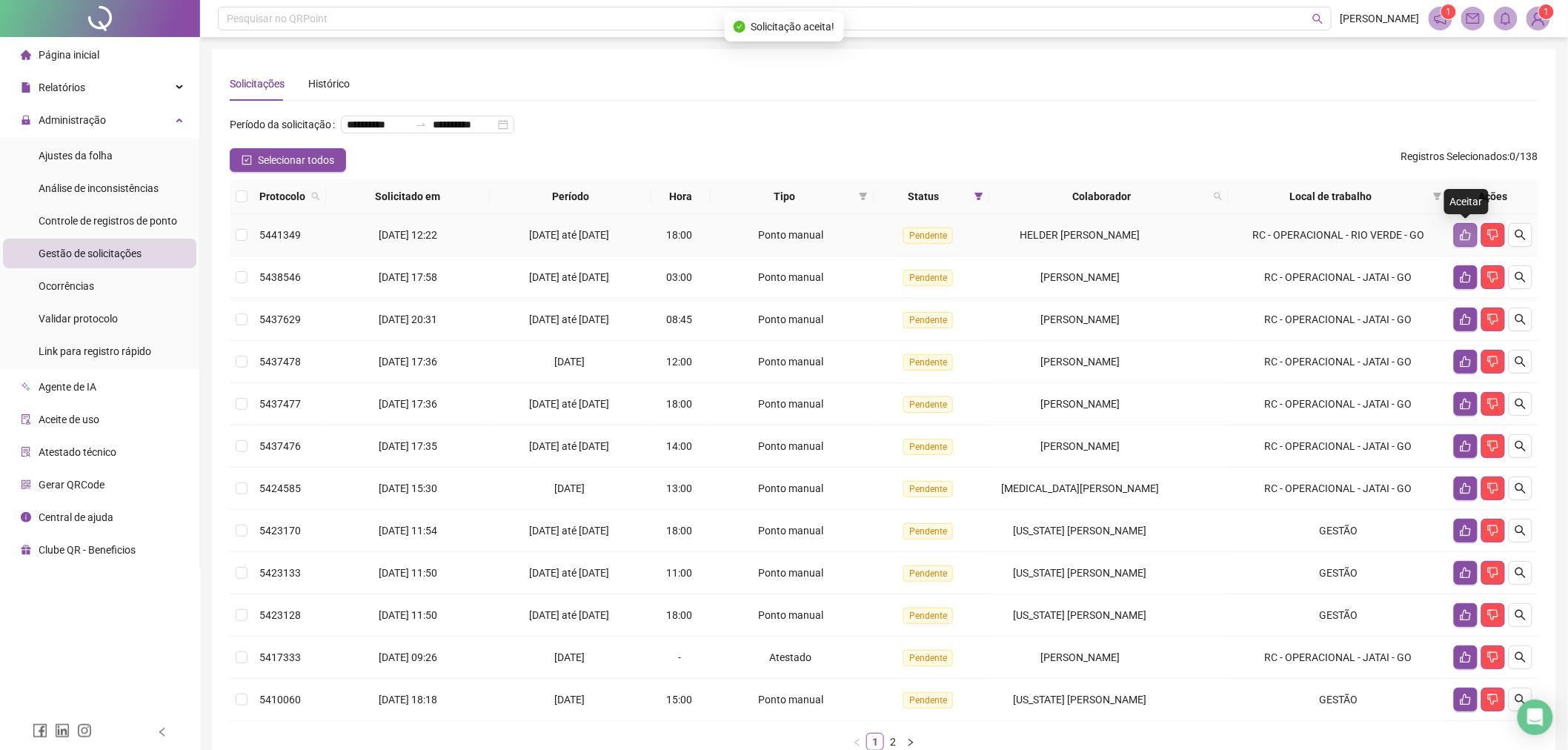
click at [1454, 238] on button "button" at bounding box center [1465, 234] width 24 height 24
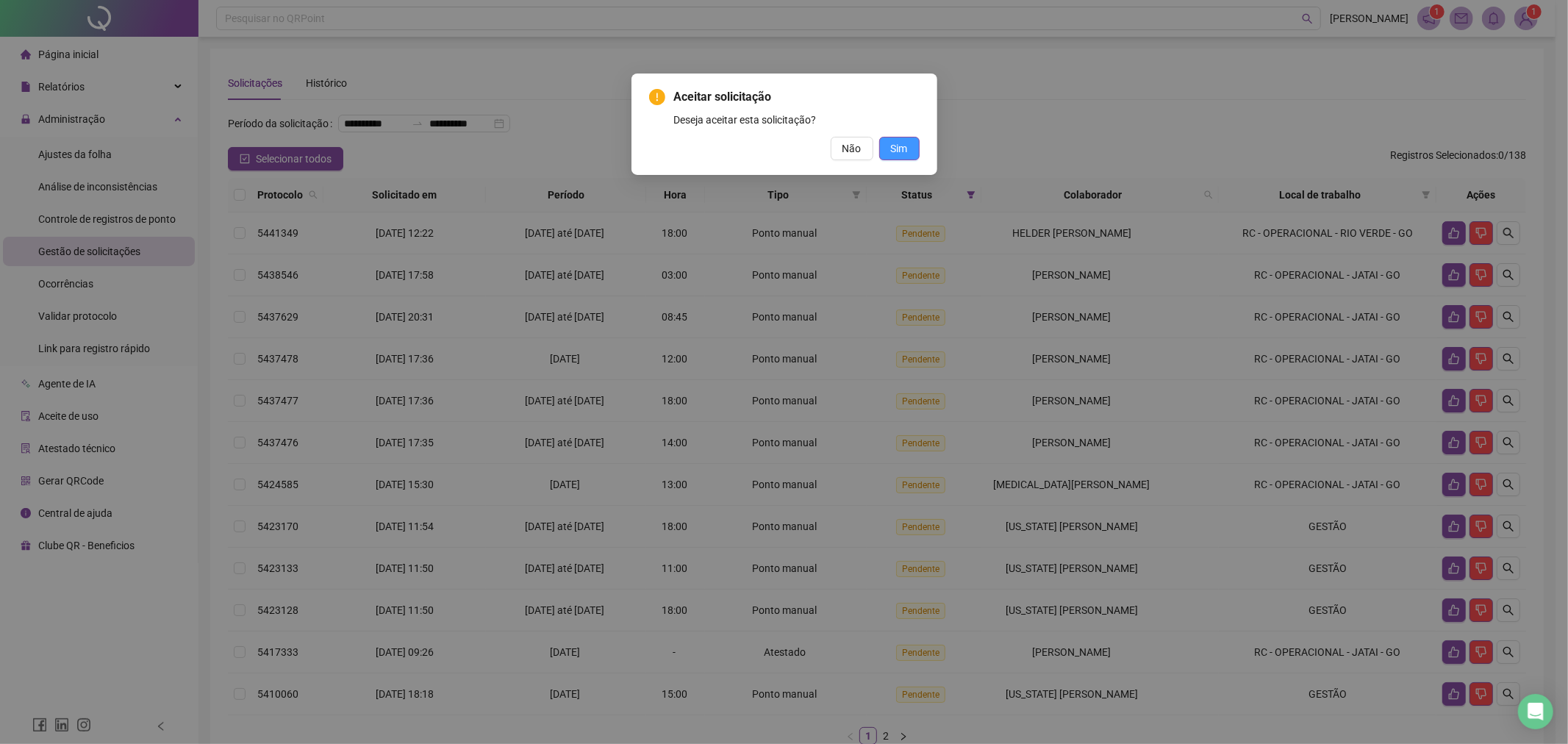
click at [890, 158] on button "Sim" at bounding box center [899, 148] width 40 height 24
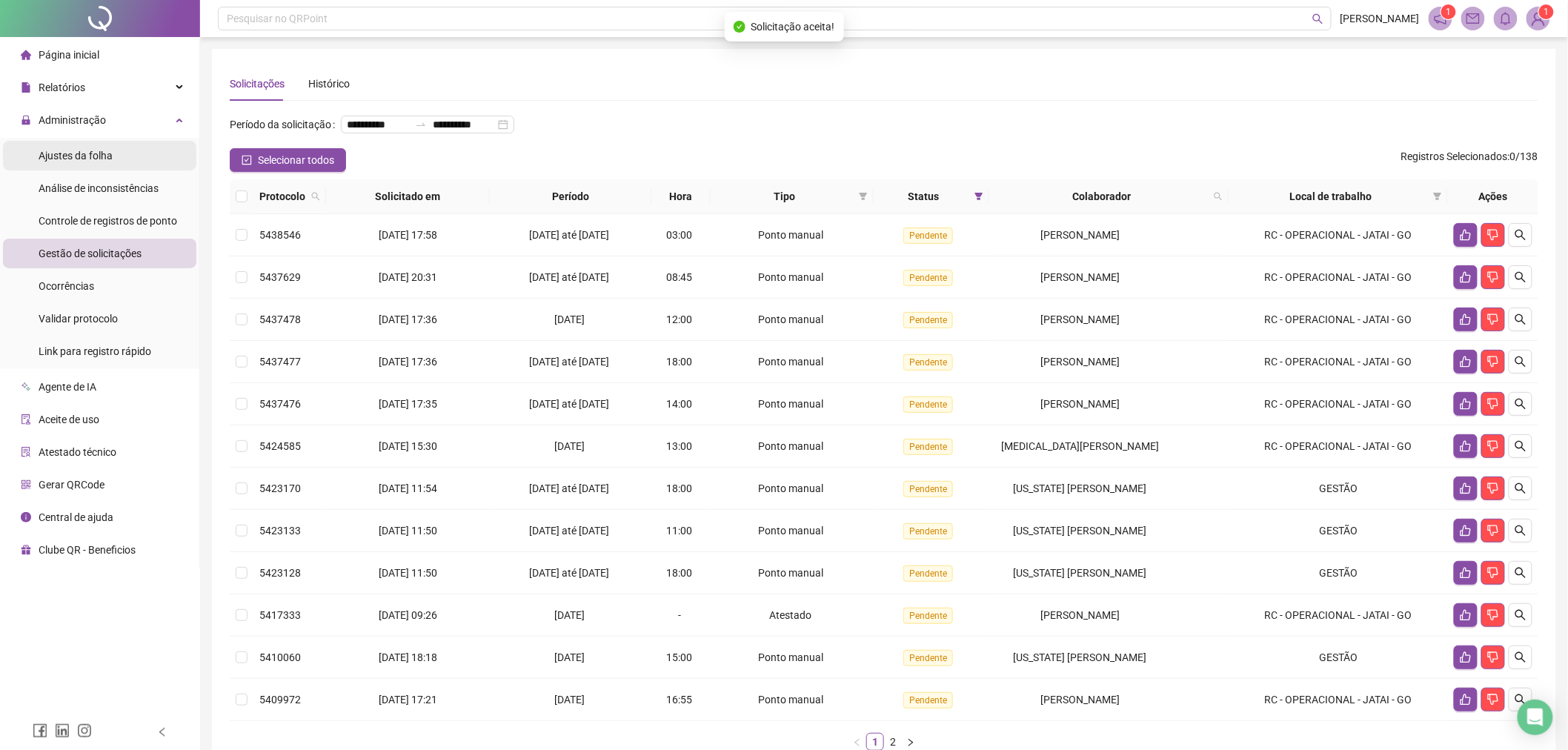
click at [120, 164] on li "Ajustes da folha" at bounding box center [100, 156] width 194 height 30
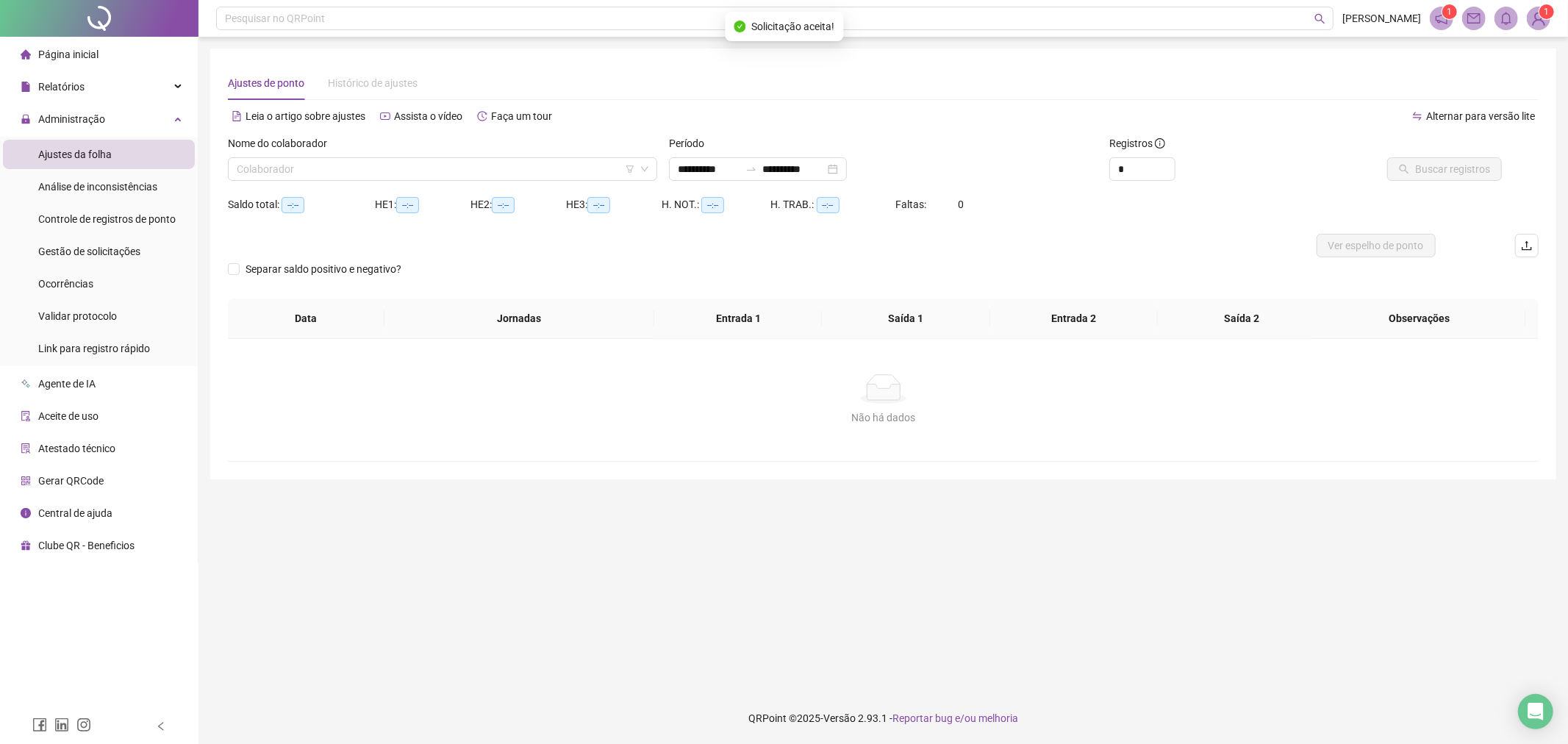
type input "**********"
click at [545, 172] on input "search" at bounding box center [435, 168] width 398 height 22
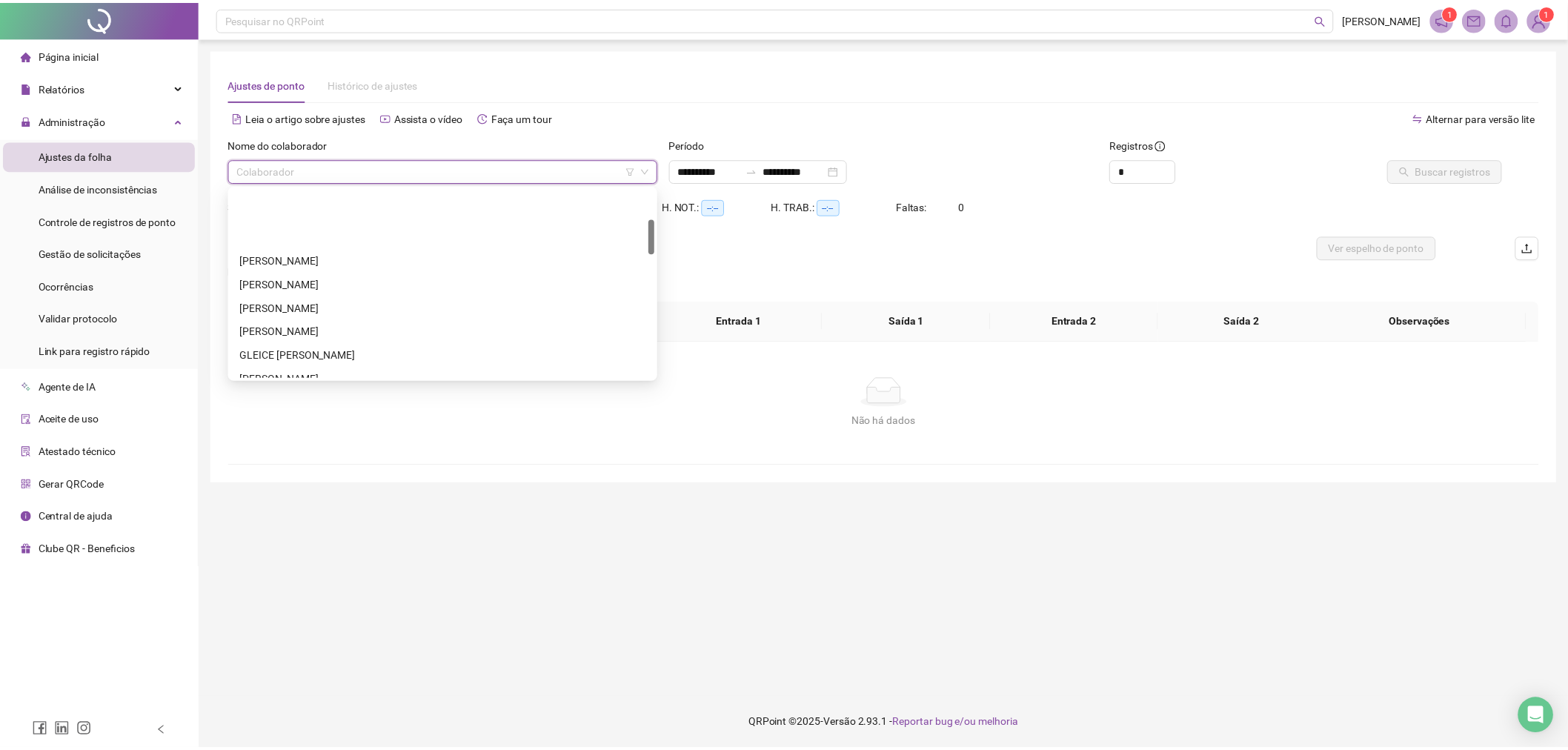
scroll to position [165, 0]
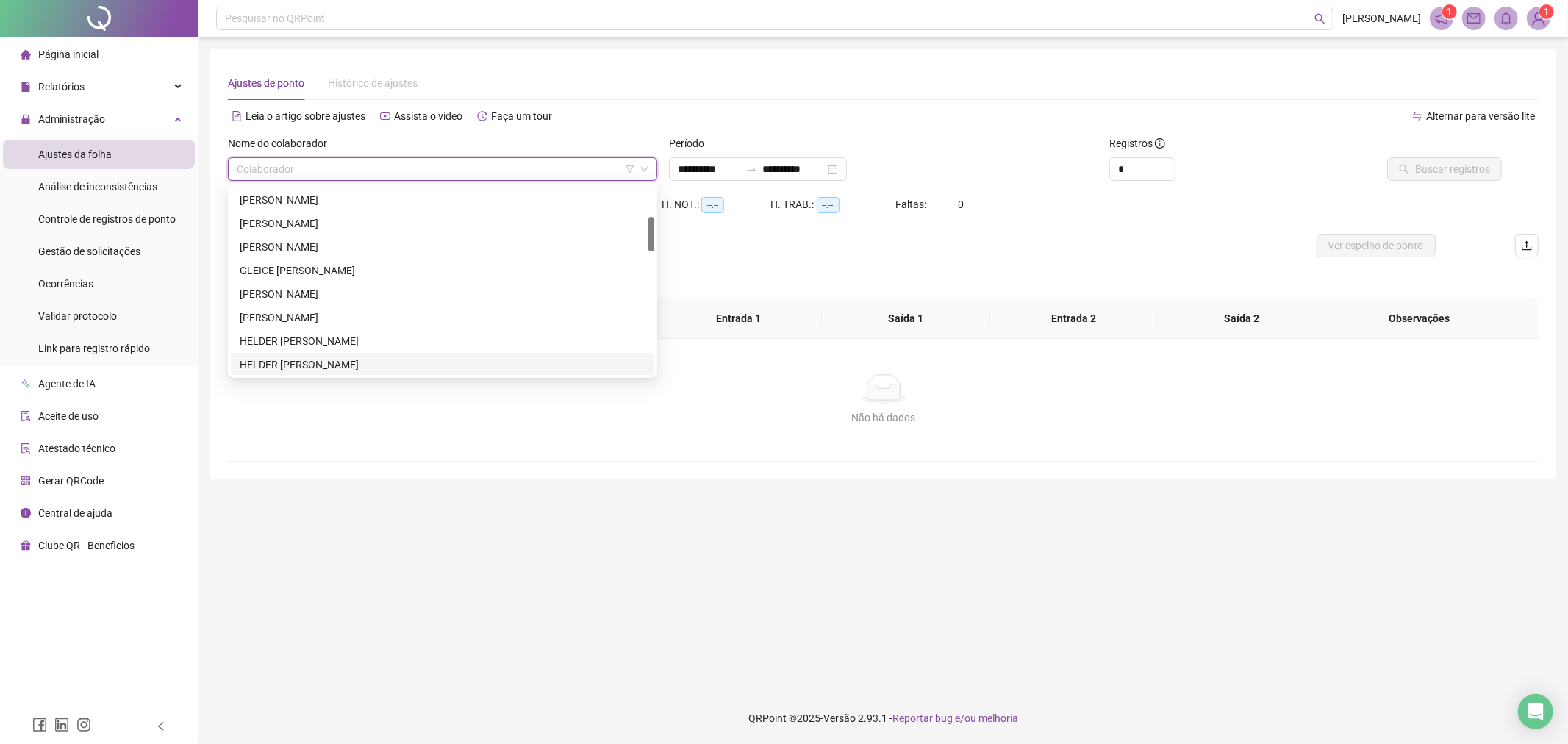
click at [340, 361] on div "HELDER [PERSON_NAME]" at bounding box center [443, 365] width 406 height 16
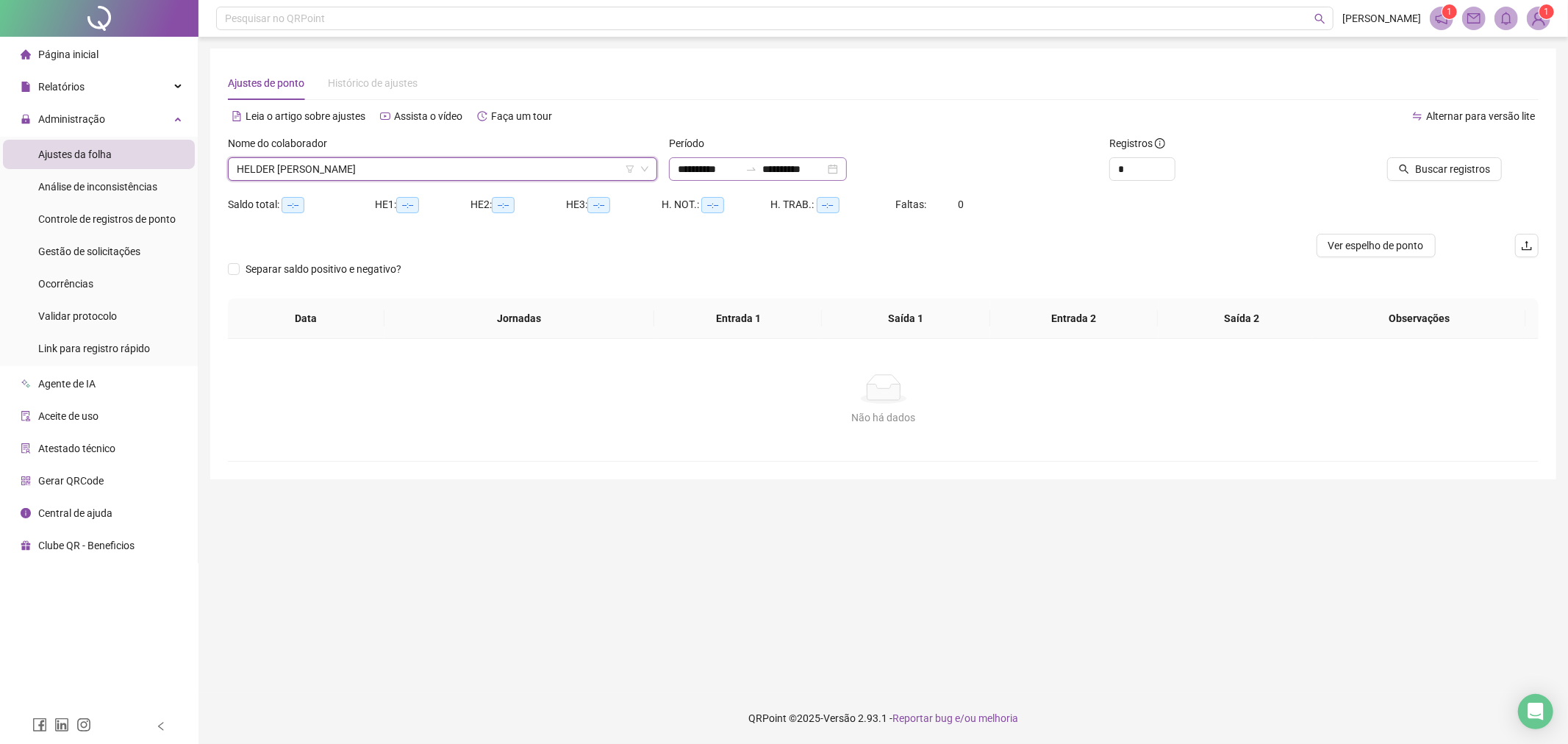
click at [757, 171] on icon "swap-right" at bounding box center [752, 169] width 11 height 11
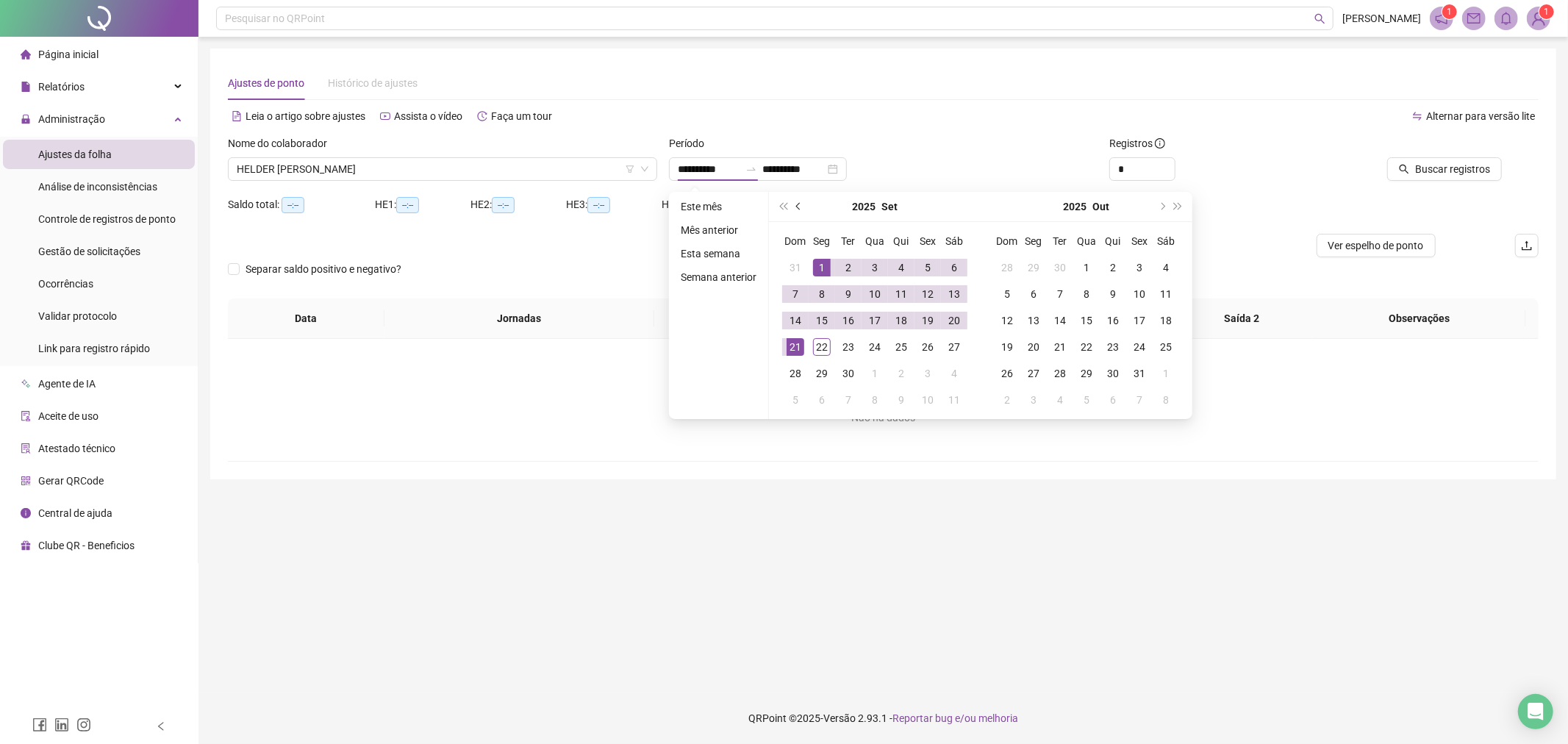
click at [798, 204] on span "prev-year" at bounding box center [799, 206] width 7 height 7
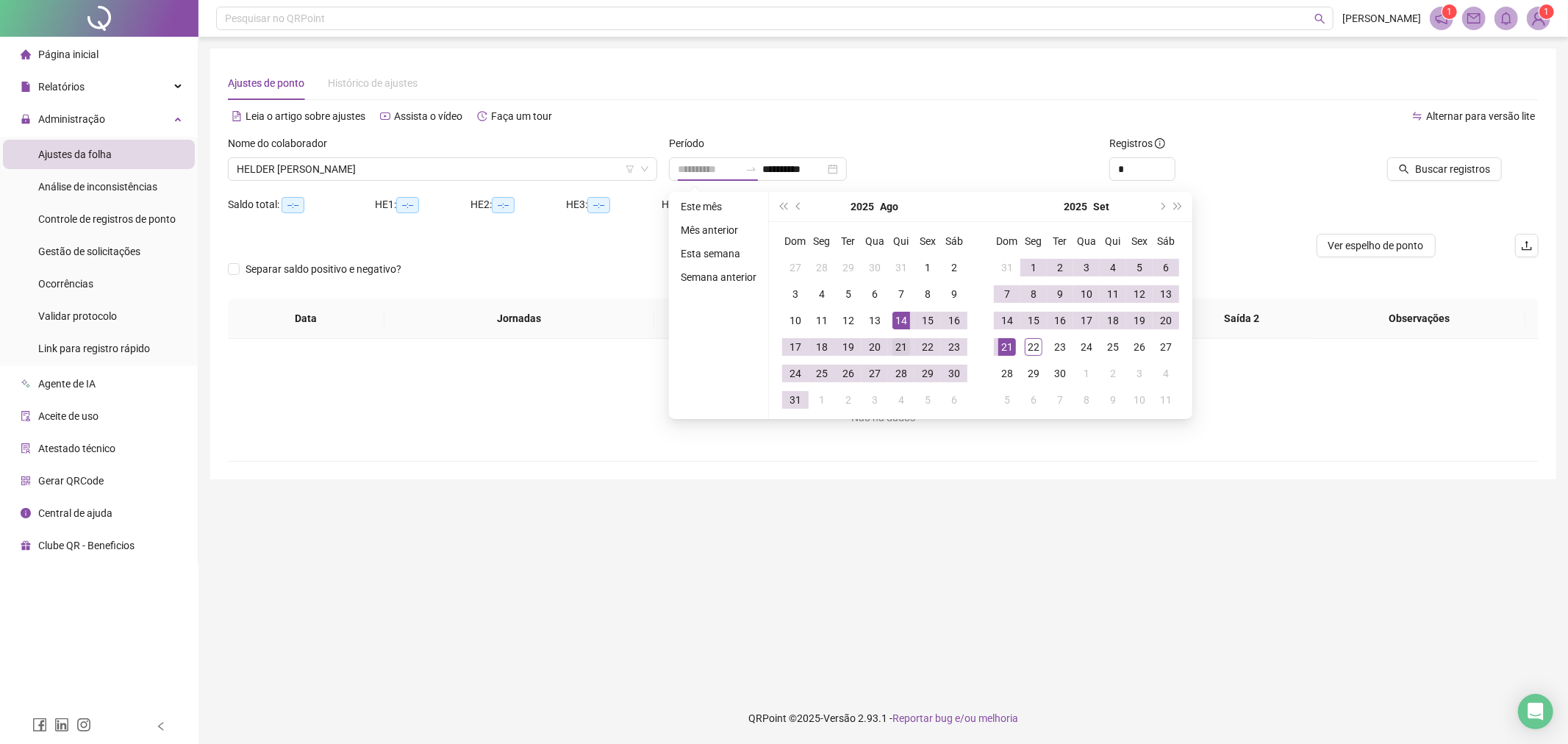
type input "**********"
click at [901, 347] on div "21" at bounding box center [901, 347] width 17 height 17
type input "**********"
click at [1007, 348] on div "21" at bounding box center [1006, 347] width 17 height 17
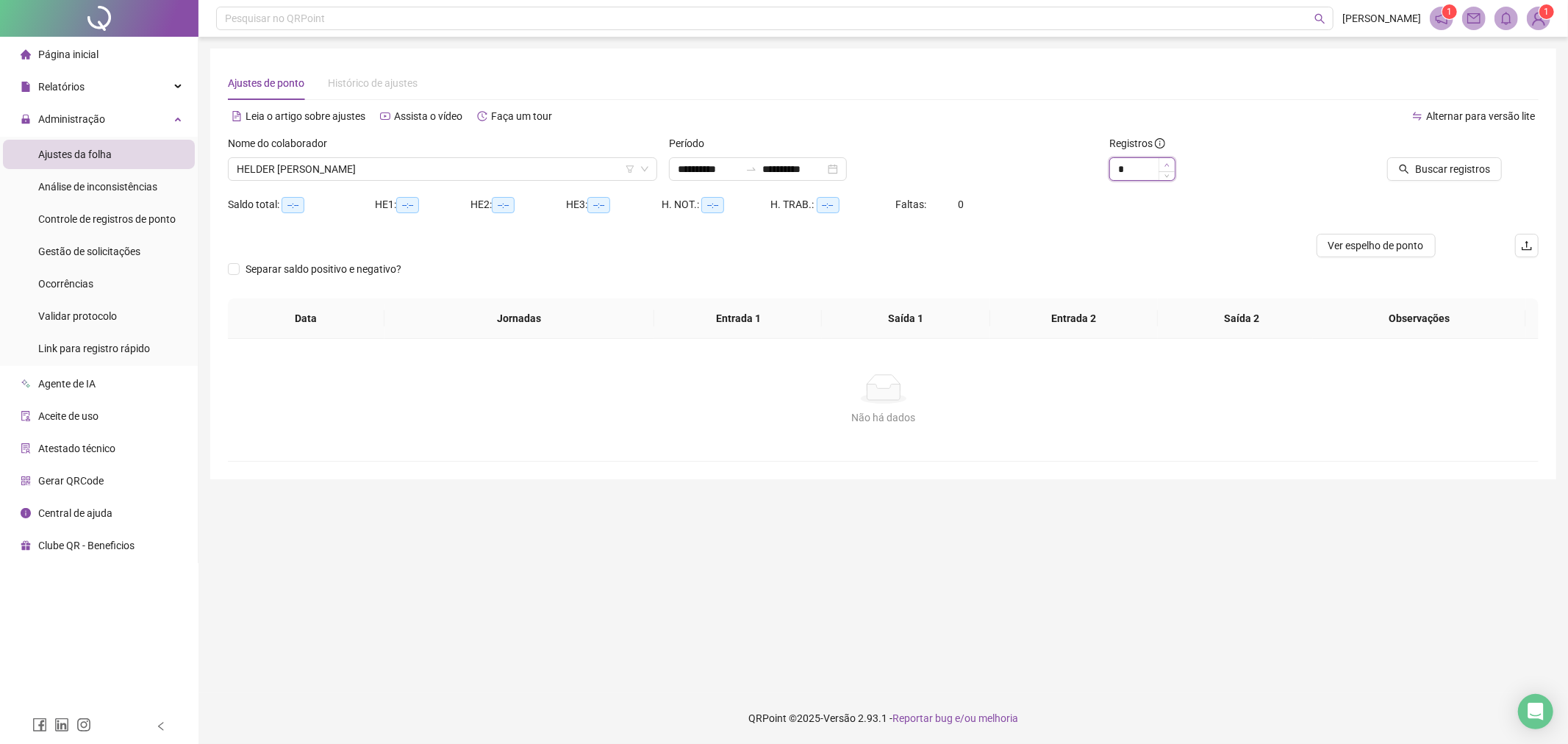
type input "*"
click at [1169, 163] on icon "up" at bounding box center [1167, 165] width 5 height 5
click at [1425, 180] on button "Buscar registros" at bounding box center [1445, 169] width 115 height 24
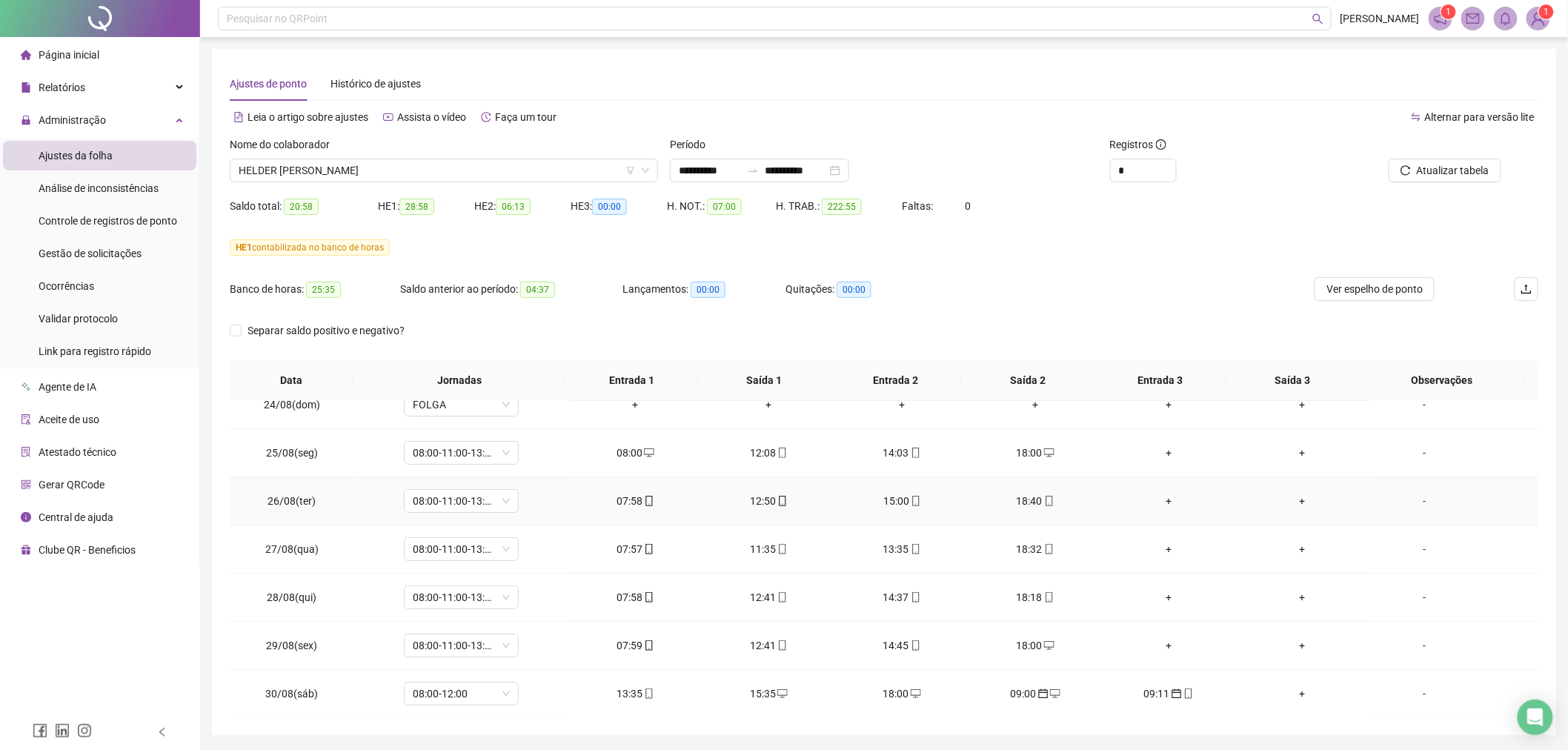
scroll to position [247, 0]
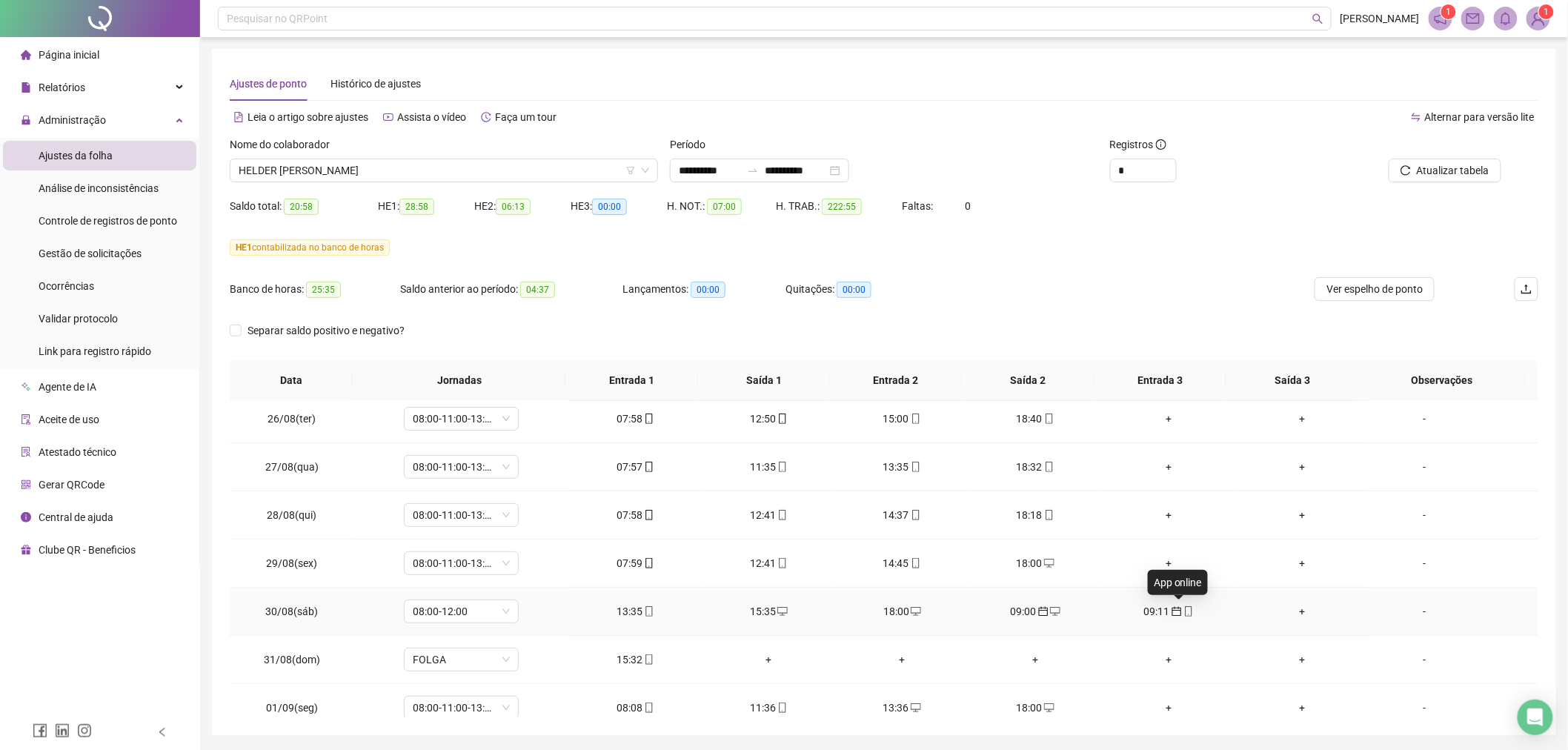
click at [1185, 611] on icon "mobile" at bounding box center [1188, 611] width 7 height 11
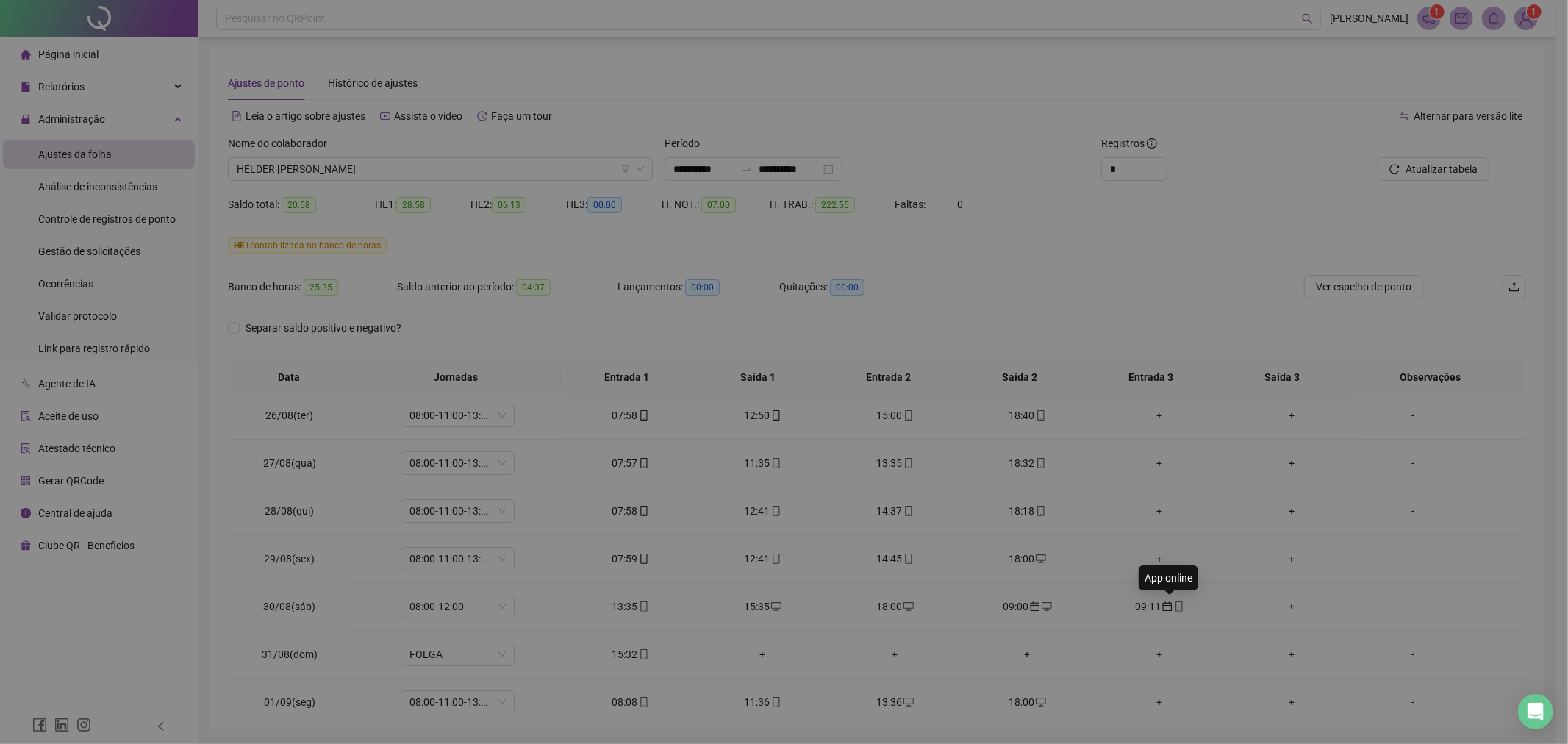
type input "**********"
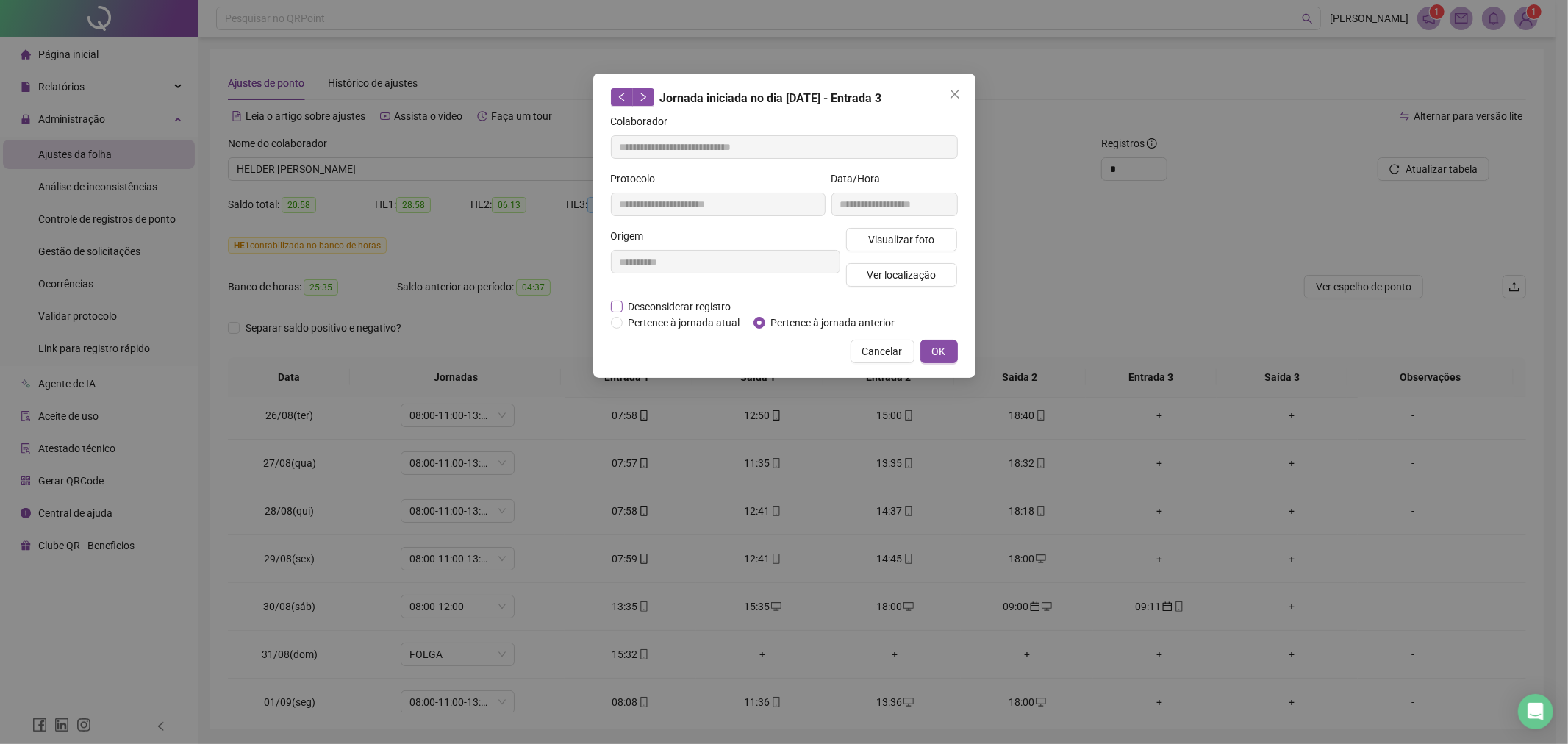
click at [632, 304] on span "Desconsiderar registro" at bounding box center [680, 306] width 115 height 16
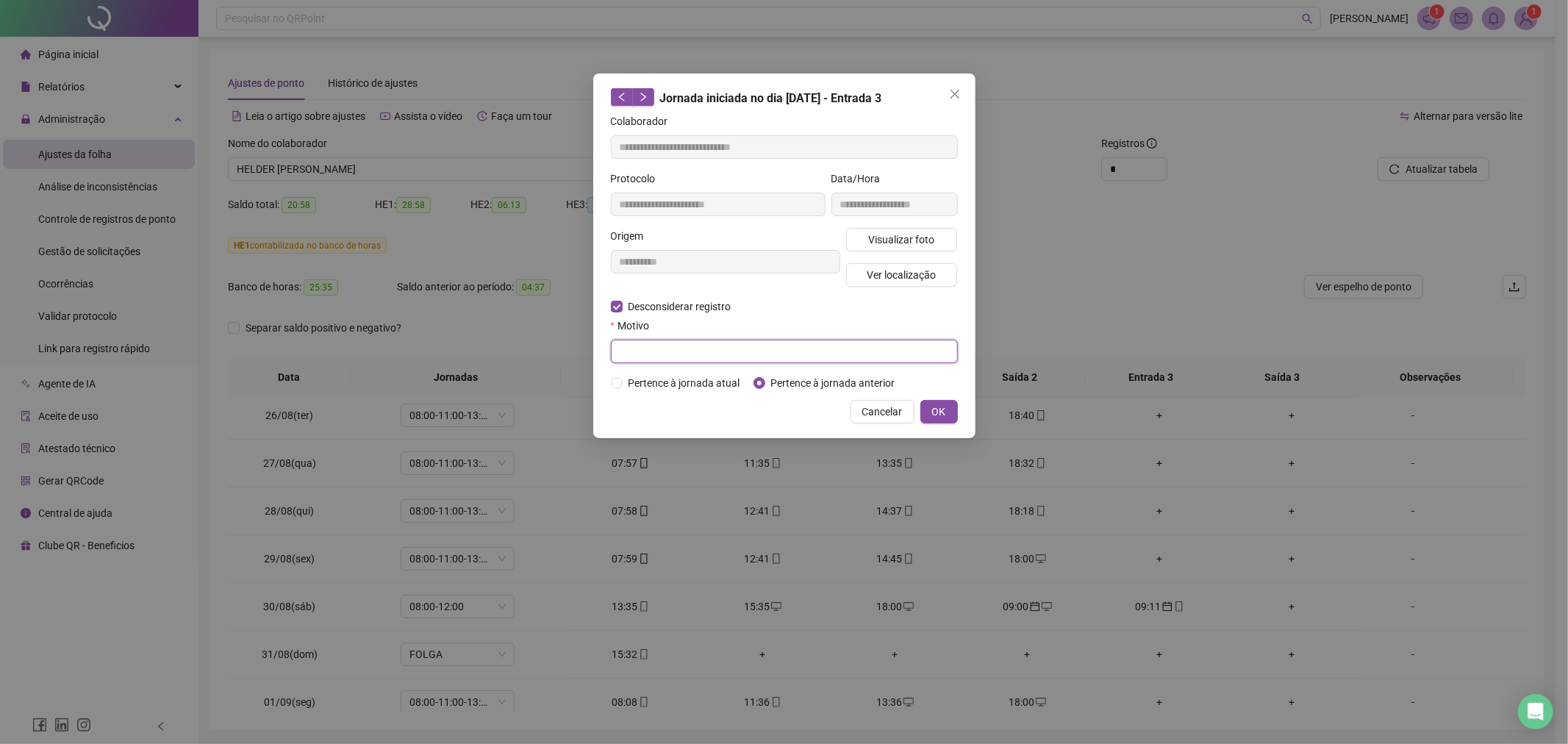
click at [651, 354] on input "text" at bounding box center [784, 351] width 347 height 24
type input "**********"
click at [670, 387] on span "Pertence à jornada atual" at bounding box center [684, 383] width 123 height 16
click at [818, 387] on span "Pertence à jornada anterior" at bounding box center [834, 383] width 136 height 16
click at [930, 416] on button "OK" at bounding box center [940, 411] width 38 height 24
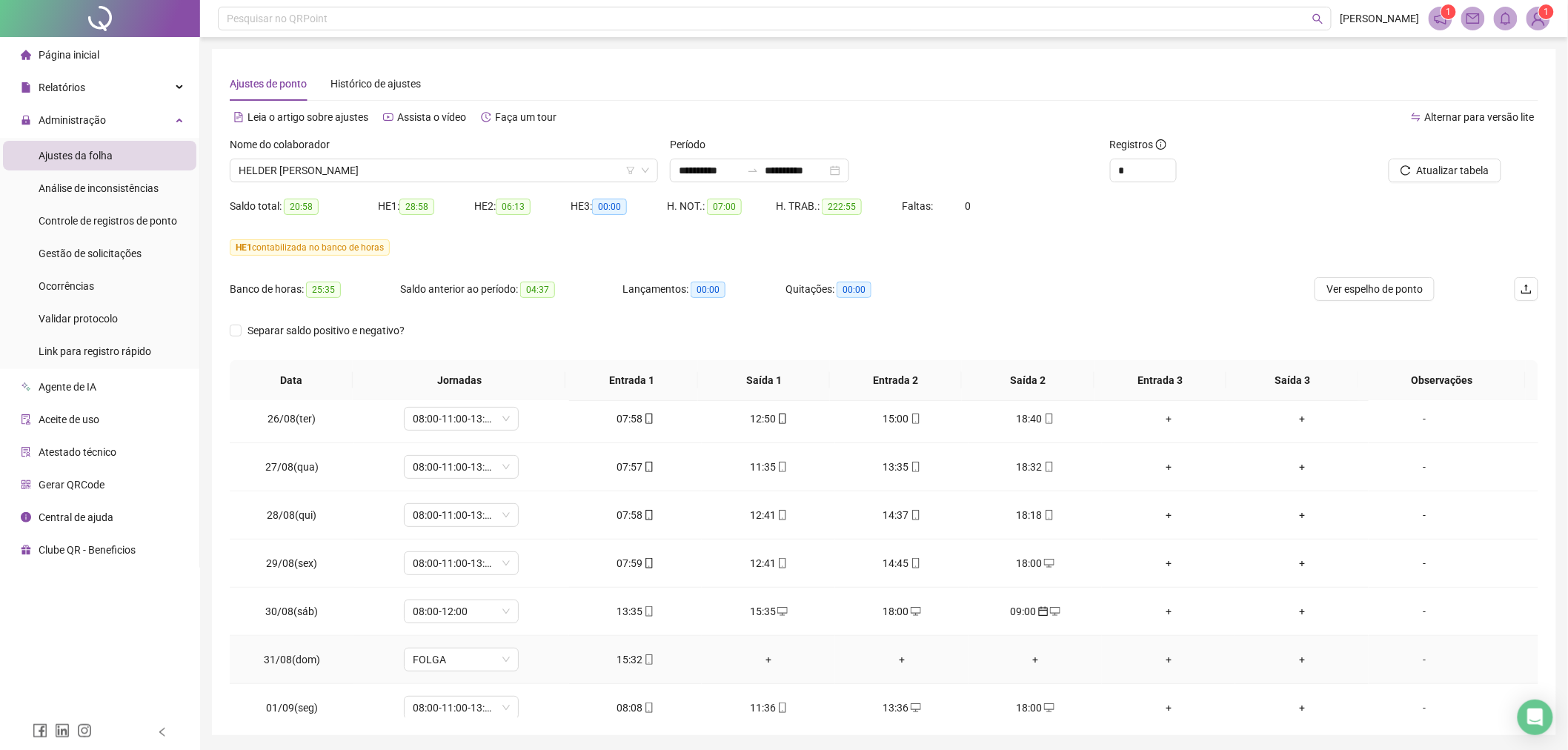
click at [759, 660] on div "+" at bounding box center [768, 660] width 109 height 17
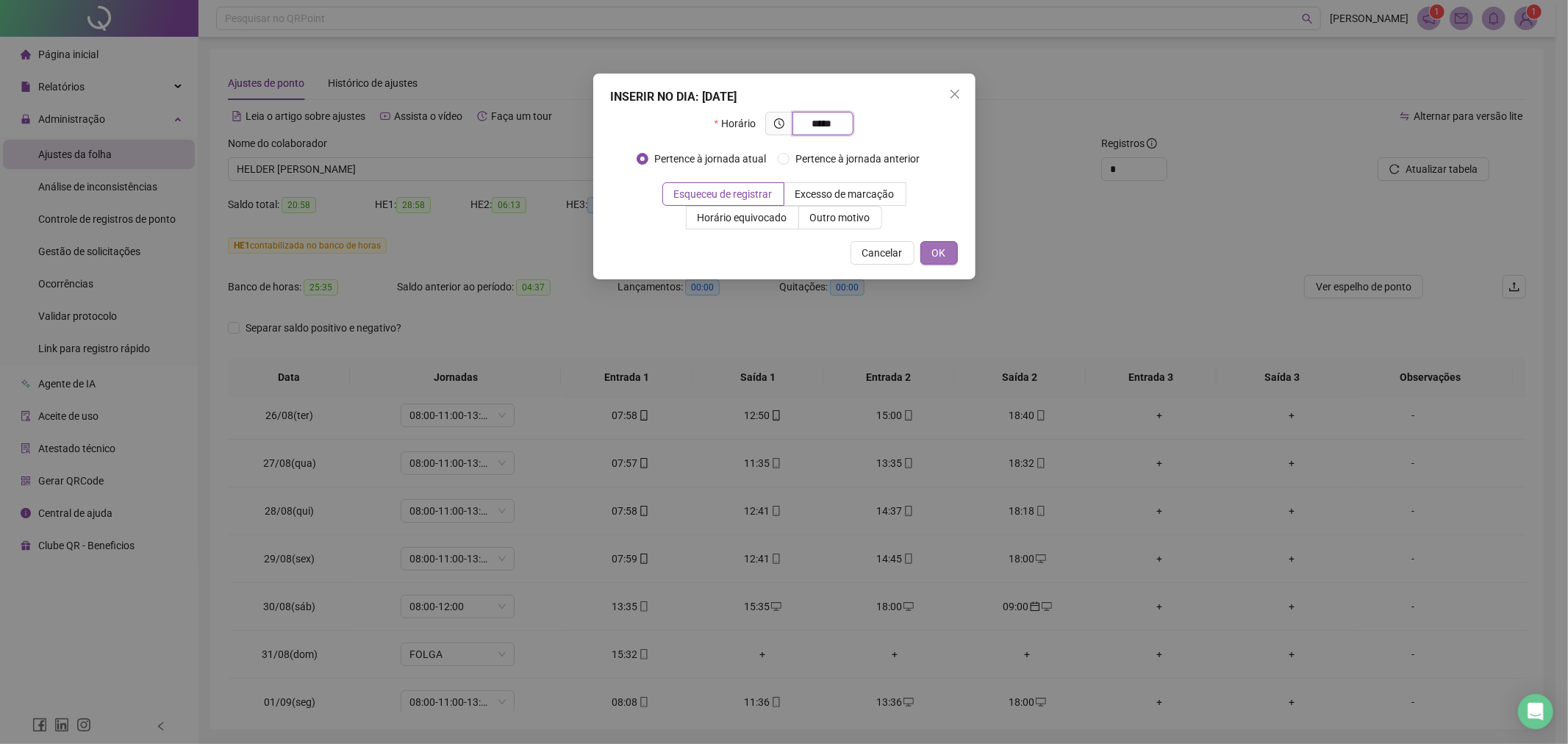
type input "*****"
click at [942, 250] on span "OK" at bounding box center [939, 253] width 14 height 16
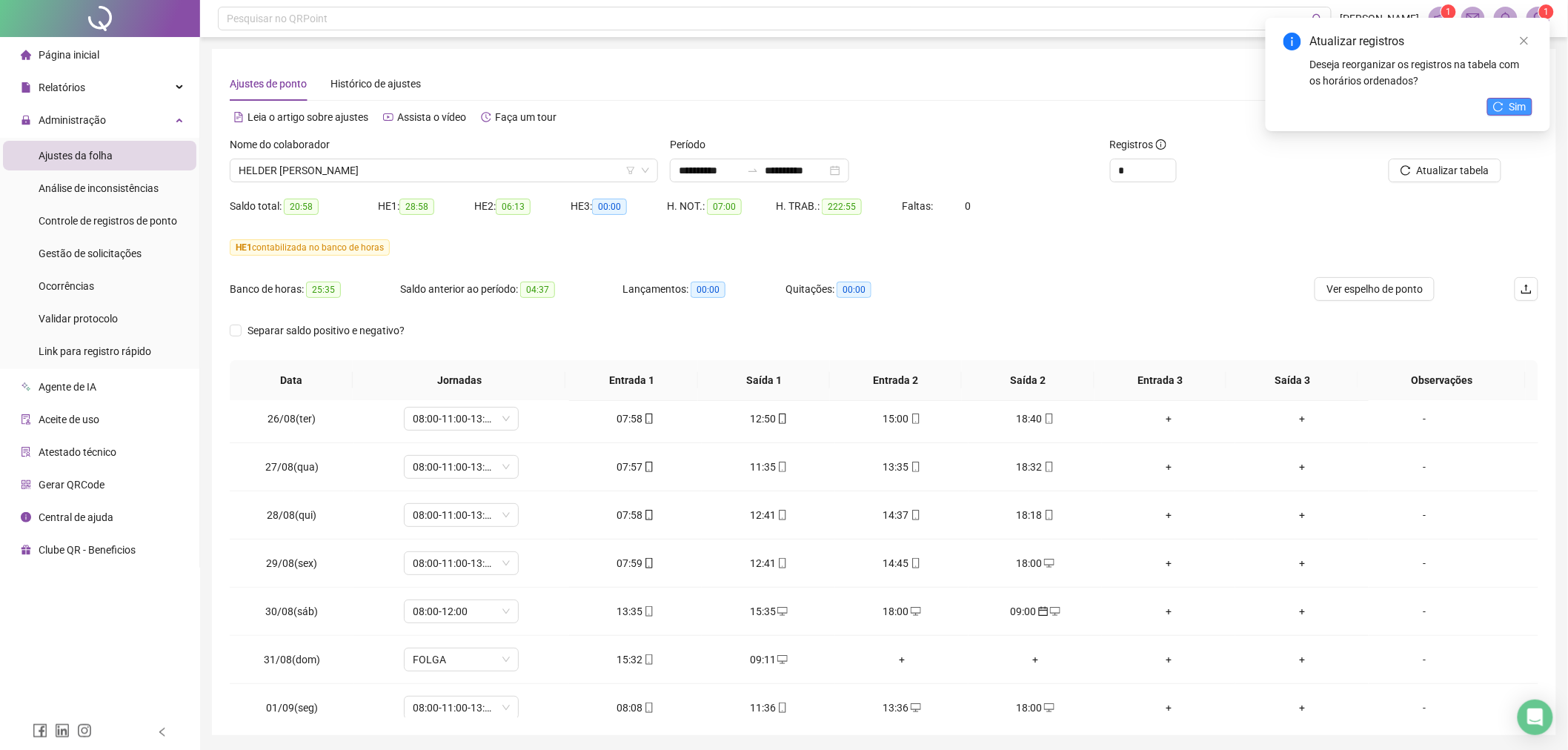
click at [1503, 109] on icon "reload" at bounding box center [1498, 107] width 11 height 11
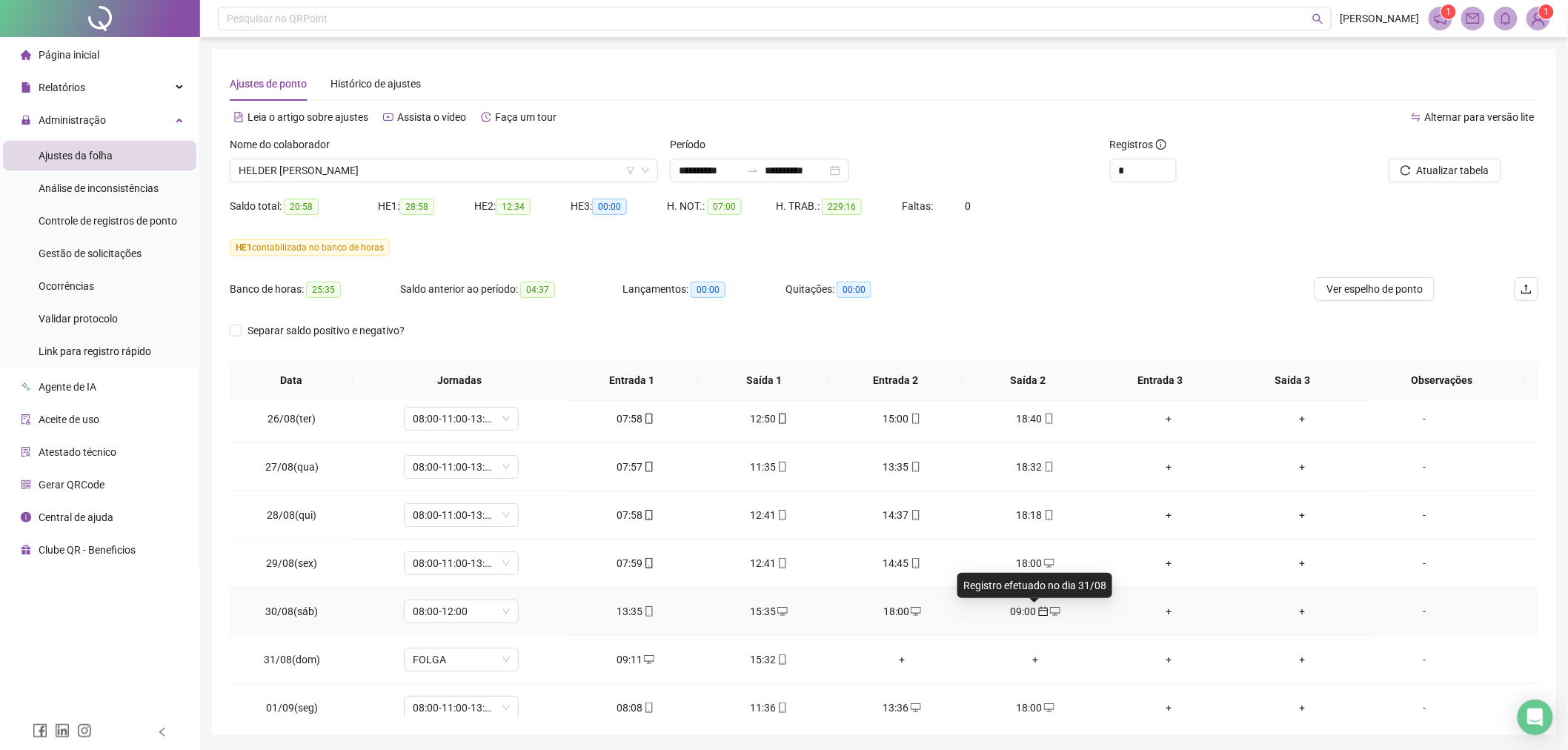
click at [1038, 610] on icon "calendar" at bounding box center [1043, 611] width 11 height 11
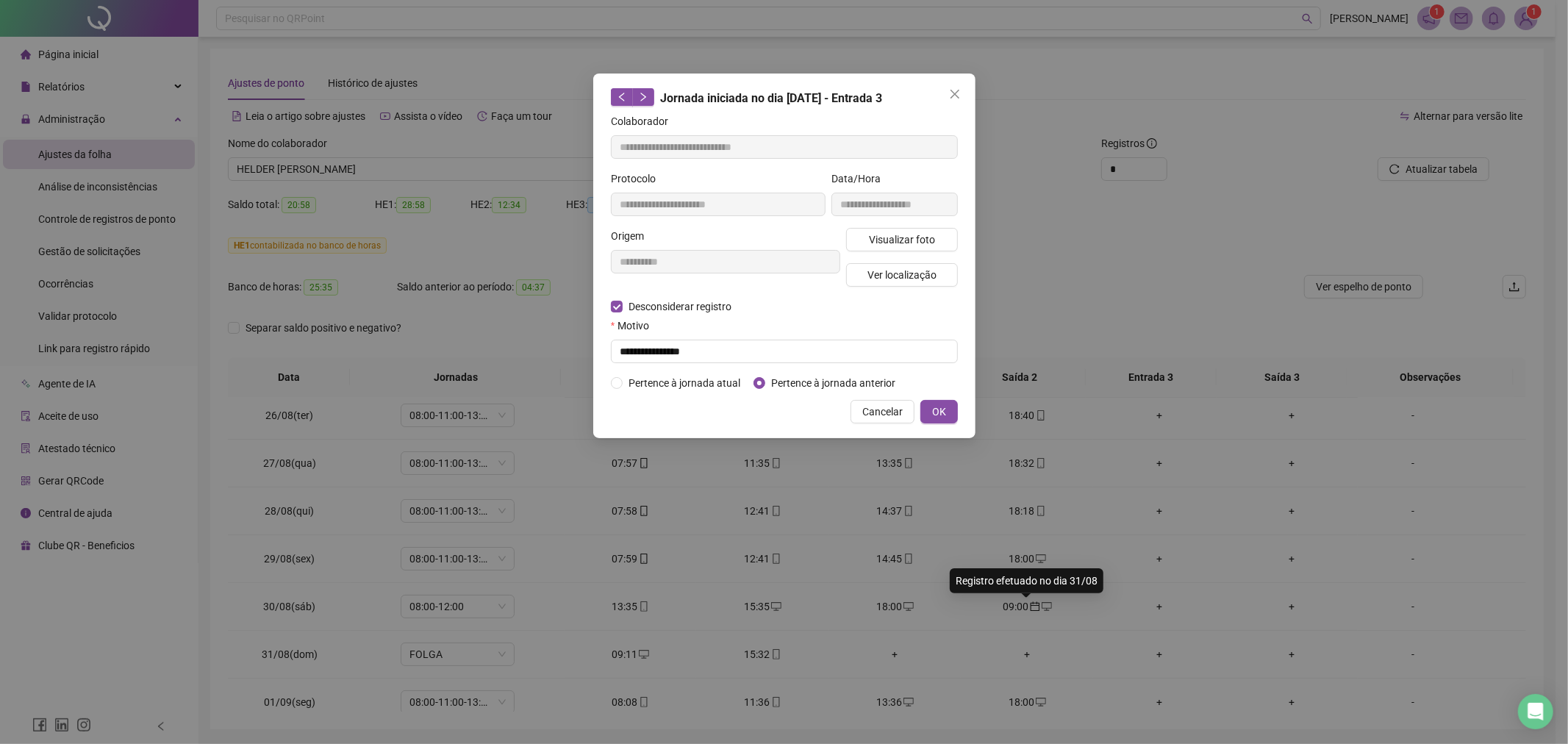
type input "**********"
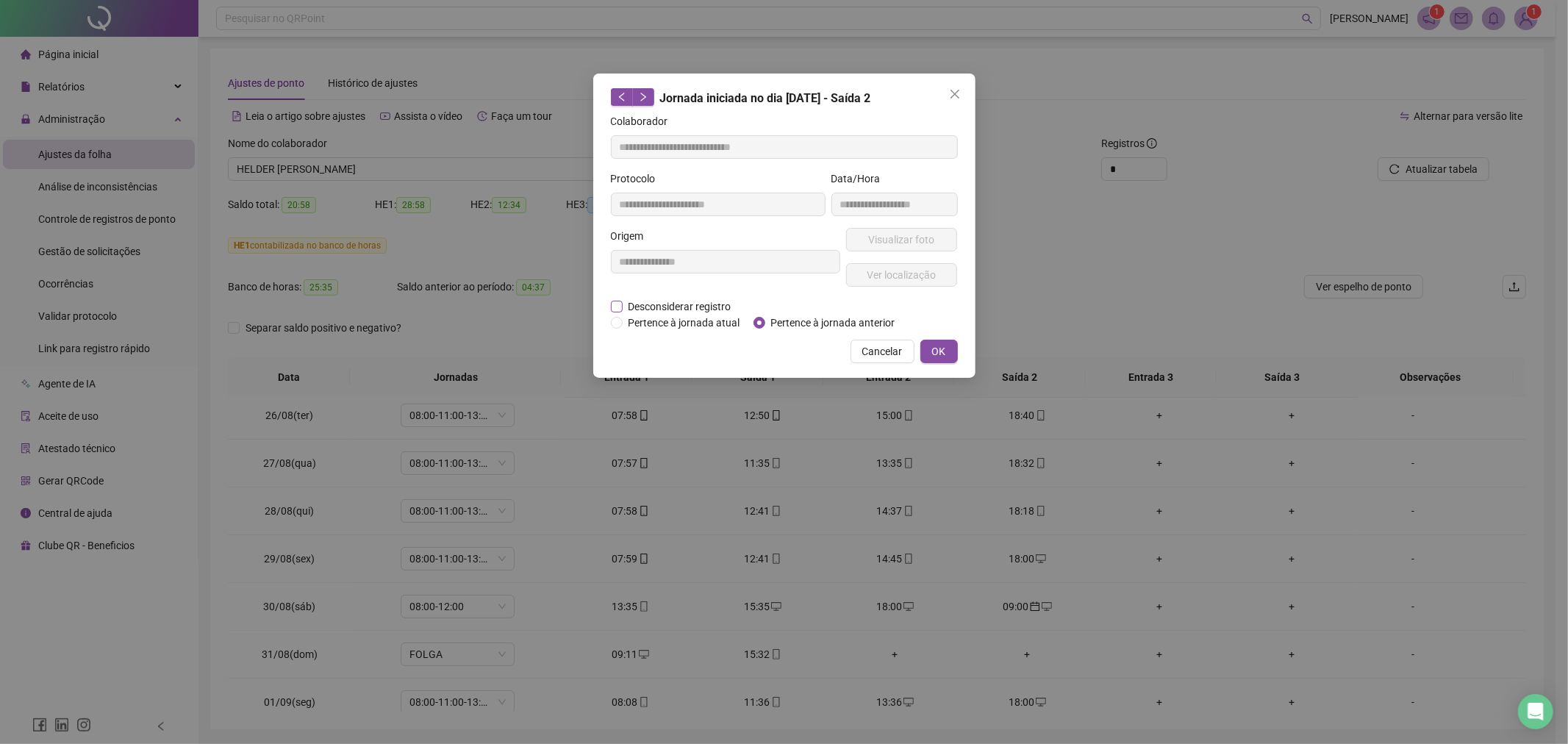
click at [652, 305] on span "Desconsiderar registro" at bounding box center [680, 306] width 115 height 16
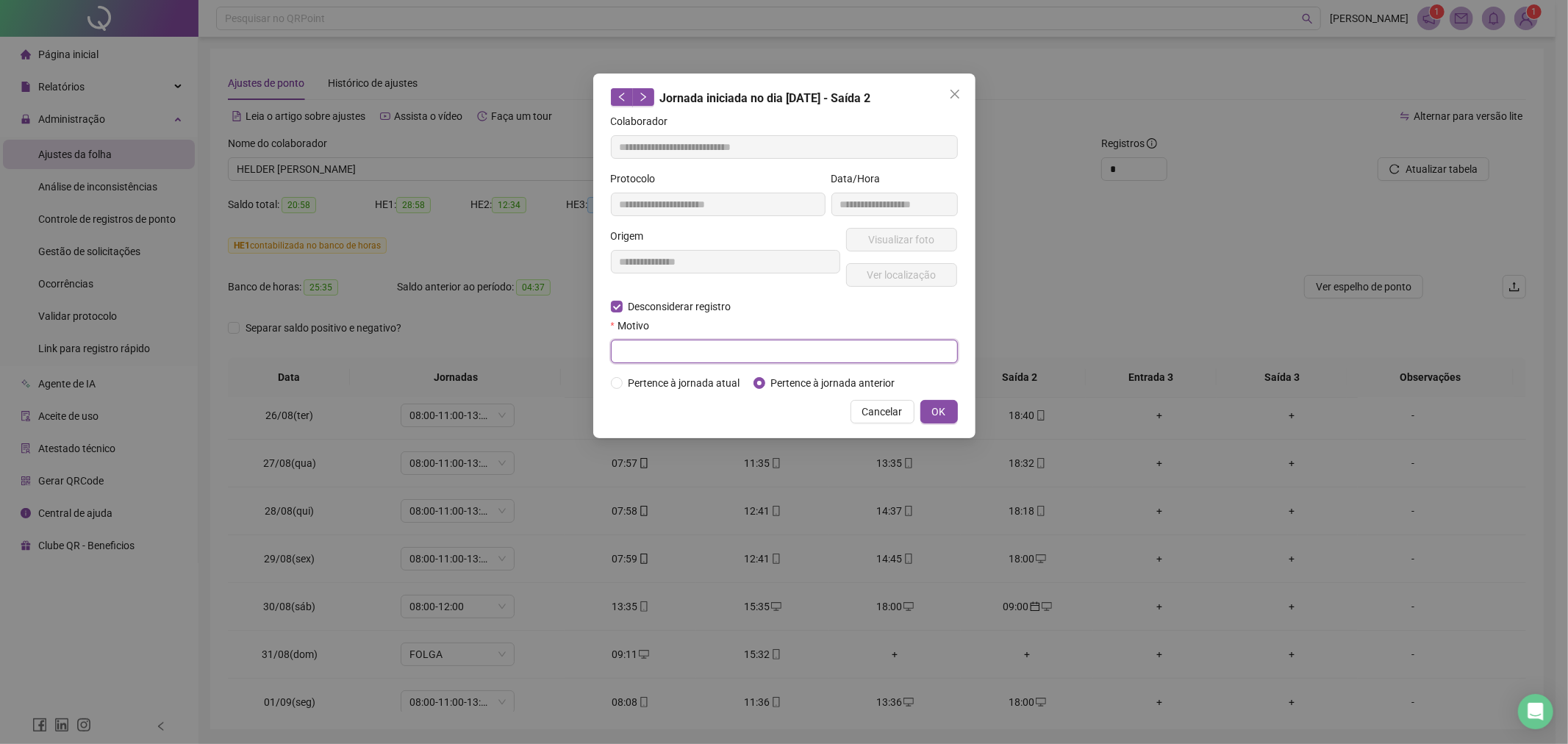
click at [656, 356] on input "text" at bounding box center [784, 351] width 347 height 24
type input "**********"
click at [670, 380] on span "Pertence à jornada atual" at bounding box center [684, 383] width 123 height 16
click at [921, 413] on button "OK" at bounding box center [940, 411] width 38 height 24
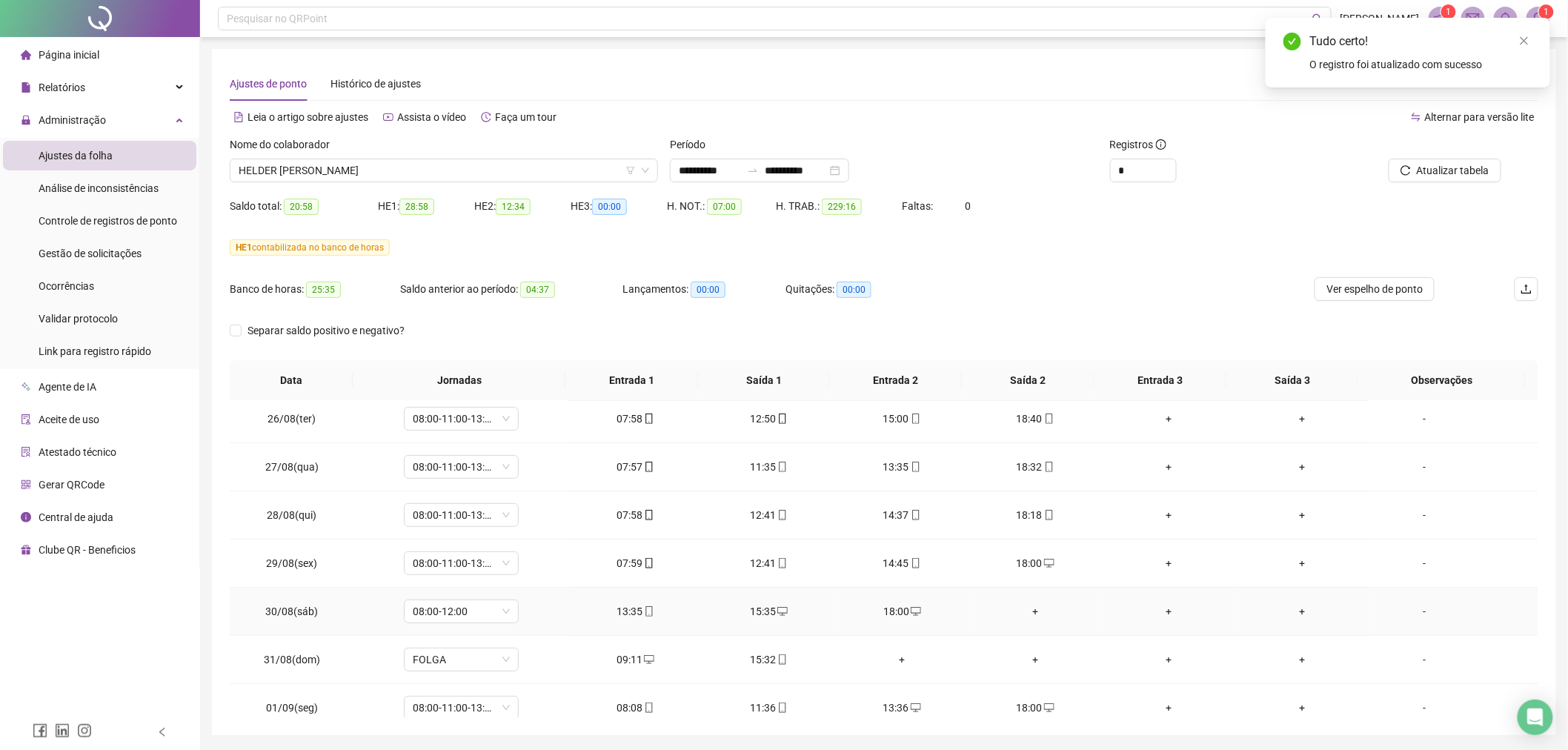
click at [1028, 610] on div "+" at bounding box center [1035, 612] width 109 height 17
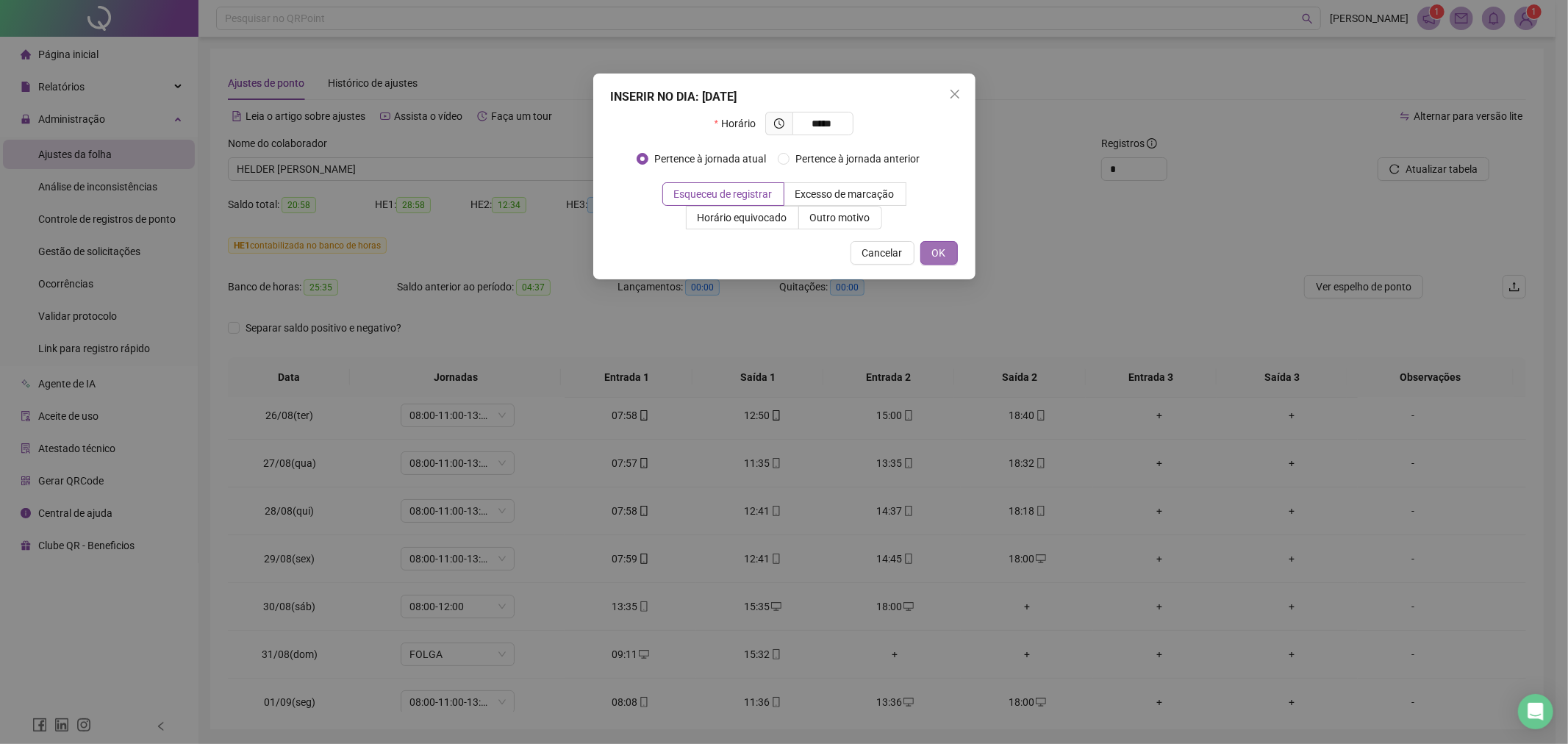
type input "*****"
click at [941, 251] on span "OK" at bounding box center [939, 253] width 14 height 16
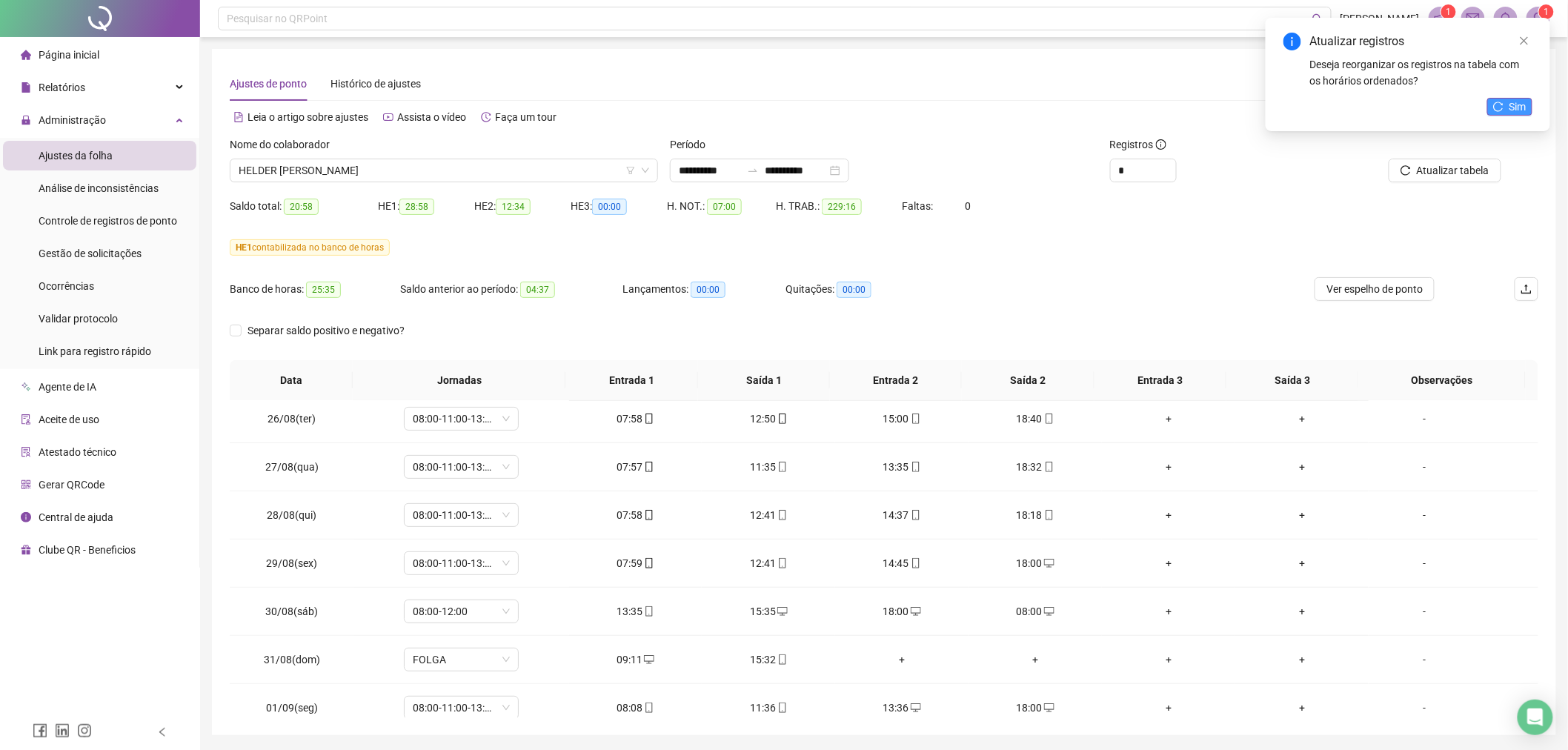
click at [1497, 112] on button "Sim" at bounding box center [1509, 106] width 46 height 17
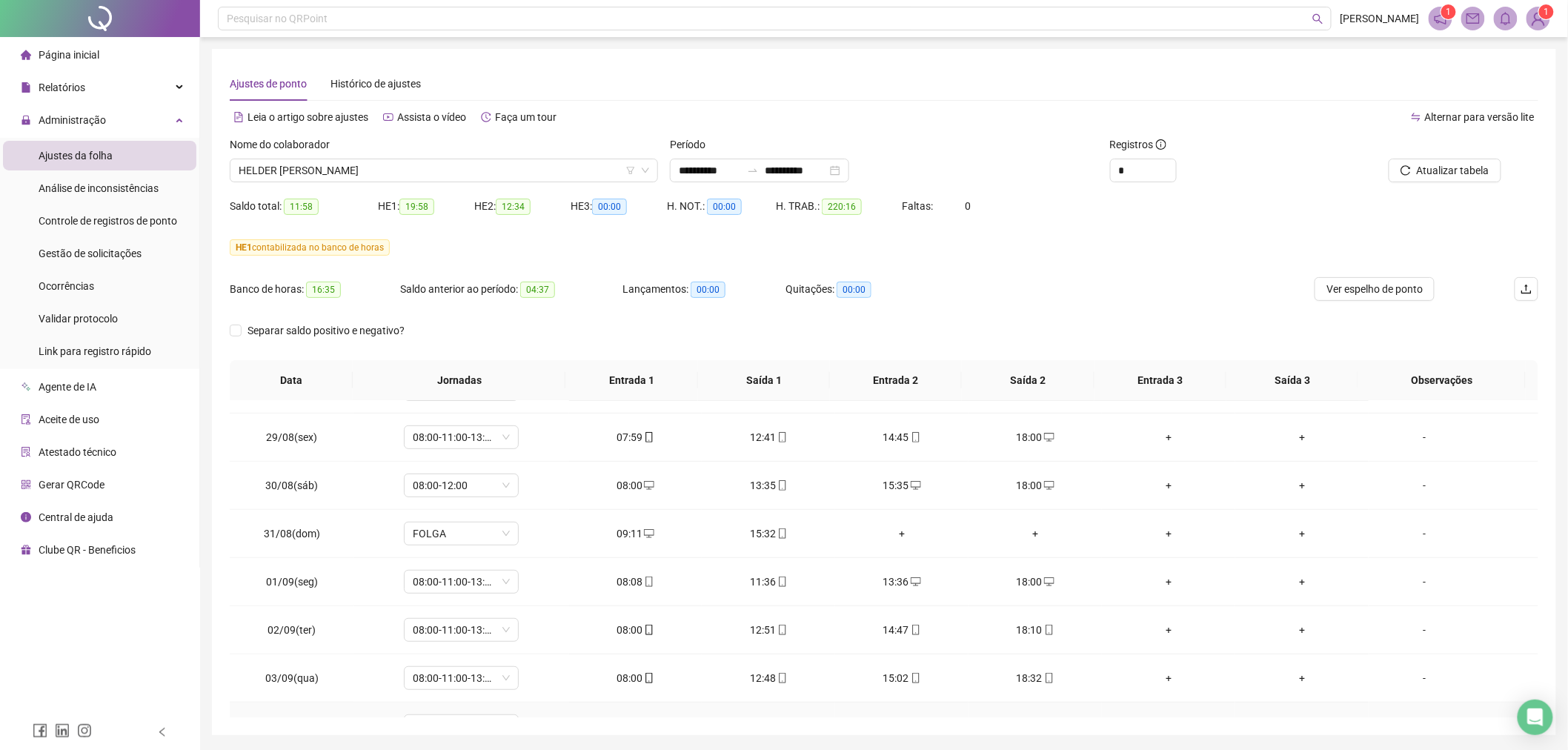
scroll to position [238, 0]
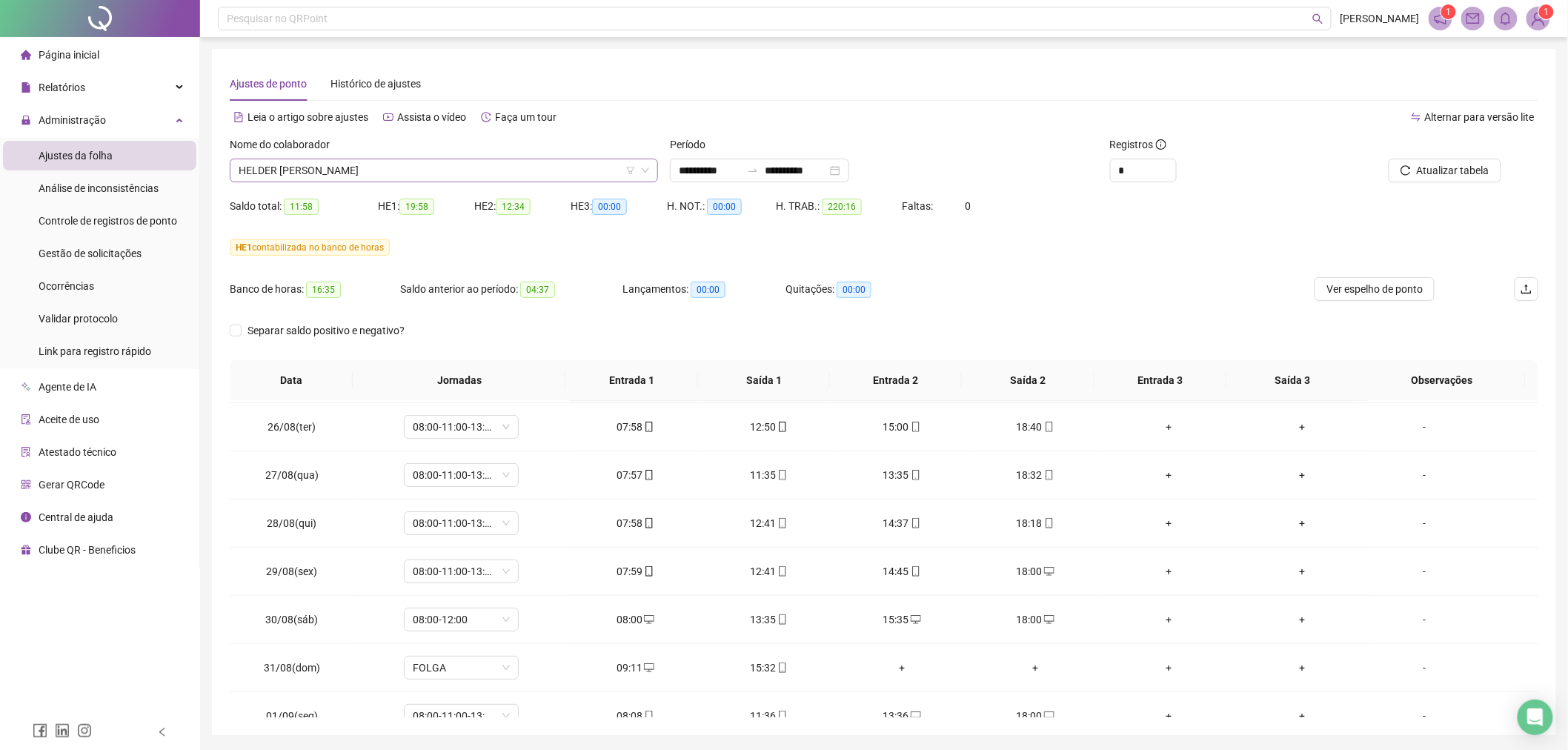
click at [295, 176] on span "HELDER [PERSON_NAME]" at bounding box center [444, 170] width 411 height 22
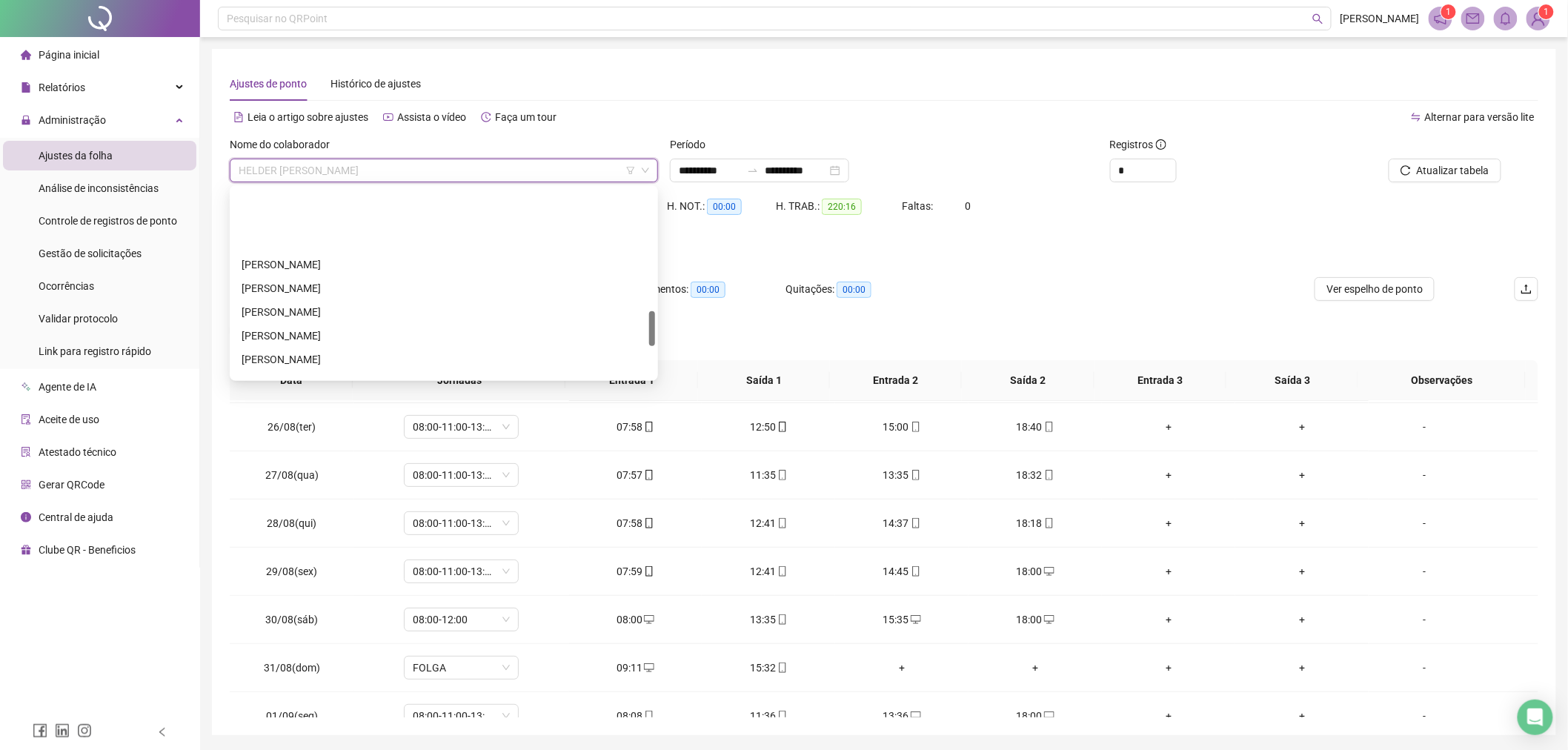
scroll to position [658, 0]
click at [119, 252] on span "Gestão de solicitações" at bounding box center [90, 253] width 103 height 12
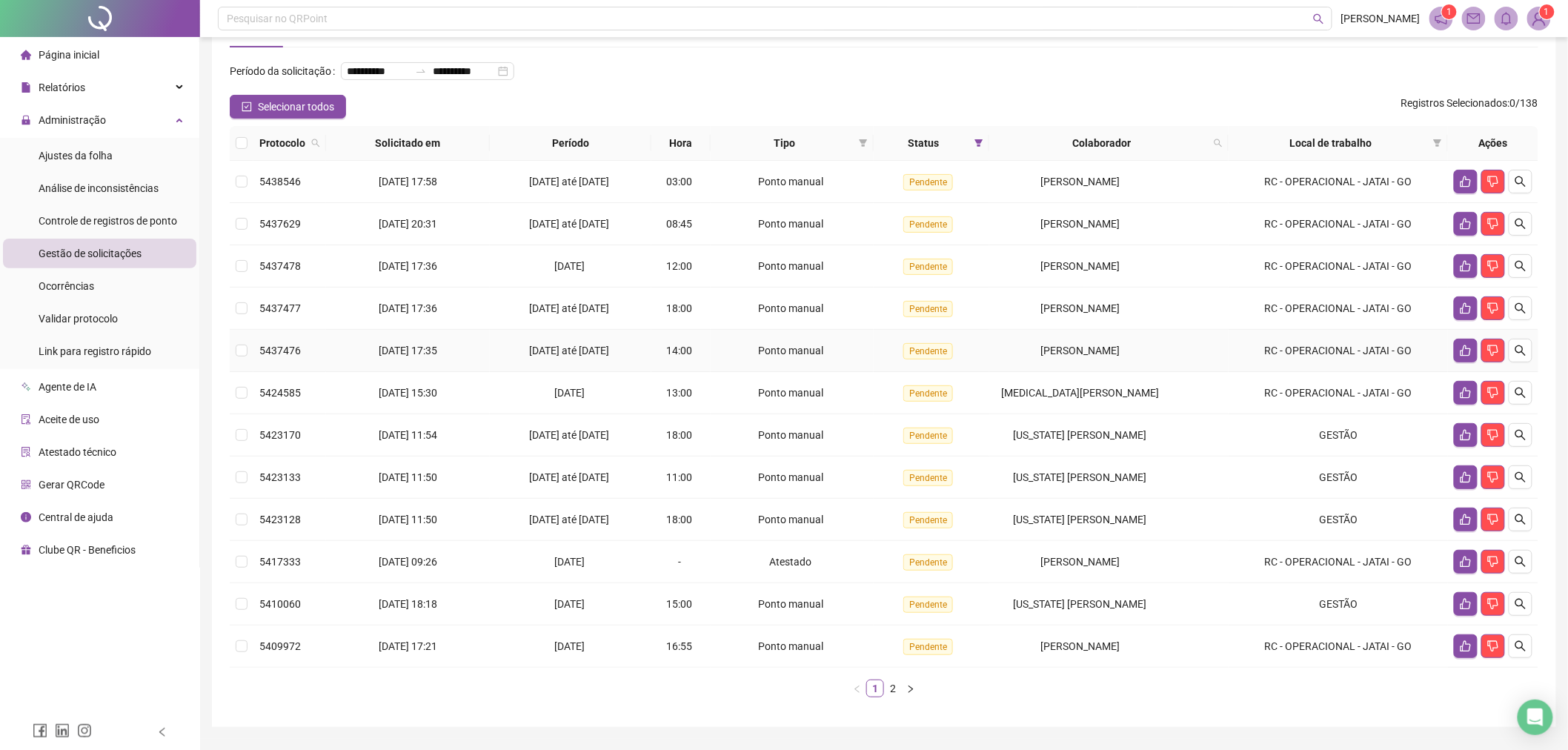
scroll to position [94, 0]
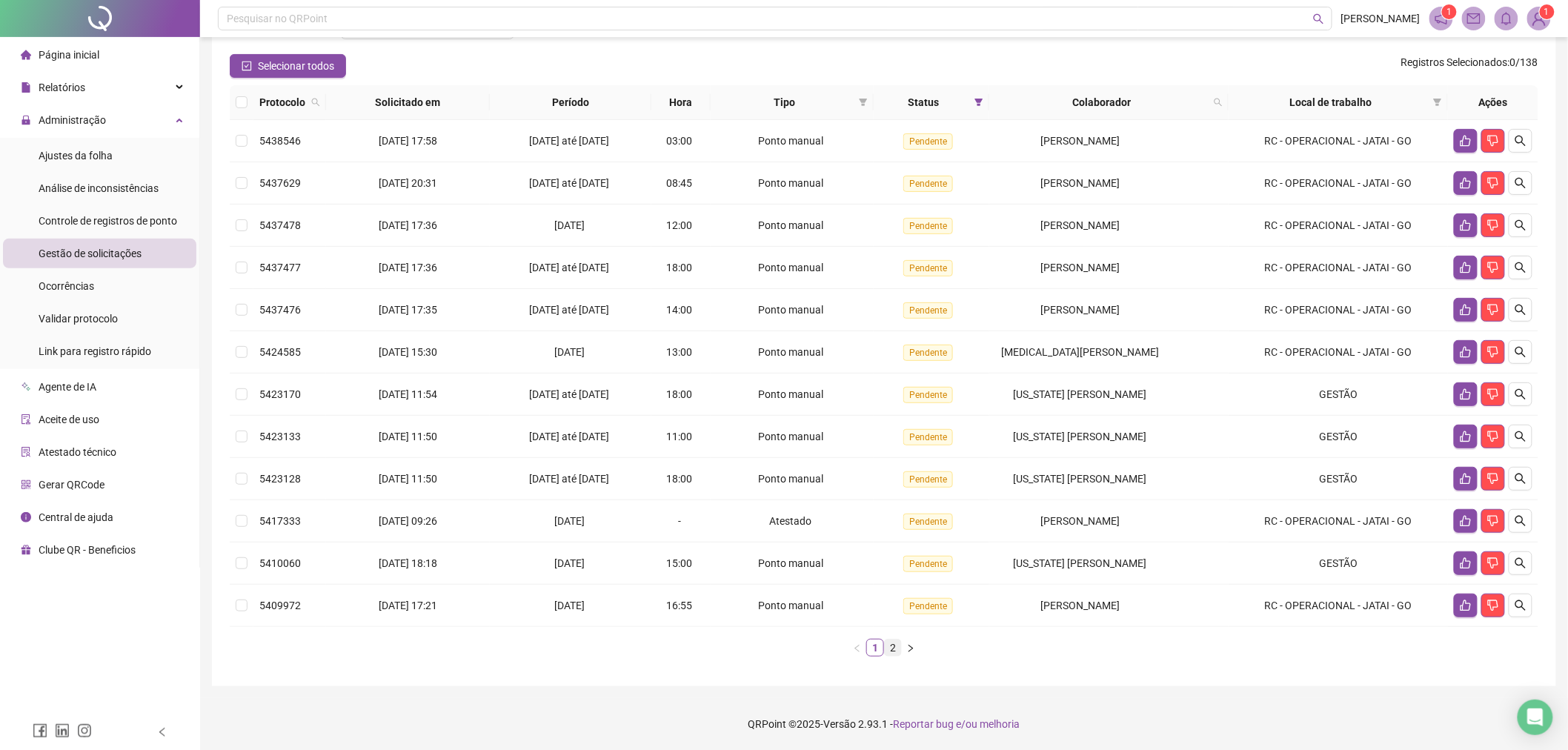
click at [893, 647] on link "2" at bounding box center [893, 647] width 17 height 17
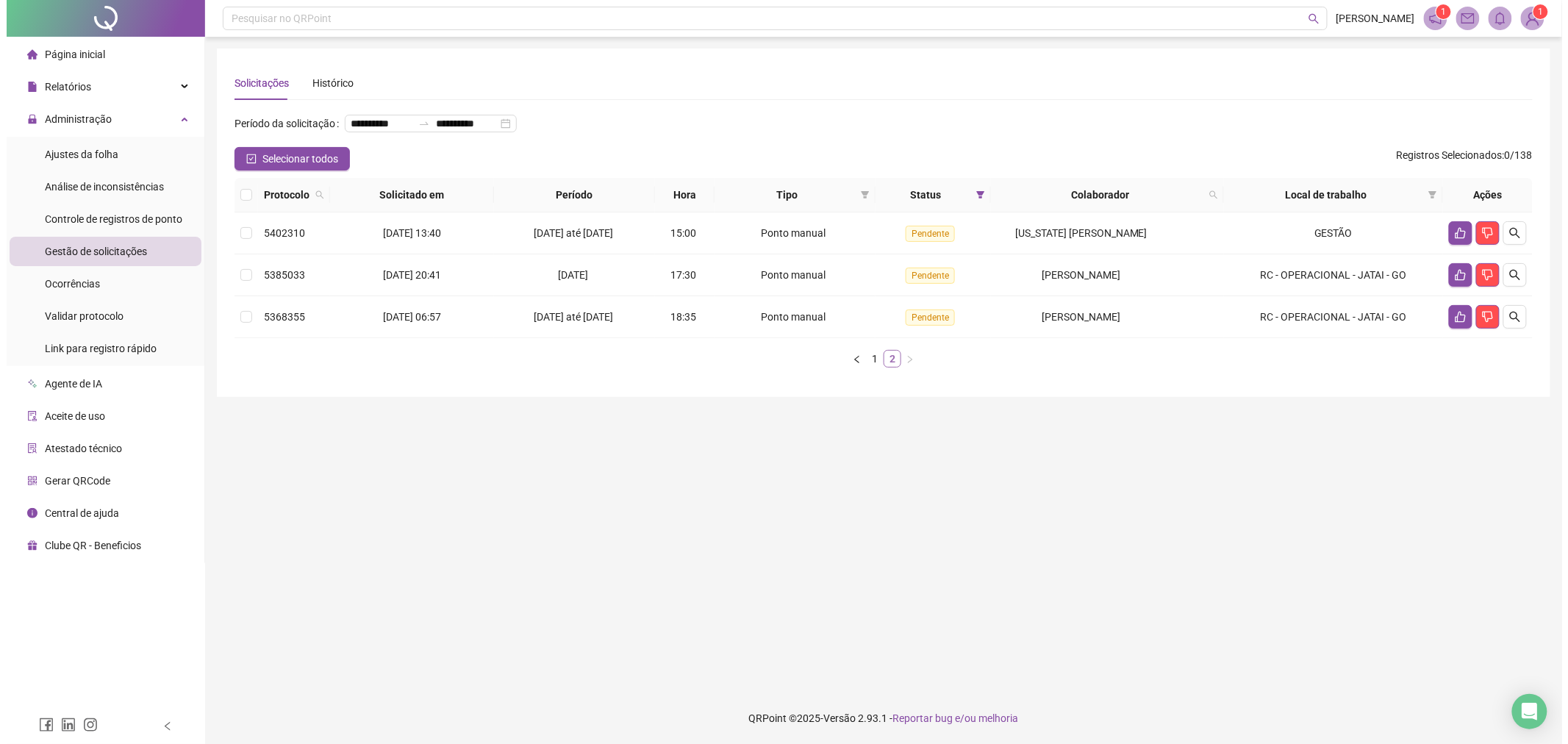
scroll to position [0, 0]
